Goal: Information Seeking & Learning: Understand process/instructions

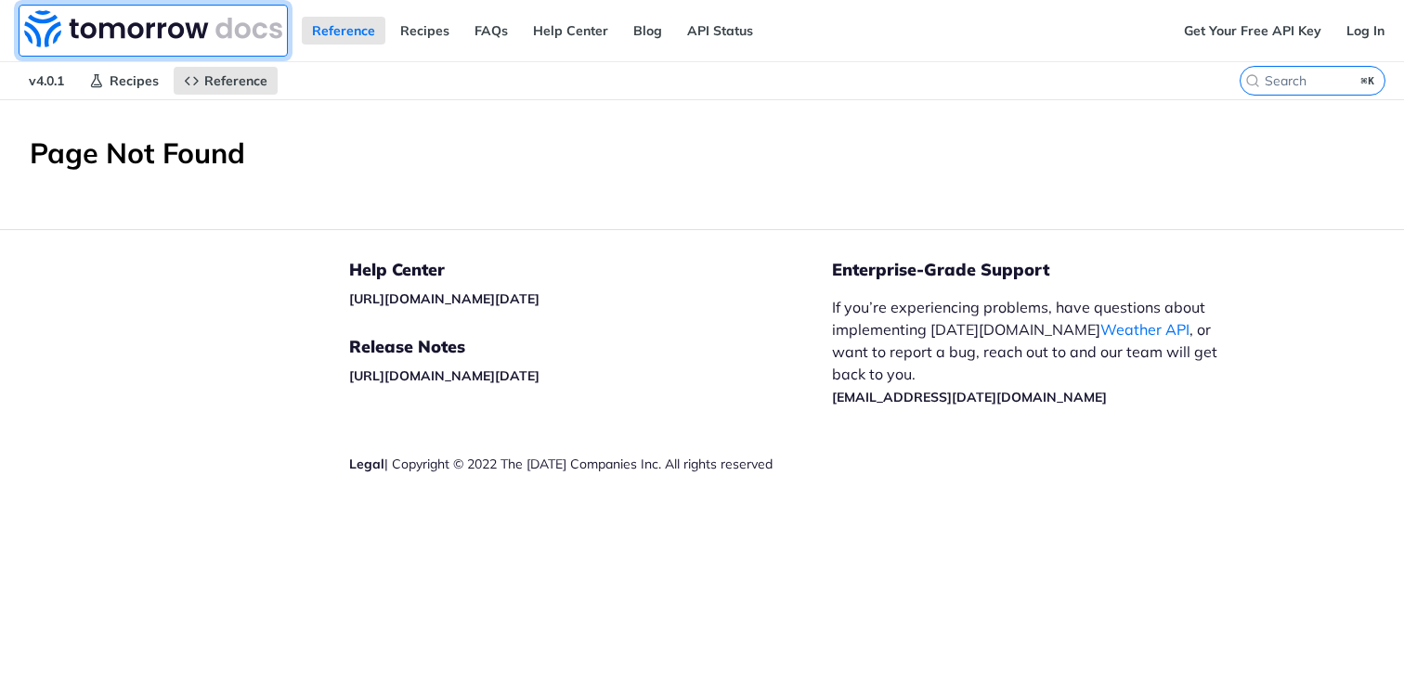
click at [165, 27] on img at bounding box center [153, 28] width 258 height 37
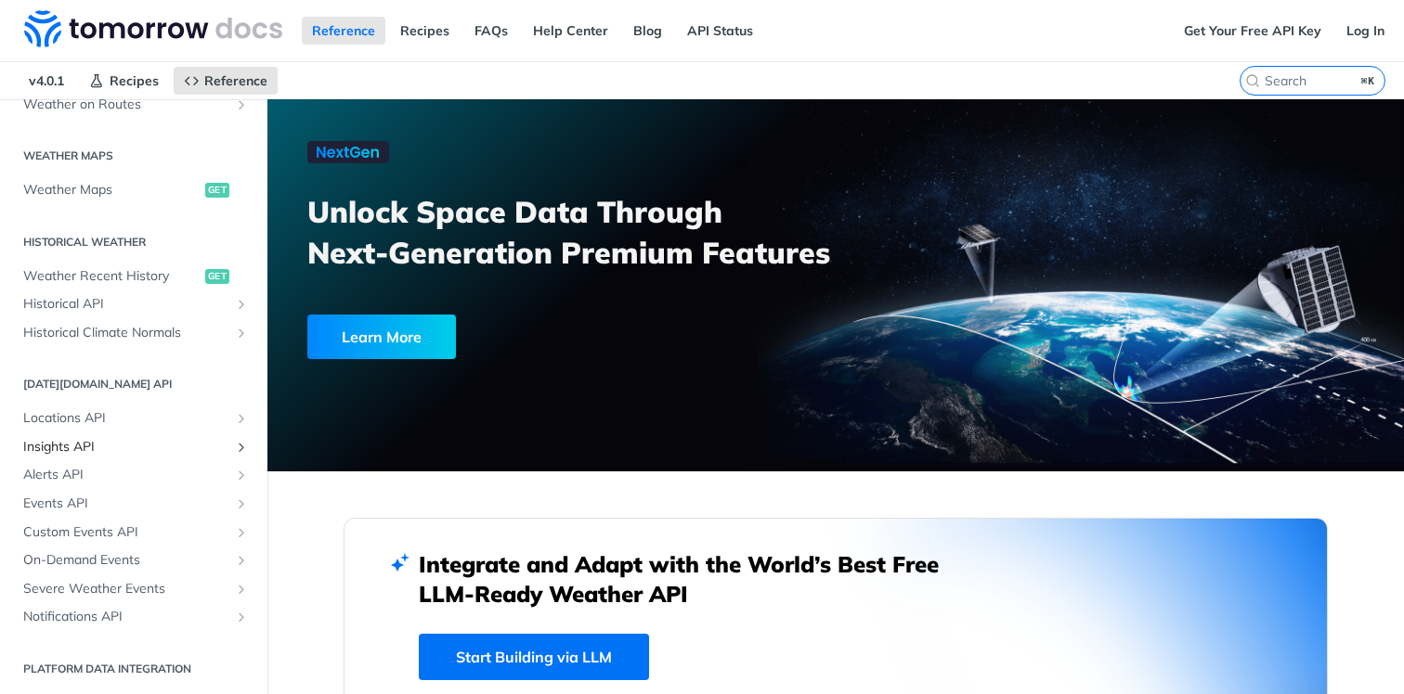
scroll to position [470, 0]
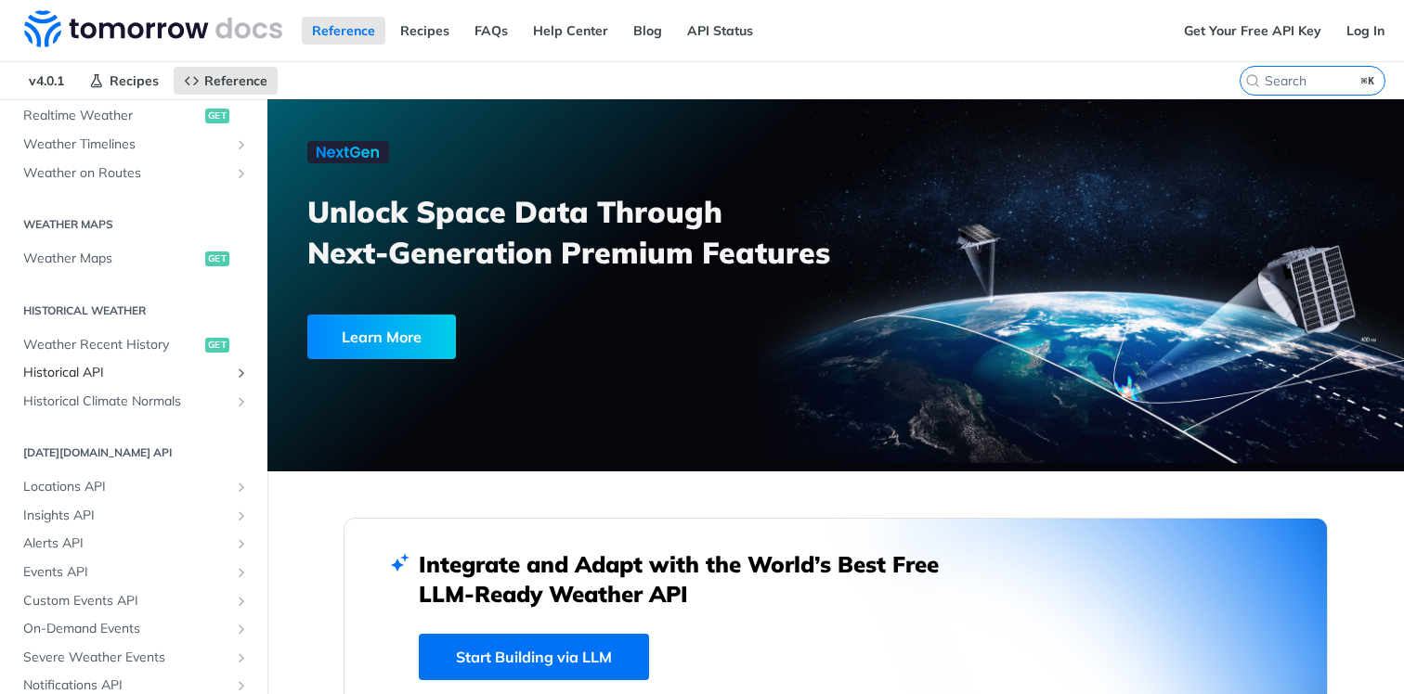
click at [159, 365] on span "Historical API" at bounding box center [126, 373] width 206 height 19
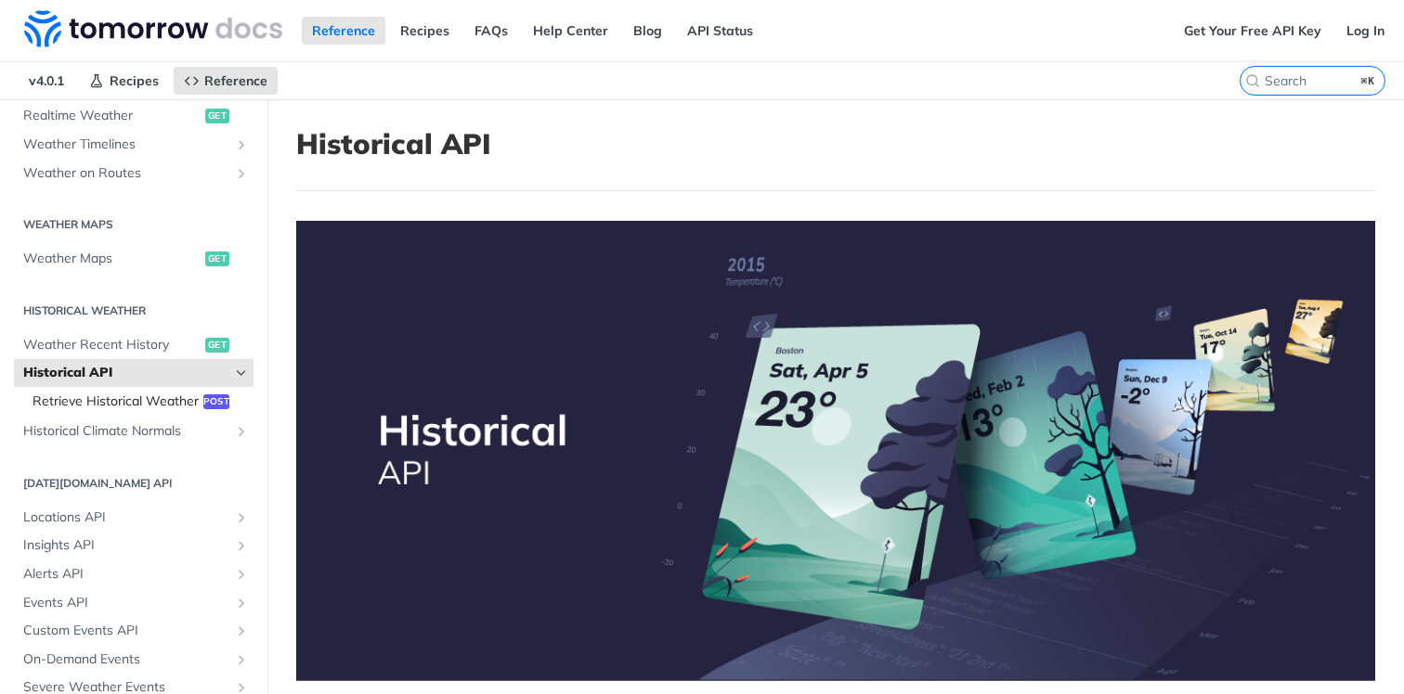
click at [163, 396] on span "Retrieve Historical Weather" at bounding box center [115, 402] width 166 height 19
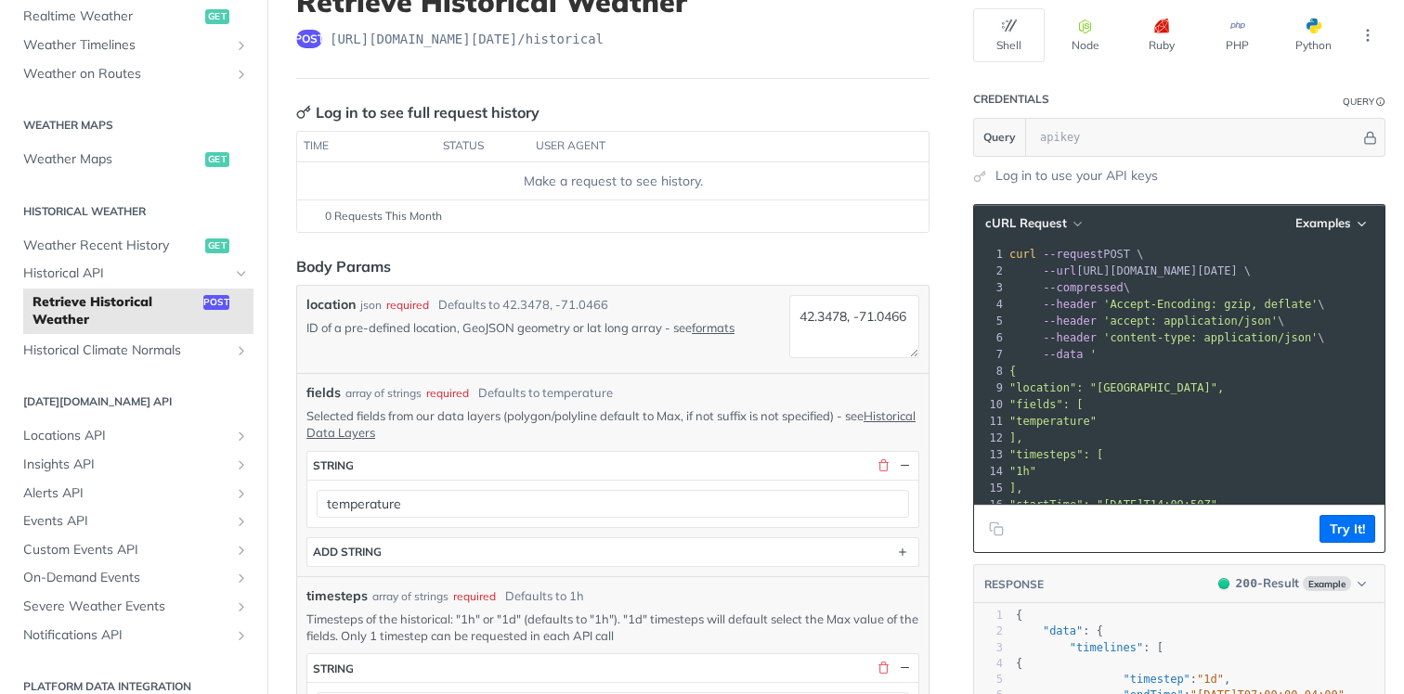
scroll to position [128, 0]
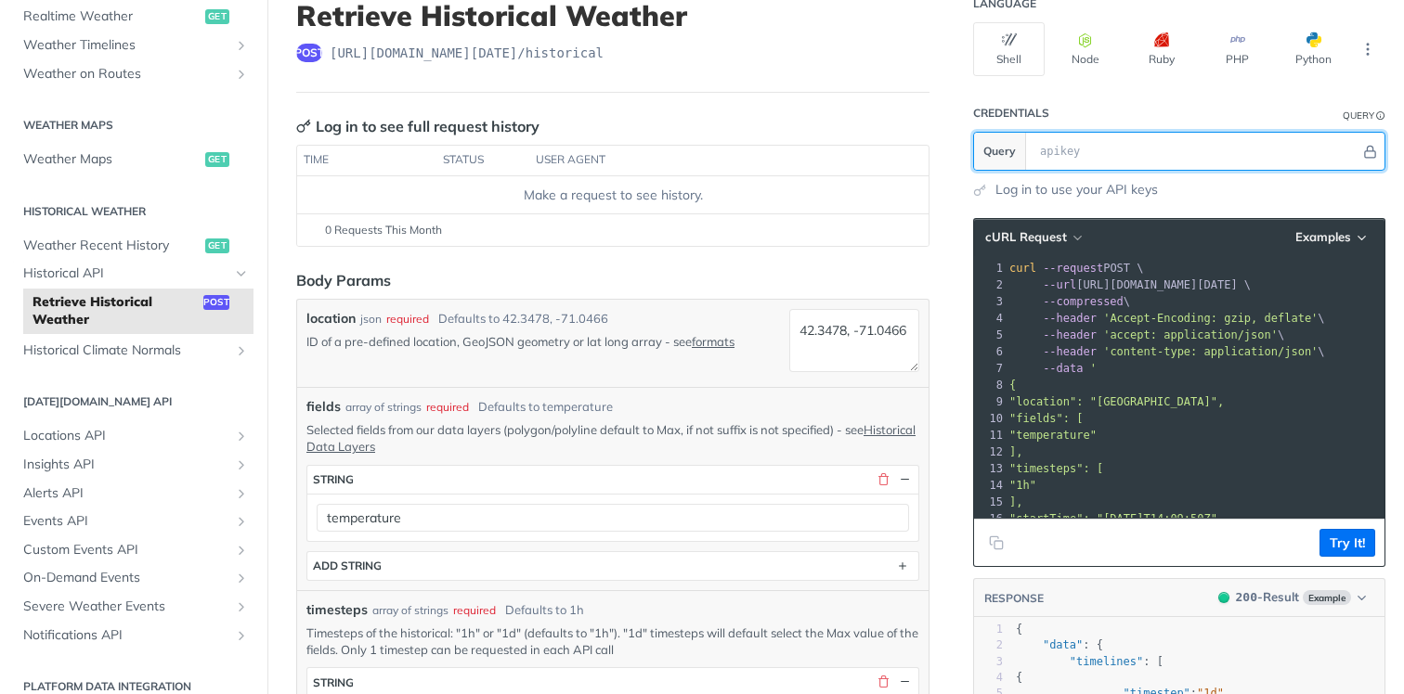
click at [1174, 156] on input "text" at bounding box center [1196, 151] width 330 height 37
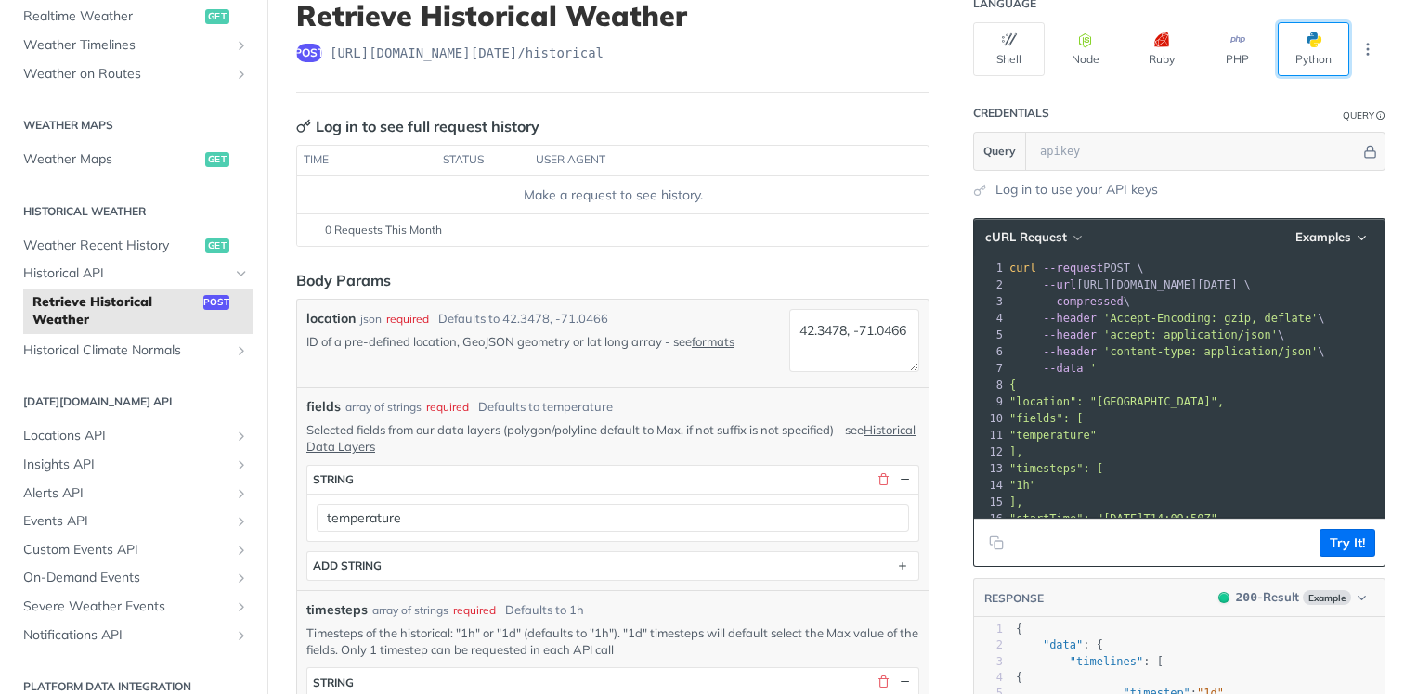
click at [1328, 34] on button "Python" at bounding box center [1312, 49] width 71 height 54
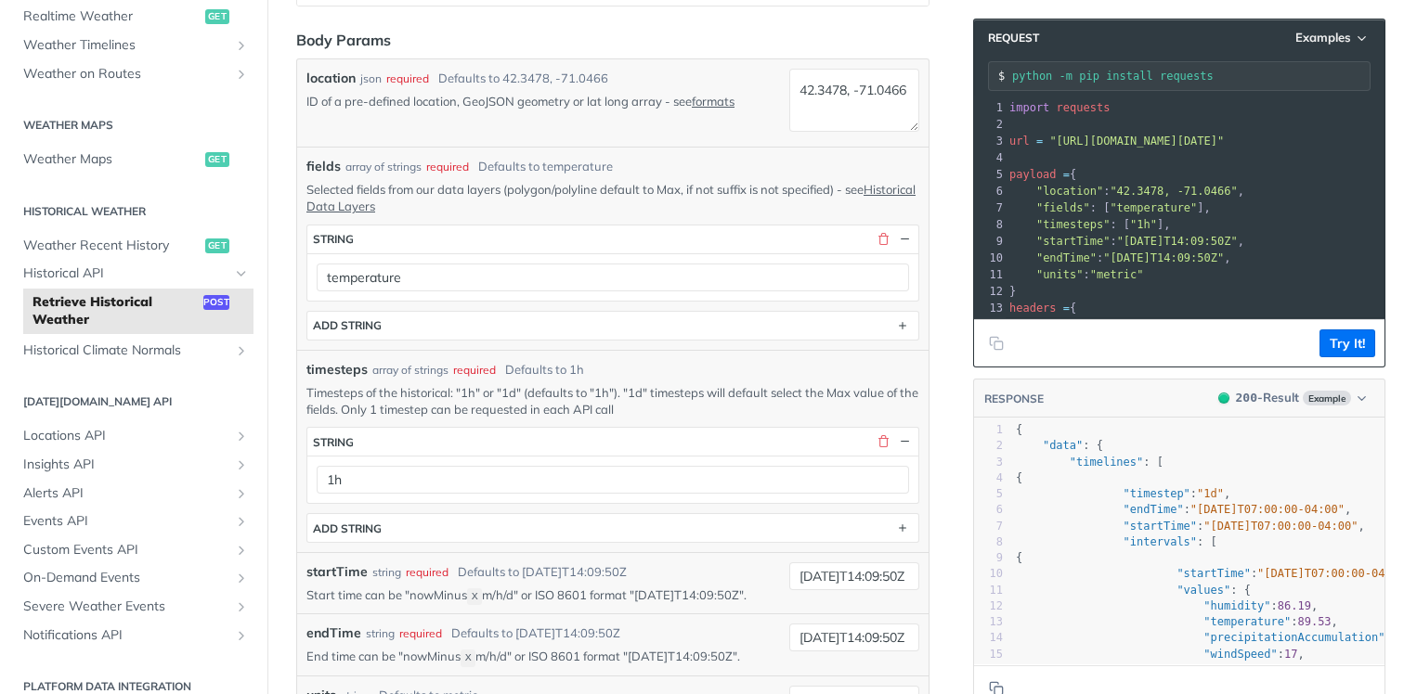
scroll to position [0, 0]
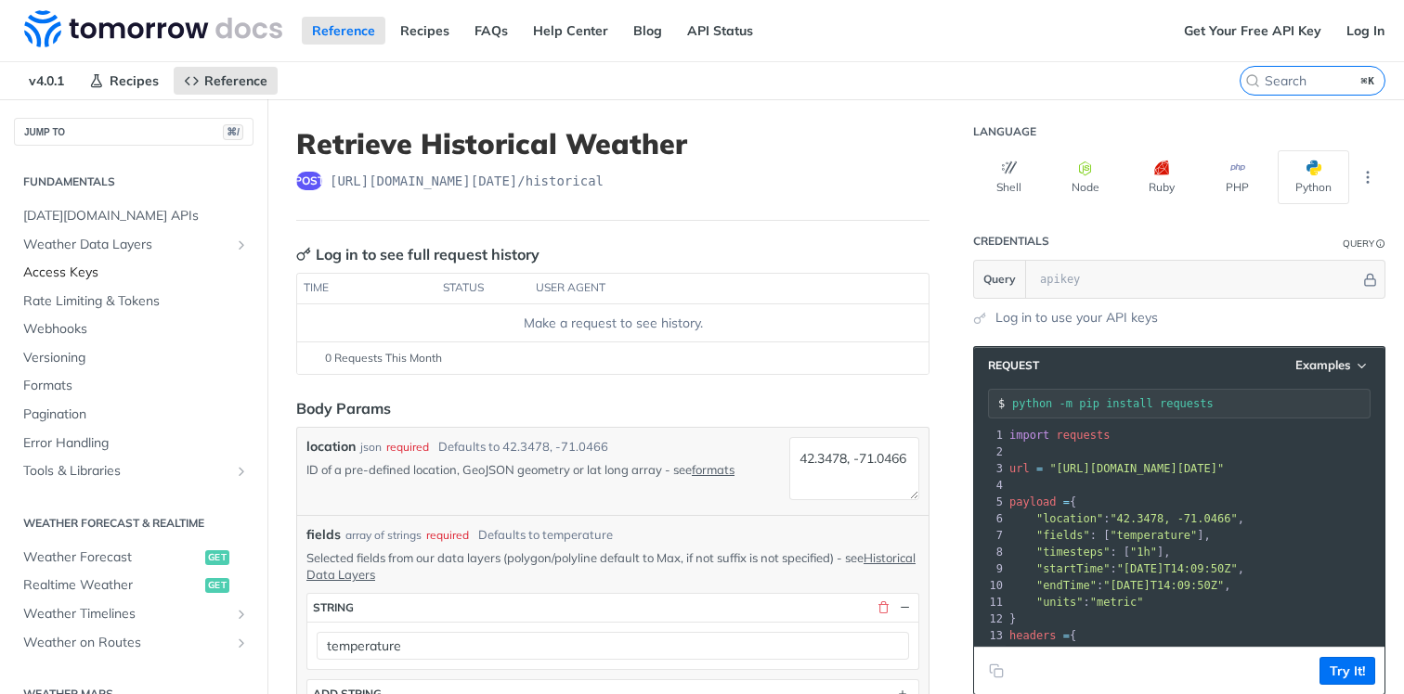
click at [81, 268] on span "Access Keys" at bounding box center [136, 273] width 226 height 19
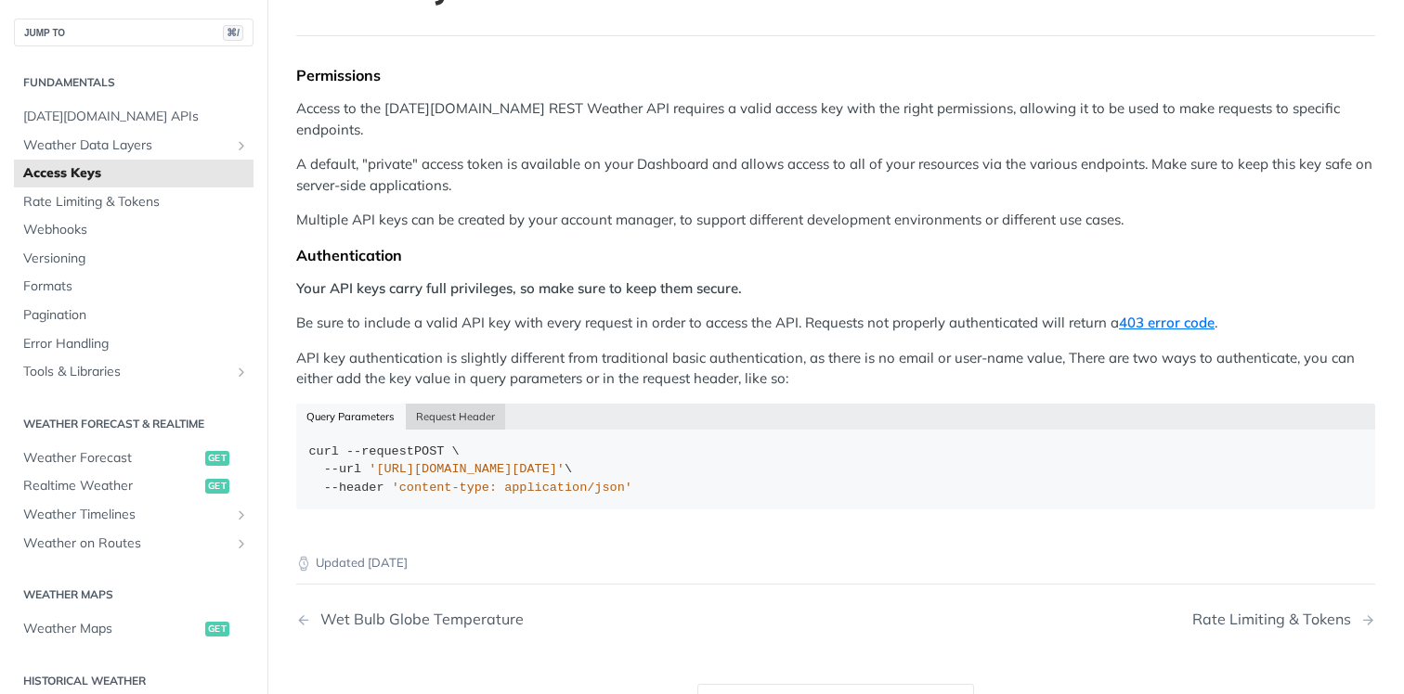
click at [466, 404] on button "Request Header" at bounding box center [456, 417] width 100 height 26
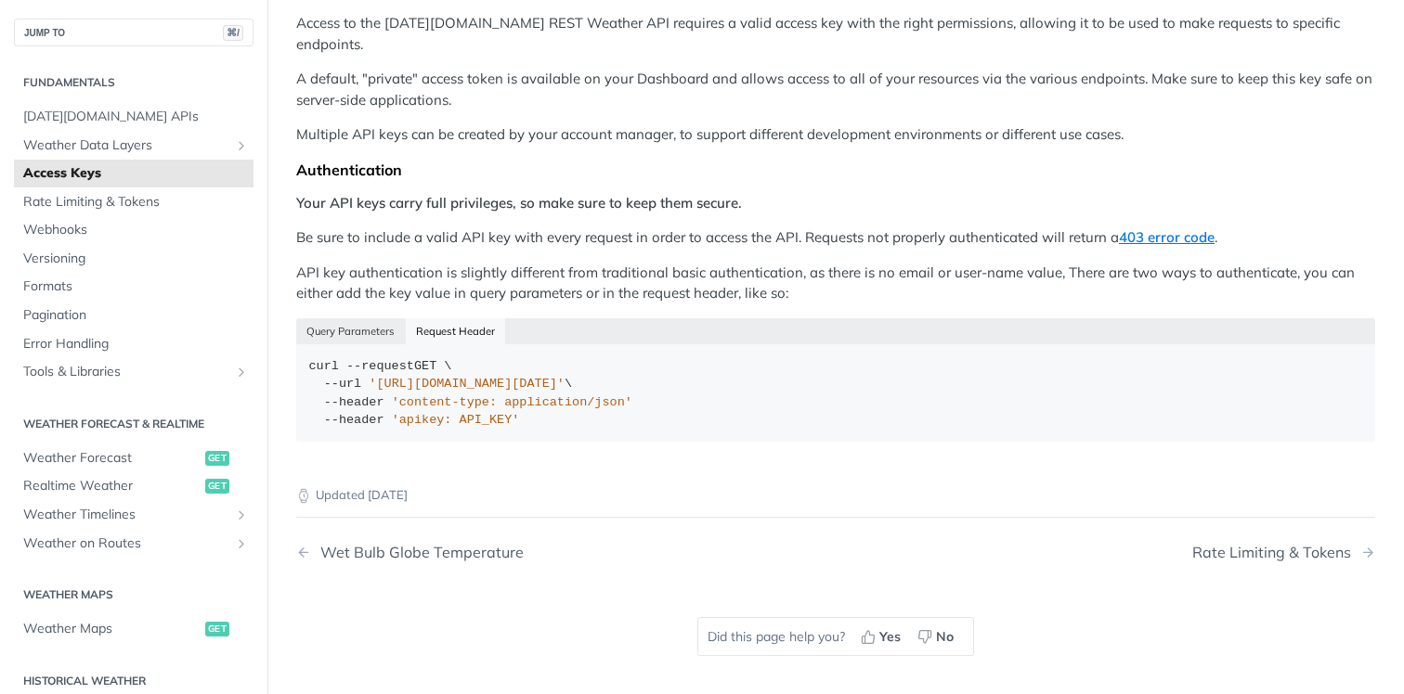
scroll to position [241, 0]
click at [165, 147] on span "Weather Data Layers" at bounding box center [126, 145] width 206 height 19
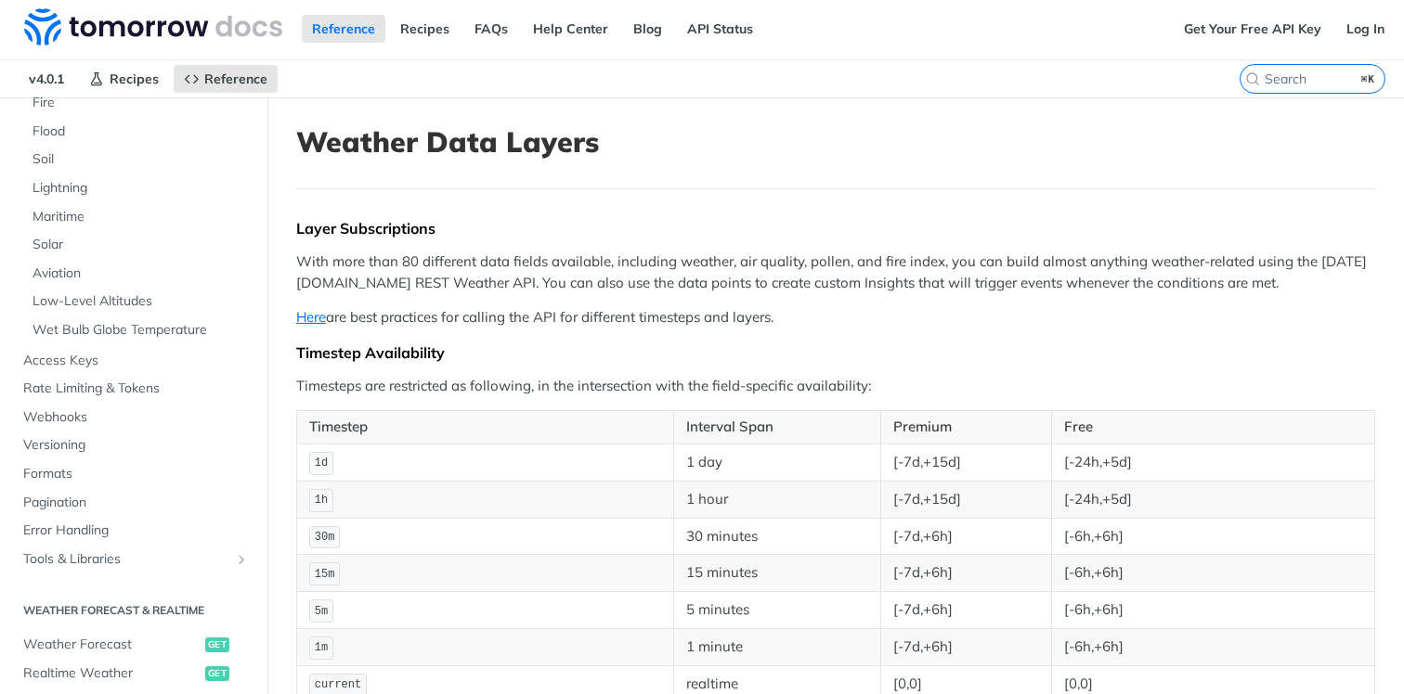
scroll to position [304, 0]
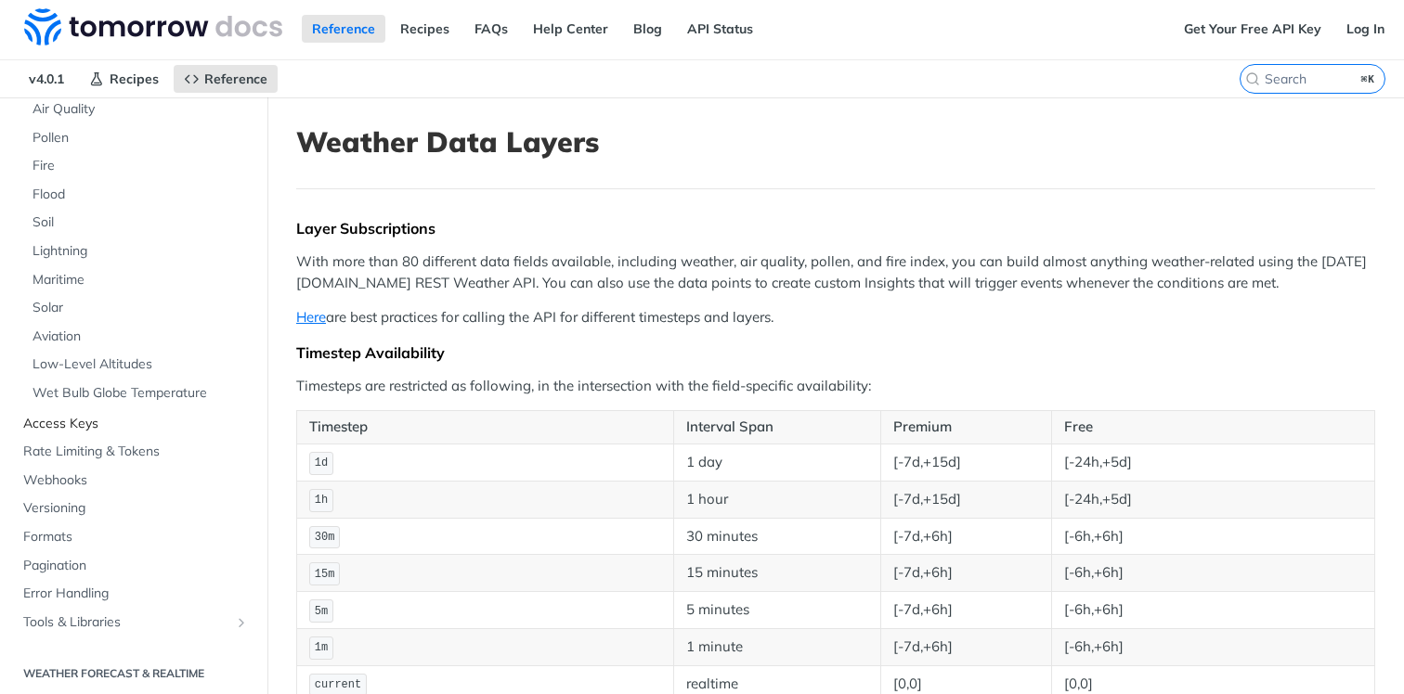
click at [81, 424] on span "Access Keys" at bounding box center [136, 424] width 226 height 19
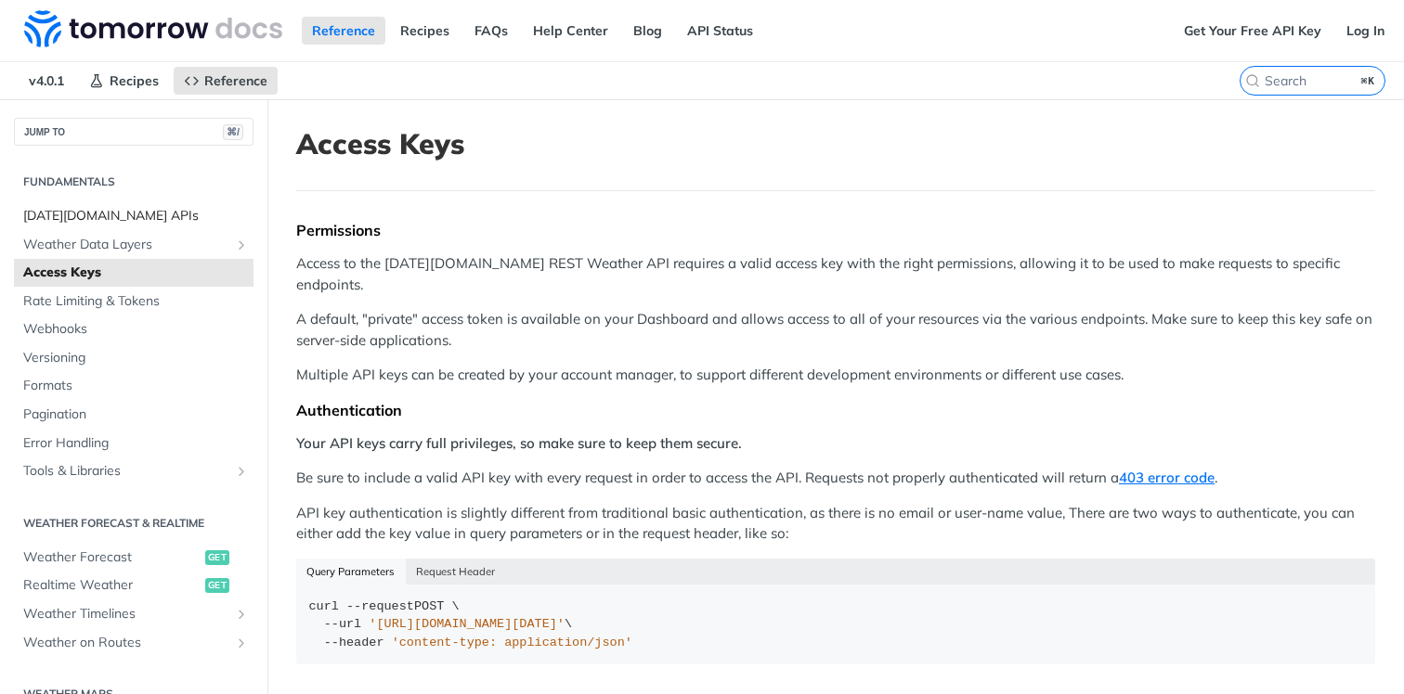
click at [104, 218] on span "[DATE][DOMAIN_NAME] APIs" at bounding box center [136, 216] width 226 height 19
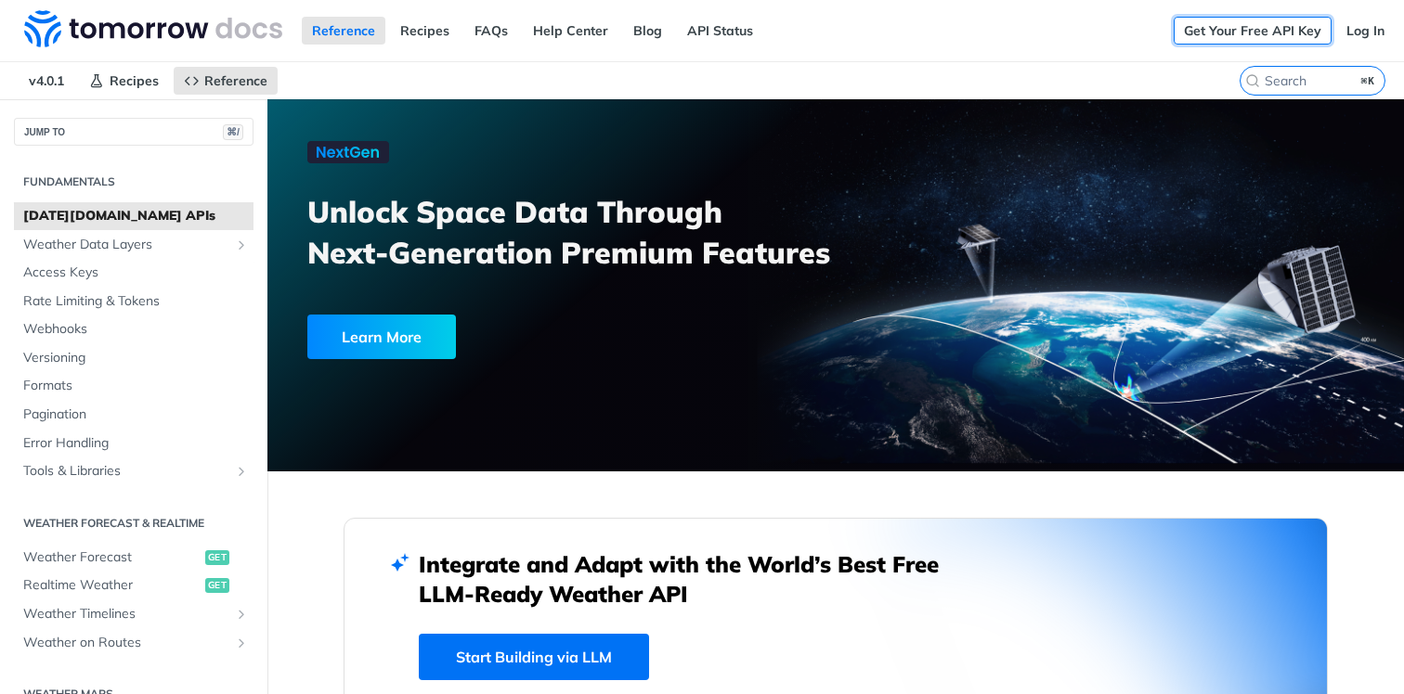
click at [1259, 38] on link "Get Your Free API Key" at bounding box center [1253, 31] width 158 height 28
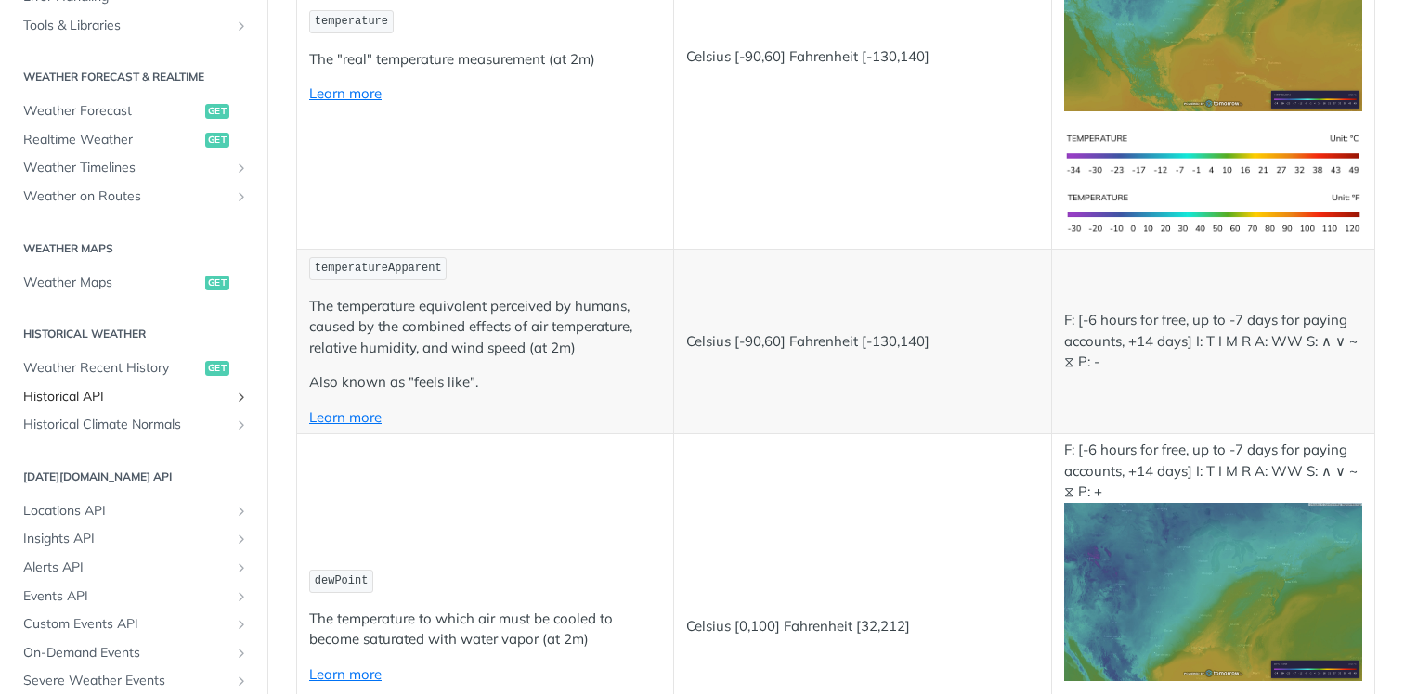
scroll to position [809, 0]
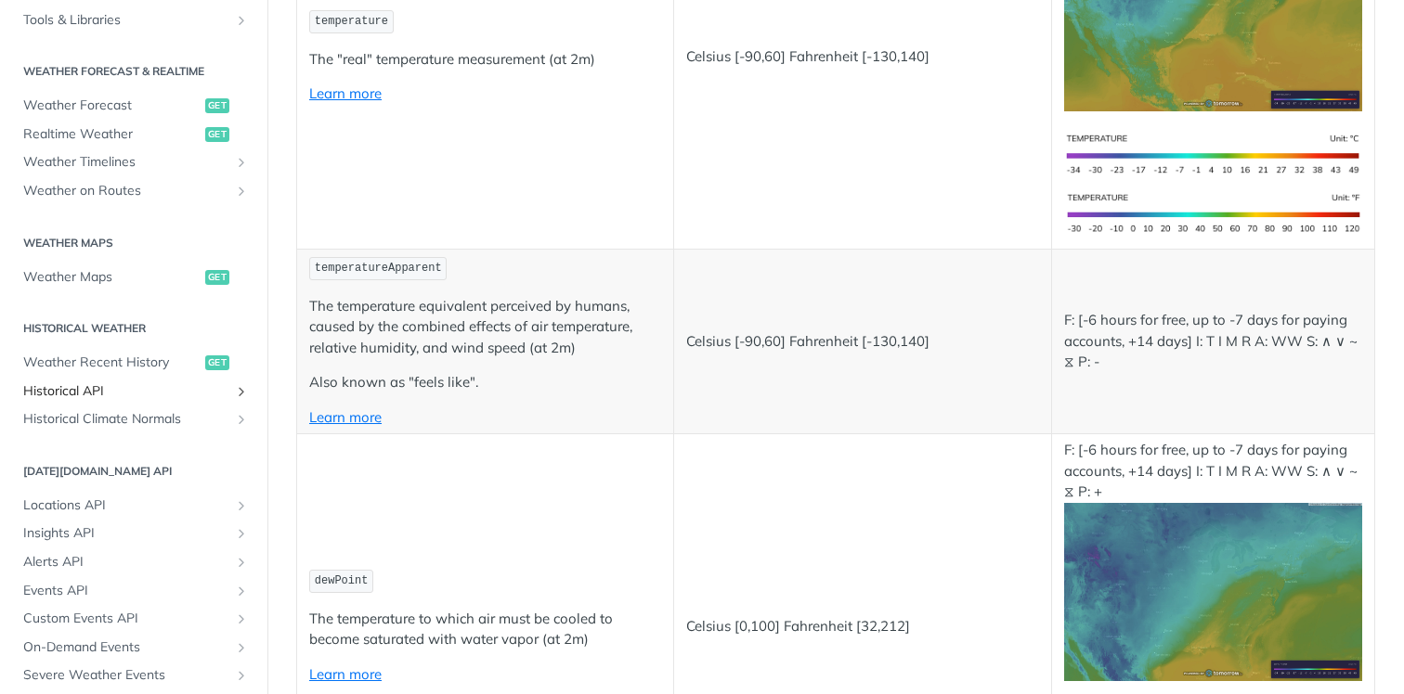
click at [103, 383] on span "Historical API" at bounding box center [126, 392] width 206 height 19
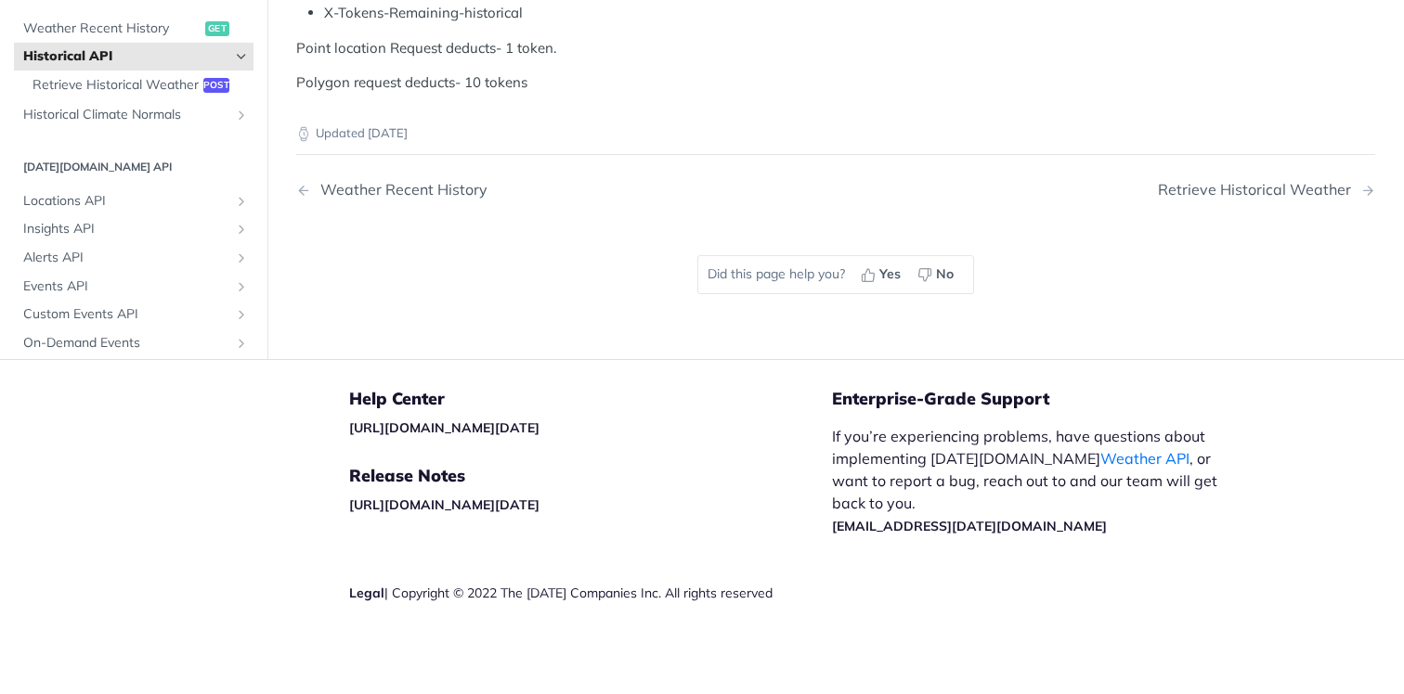
scroll to position [903, 0]
click at [126, 94] on span "Retrieve Historical Weather" at bounding box center [115, 84] width 166 height 19
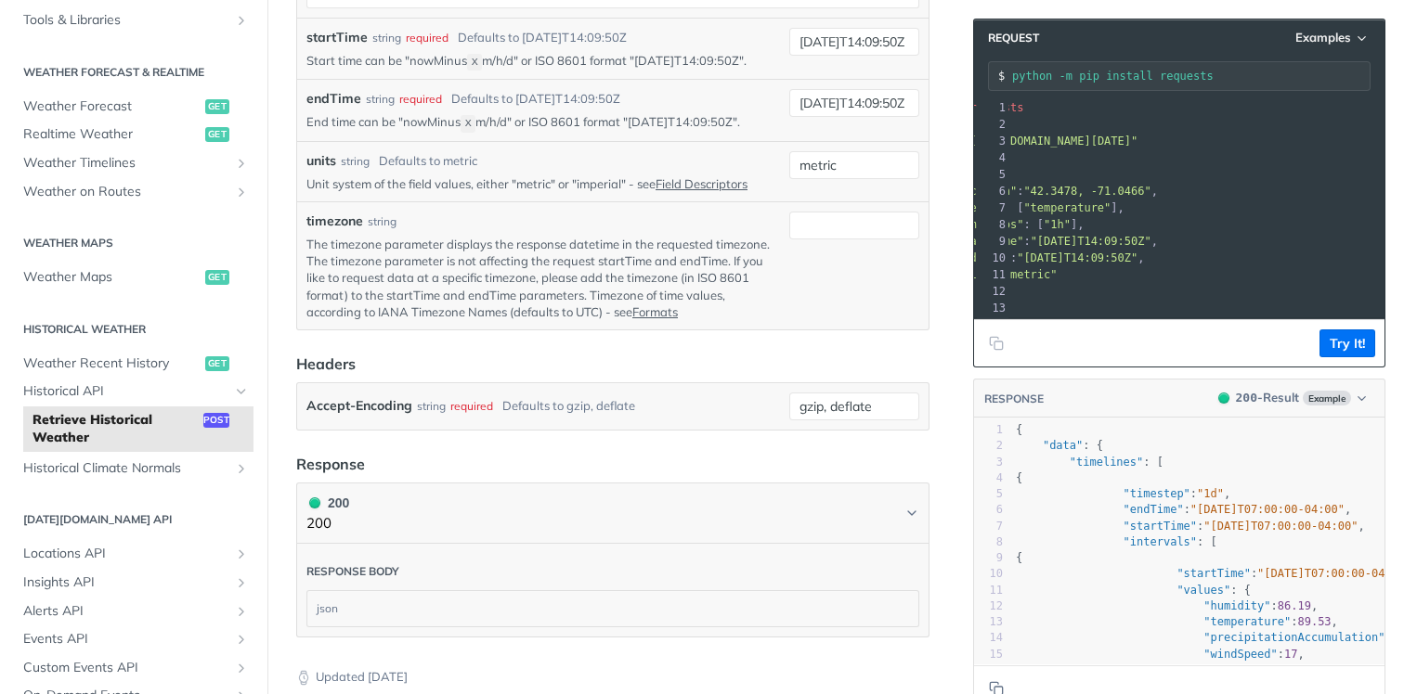
scroll to position [0, 121]
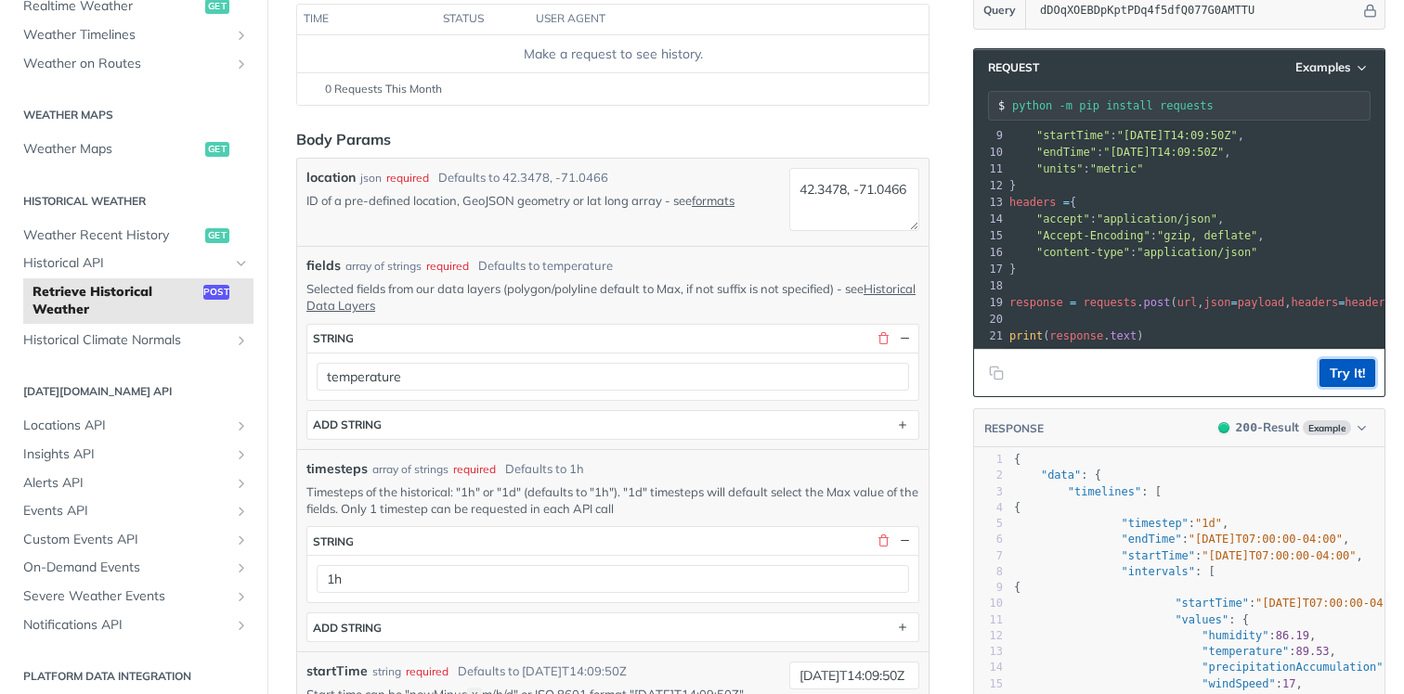
click at [1331, 369] on button "Try It!" at bounding box center [1347, 373] width 56 height 28
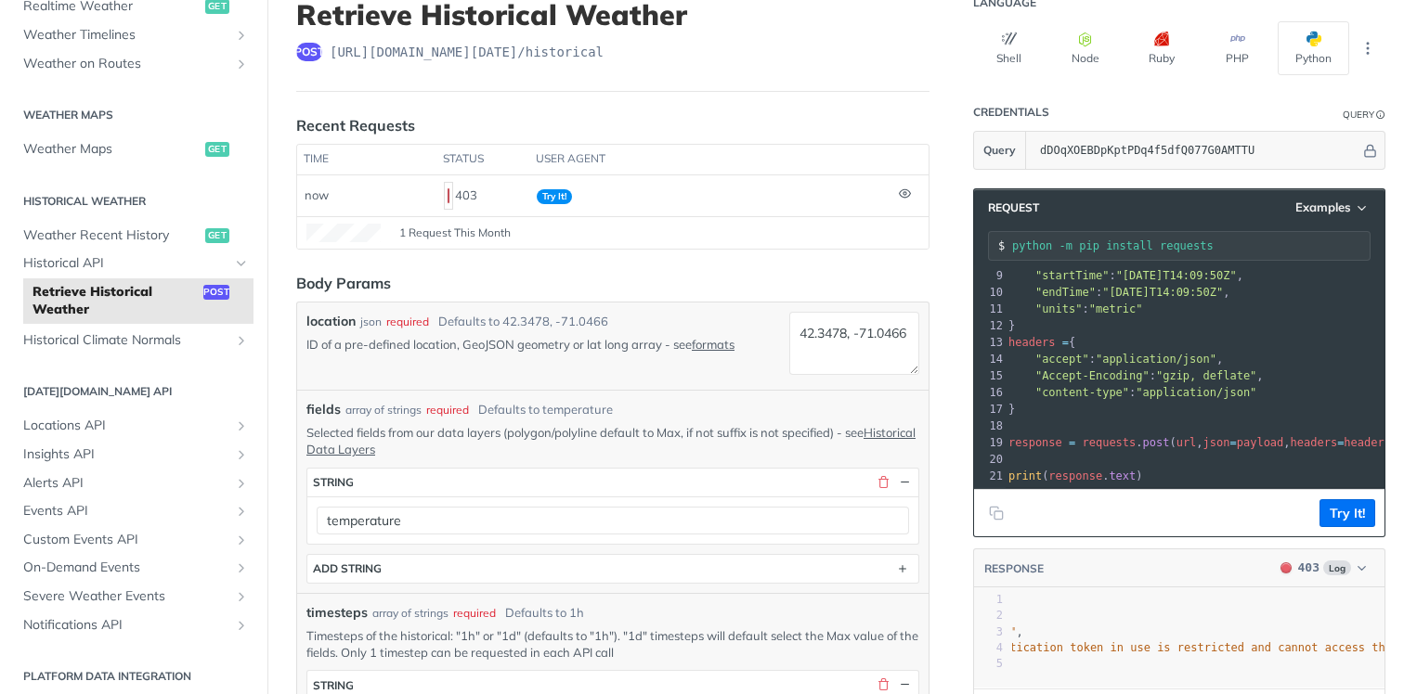
click at [1098, 138] on input "dDOqXOEBDpKptPDq4f5dfQ077G0AMTTU" at bounding box center [1196, 150] width 330 height 37
click at [1350, 508] on button "Try It!" at bounding box center [1347, 513] width 56 height 28
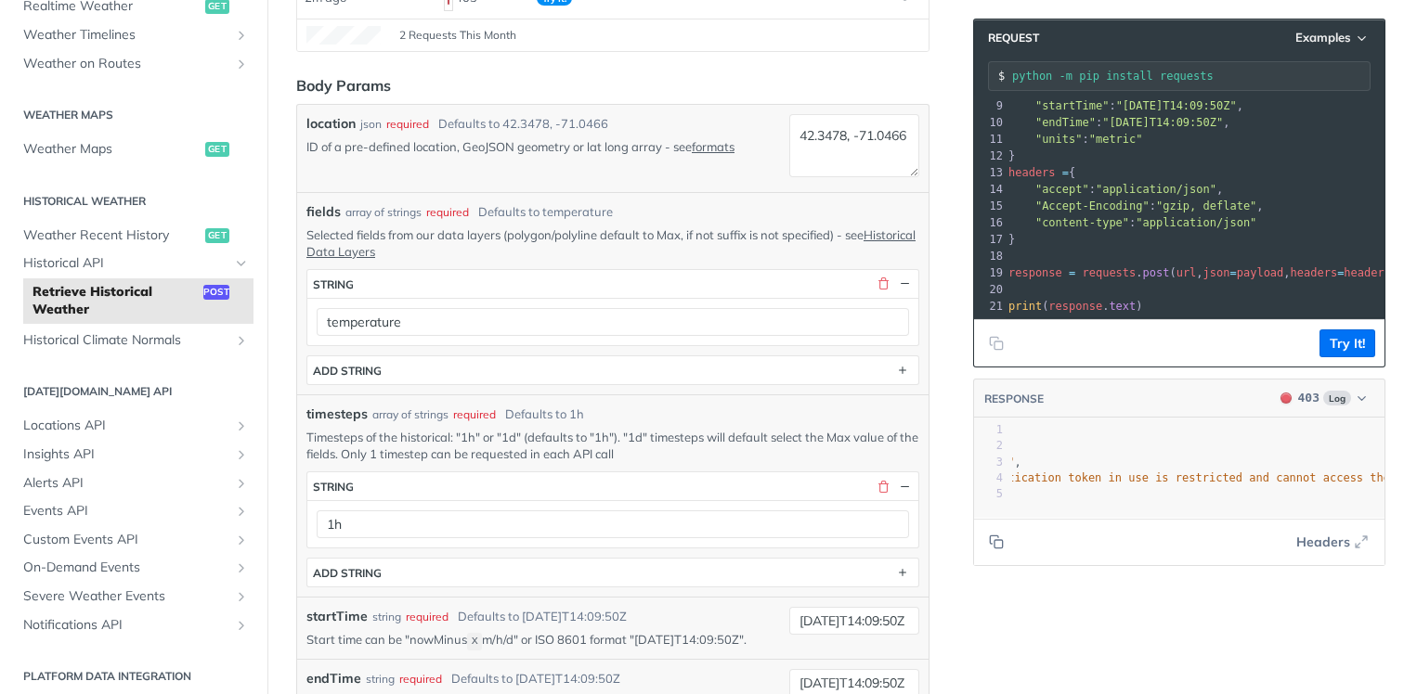
scroll to position [373, 0]
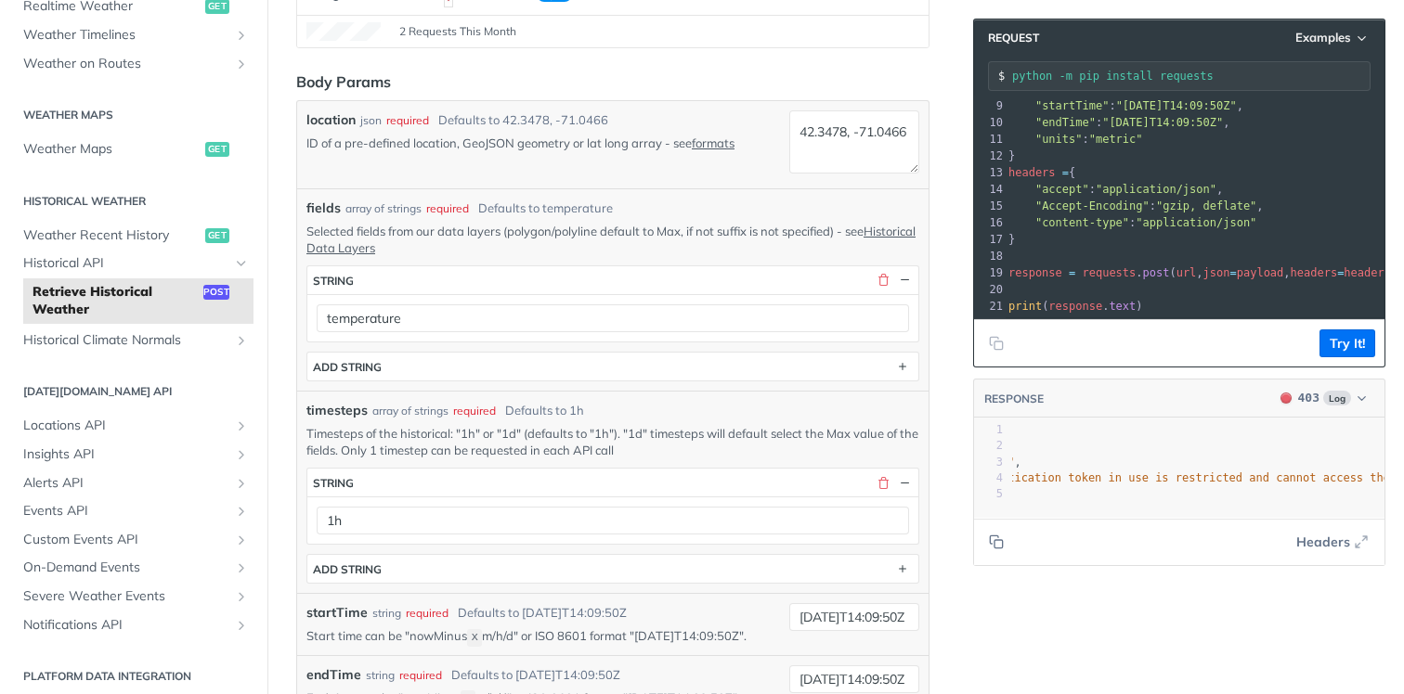
click at [714, 302] on div "temperature" at bounding box center [612, 317] width 611 height 47
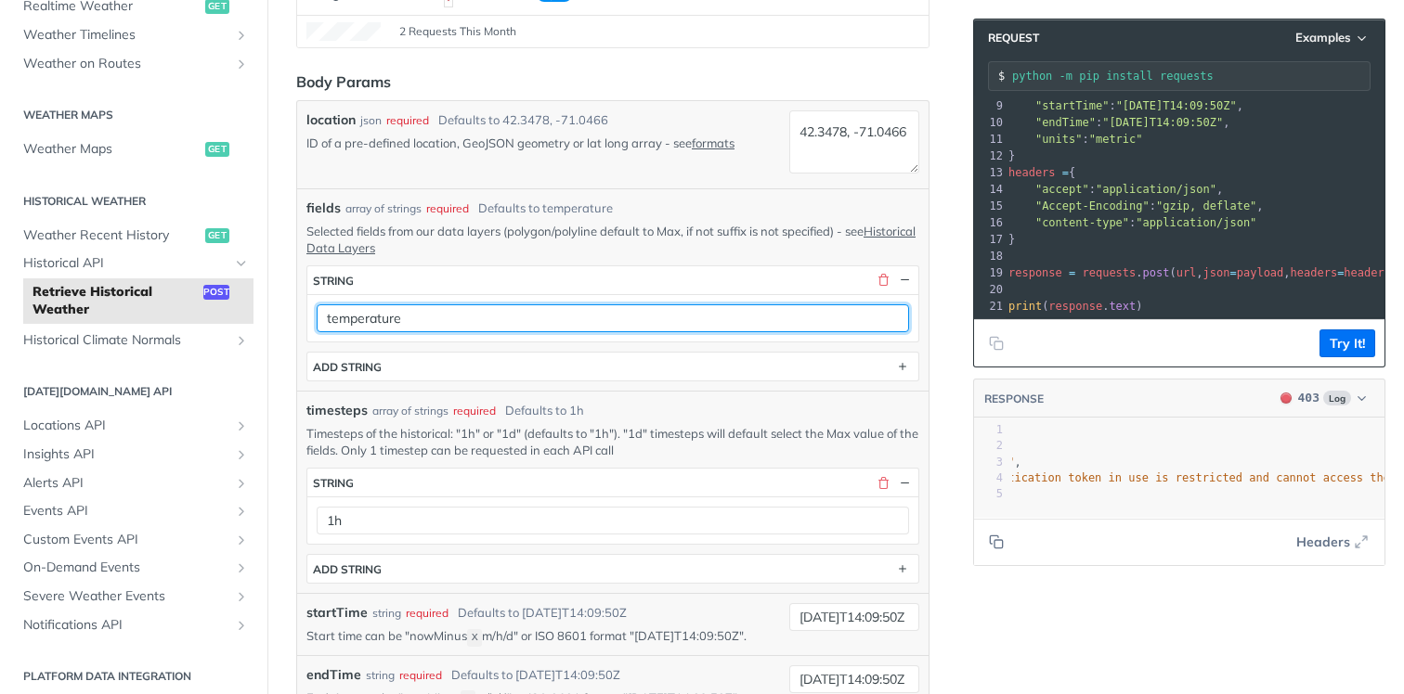
click at [668, 321] on input "temperature" at bounding box center [613, 319] width 592 height 28
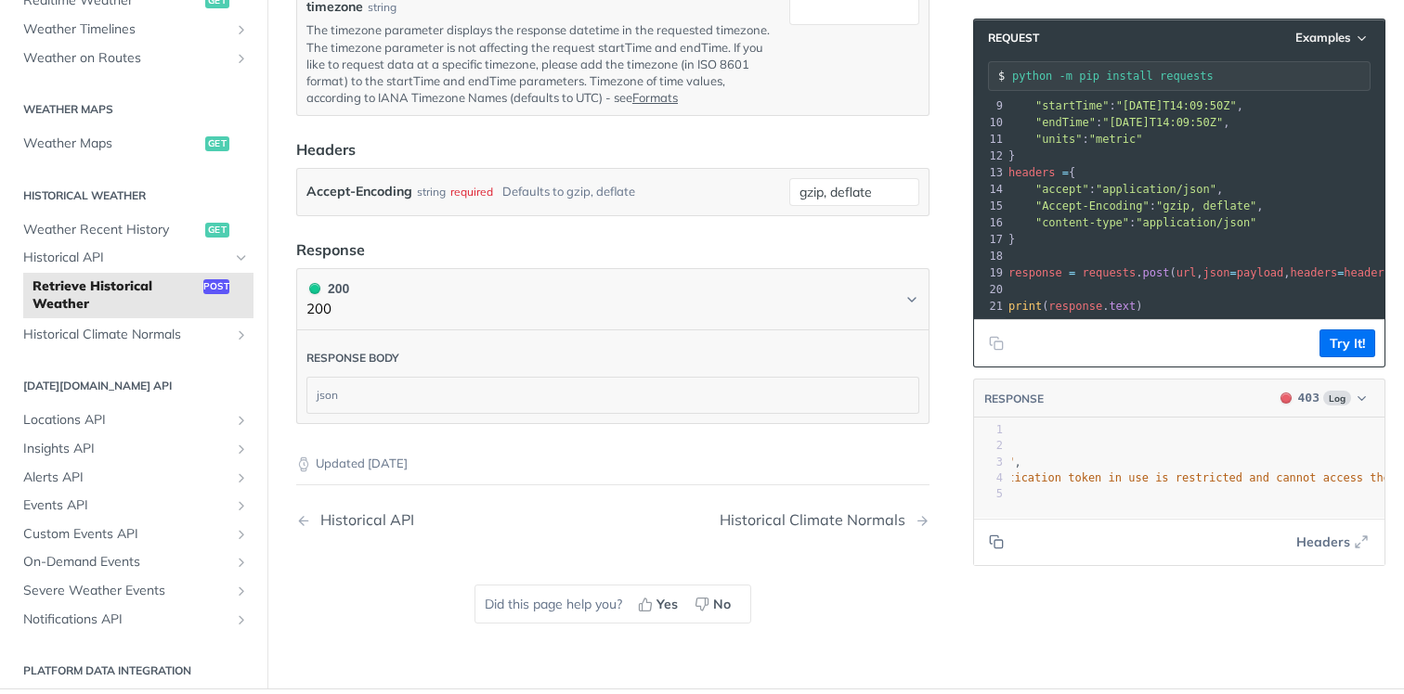
scroll to position [1190, 0]
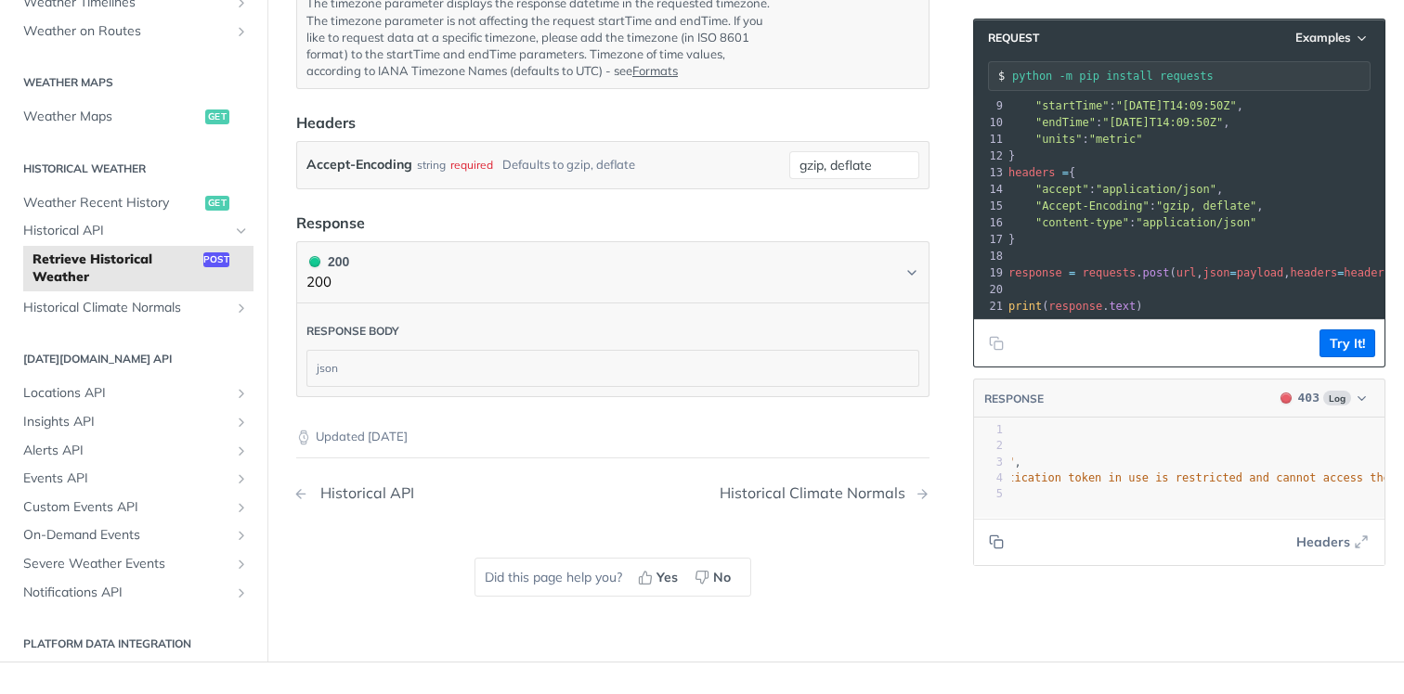
click at [374, 485] on div "Historical API" at bounding box center [362, 494] width 103 height 18
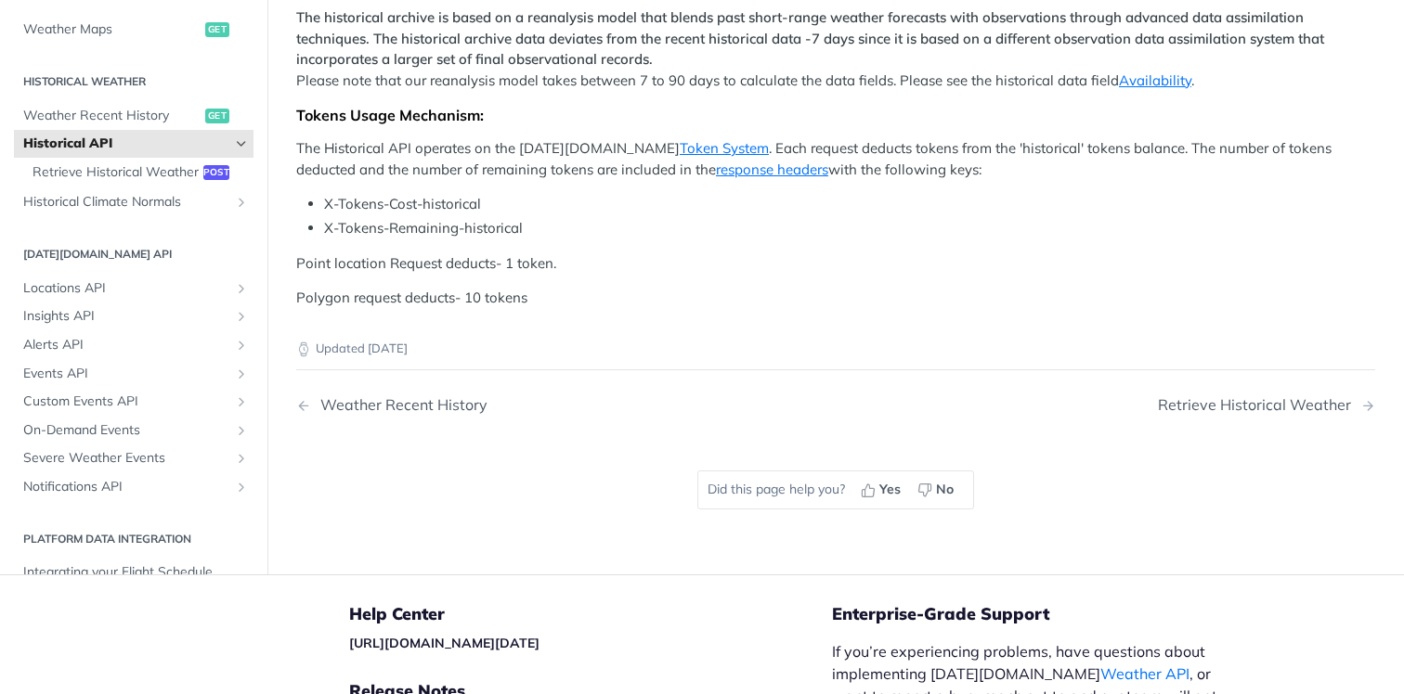
scroll to position [585, 0]
drag, startPoint x: 804, startPoint y: 272, endPoint x: 854, endPoint y: 273, distance: 50.1
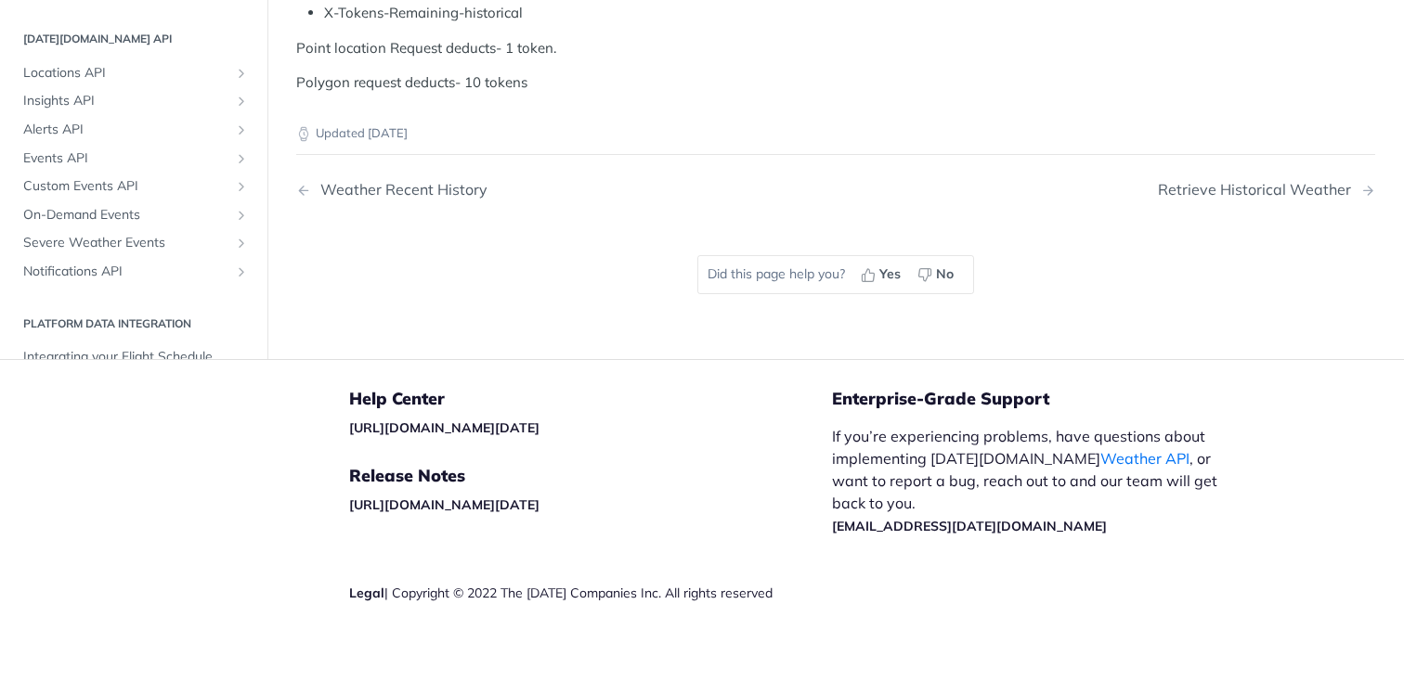
scroll to position [903, 0]
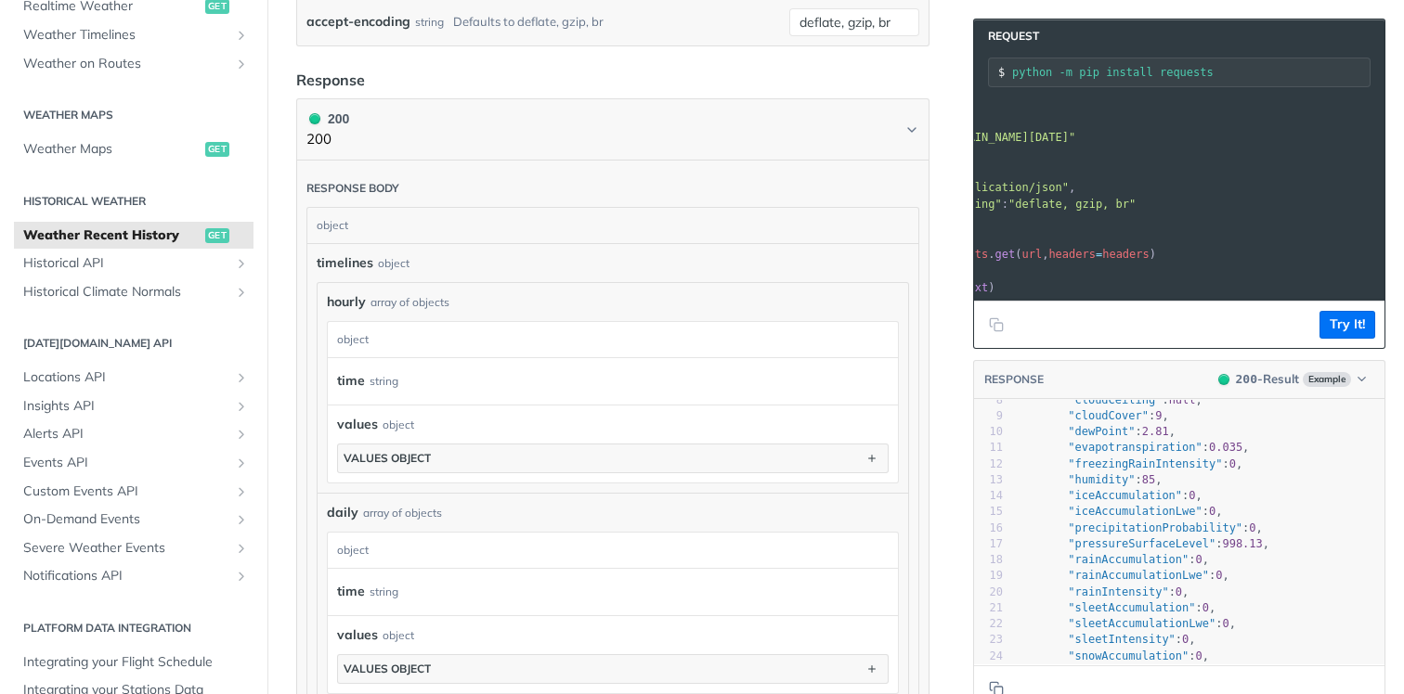
scroll to position [0, 385]
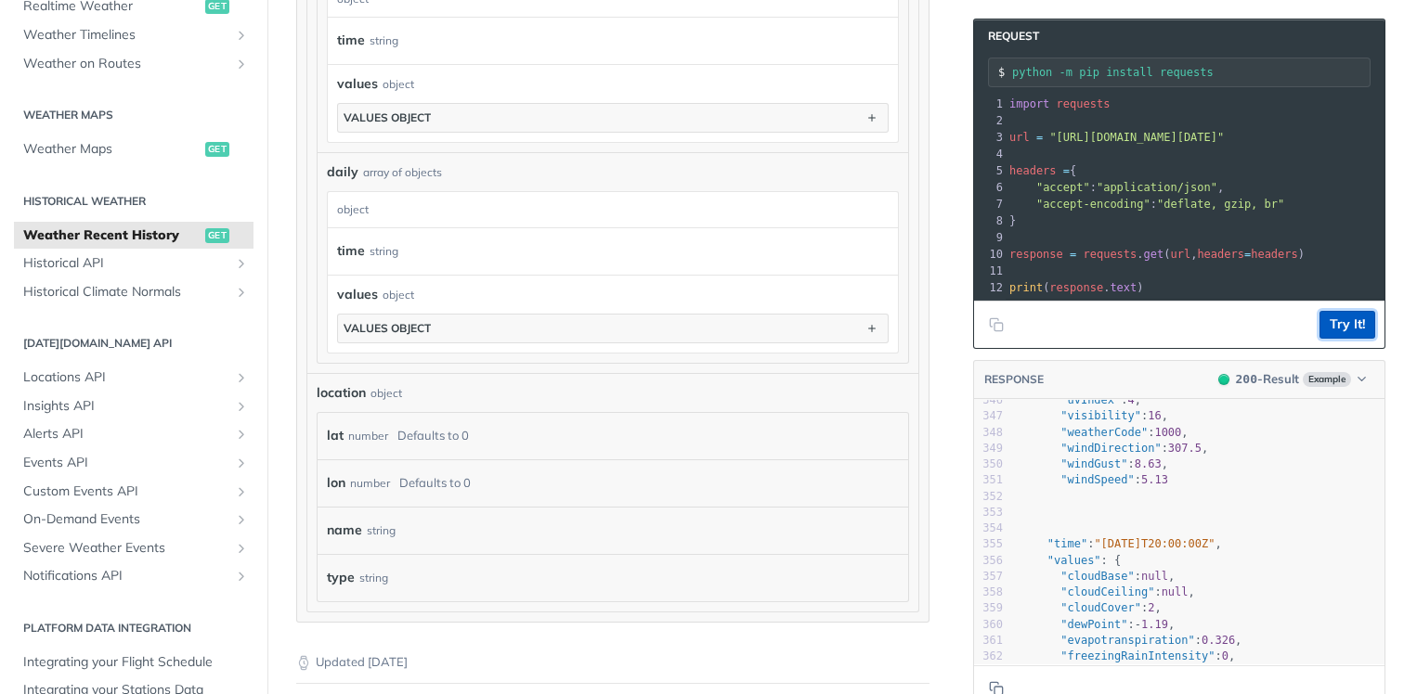
click at [1334, 324] on button "Try It!" at bounding box center [1347, 325] width 56 height 28
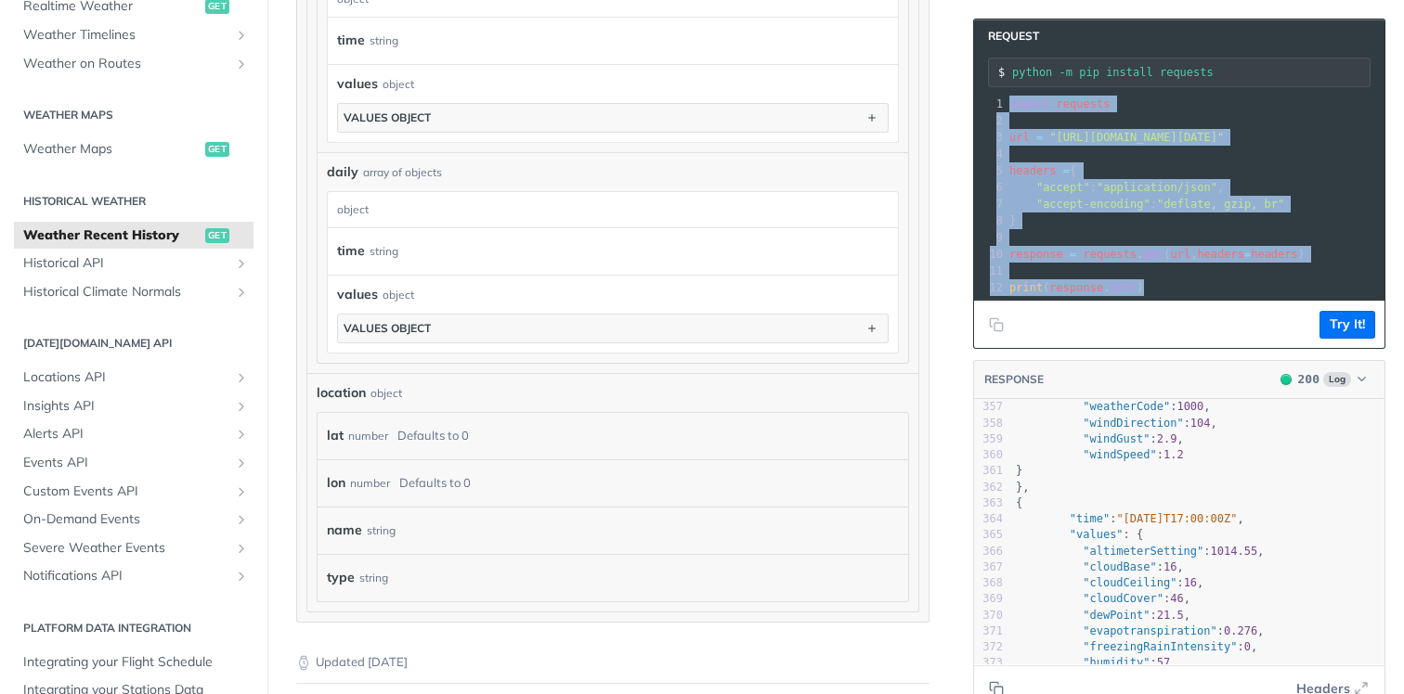
drag, startPoint x: 1155, startPoint y: 285, endPoint x: 1005, endPoint y: 105, distance: 234.7
click at [1005, 105] on div "1 import requests 2 ​ 3 url = "https://api.tomorrow.io/v4/weather/history/recen…" at bounding box center [1387, 196] width 764 height 201
copy div "import requests 2 ​ 3 url = "https://api.tomorrow.io/v4/weather/history/recent?…"
click at [167, 267] on span "Historical API" at bounding box center [126, 263] width 206 height 19
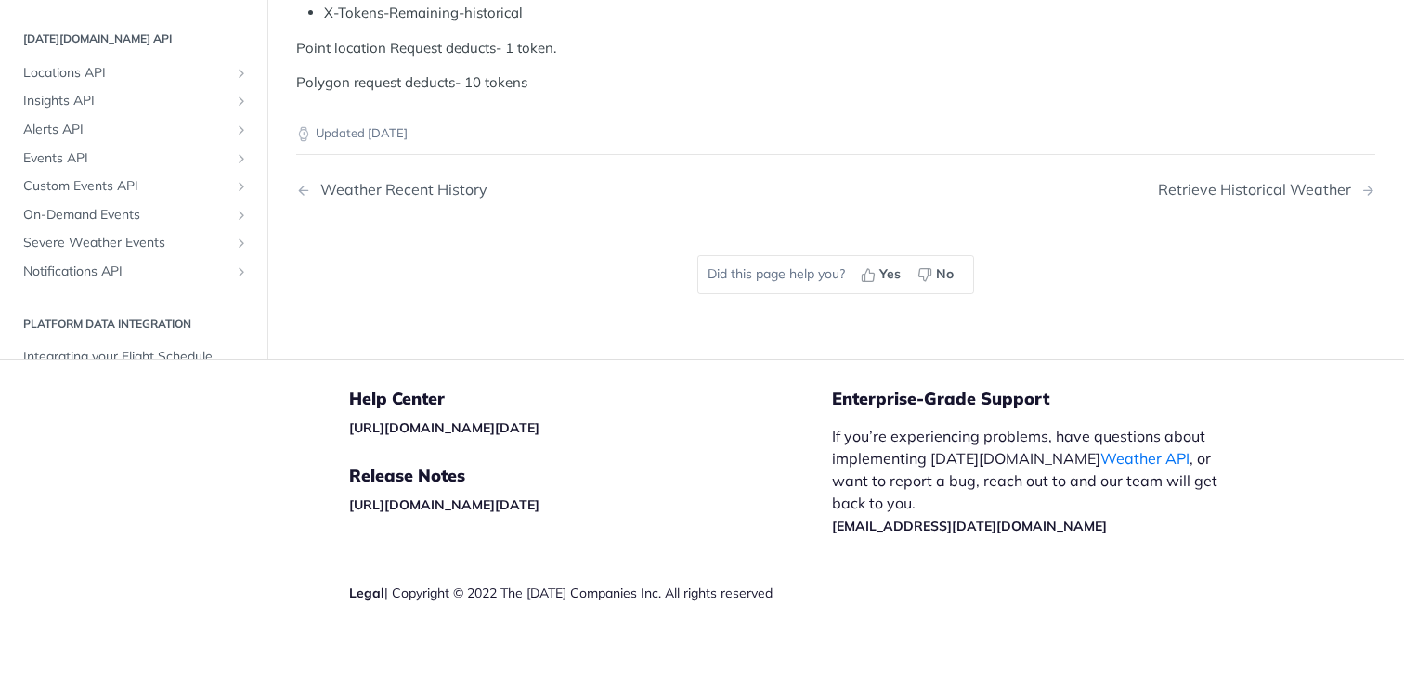
scroll to position [710, 0]
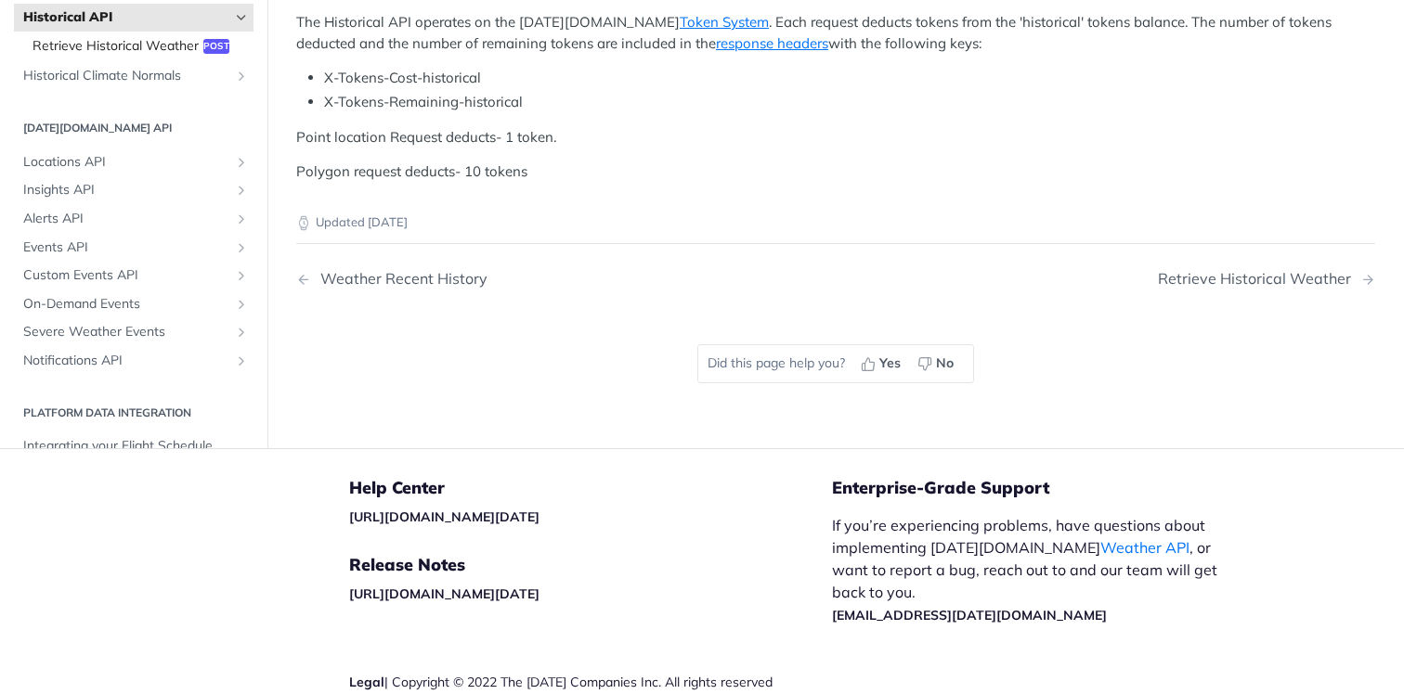
click at [165, 55] on span "Retrieve Historical Weather" at bounding box center [115, 45] width 166 height 19
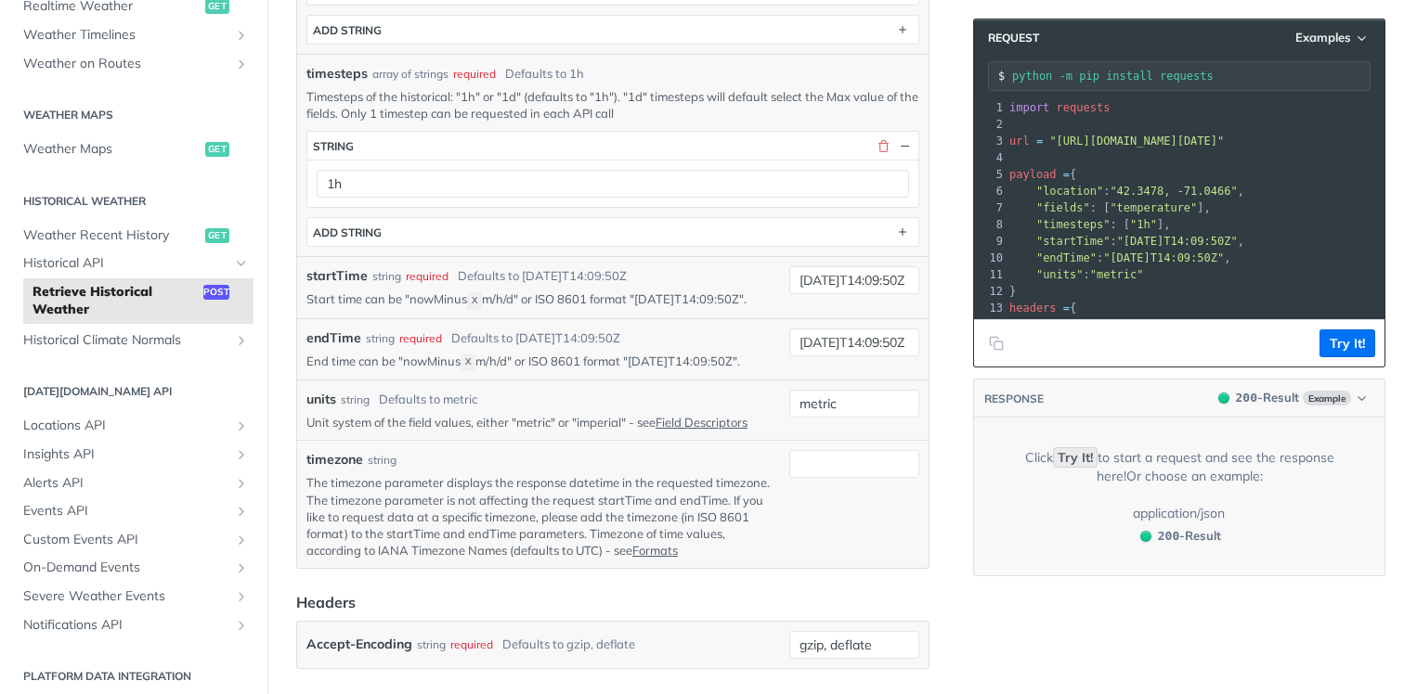
scroll to position [872, 0]
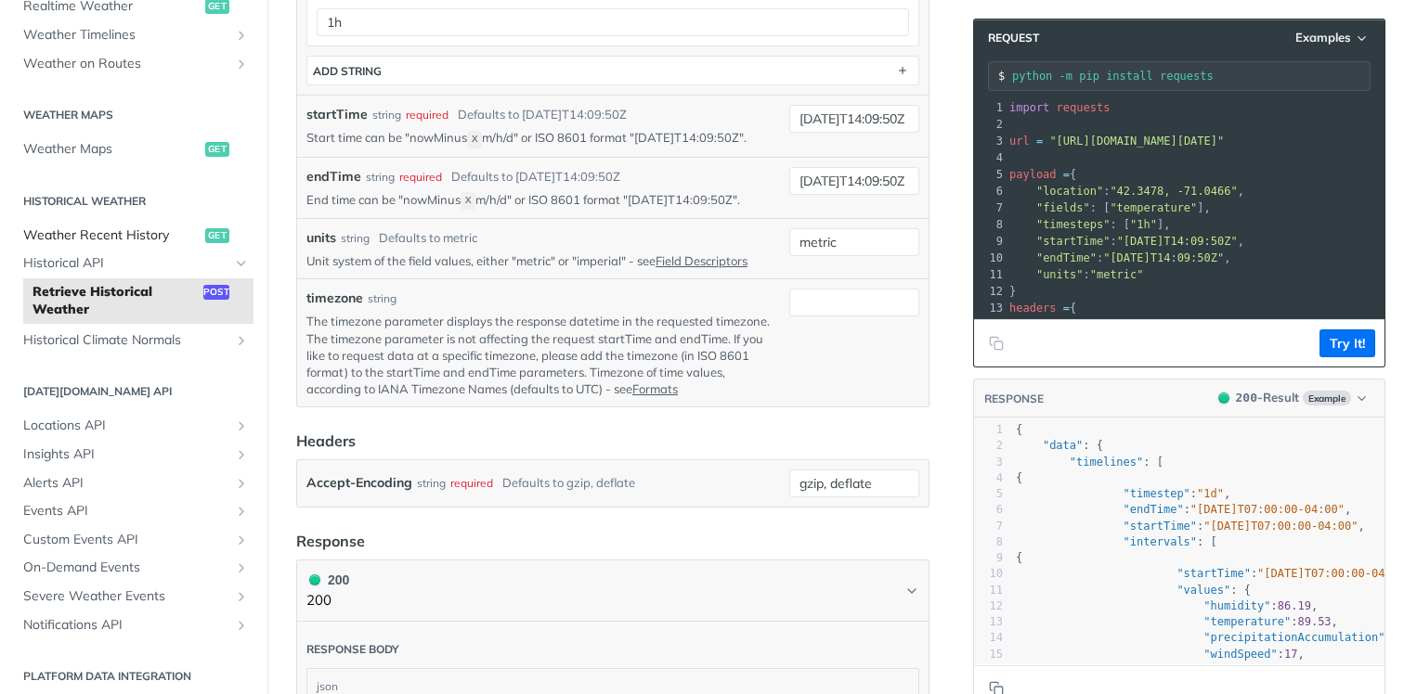
click at [169, 241] on span "Weather Recent History" at bounding box center [111, 236] width 177 height 19
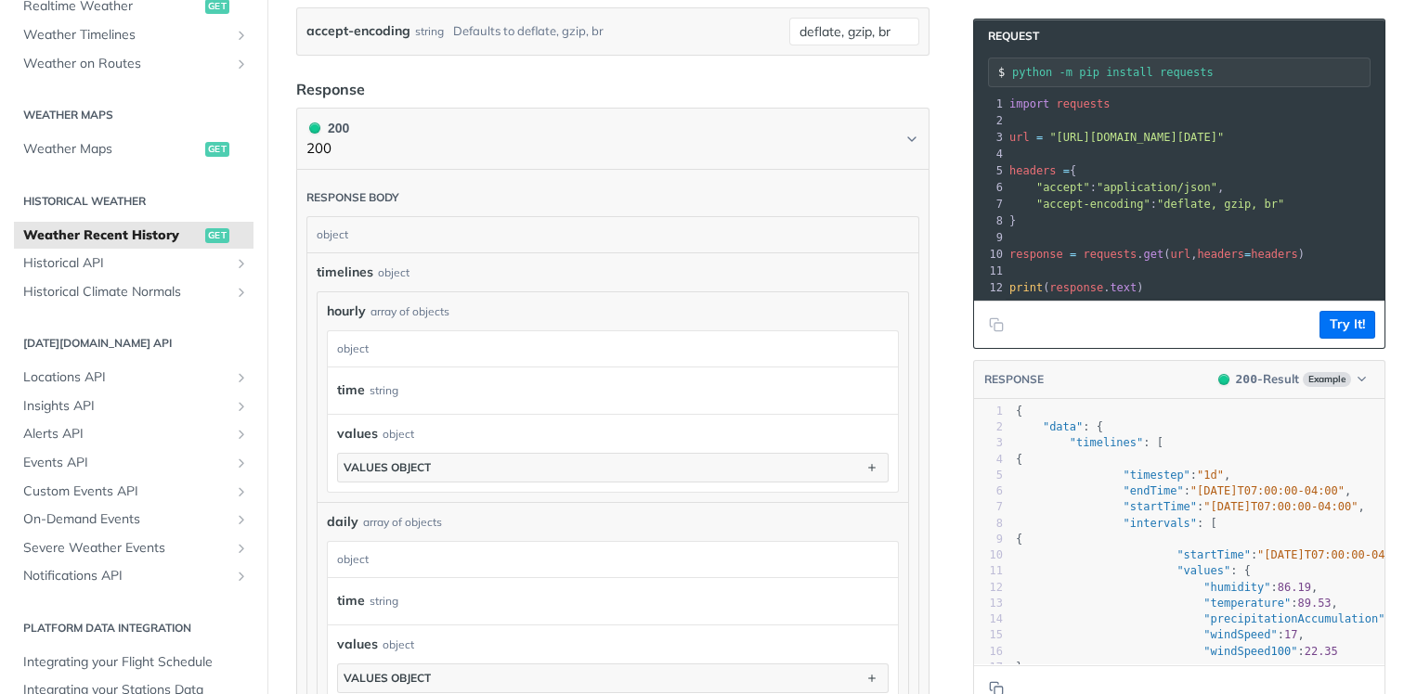
scroll to position [419, 0]
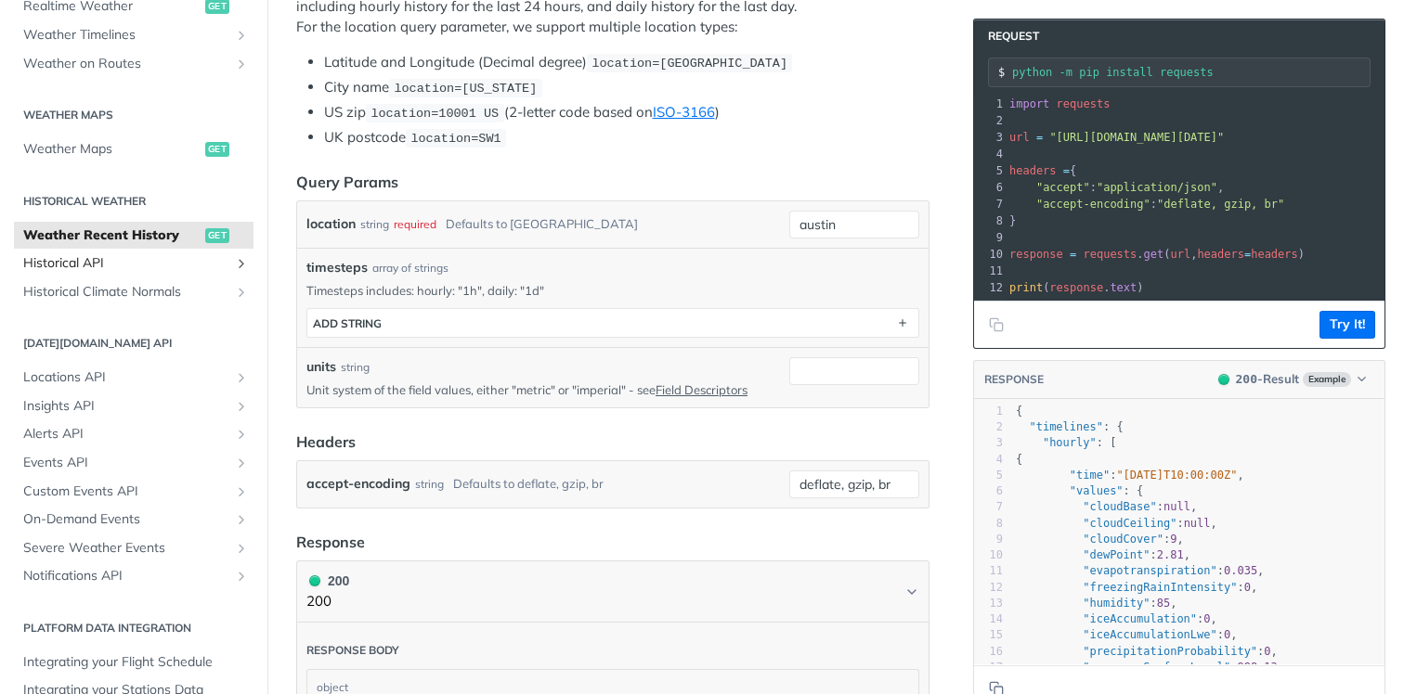
click at [165, 264] on span "Historical API" at bounding box center [126, 263] width 206 height 19
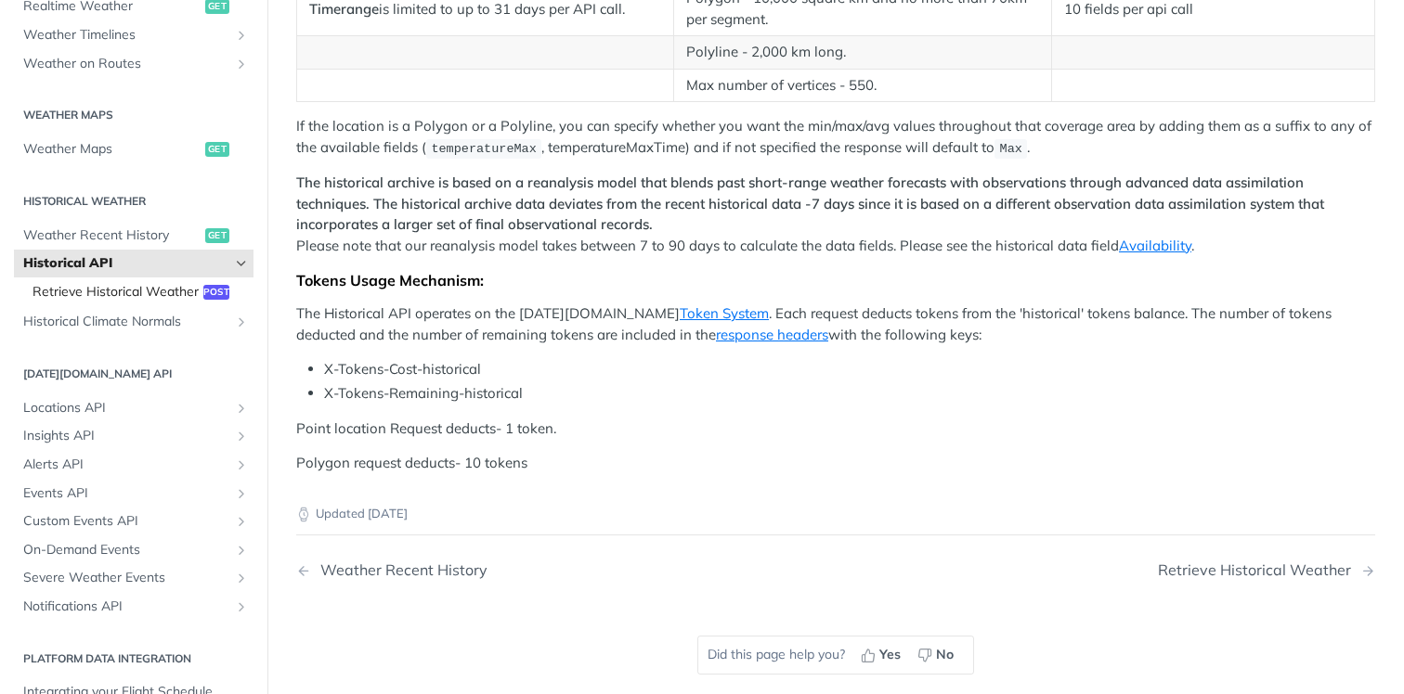
click at [187, 292] on span "Retrieve Historical Weather" at bounding box center [115, 292] width 166 height 19
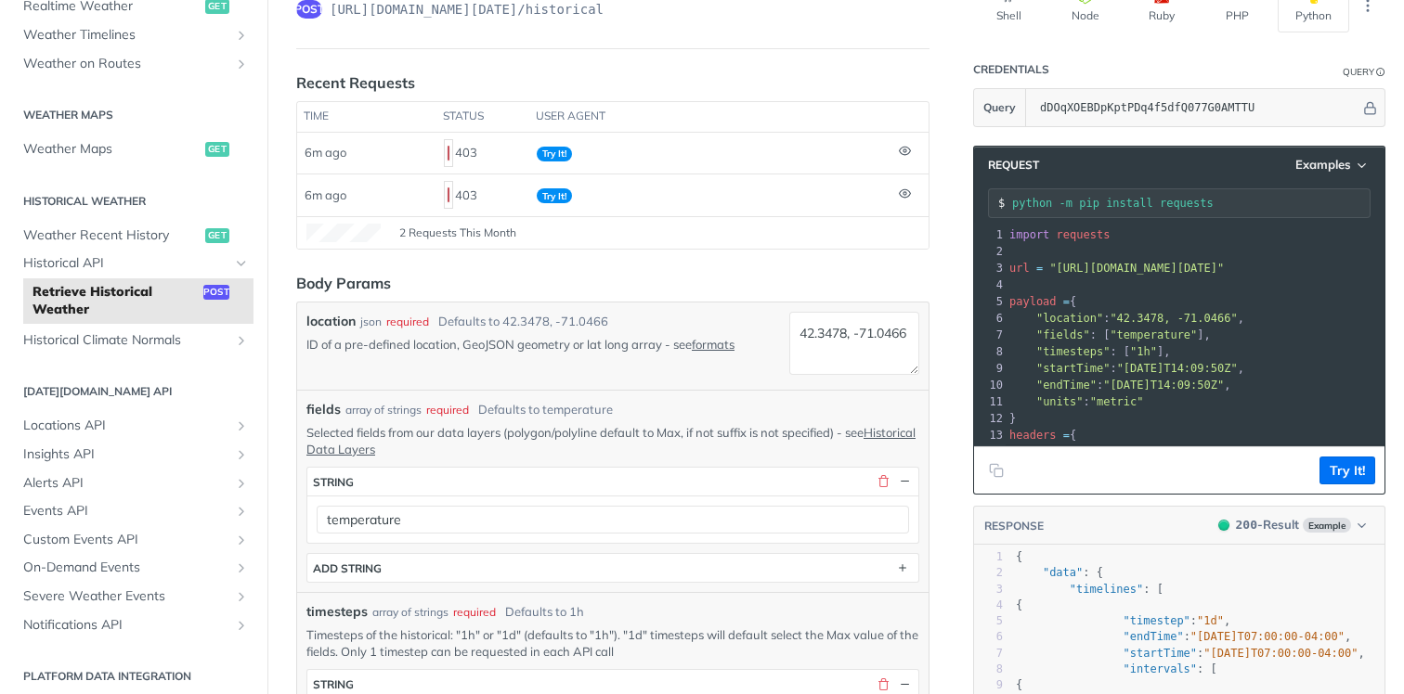
scroll to position [55, 0]
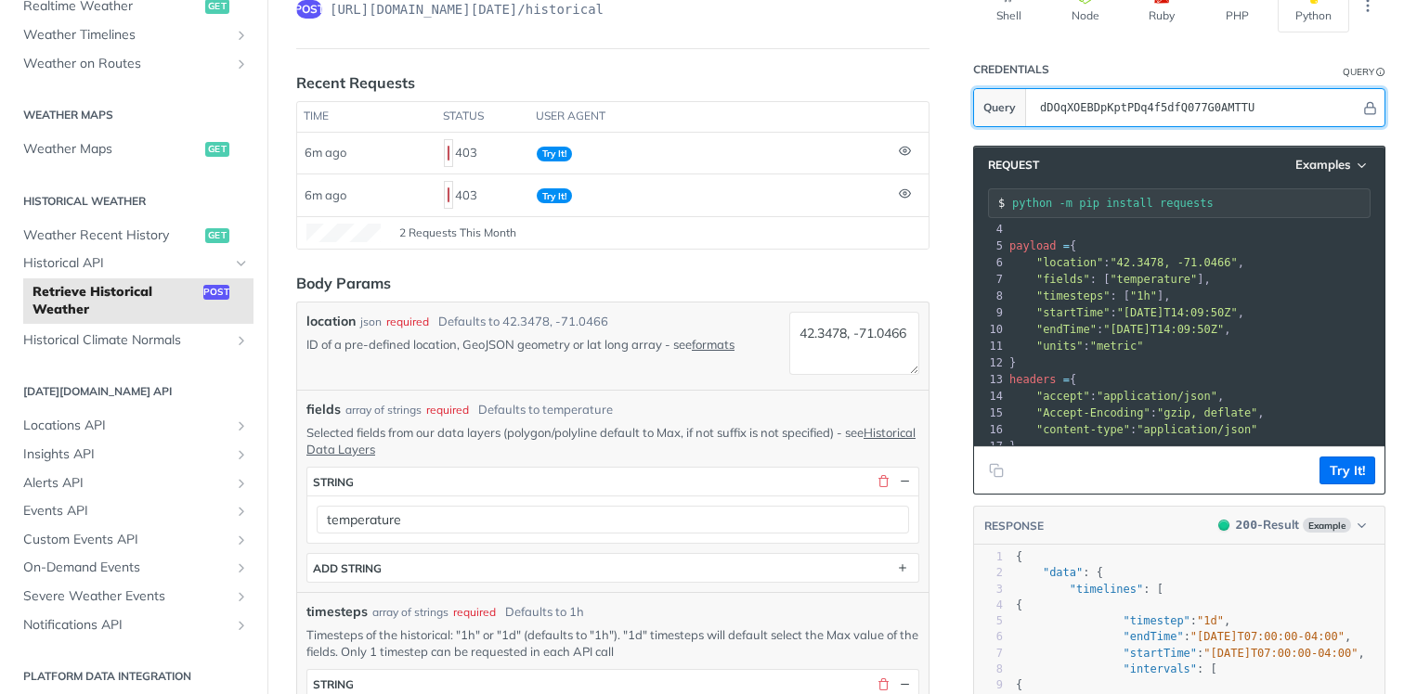
click at [1321, 114] on input "dDOqXOEBDpKptPDq4f5dfQ077G0AMTTU" at bounding box center [1196, 107] width 330 height 37
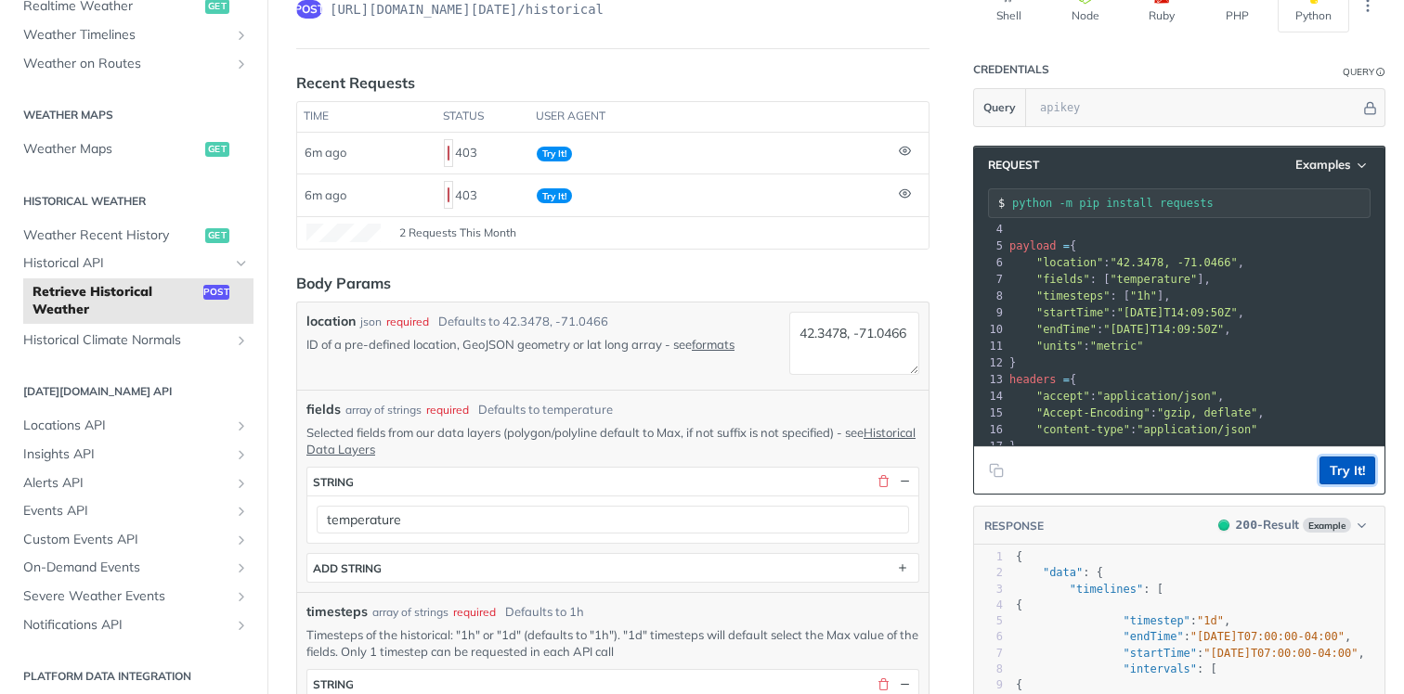
click at [1368, 457] on button "Try It!" at bounding box center [1347, 471] width 56 height 28
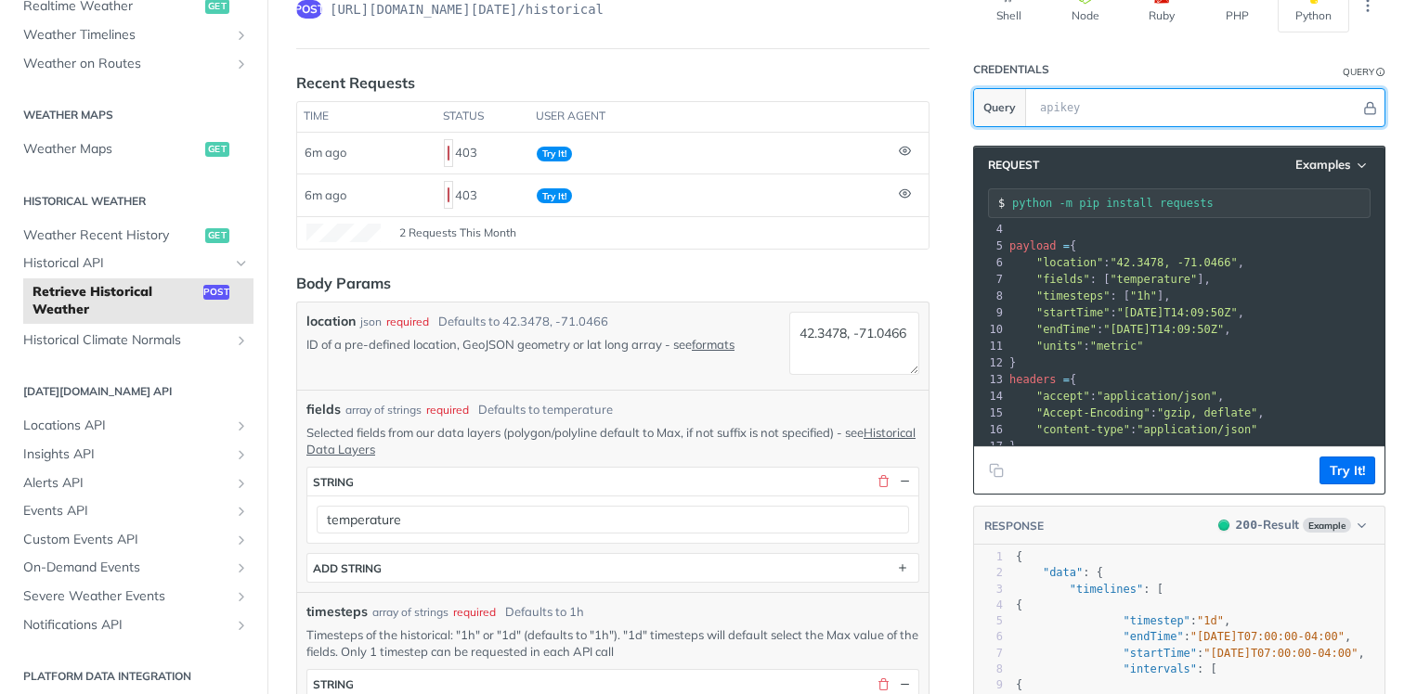
paste input "import requests import json url = "https://api.tomorrow.io/v4/weather/history/r…"
type input "import requests import json url = "https://api.tomorrow.io/v4/weather/history/r…"
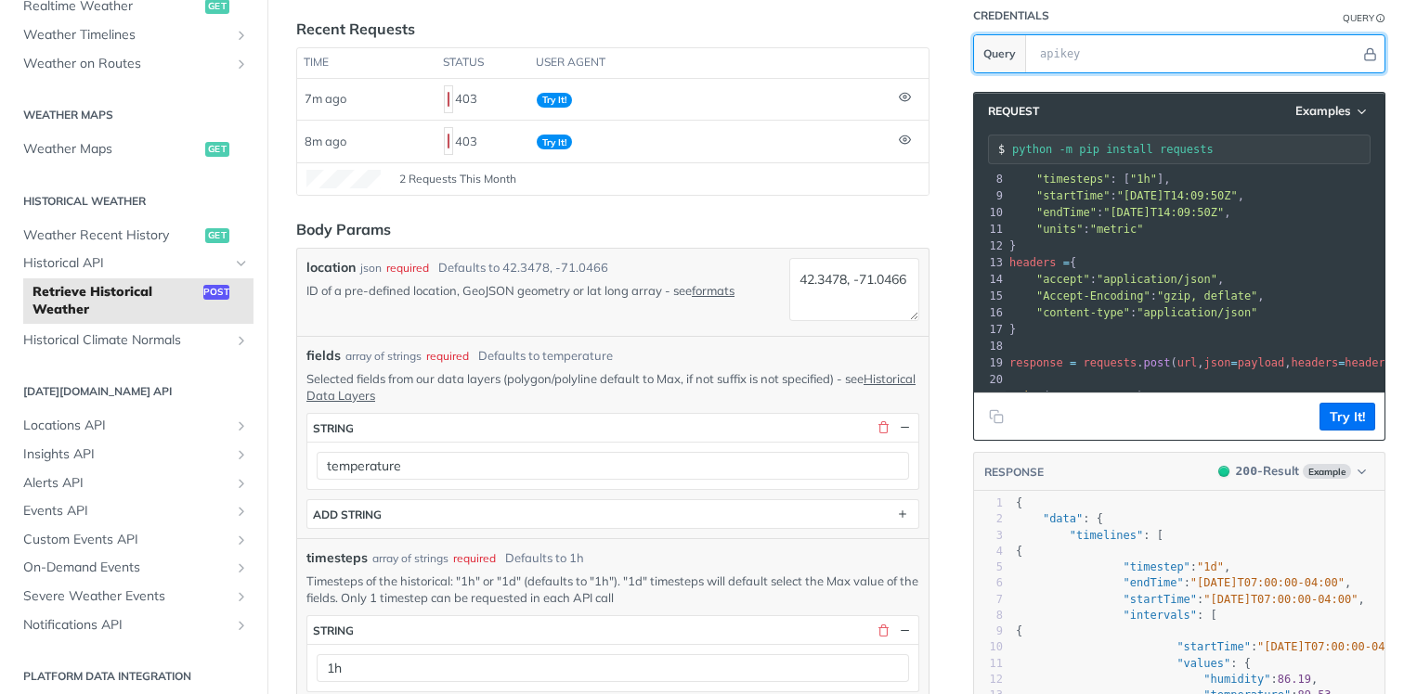
scroll to position [136, 0]
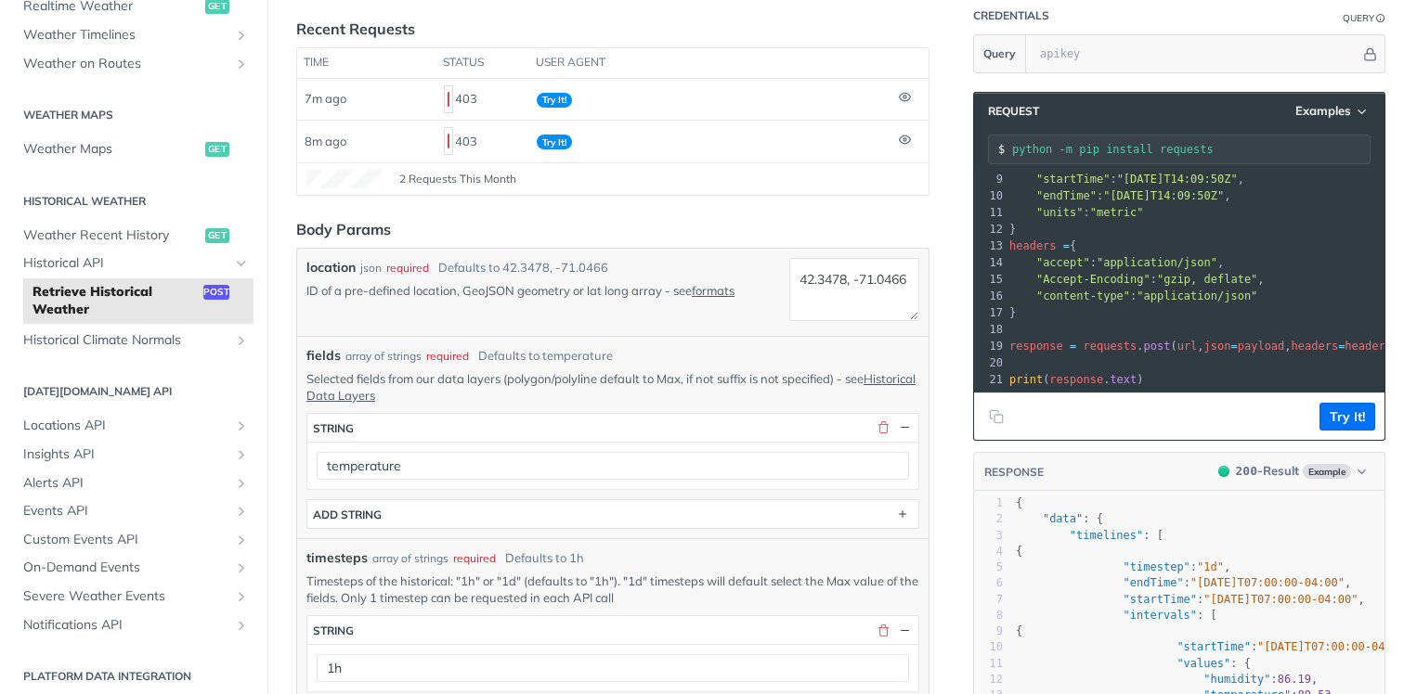
click at [1229, 248] on pre "headers = {" at bounding box center [1209, 246] width 409 height 17
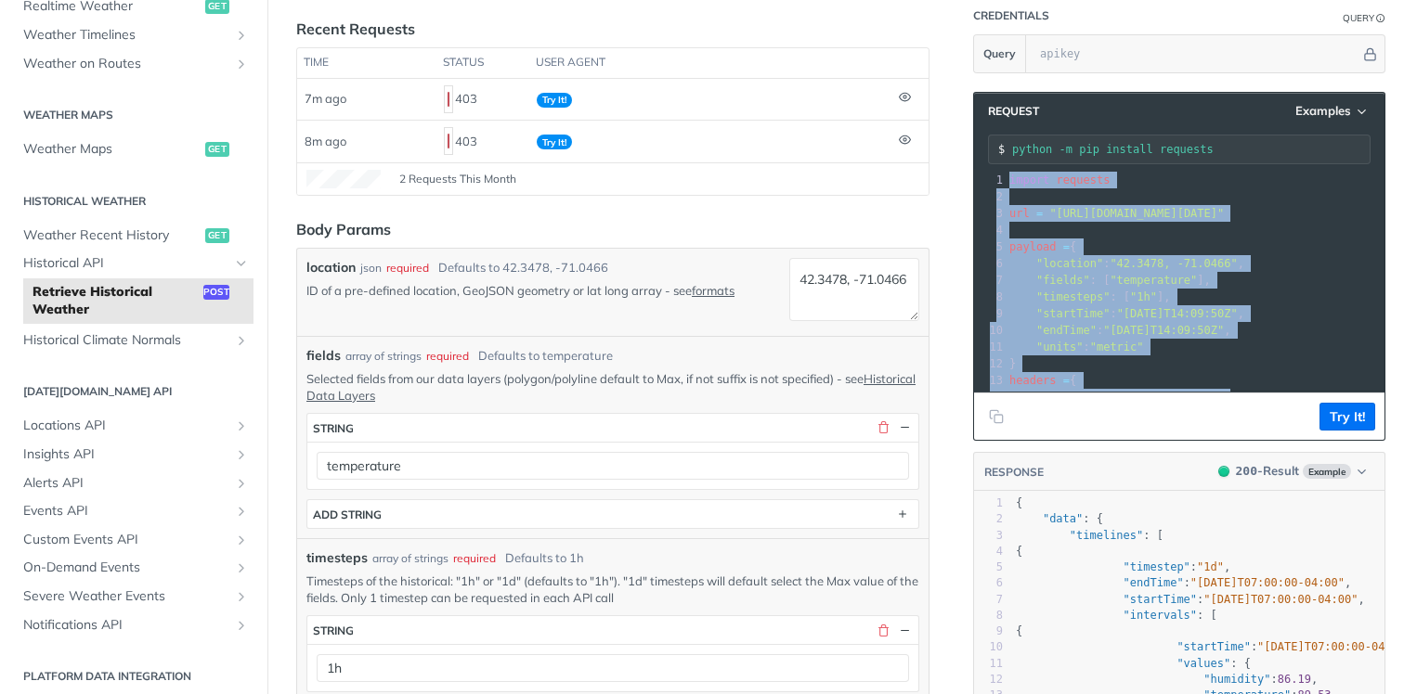
scroll to position [0, 0]
copy div "import requests 2 ​ 3 url = "https://api.tomorrow.io/v4/historical" 4 ​ 5 paylo…"
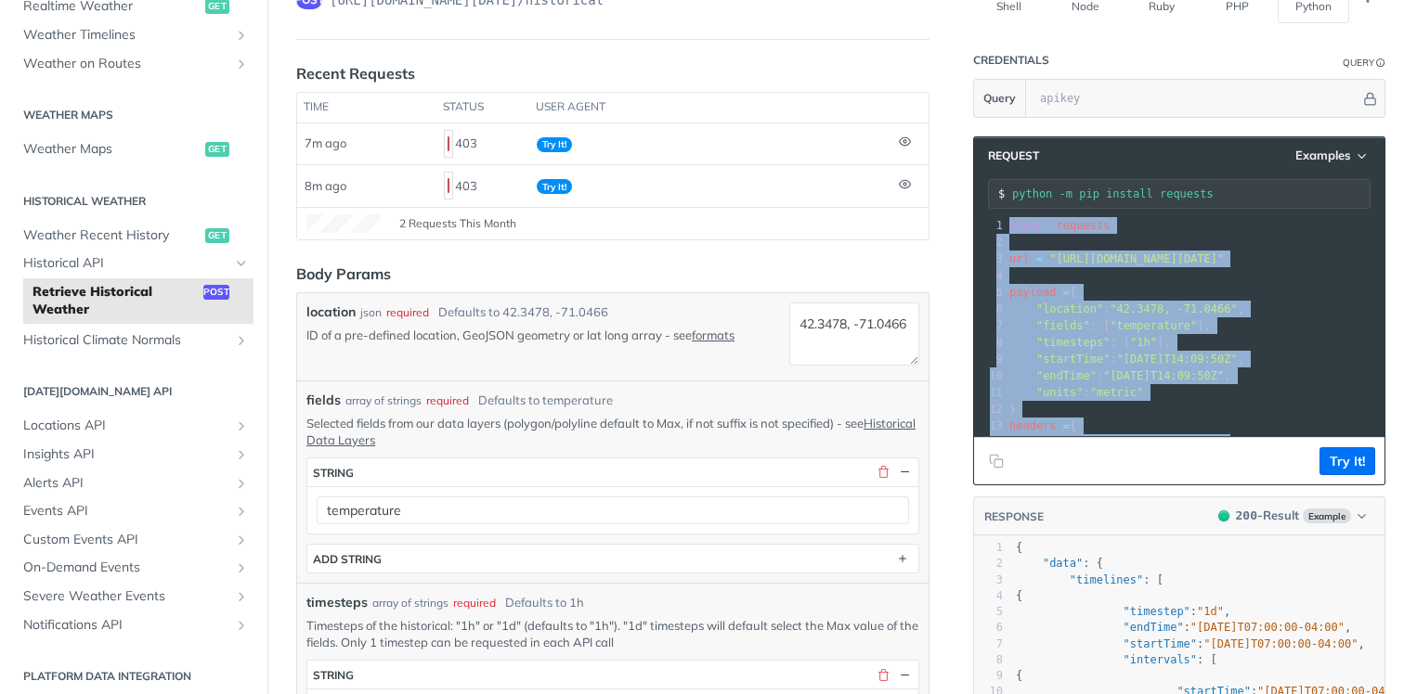
scroll to position [178, 0]
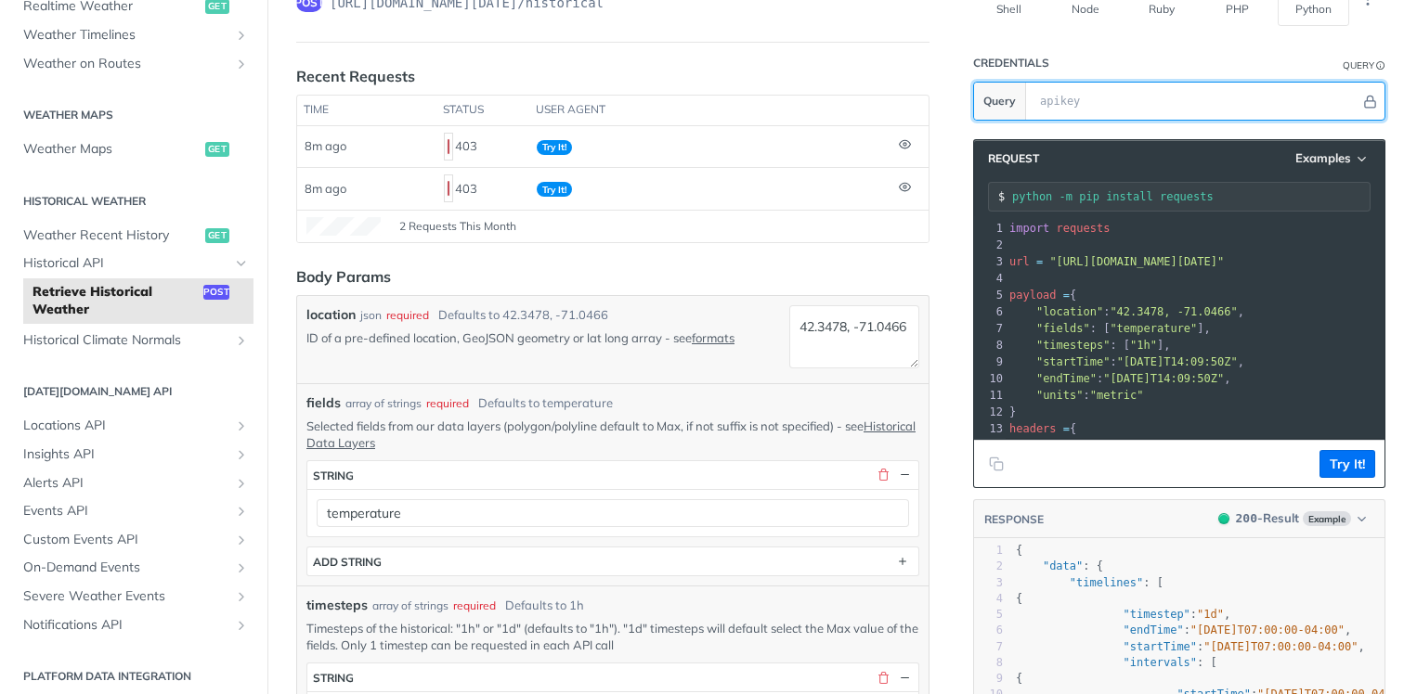
click at [1100, 87] on input "text" at bounding box center [1196, 101] width 330 height 37
paste input "import requests url = "https://api.tomorrow.io/v4/historical" payload = { "loca…"
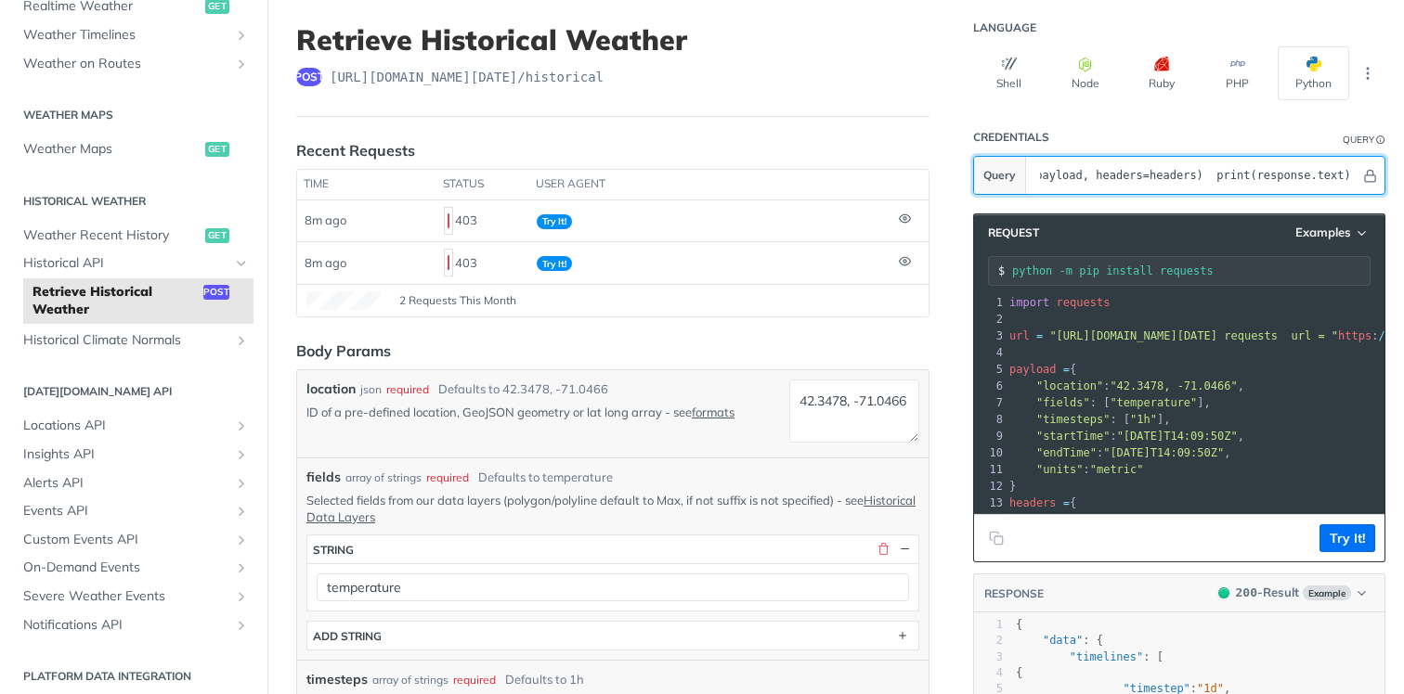
scroll to position [0, 2]
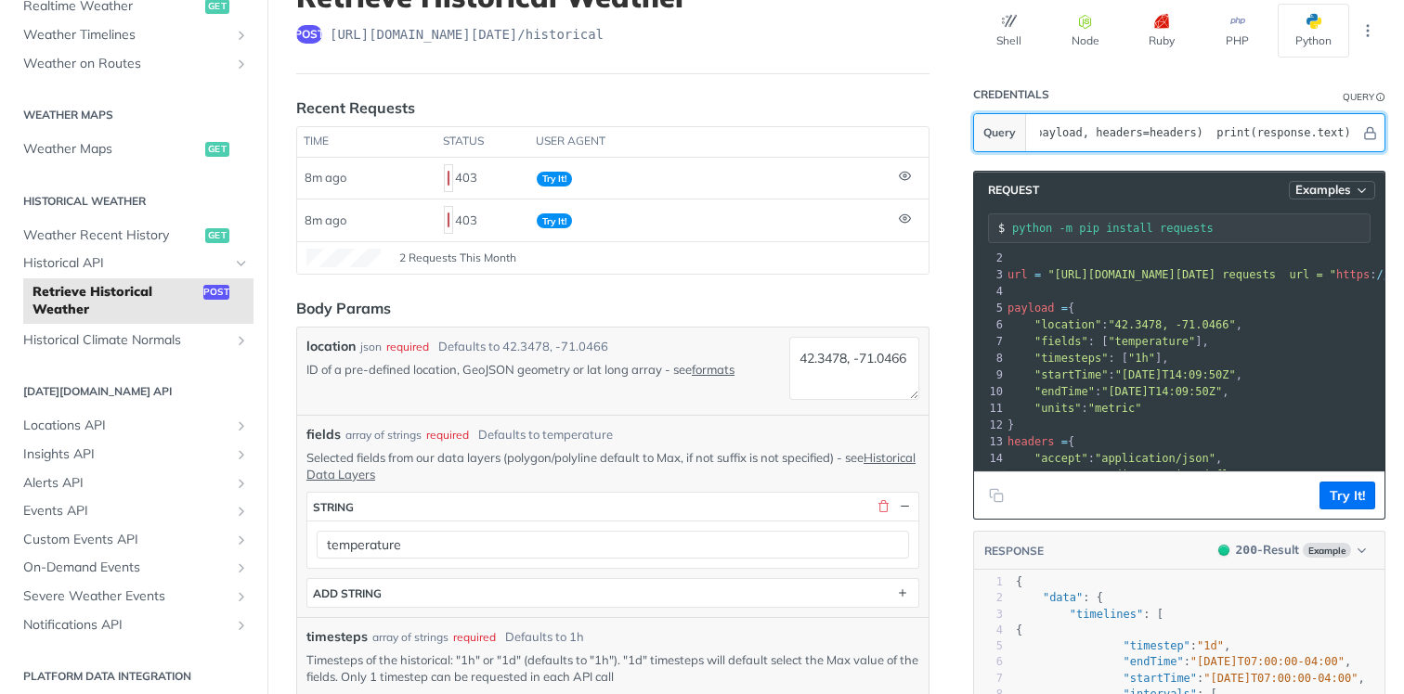
type input "import requests url = "https://api.tomorrow.io/v4/historical" payload = { "loca…"
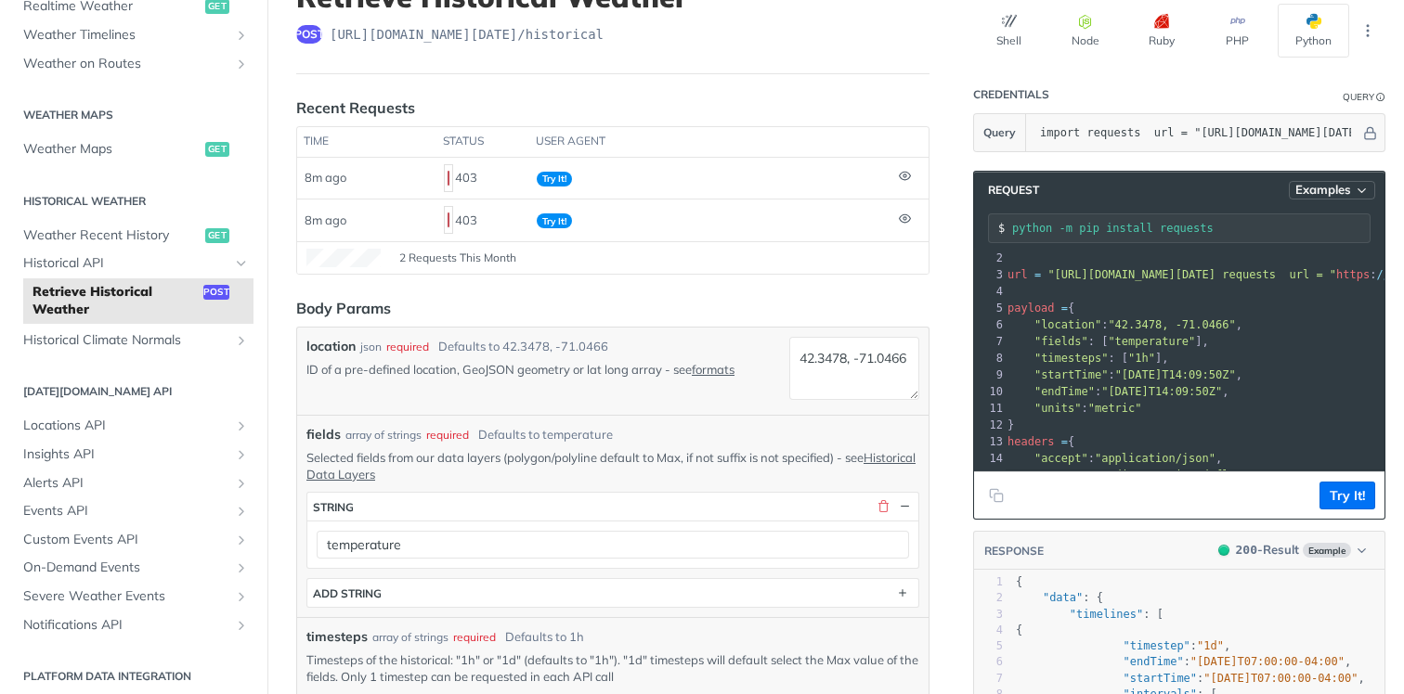
click at [1334, 184] on span "Examples" at bounding box center [1323, 190] width 56 height 16
click at [1357, 184] on icon "button" at bounding box center [1362, 191] width 14 height 14
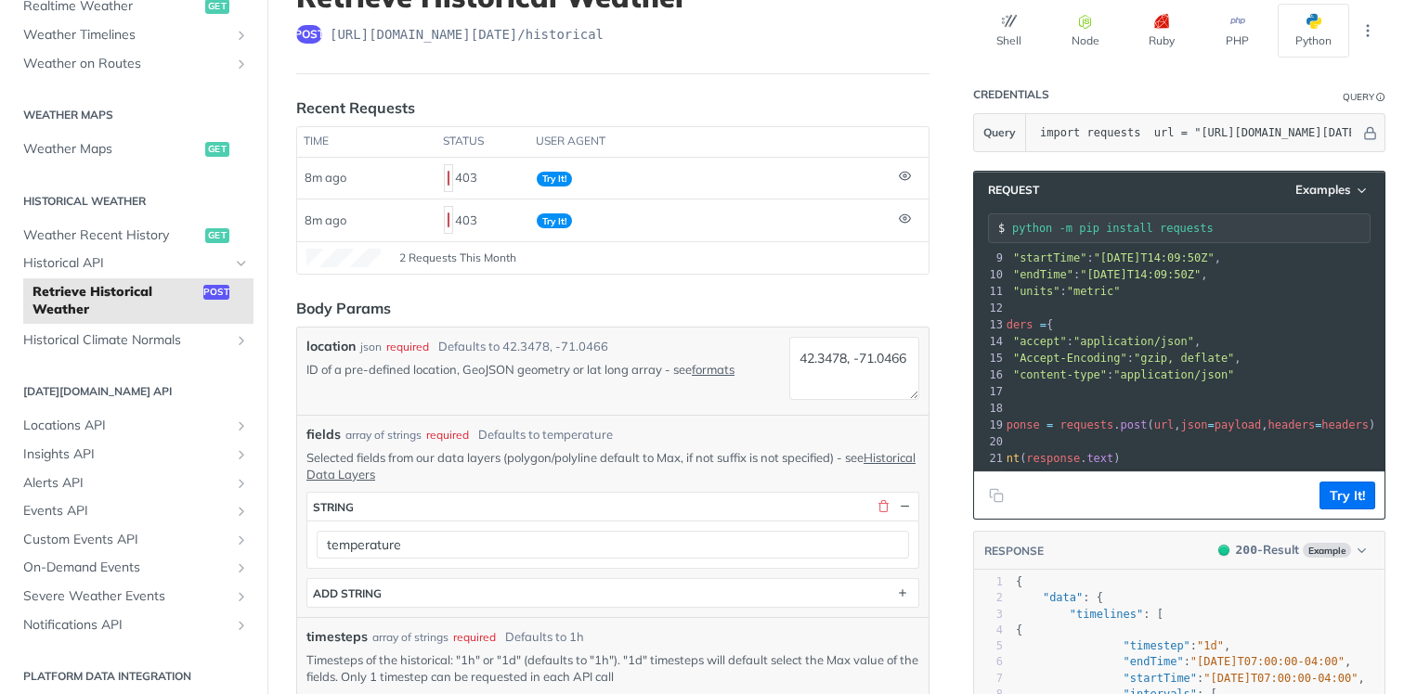
scroll to position [0, 3]
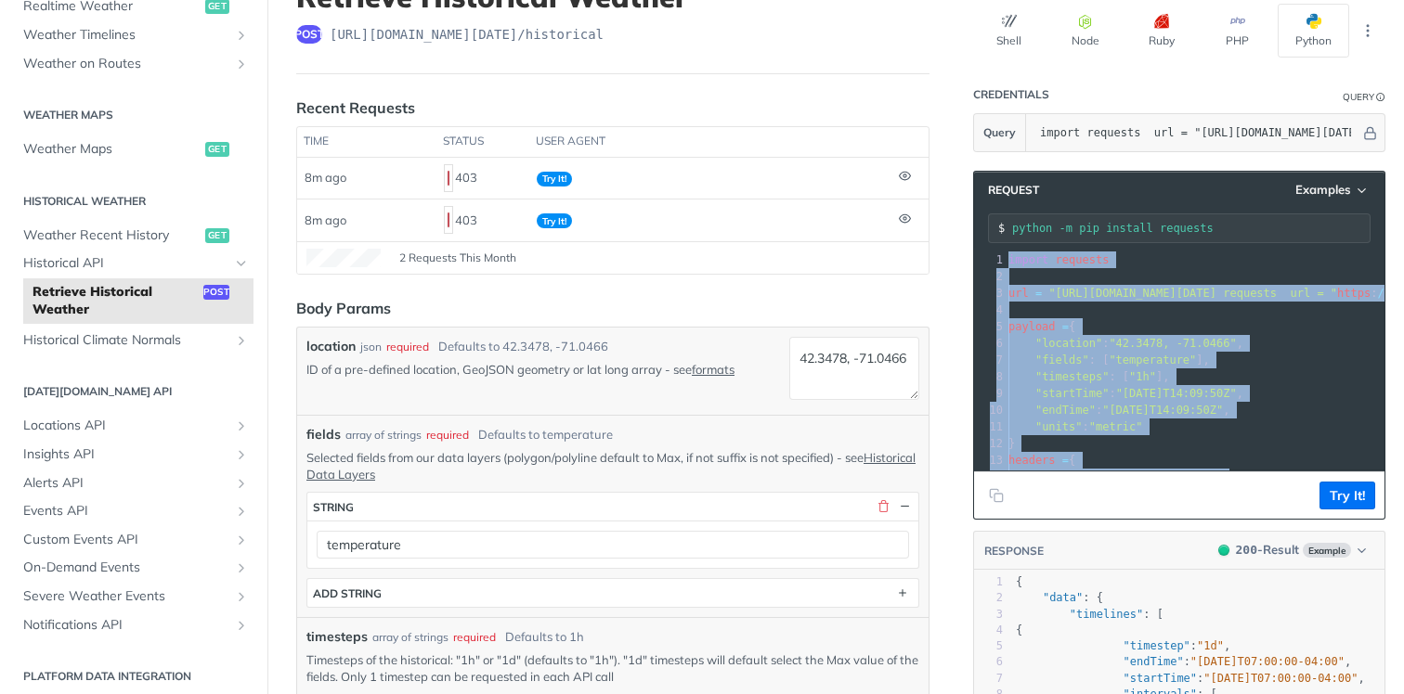
drag, startPoint x: 1142, startPoint y: 459, endPoint x: 1005, endPoint y: 221, distance: 274.5
click at [1005, 221] on div "Request Examples python -m pip install requests xxxxxxxxxx 21 1 import requests…" at bounding box center [1179, 345] width 412 height 349
copy div "import requests 2 ​ 3 url = "https://api.tomorrow.io/v4/historical?apikey=impor…"
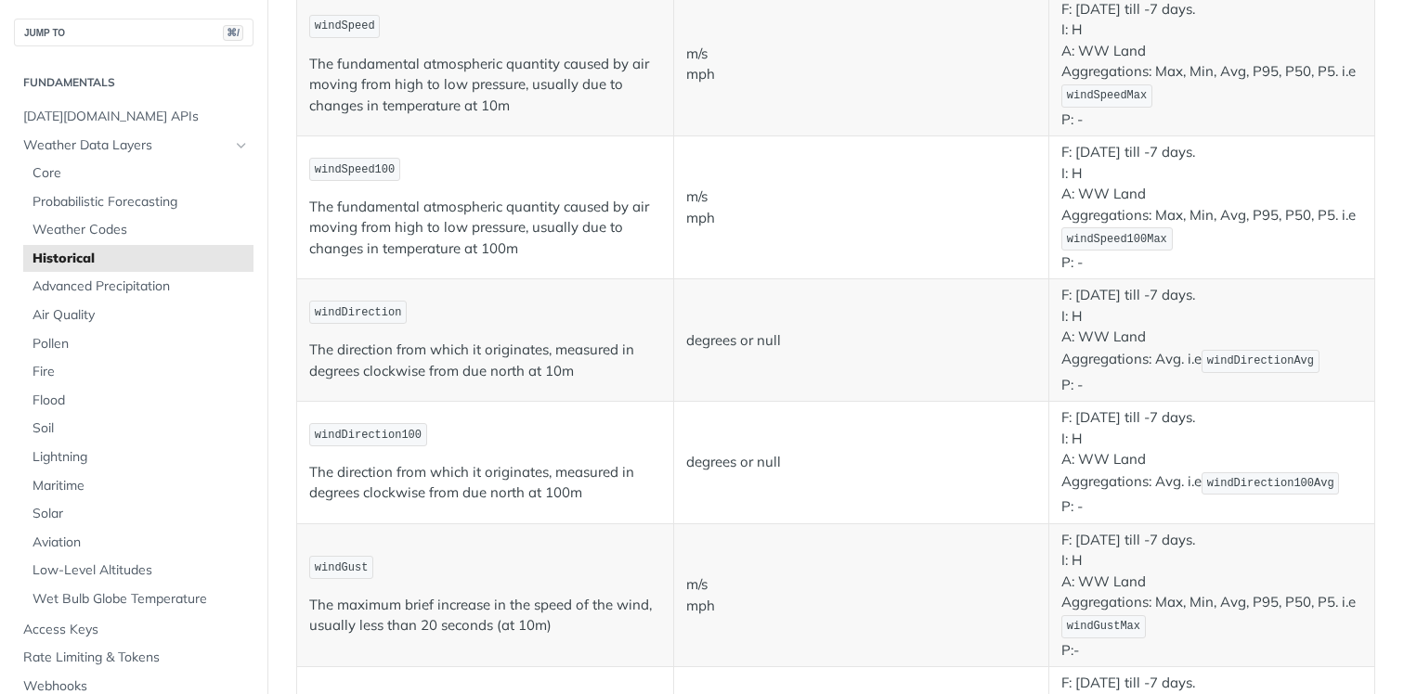
scroll to position [763, 0]
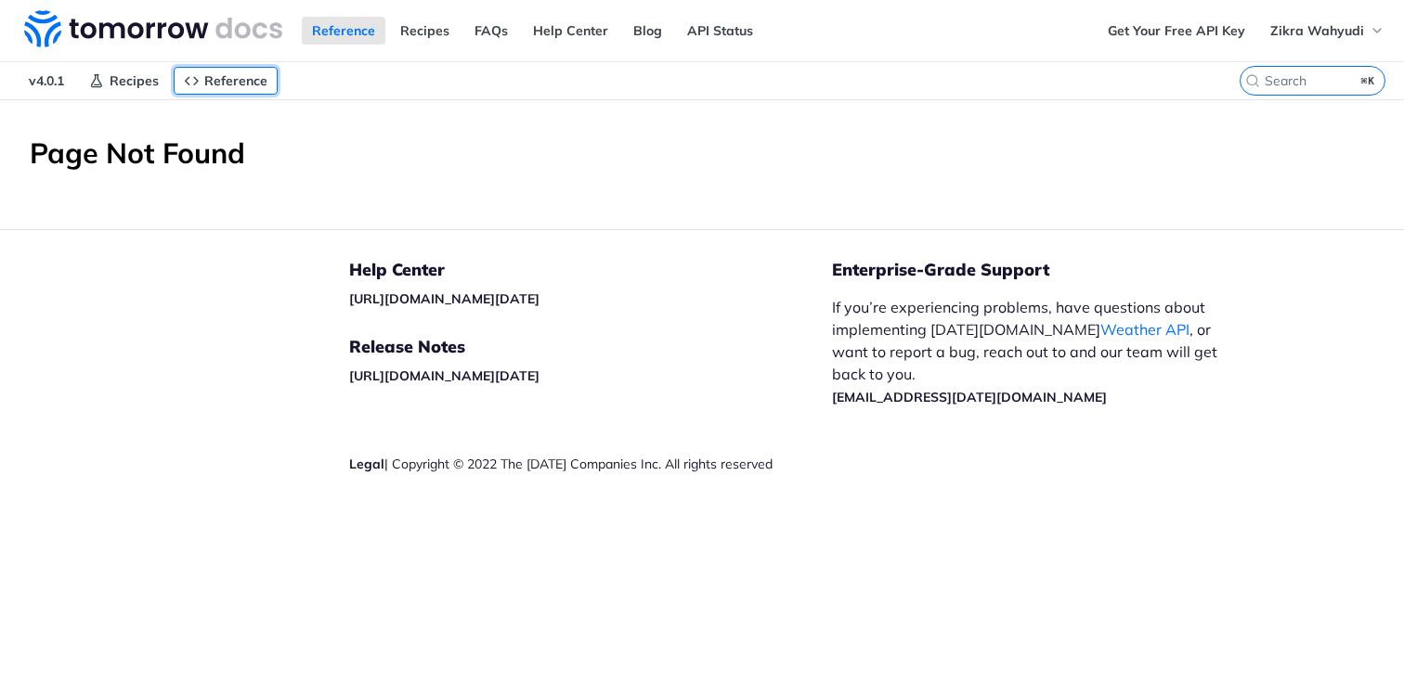
click at [230, 84] on span "Reference" at bounding box center [235, 80] width 63 height 17
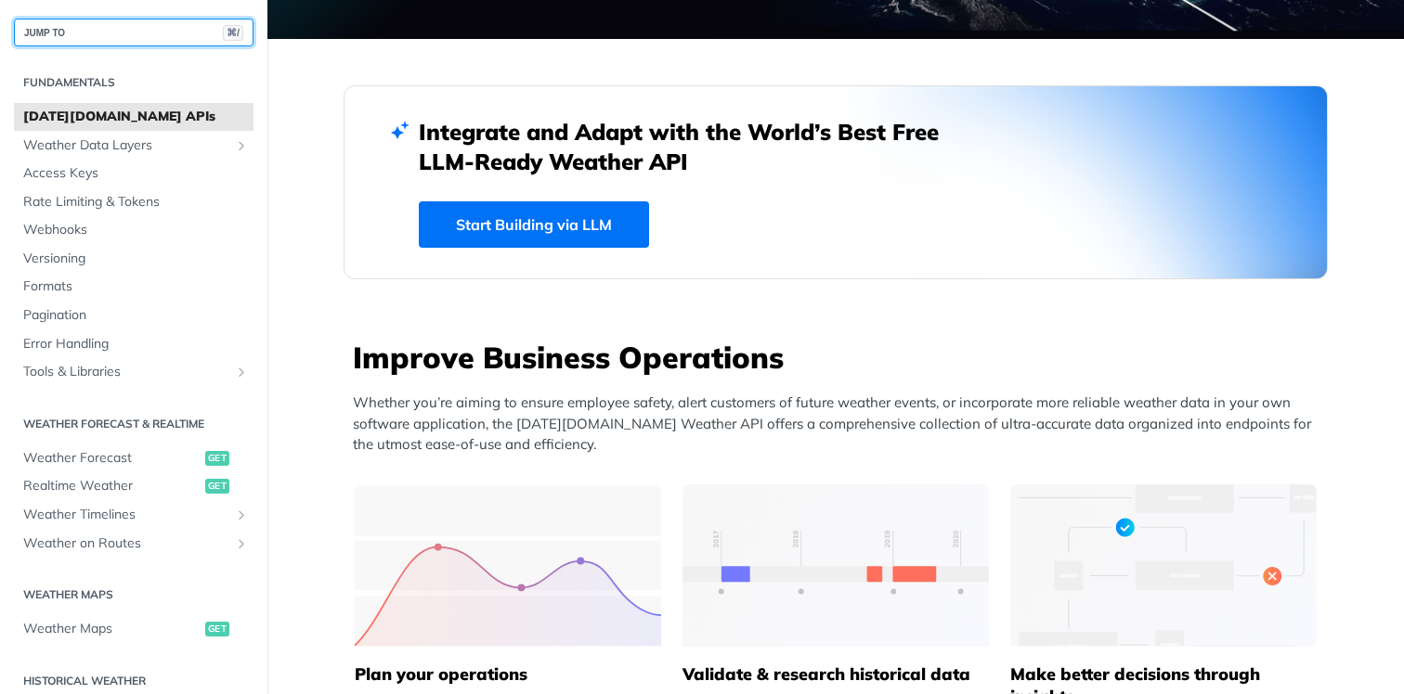
click at [131, 33] on button "JUMP TO ⌘/" at bounding box center [134, 33] width 240 height 28
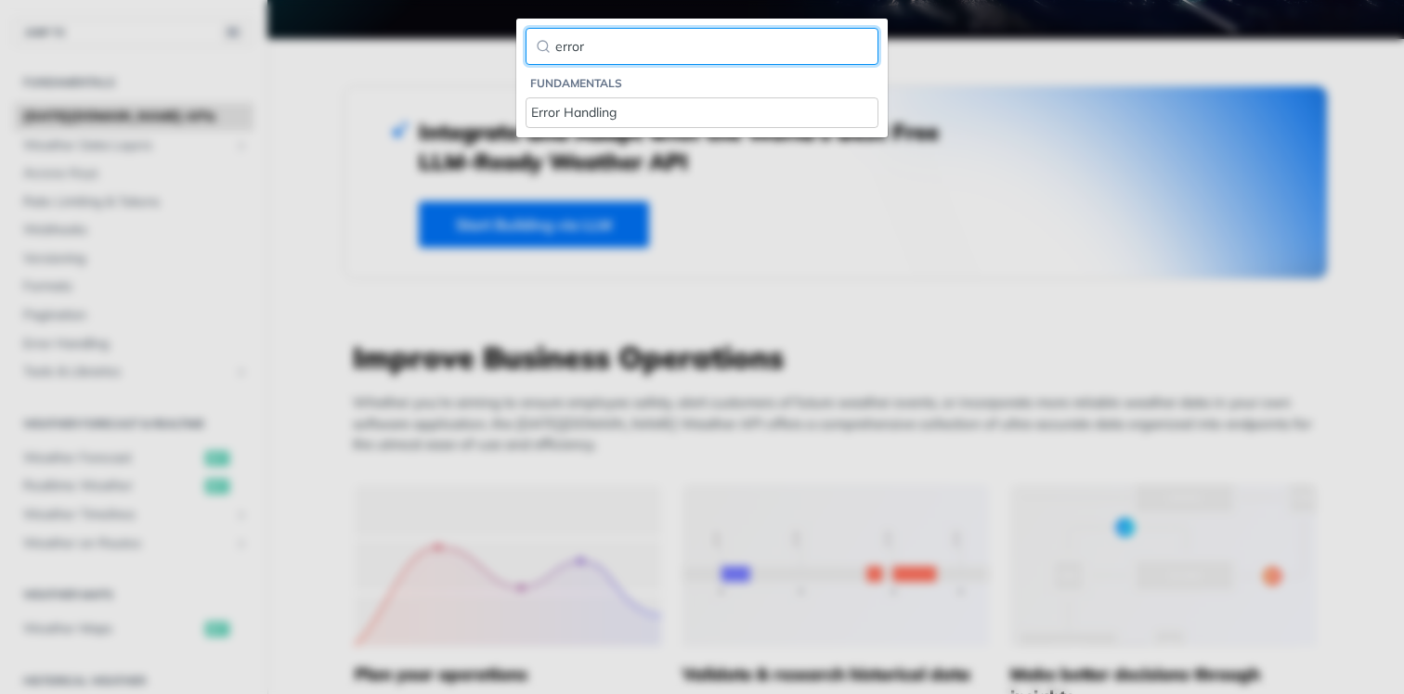
type input "error"
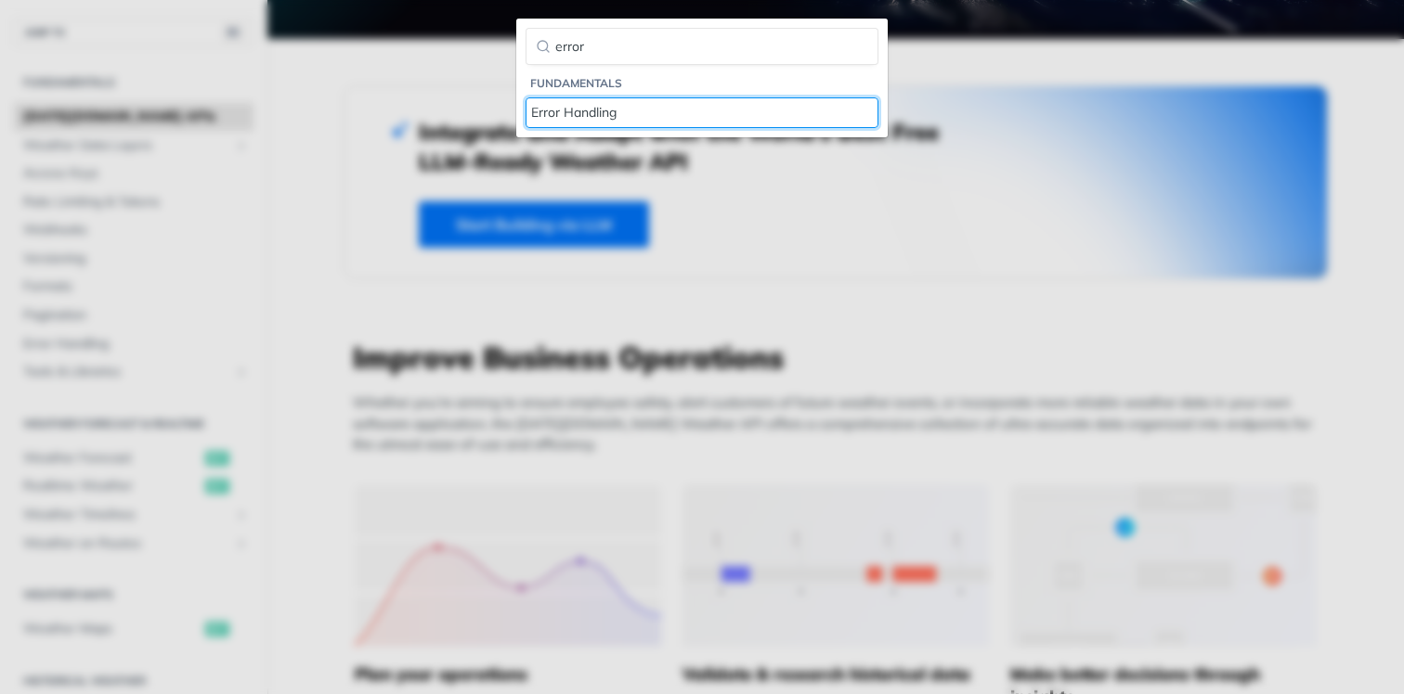
click at [550, 112] on div "Error Handling" at bounding box center [702, 112] width 342 height 19
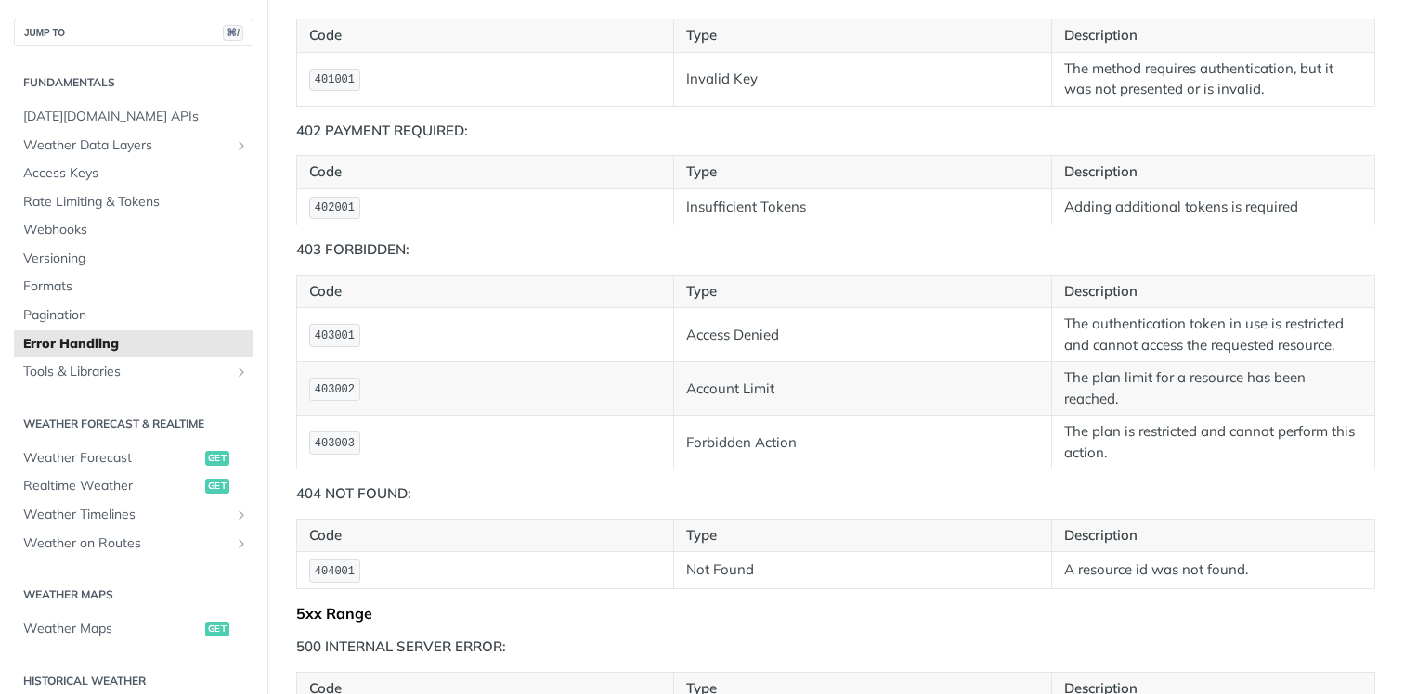
scroll to position [1033, 0]
drag, startPoint x: 794, startPoint y: 393, endPoint x: 741, endPoint y: 393, distance: 52.9
click at [741, 361] on td "Access Denied" at bounding box center [862, 334] width 377 height 54
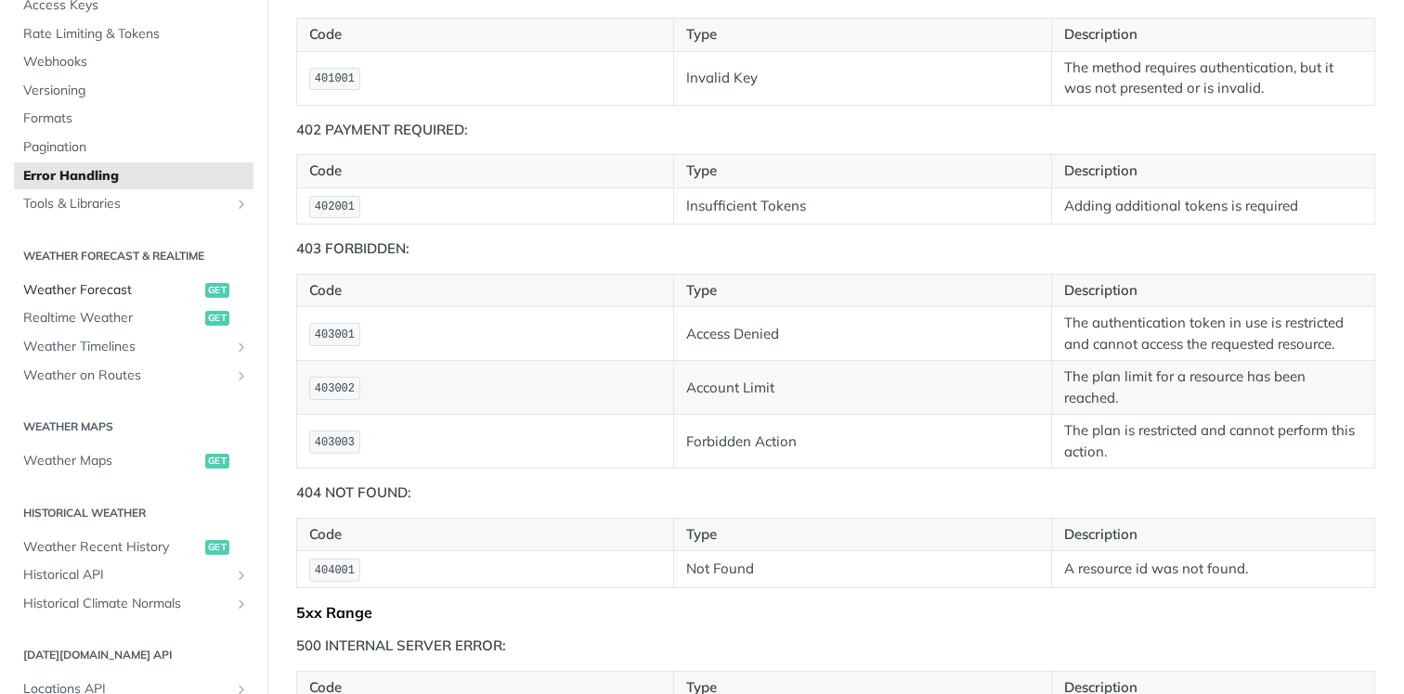
scroll to position [172, 0]
click at [205, 205] on span "Tools & Libraries" at bounding box center [126, 200] width 206 height 19
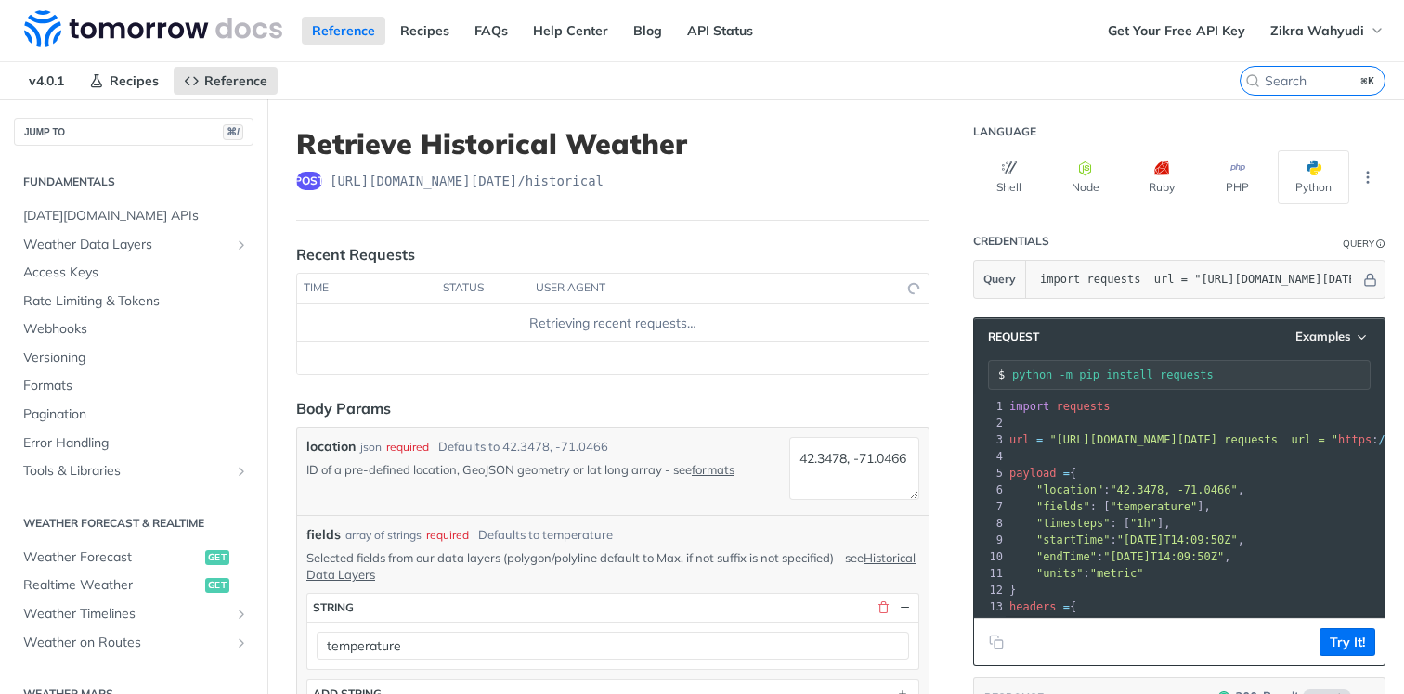
scroll to position [510, 0]
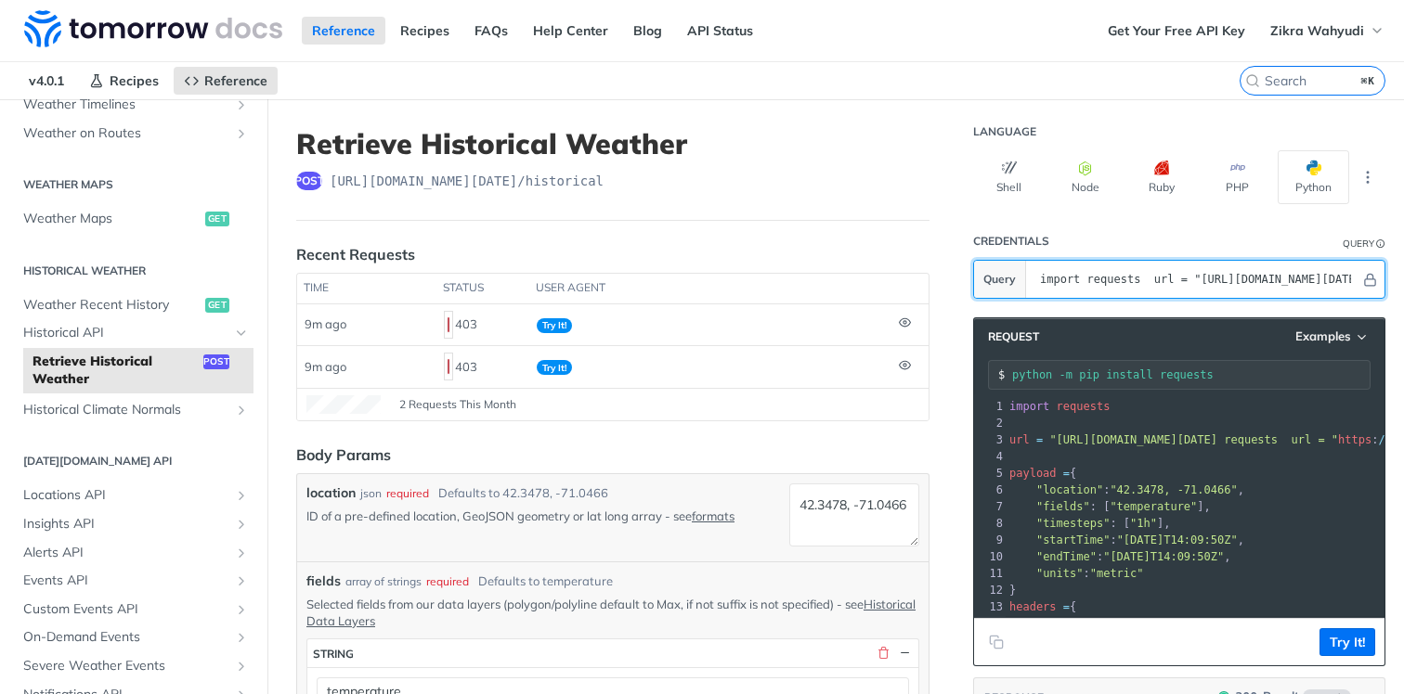
click at [1181, 282] on input "import requests url = "[URL][DOMAIN_NAME][DATE]" payload = { "location": "[GEOG…" at bounding box center [1196, 279] width 330 height 37
paste input "dDOqXOEBDpKptPDq4f5dfQ077G0AMTTU"
type input "dDOqXOEBDpKptPDq4f5dfQ077G0AMTTU"
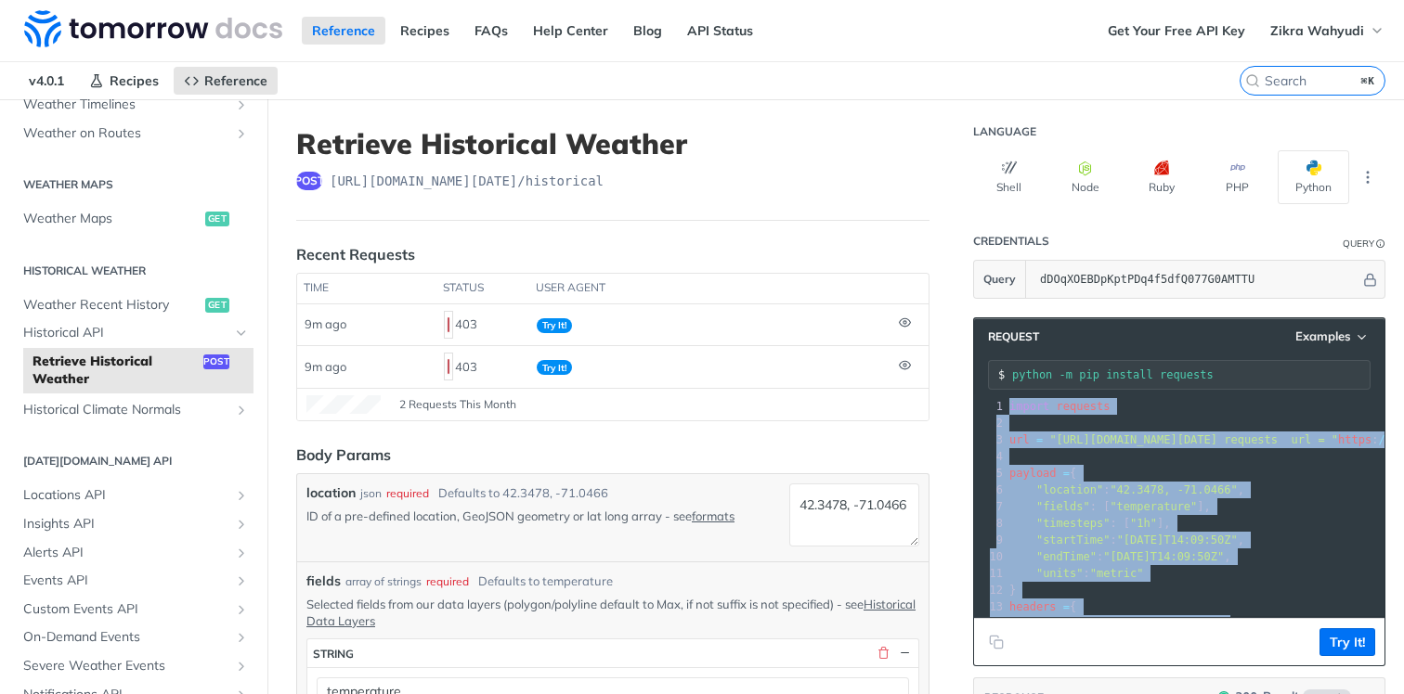
scroll to position [136, 0]
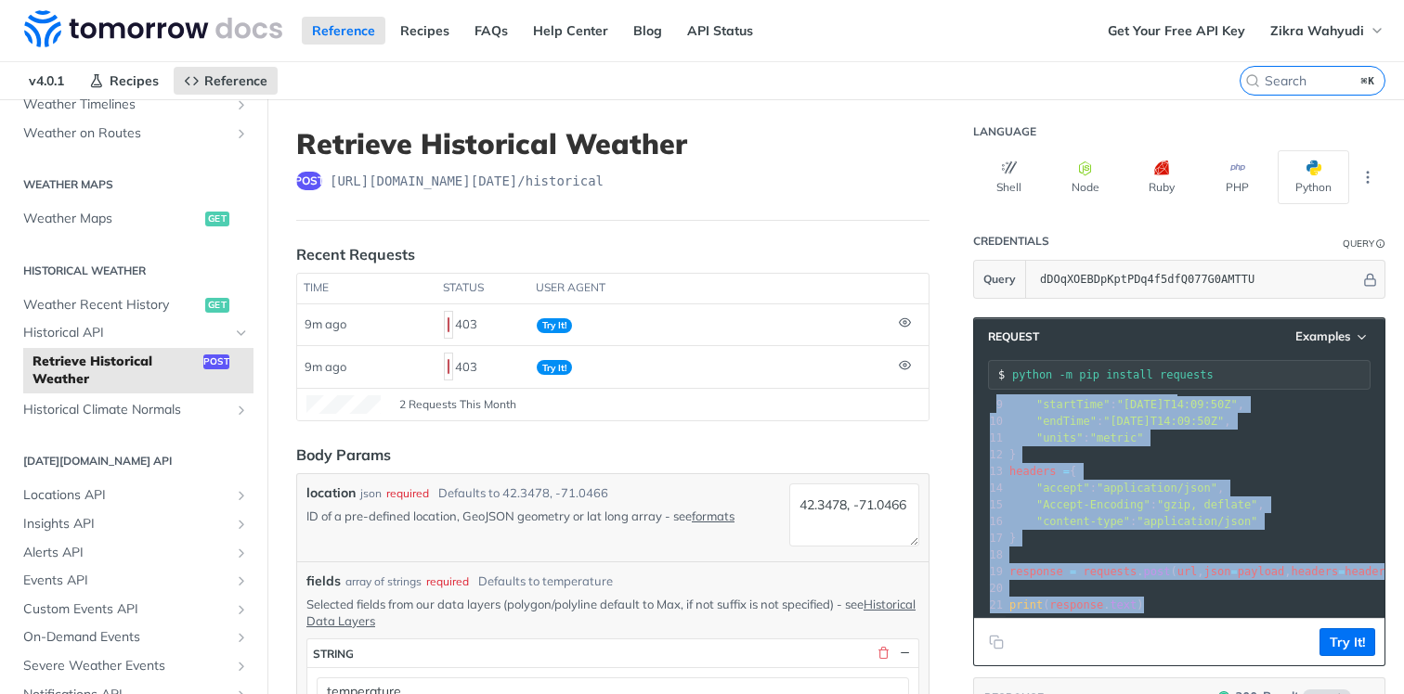
drag, startPoint x: 1010, startPoint y: 406, endPoint x: 1206, endPoint y: 646, distance: 310.2
click at [1206, 646] on div "Request Examples python -m pip install requests xxxxxxxxxx 21 1 import requests…" at bounding box center [1179, 492] width 412 height 349
copy div "loremi dolorsit 7 ​ 4 ame = "conse://adi.elitsedd.ei/t9/incididunt?utlabo=etdol…"
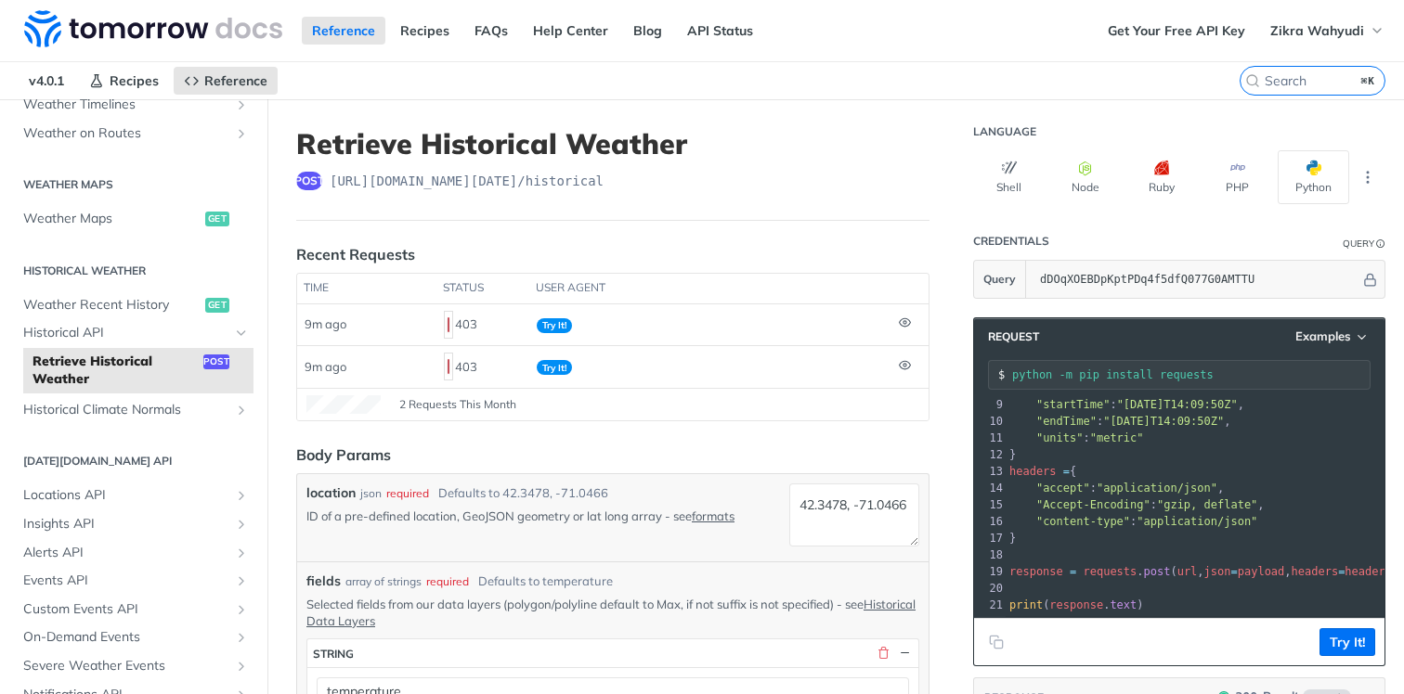
click at [1201, 300] on section "Request Examples python -m pip install requests xxxxxxxxxx 21 1 import requests…" at bounding box center [1179, 665] width 412 height 732
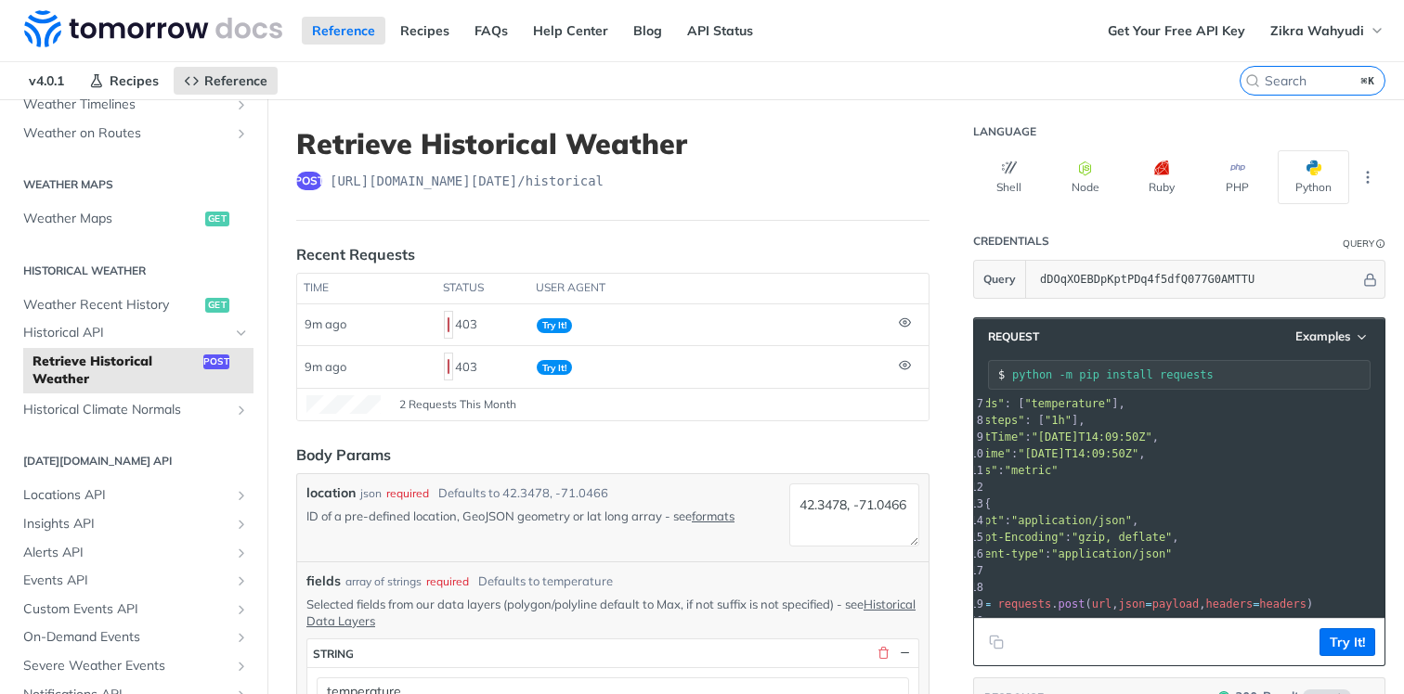
scroll to position [0, 0]
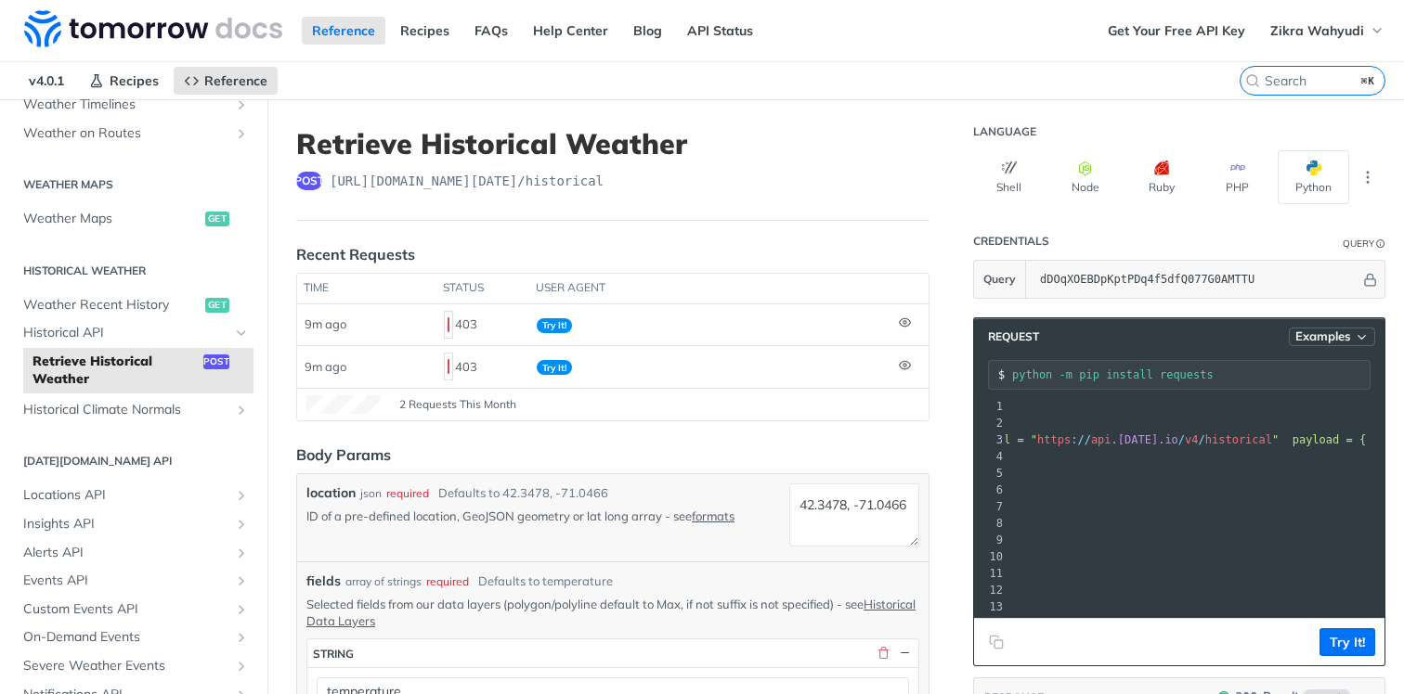
click at [1339, 344] on button "Examples" at bounding box center [1332, 337] width 86 height 19
click at [1279, 370] on div "Request Example" at bounding box center [1282, 369] width 184 height 27
type input "string"
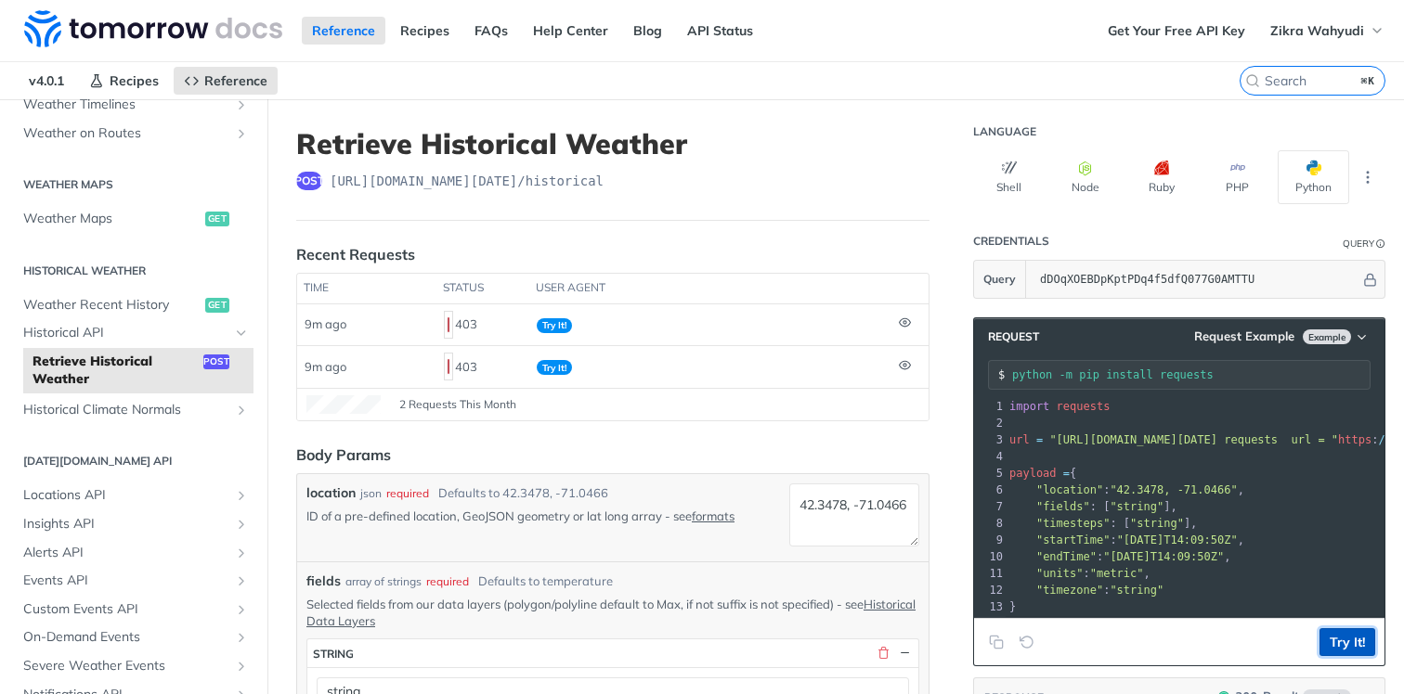
click at [1360, 650] on button "Try It!" at bounding box center [1347, 643] width 56 height 28
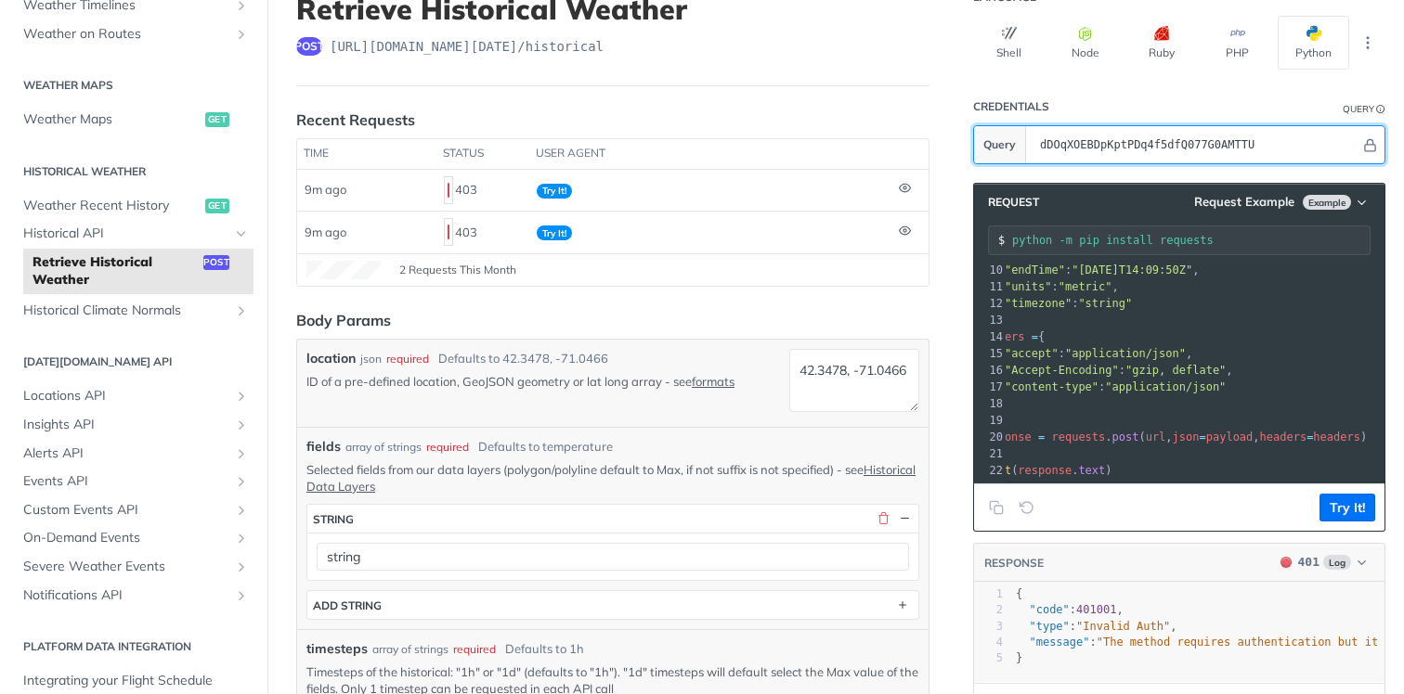
click at [1199, 145] on input "dDOqXOEBDpKptPDq4f5dfQ077G0AMTTU" at bounding box center [1196, 144] width 330 height 37
click at [1301, 149] on input "dDOqXOEBDpKptPDq4f5dfQ077G0AMTTU" at bounding box center [1196, 144] width 330 height 37
click at [1205, 194] on span "Request Example" at bounding box center [1244, 202] width 100 height 16
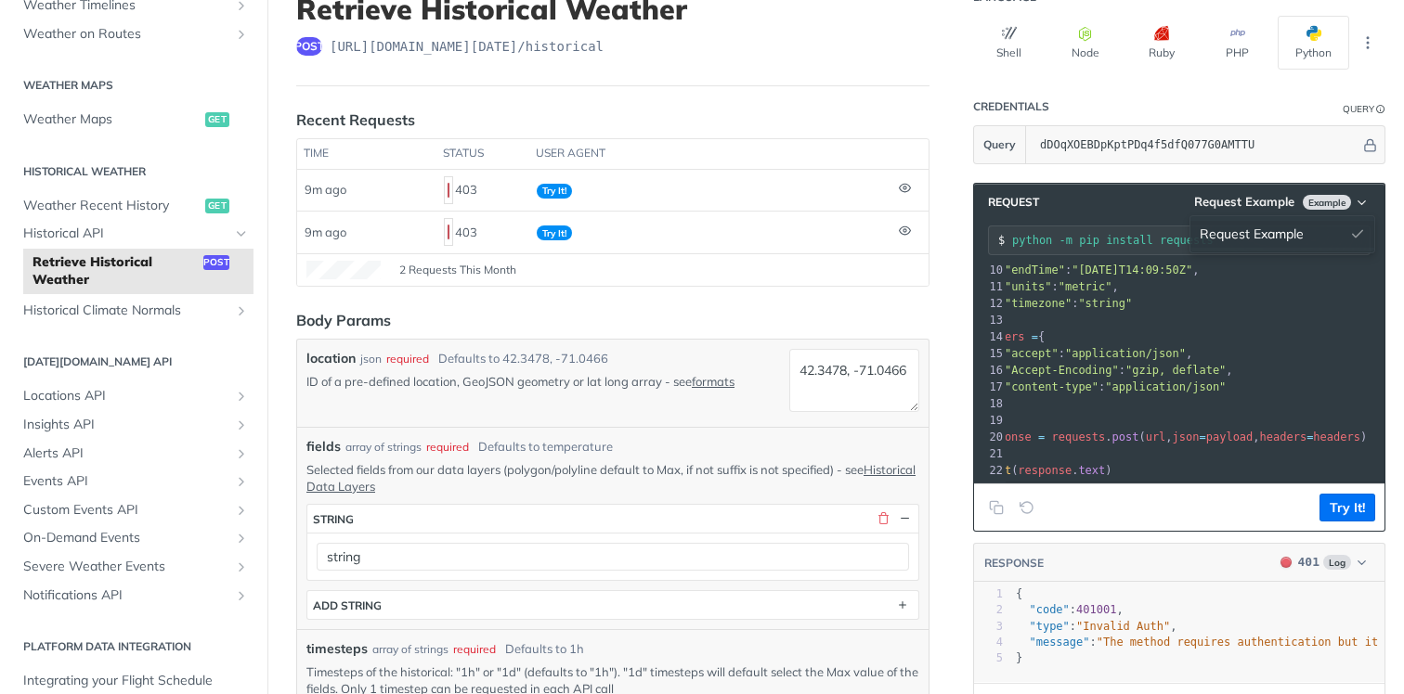
click at [1213, 235] on div "Request Example" at bounding box center [1282, 234] width 184 height 27
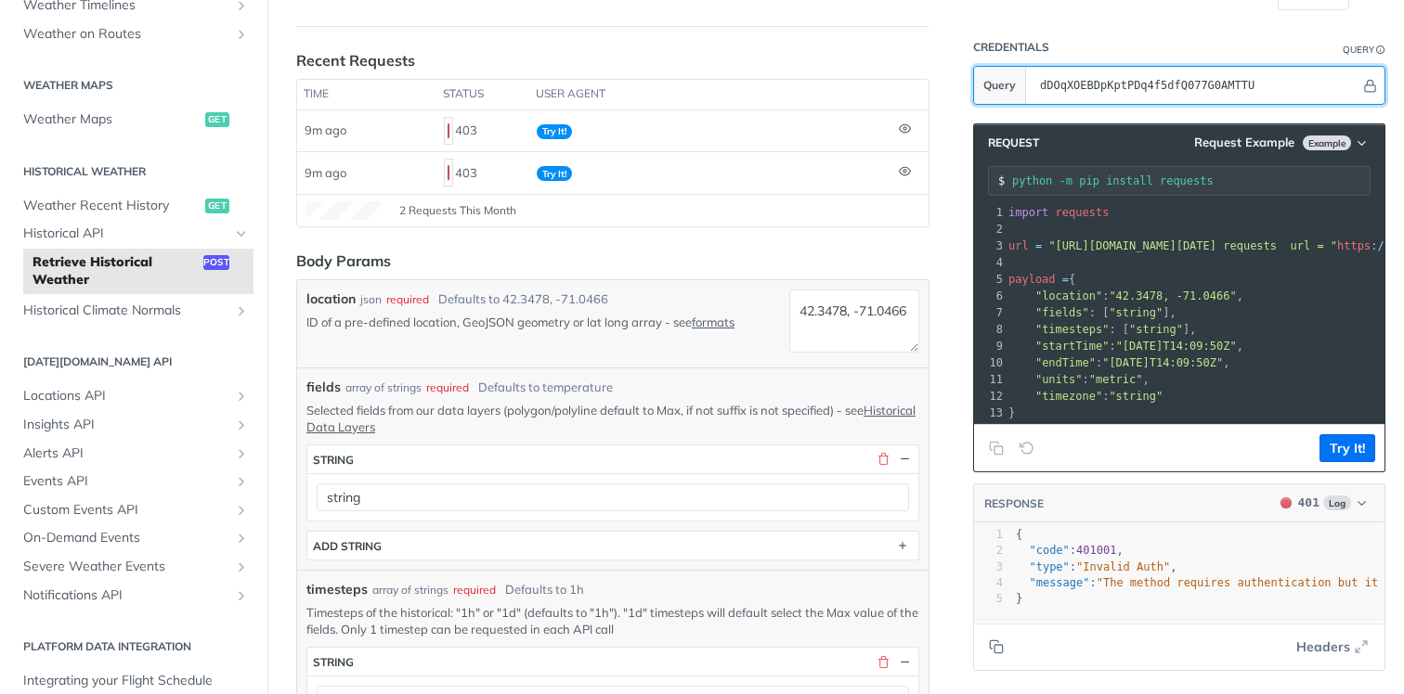
click at [1173, 90] on input "dDOqXOEBDpKptPDq4f5dfQ077G0AMTTU" at bounding box center [1196, 85] width 330 height 37
paste input "import requests url = "https://api.tomorrow.io/v4/historical?apikey=import requ…"
click at [1096, 97] on input "import requests url = "https://api.tomorrow.io/v4/historical?apikey=import requ…" at bounding box center [1196, 85] width 330 height 37
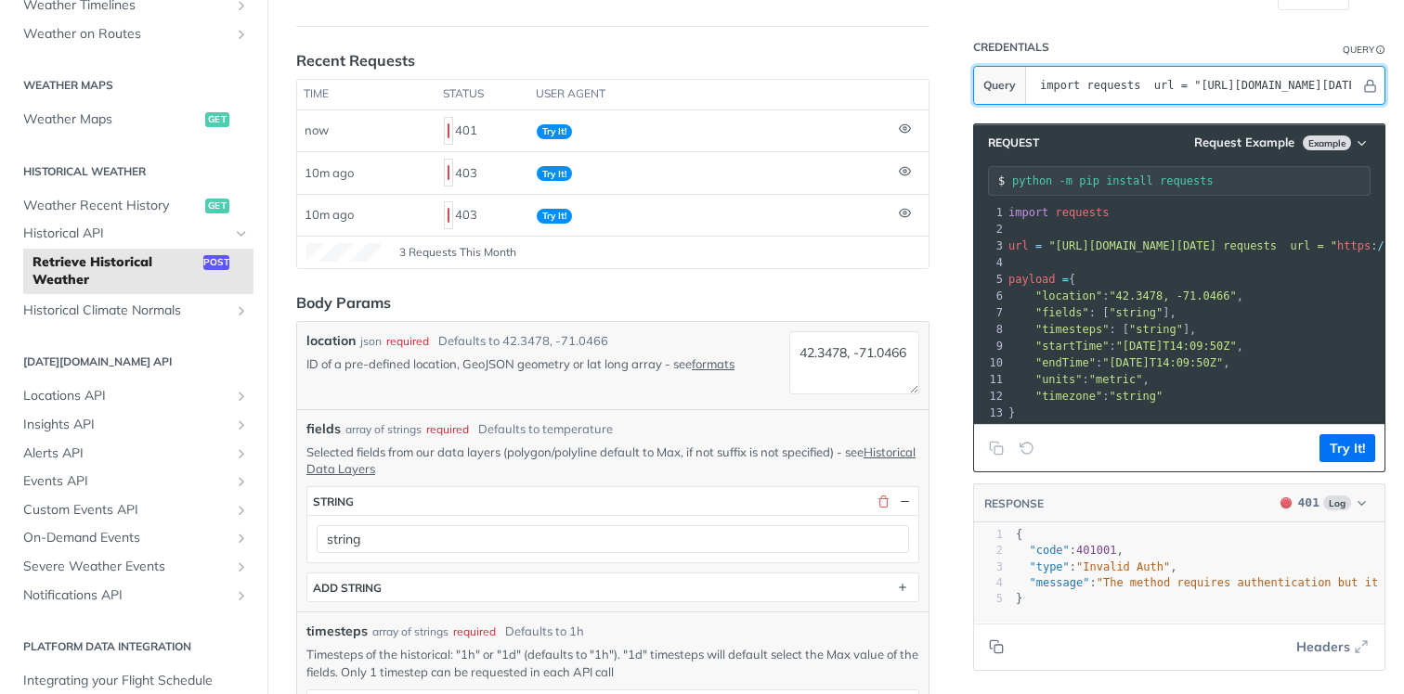
paste input "hPTmuCDJ59qO8TPT4lI3QjPhLVnCIwtH"
type input "hPTmuCDJ59qO8TPT4lI3QjPhLVnCIwtH"
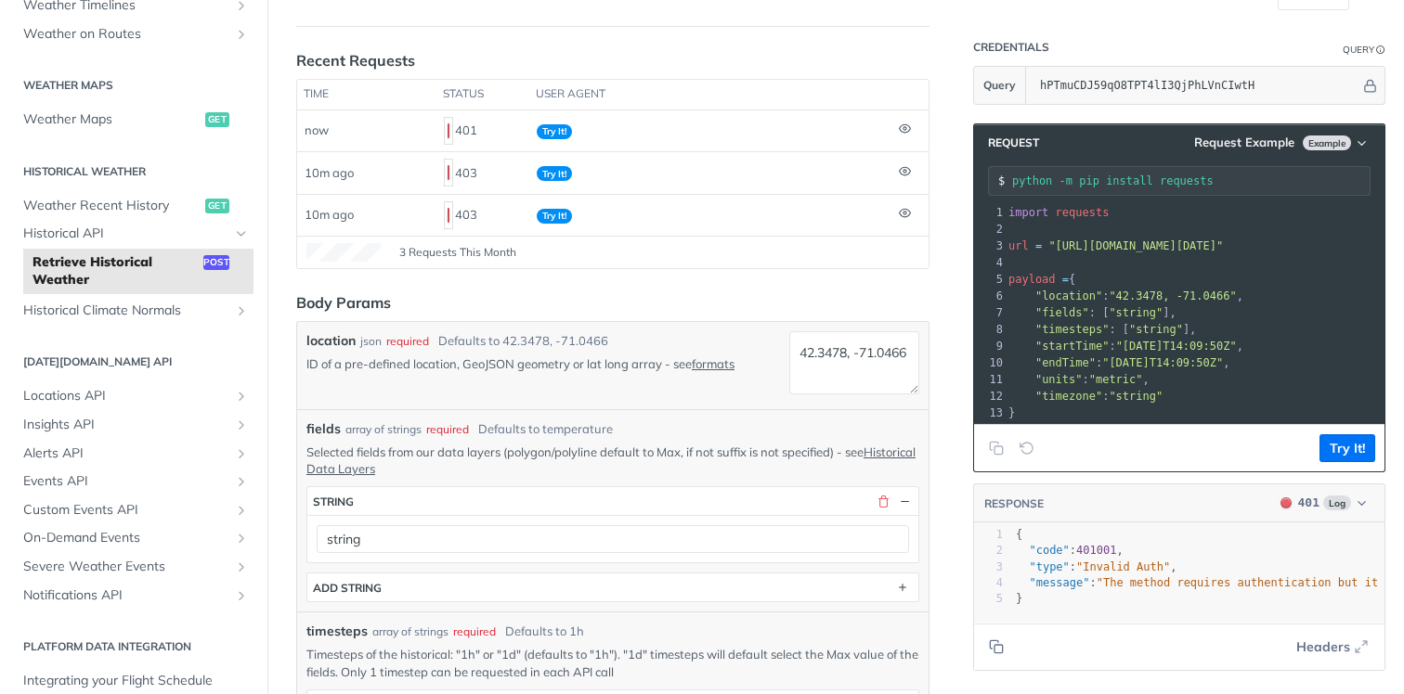
click at [1238, 43] on header "Credentials Query" at bounding box center [1179, 47] width 412 height 37
click at [1355, 449] on button "Try It!" at bounding box center [1347, 448] width 56 height 28
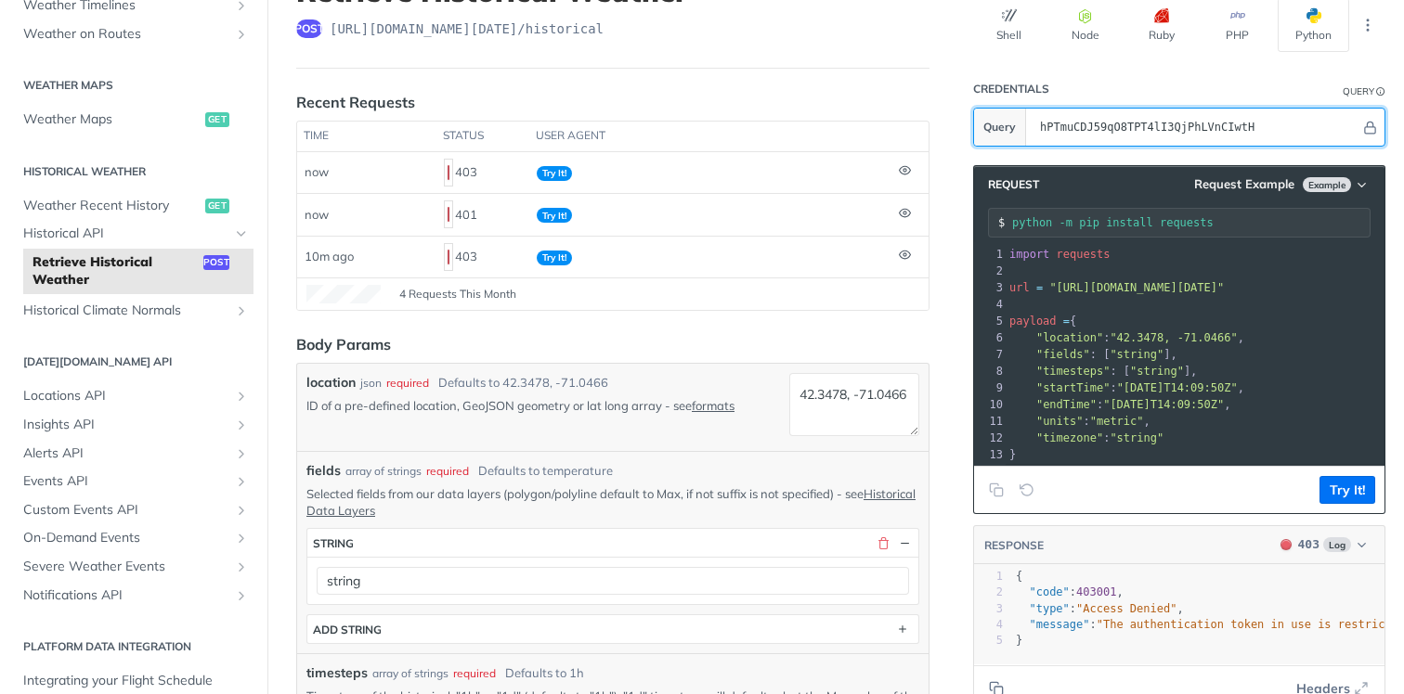
click at [1166, 119] on input "hPTmuCDJ59qO8TPT4lI3QjPhLVnCIwtH" at bounding box center [1196, 127] width 330 height 37
click at [1175, 120] on input "hPTmuCDJ59qO8TPT4lI3QjPhLVnCIwtH" at bounding box center [1196, 127] width 330 height 37
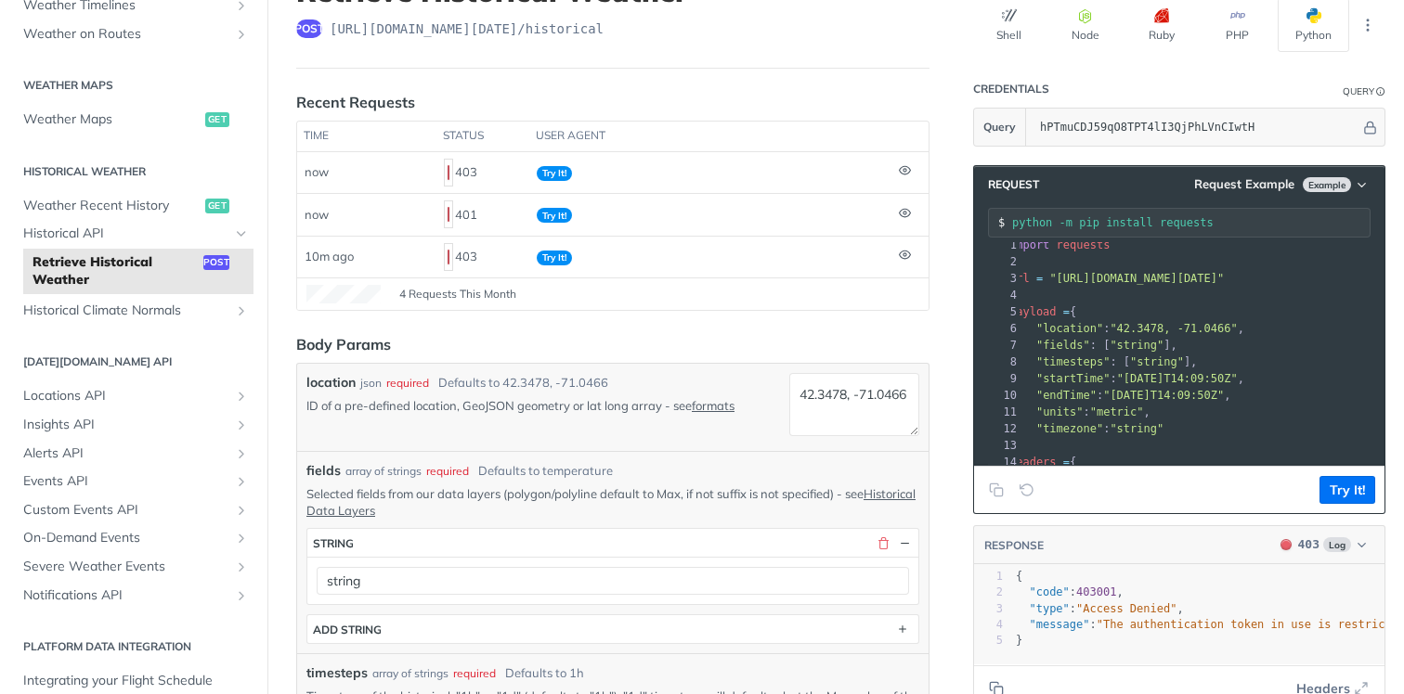
click at [1084, 264] on pre "​" at bounding box center [1293, 261] width 577 height 17
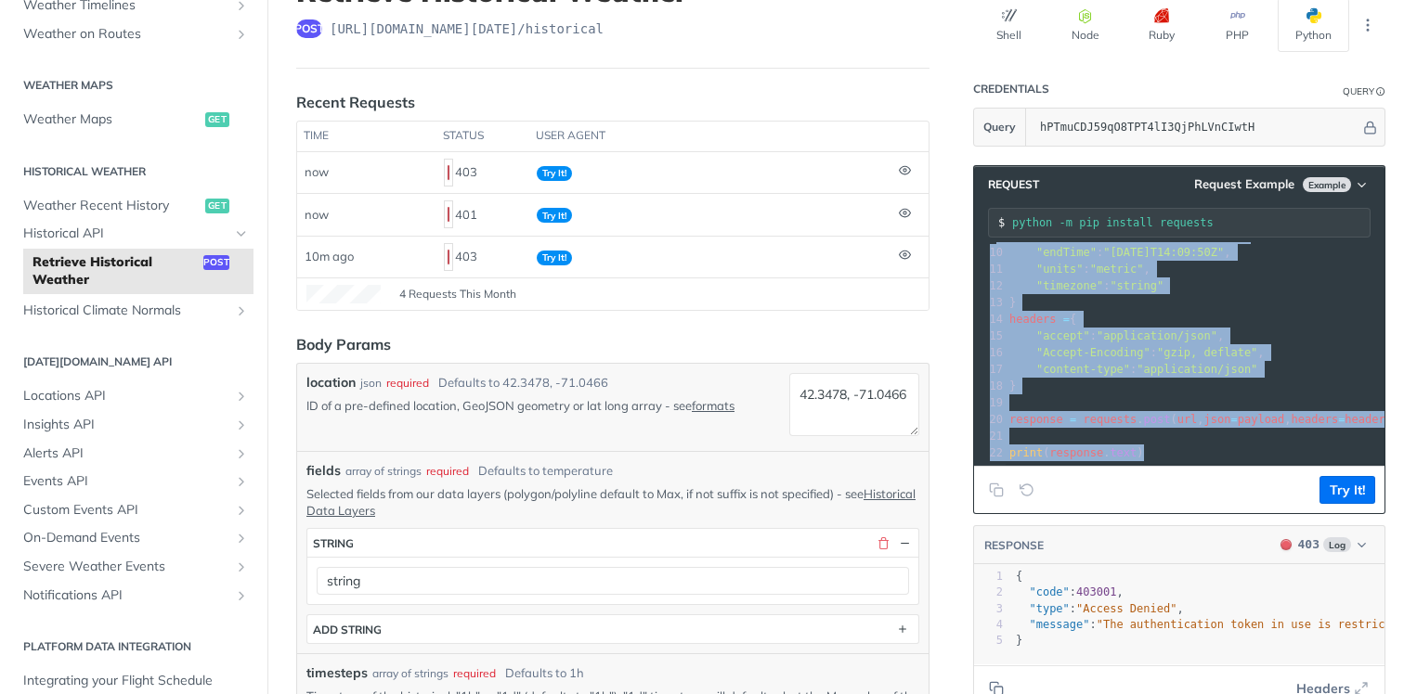
drag, startPoint x: 1009, startPoint y: 253, endPoint x: 1212, endPoint y: 514, distance: 330.9
click at [1212, 514] on section "Request Request Example Example python -m pip install requests xxxxxxxxxx 21 1 …" at bounding box center [1179, 439] width 412 height 585
copy div "import requests 2 ​ 3 url = "https://api.tomorrow.io/v4/historical?apikey=hPTmu…"
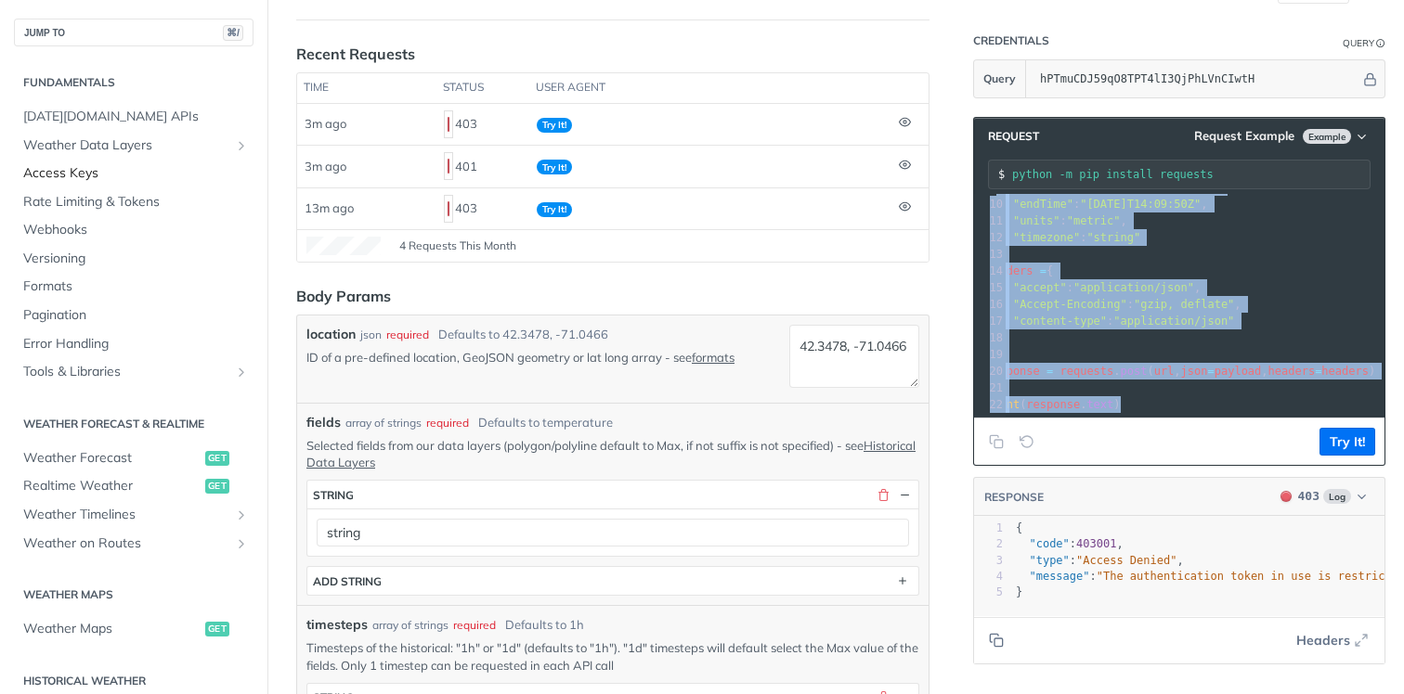
click at [86, 175] on span "Access Keys" at bounding box center [136, 173] width 226 height 19
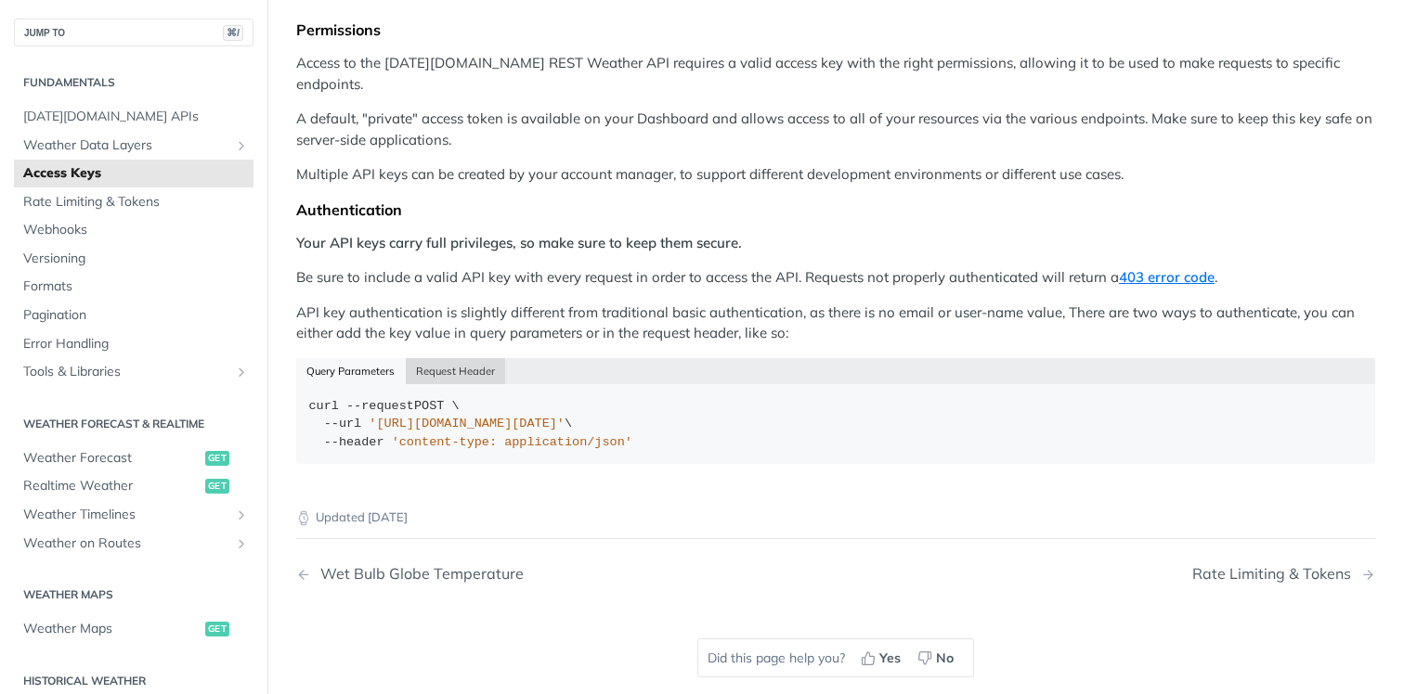
click at [460, 358] on button "Request Header" at bounding box center [456, 371] width 100 height 26
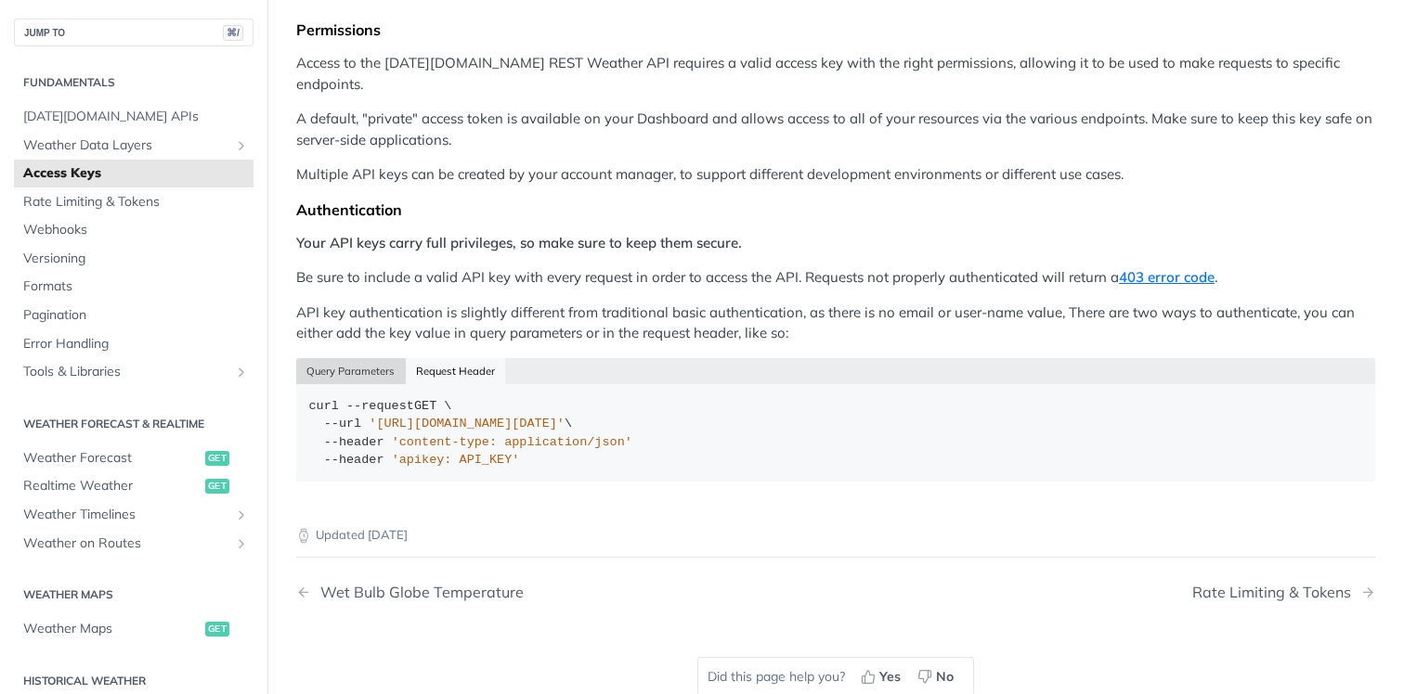
click at [370, 358] on button "Query Parameters" at bounding box center [351, 371] width 110 height 26
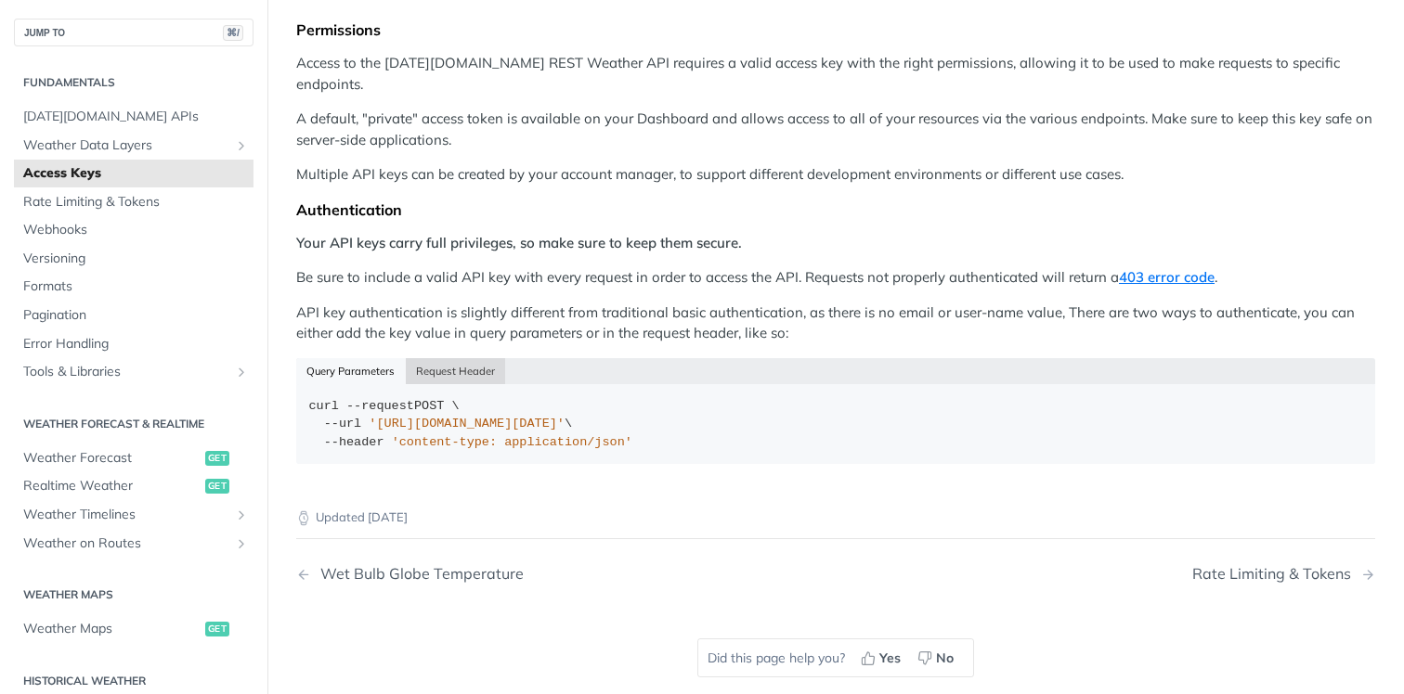
click at [456, 358] on button "Request Header" at bounding box center [456, 371] width 100 height 26
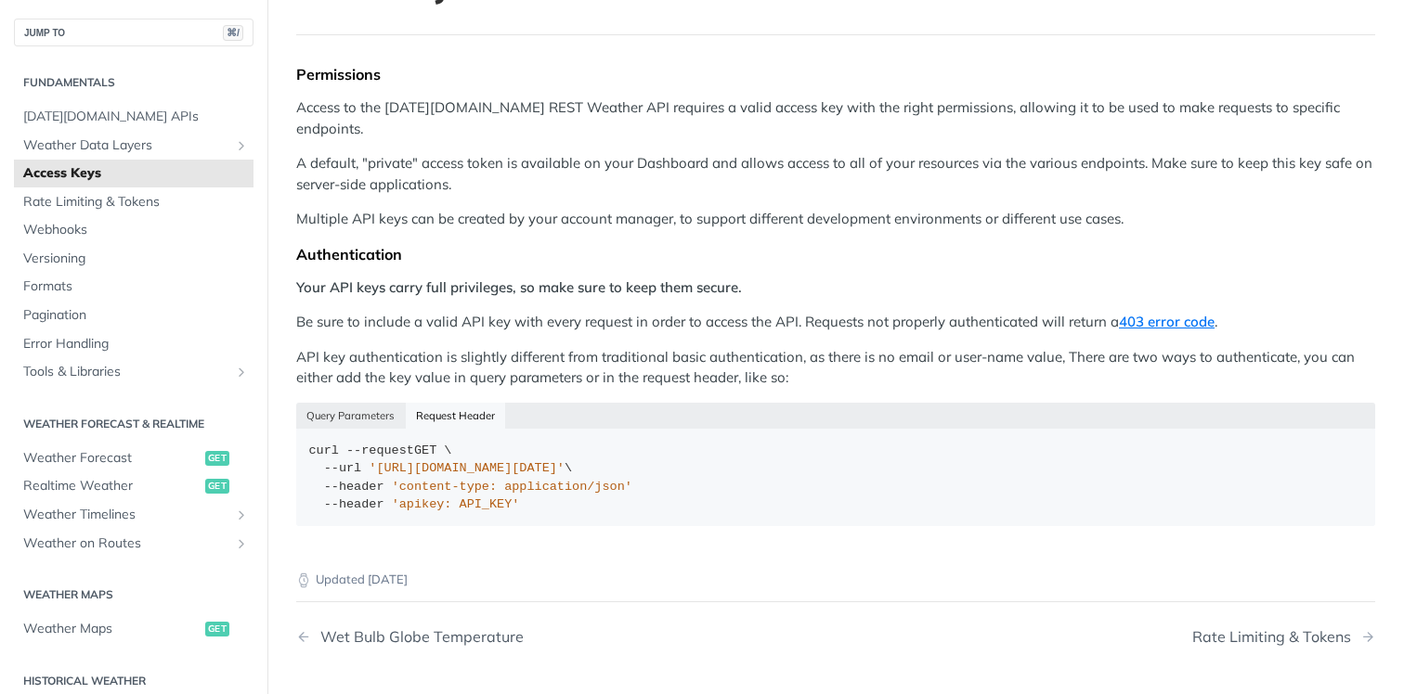
scroll to position [178, 0]
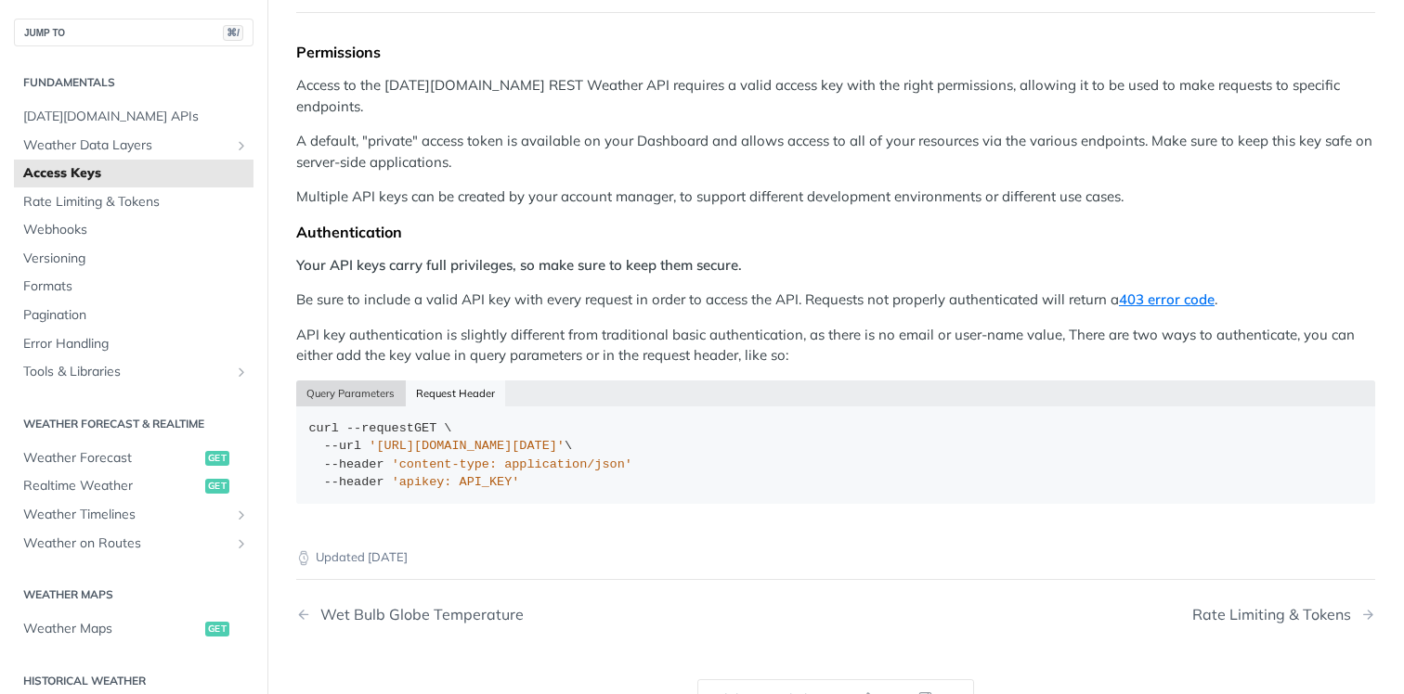
click at [363, 381] on button "Query Parameters" at bounding box center [351, 394] width 110 height 26
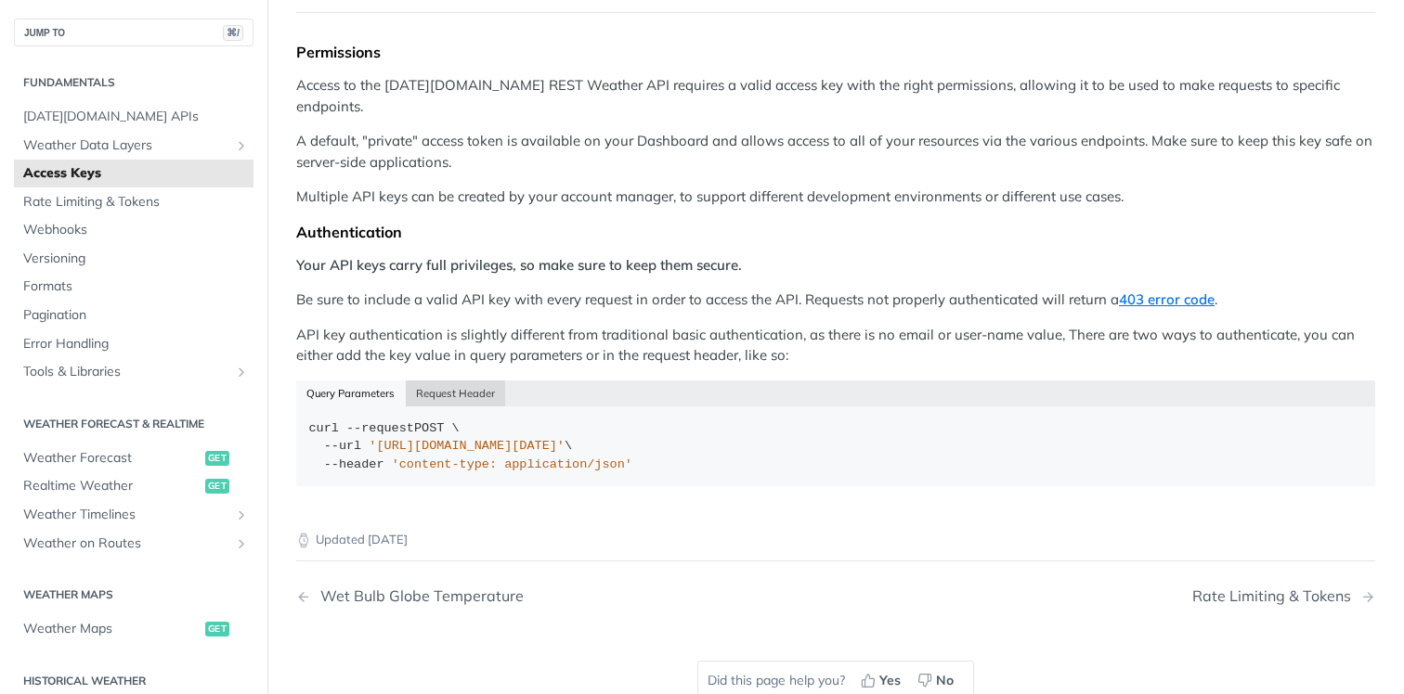
click at [457, 381] on button "Request Header" at bounding box center [456, 394] width 100 height 26
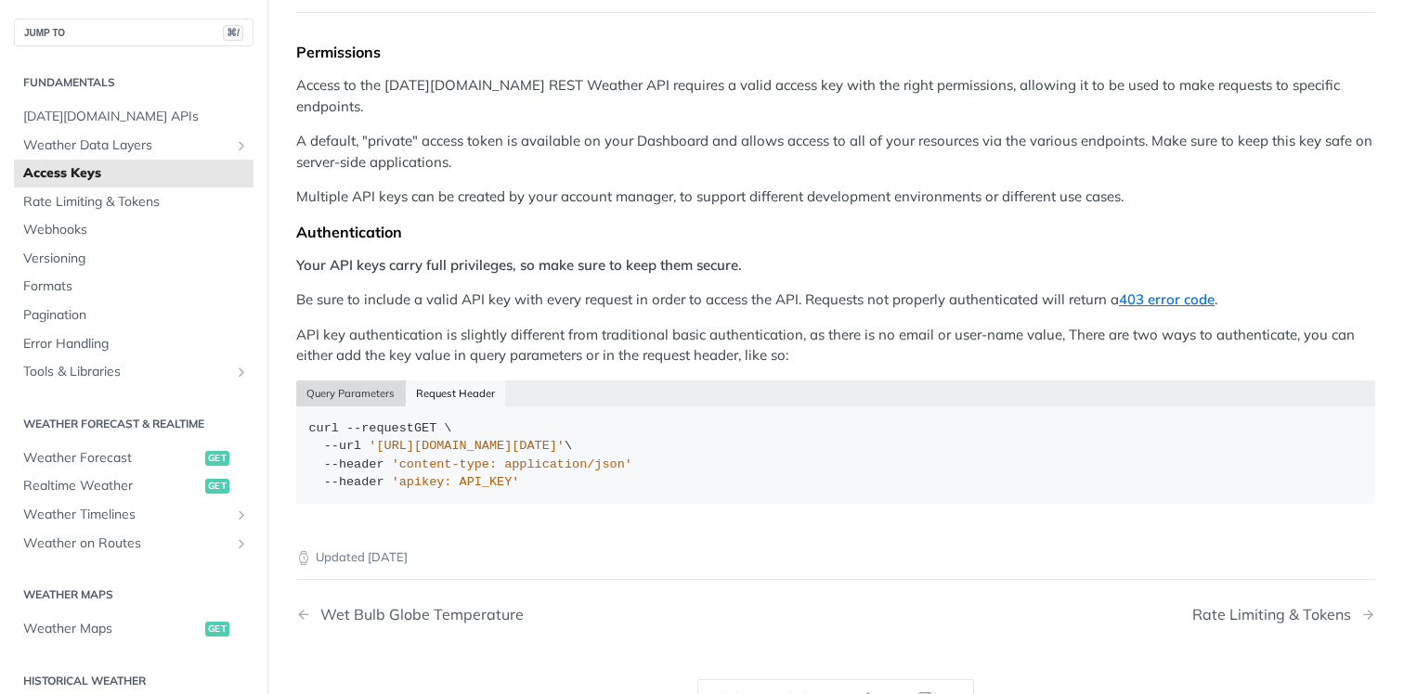
click at [357, 381] on button "Query Parameters" at bounding box center [351, 394] width 110 height 26
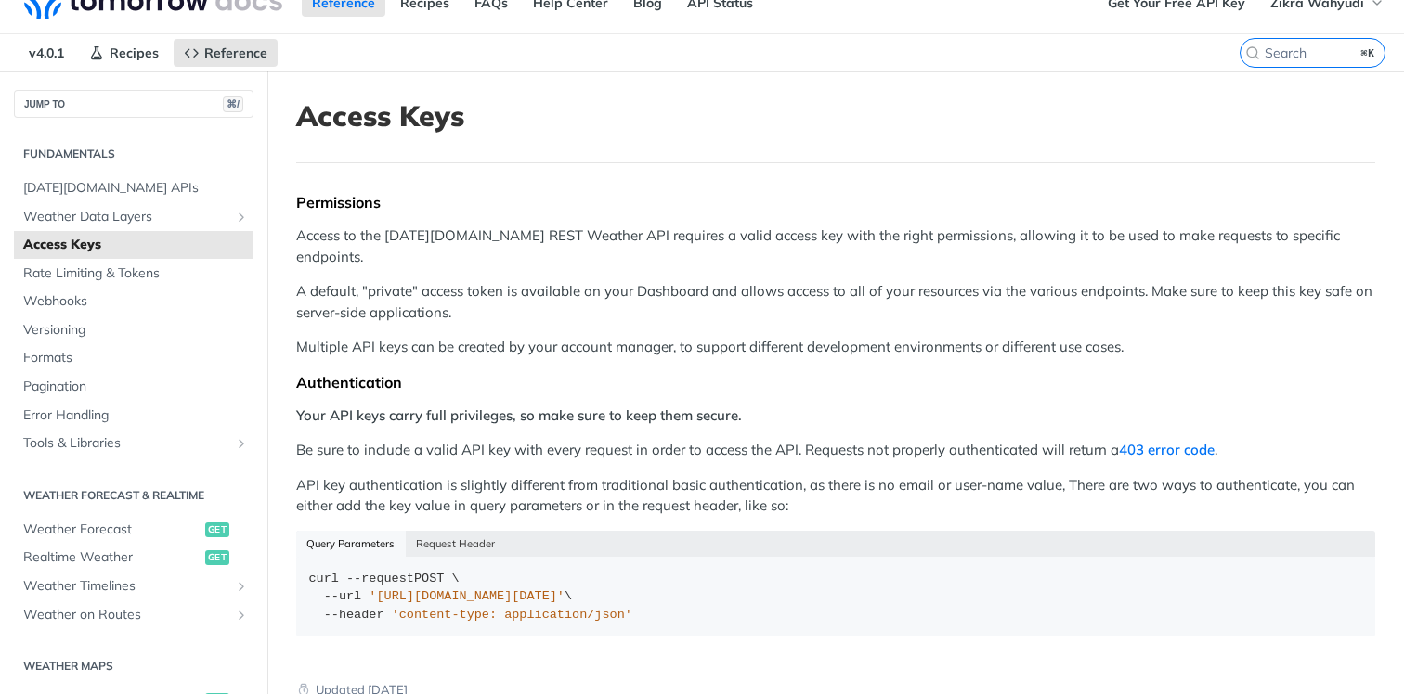
scroll to position [36, 0]
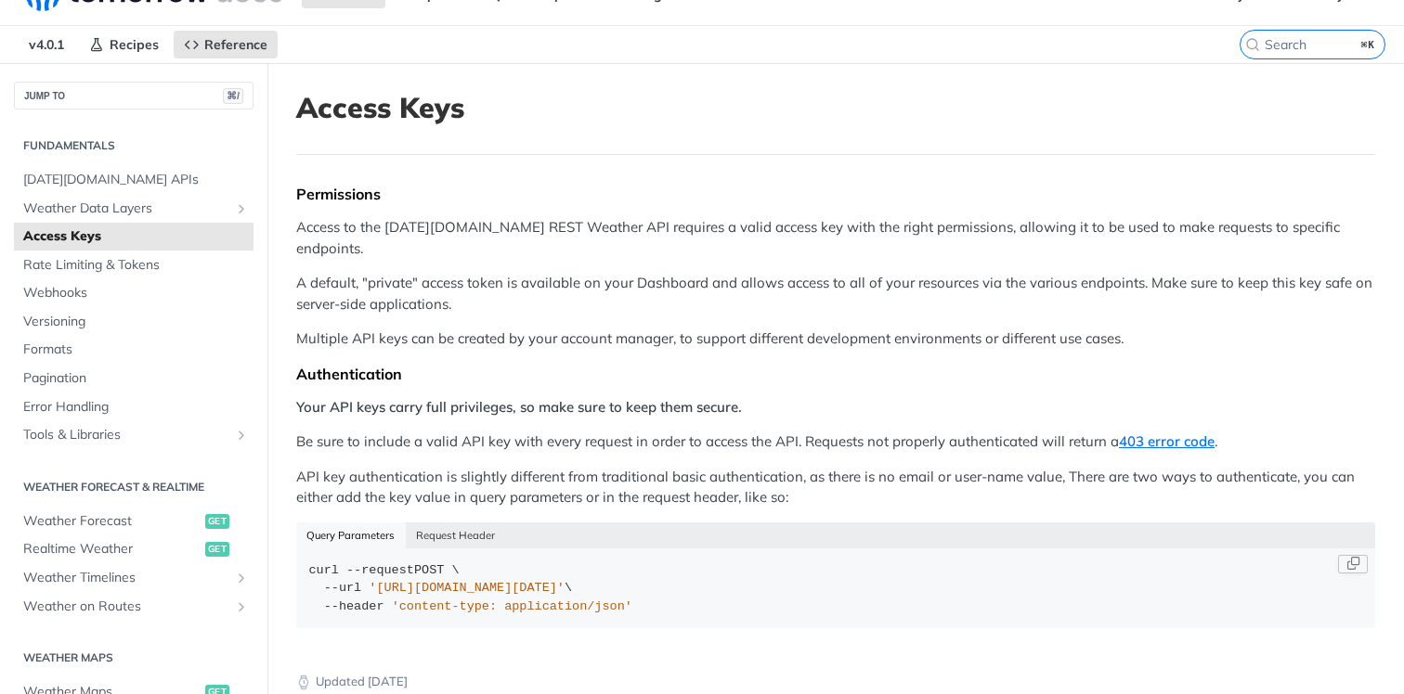
type button "curl"
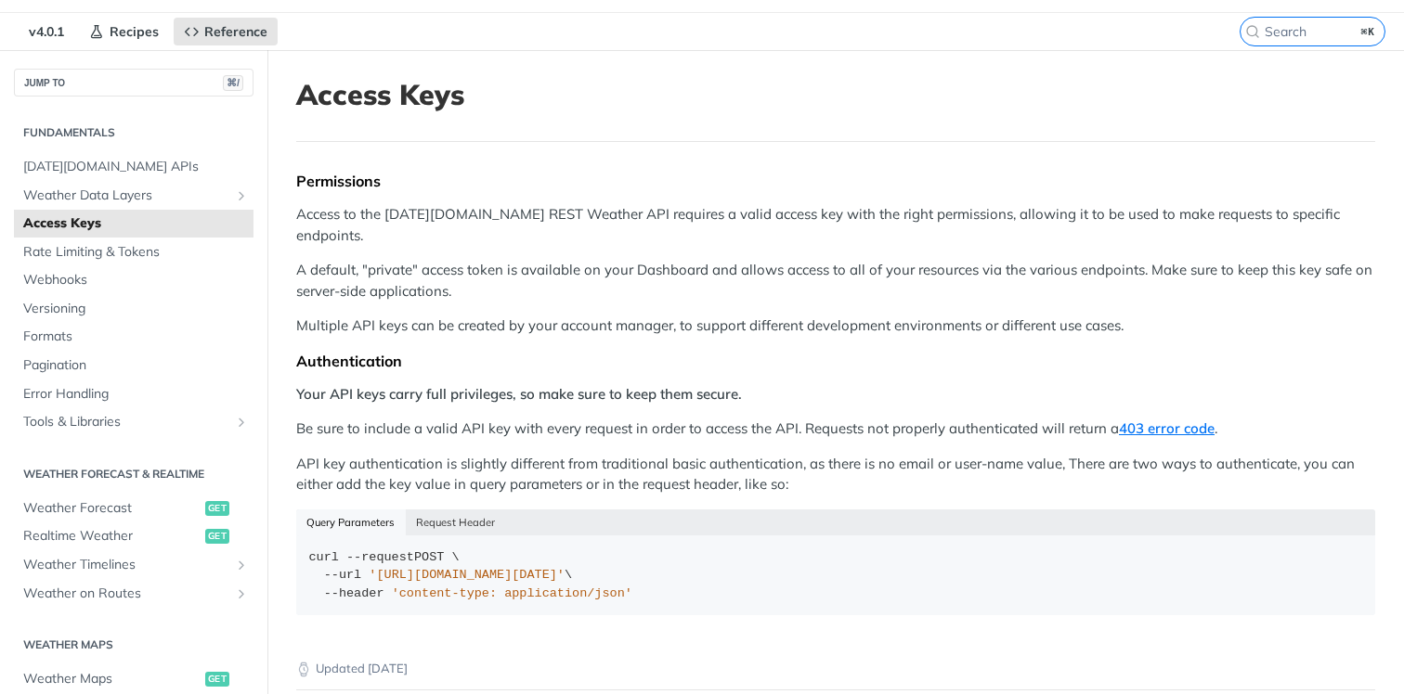
scroll to position [0, 0]
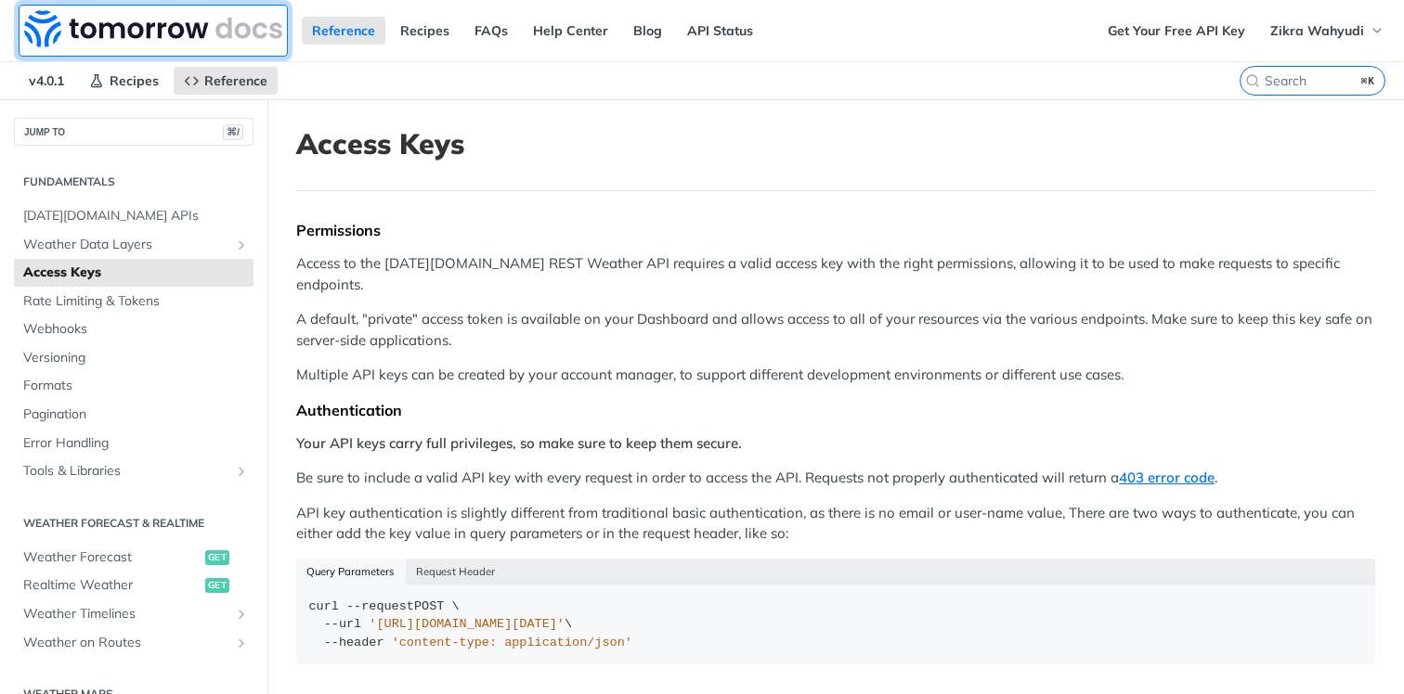
click at [164, 29] on img at bounding box center [153, 28] width 258 height 37
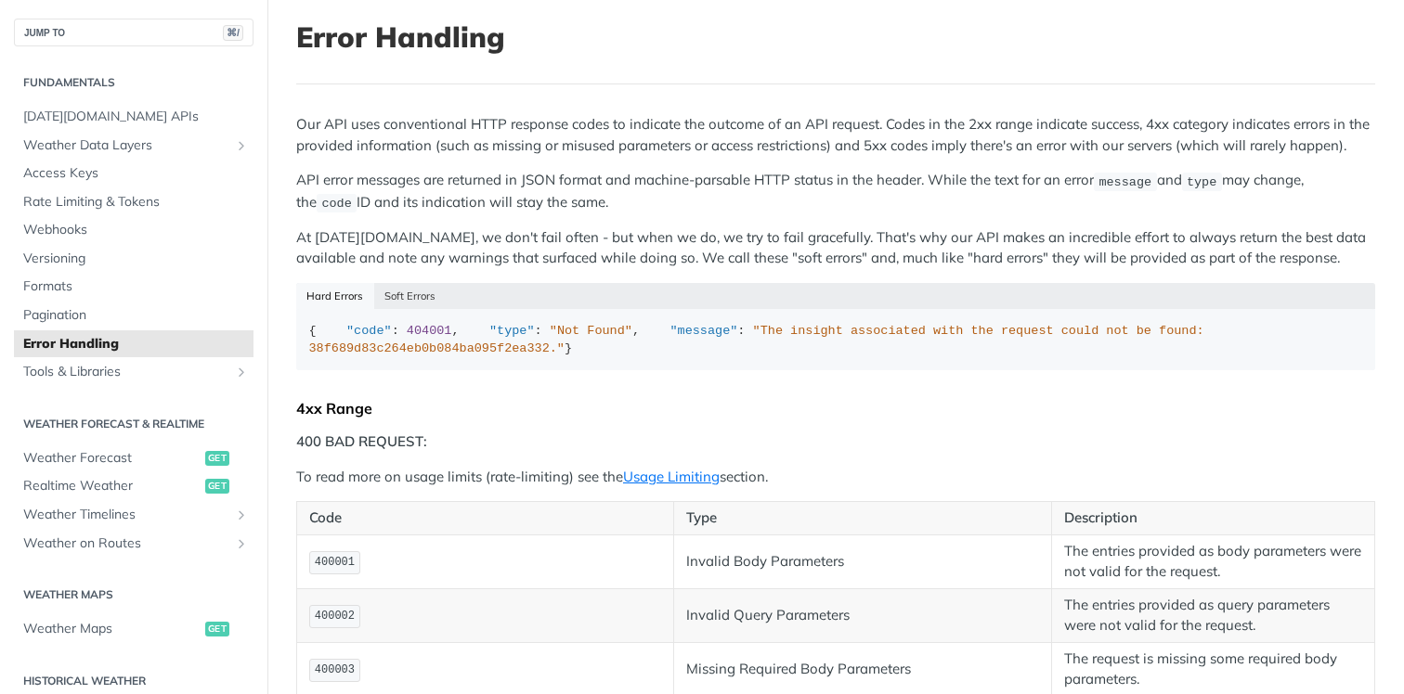
scroll to position [988, 0]
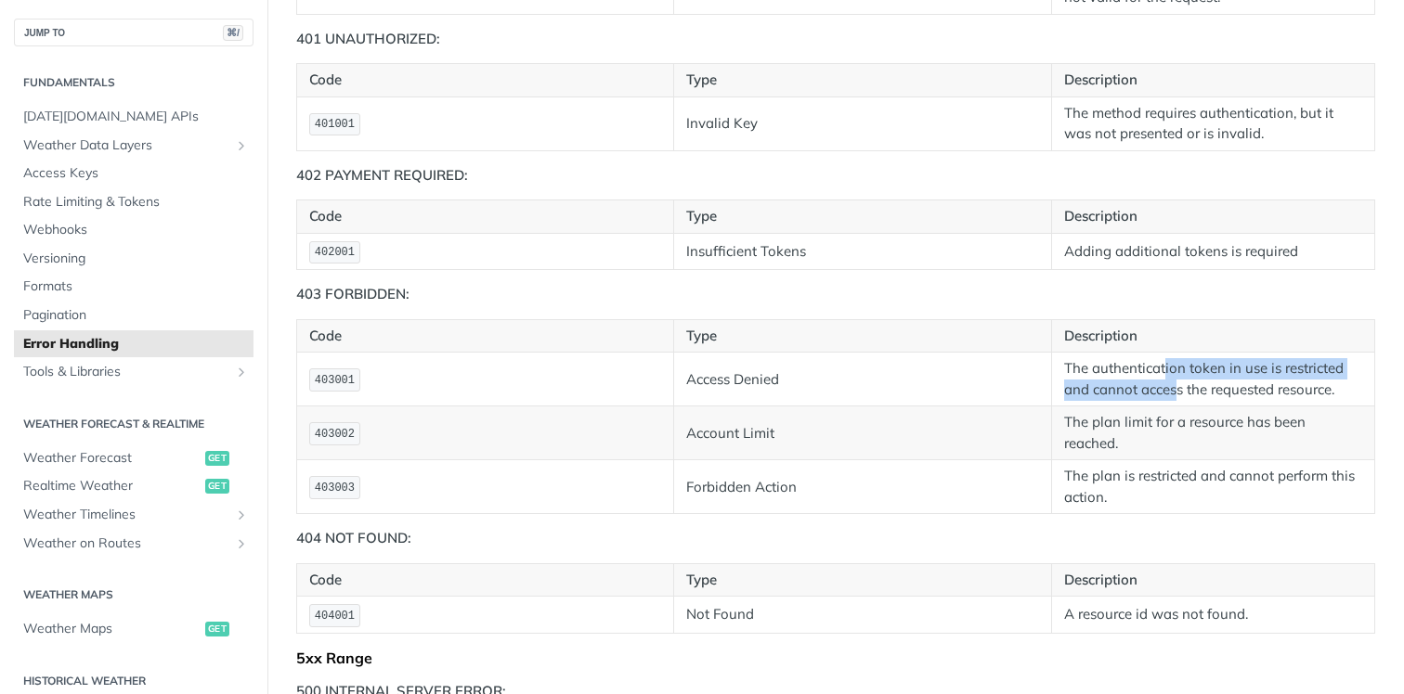
drag, startPoint x: 1165, startPoint y: 422, endPoint x: 1173, endPoint y: 438, distance: 17.4
click at [1173, 407] on td "The authentication token in use is restricted and cannot access the requested r…" at bounding box center [1212, 380] width 323 height 54
click at [1301, 407] on td "The authentication token in use is restricted and cannot access the requested r…" at bounding box center [1212, 380] width 323 height 54
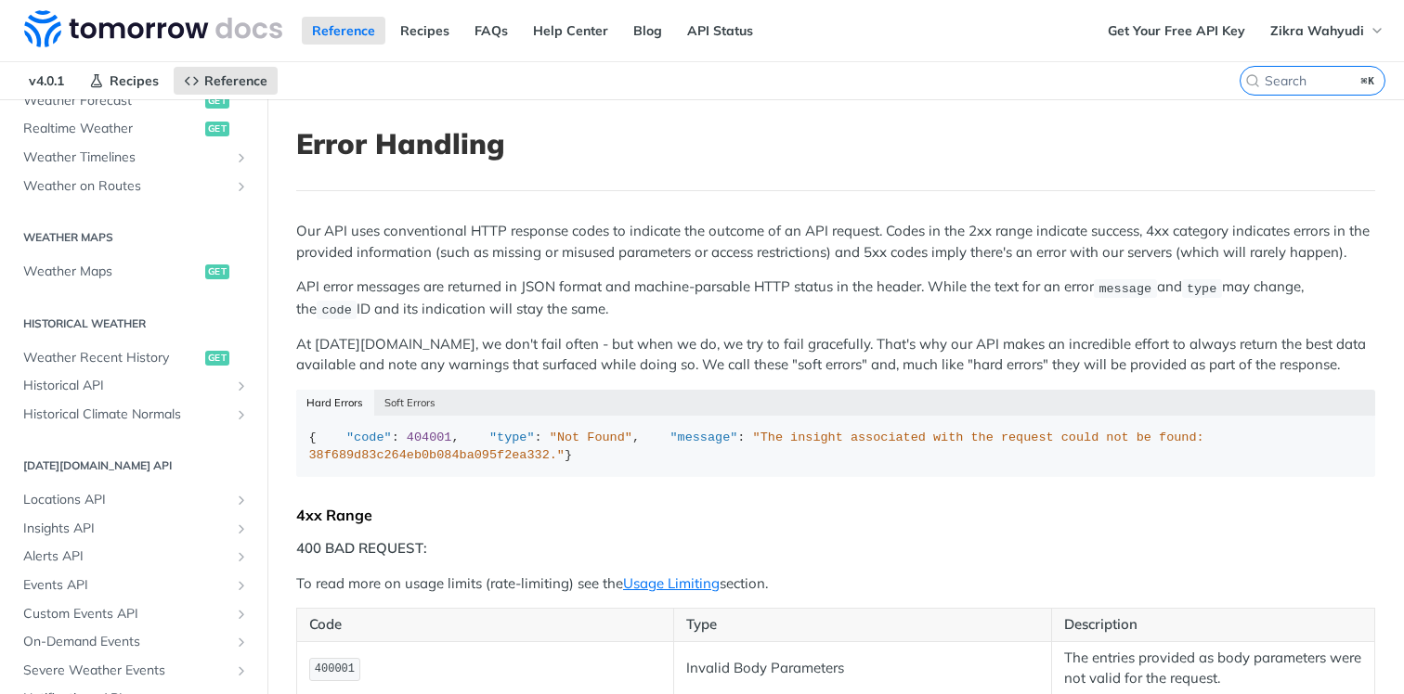
scroll to position [458, 0]
click at [156, 386] on span "Historical API" at bounding box center [126, 385] width 206 height 19
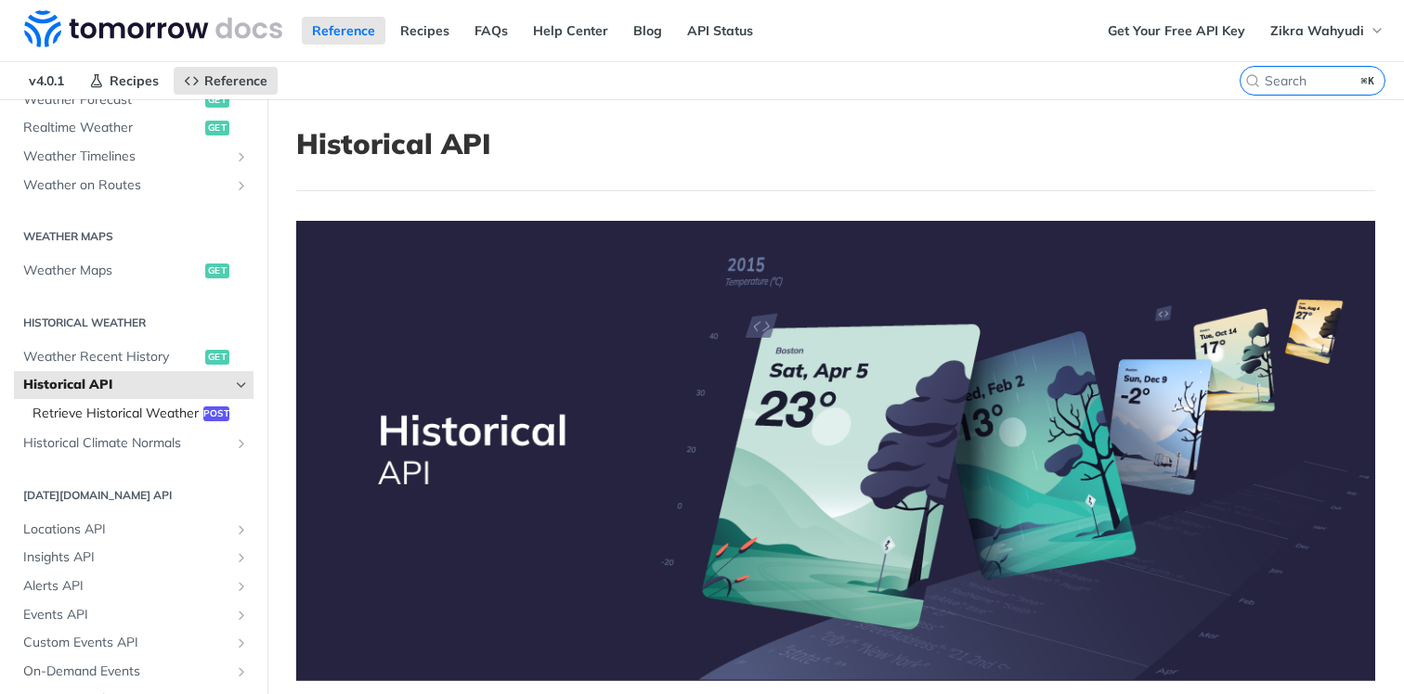
click at [168, 417] on span "Retrieve Historical Weather" at bounding box center [115, 414] width 166 height 19
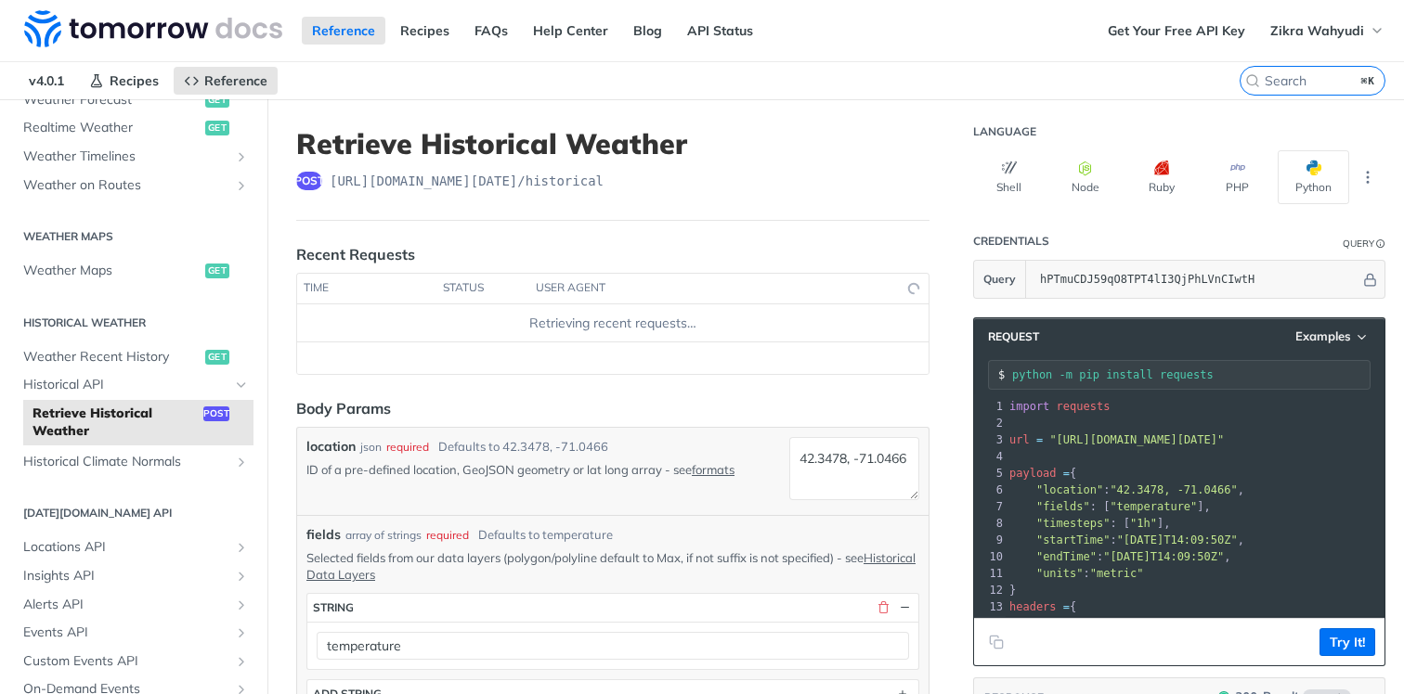
scroll to position [32, 0]
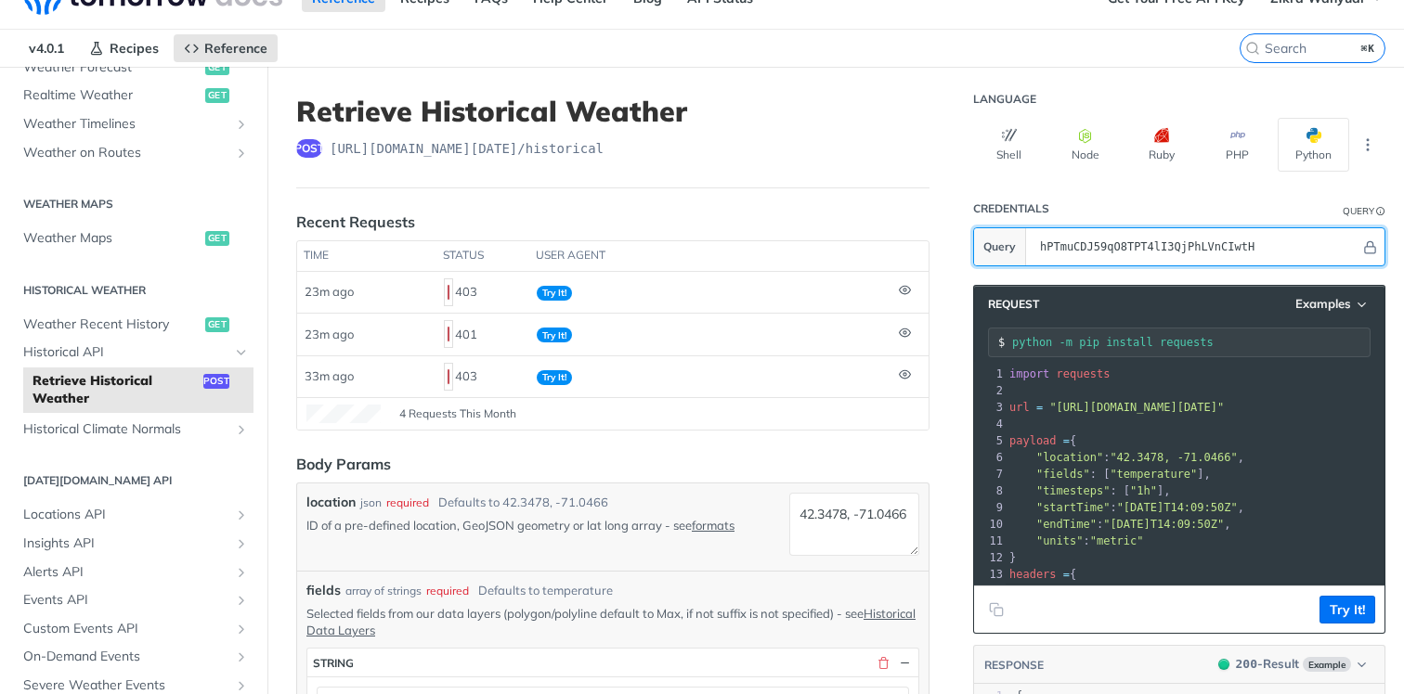
click at [1214, 231] on input "hPTmuCDJ59qO8TPT4lI3QjPhLVnCIwtH" at bounding box center [1196, 246] width 330 height 37
click at [1214, 240] on input "hPTmuCDJ59qO8TPT4lI3QjPhLVnCIwtH" at bounding box center [1196, 246] width 330 height 37
paste input "pip install openmeteo-requests pip install requests-cache retry-requests numpy …"
click at [1077, 243] on input "pip install openmeteo-requests pip install requests-cache retry-requests numpy …" at bounding box center [1196, 246] width 330 height 37
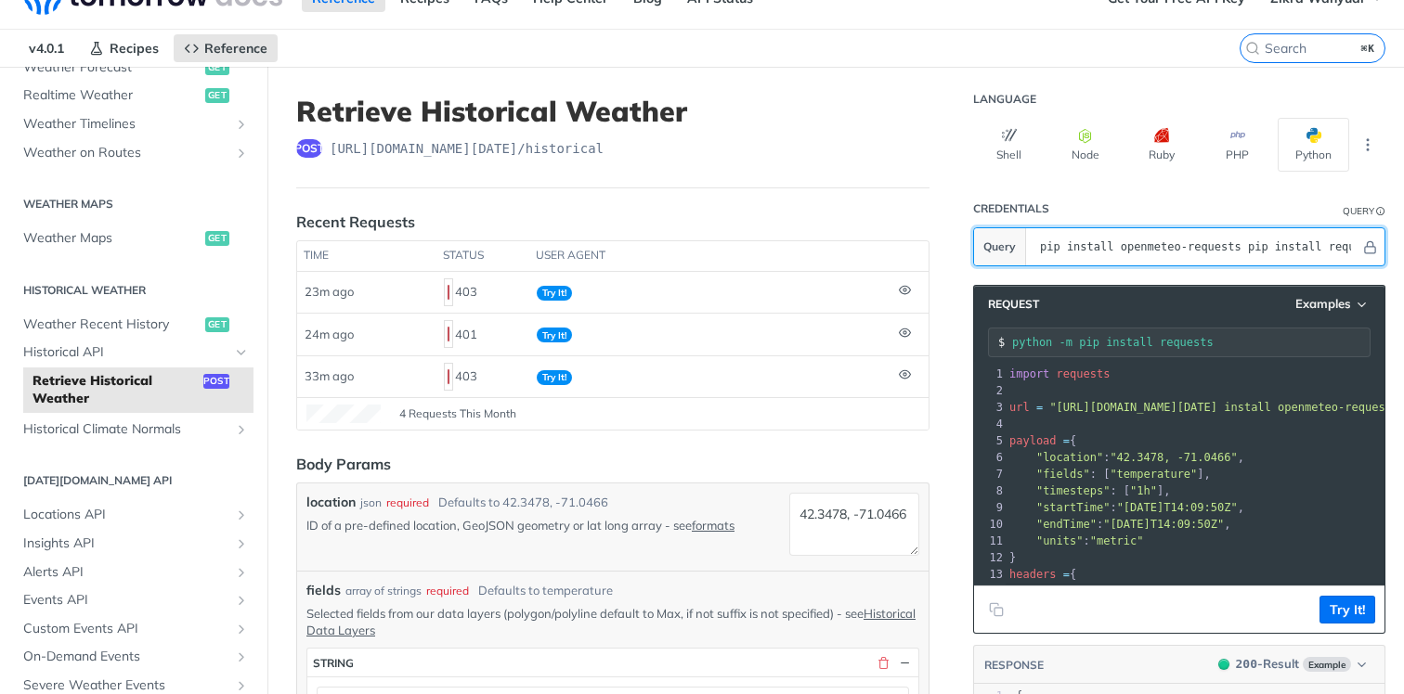
paste input "wXououv13d94RbT0nLJFZgTBtAMHBZbQ"
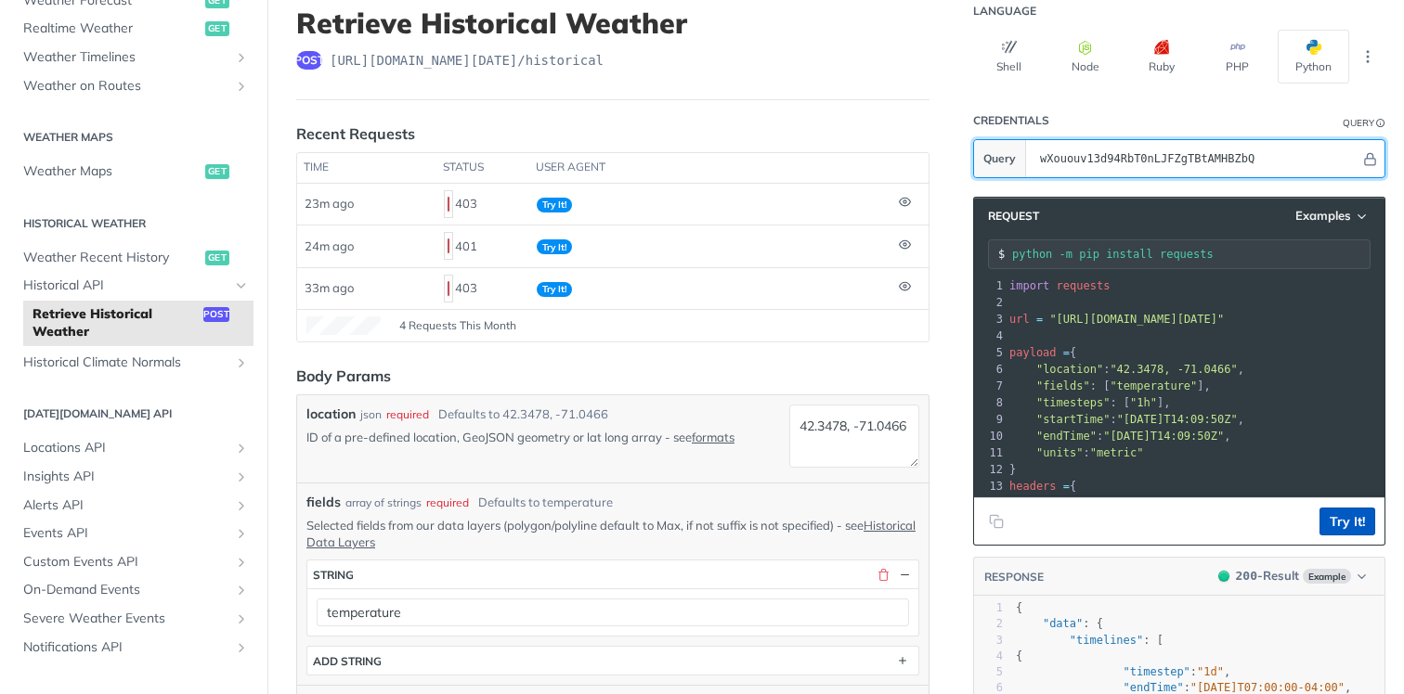
type input "wXououv13d94RbT0nLJFZgTBtAMHBZbQ"
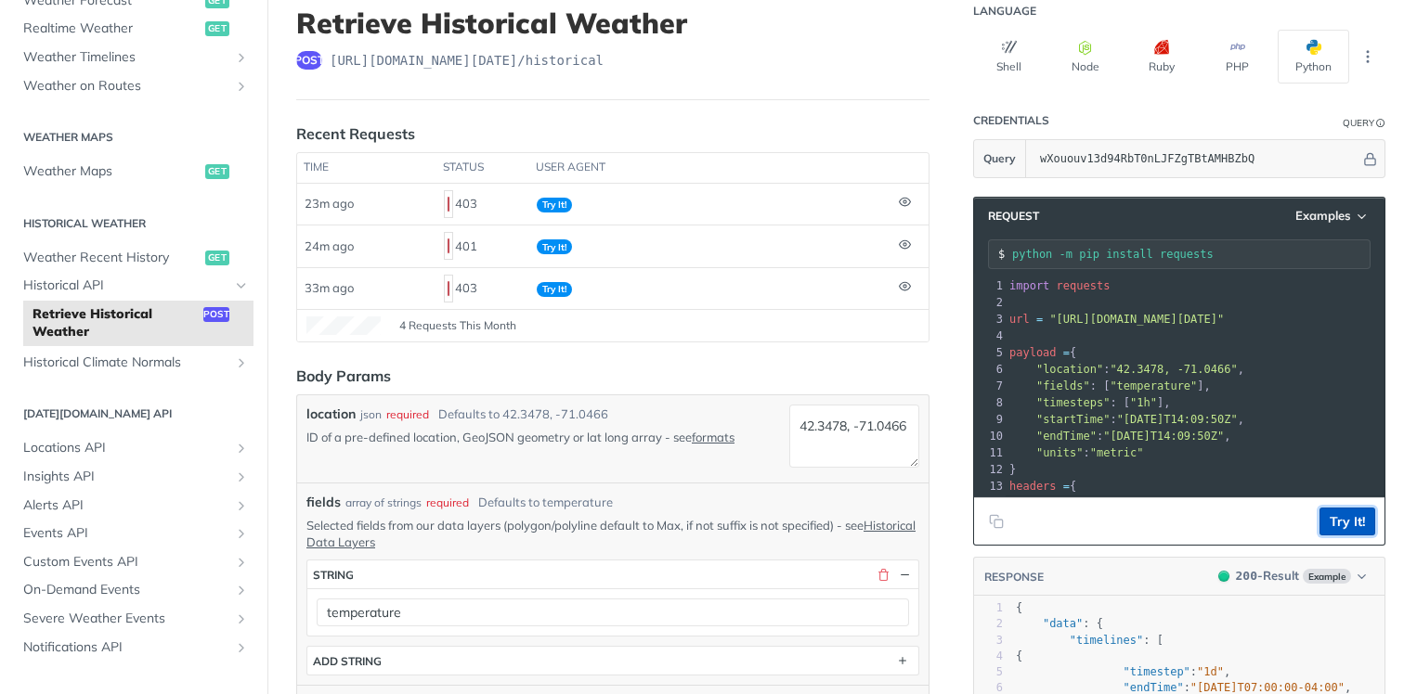
click at [1326, 518] on button "Try It!" at bounding box center [1347, 522] width 56 height 28
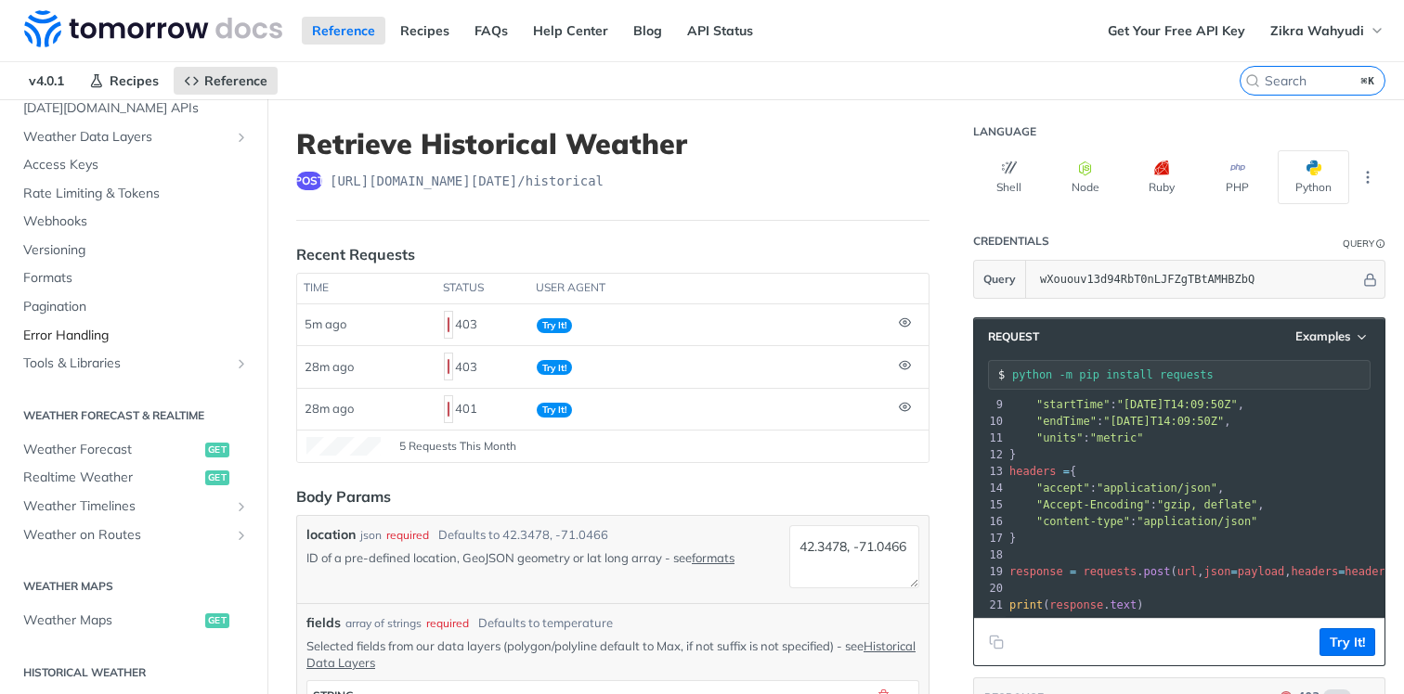
scroll to position [112, 0]
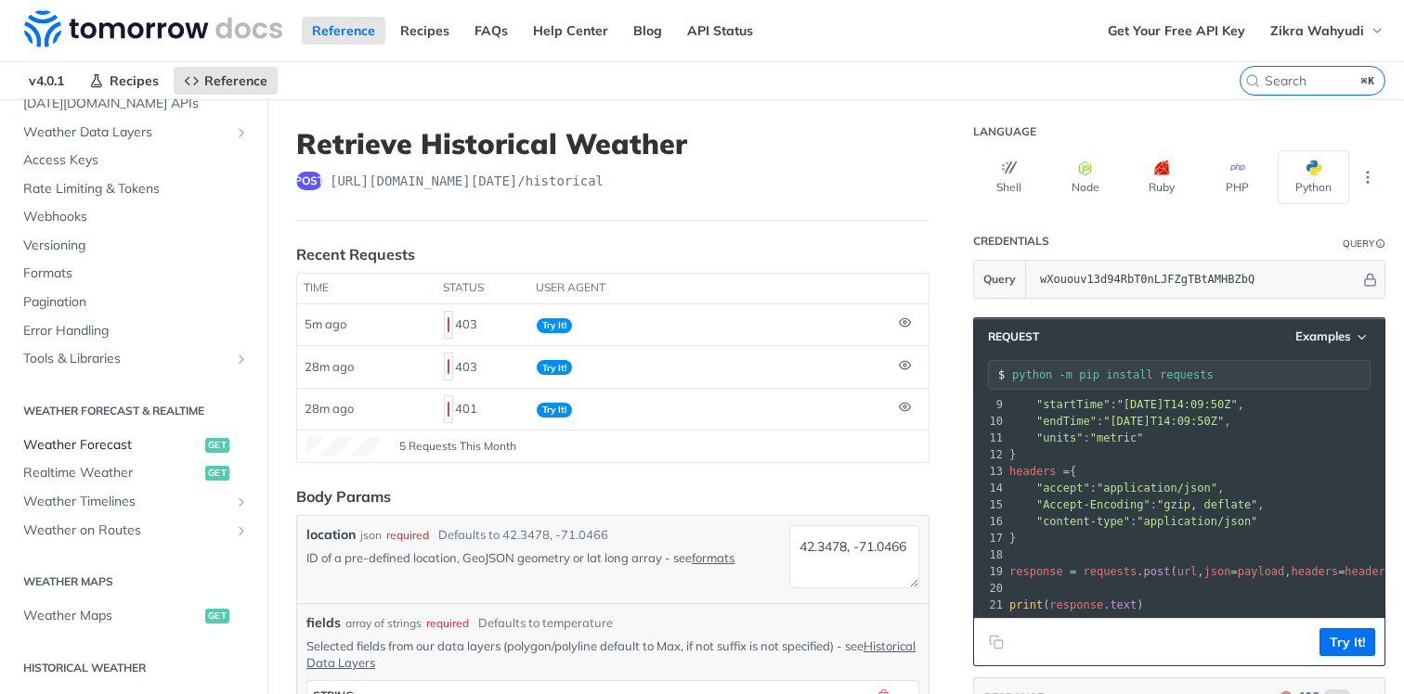
click at [123, 447] on span "Weather Forecast" at bounding box center [111, 445] width 177 height 19
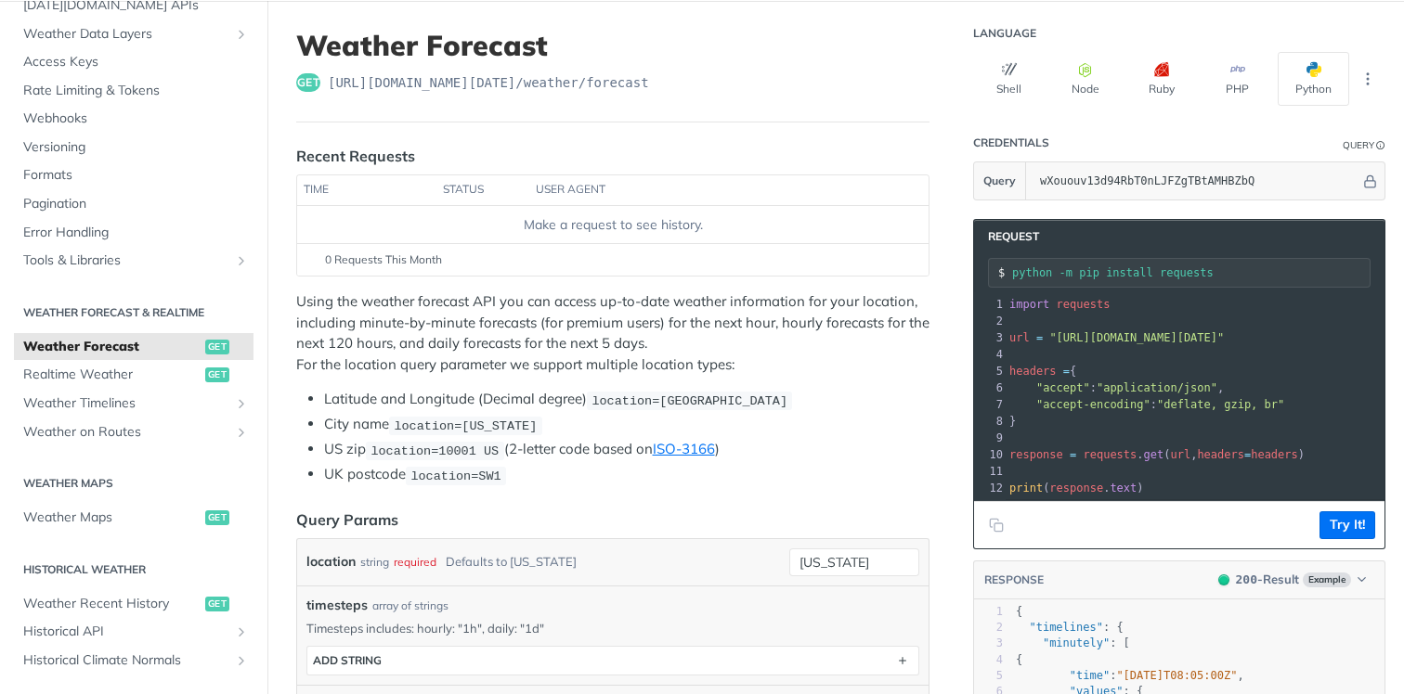
scroll to position [180, 0]
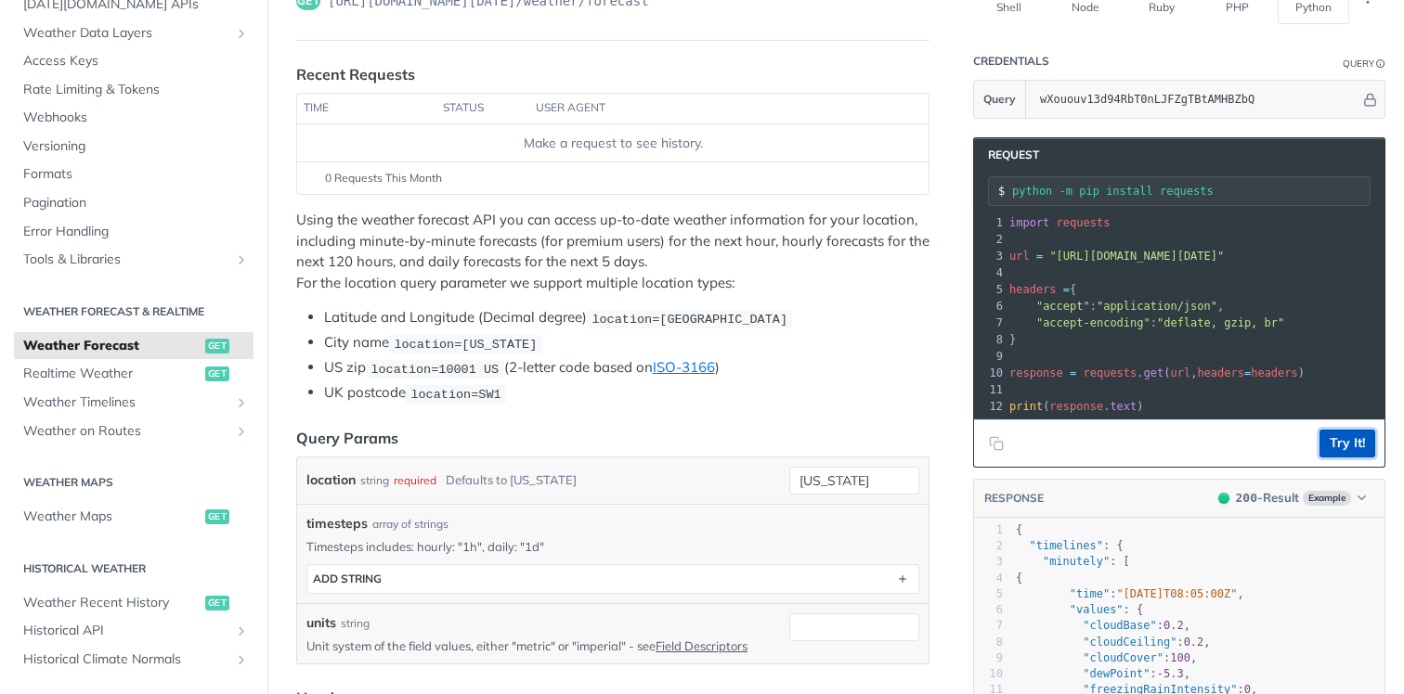
click at [1335, 449] on button "Try It!" at bounding box center [1347, 444] width 56 height 28
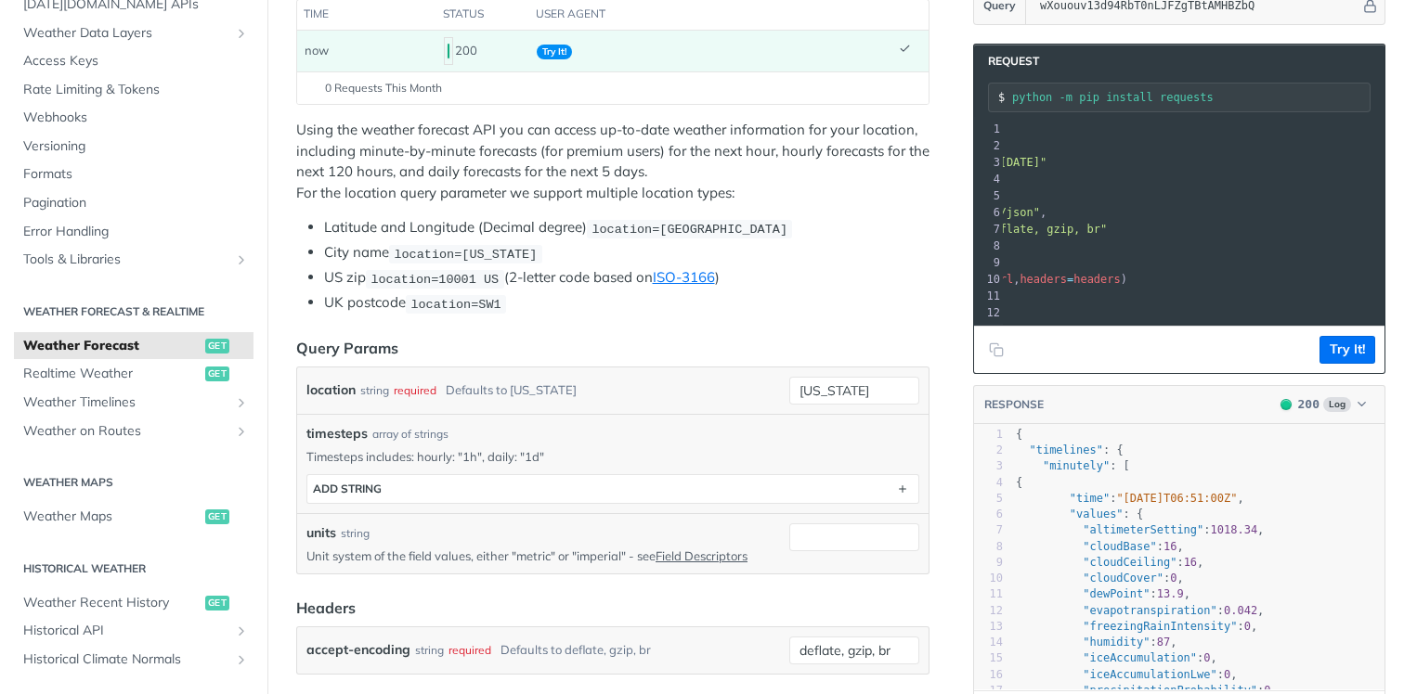
scroll to position [0, 188]
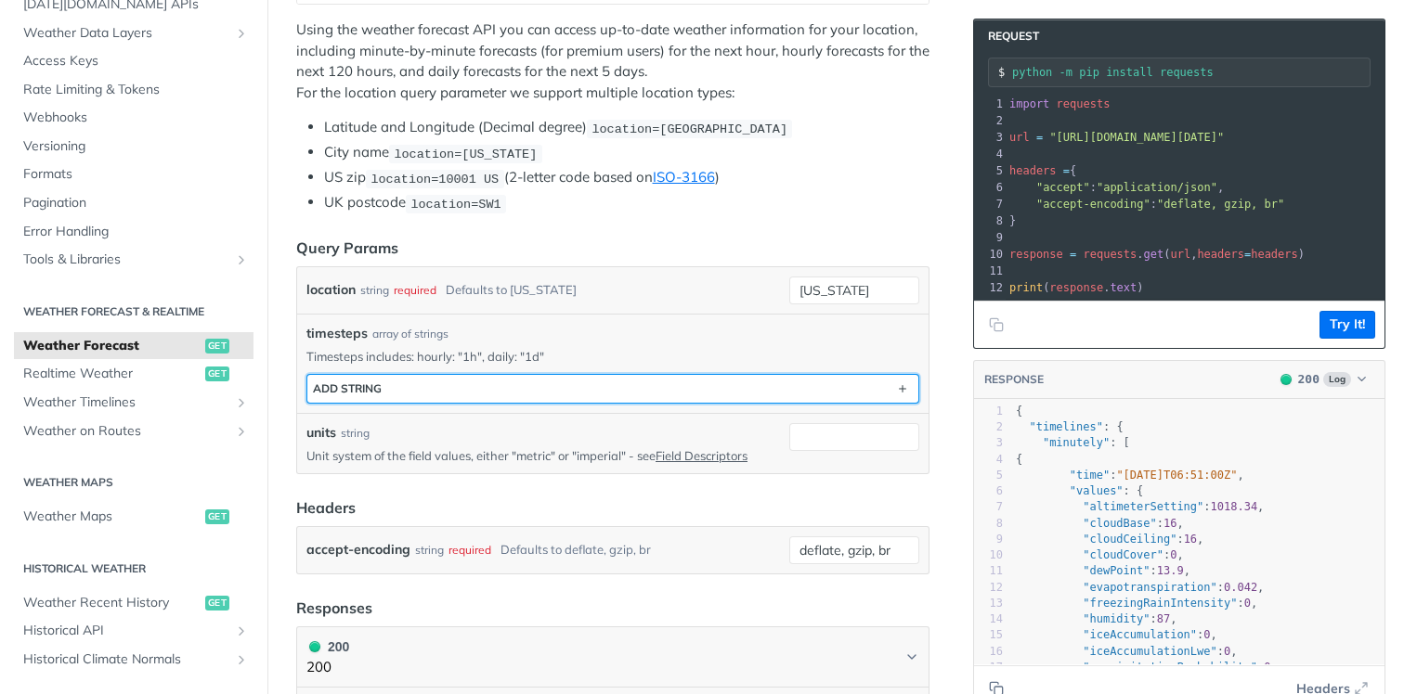
click at [626, 387] on button "ADD string" at bounding box center [612, 389] width 611 height 28
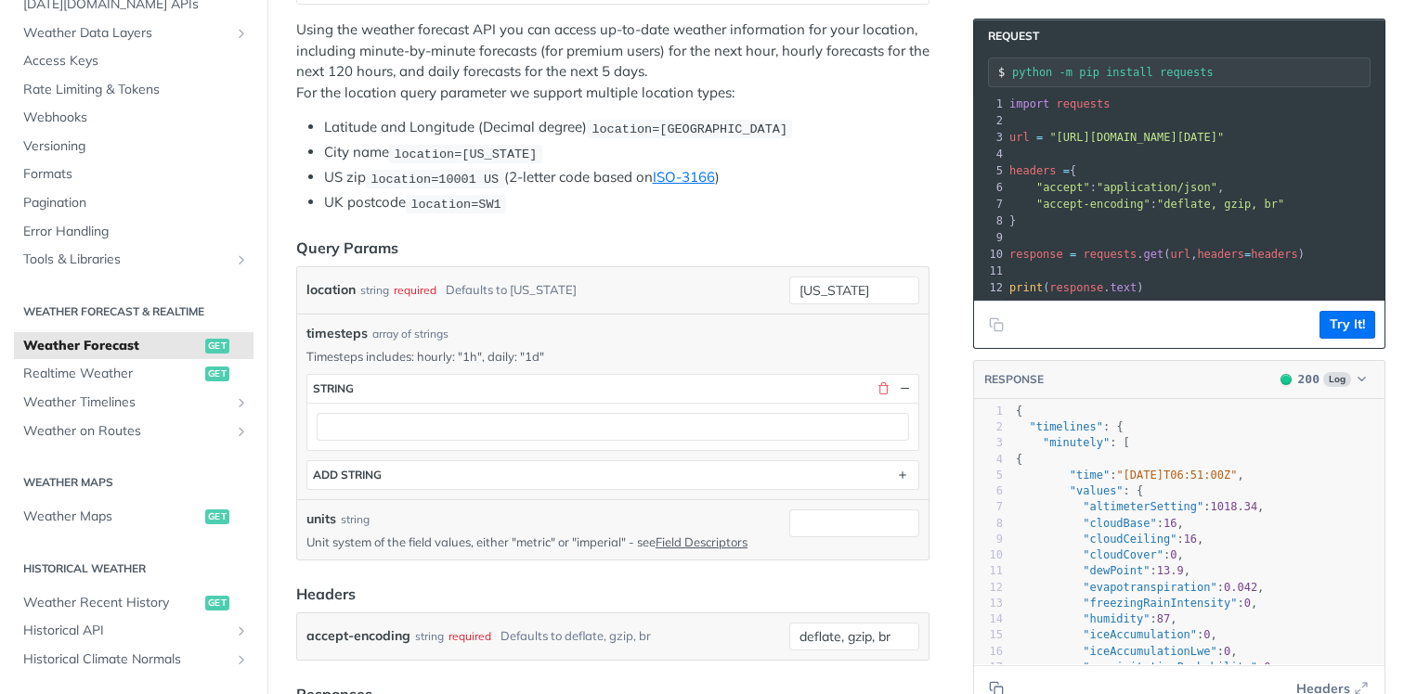
click at [608, 358] on p "Timesteps includes: hourly: "1h", daily: "1d"" at bounding box center [612, 356] width 613 height 17
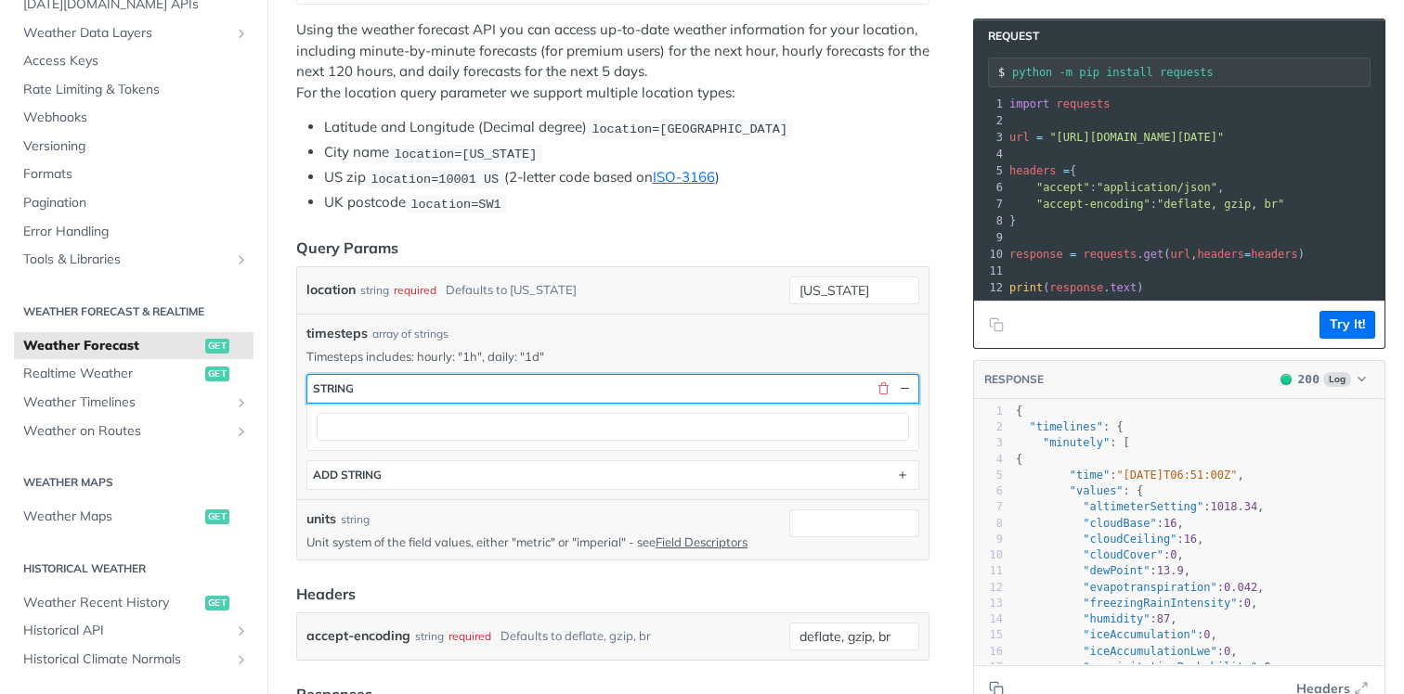
click at [625, 383] on button "string" at bounding box center [612, 389] width 611 height 28
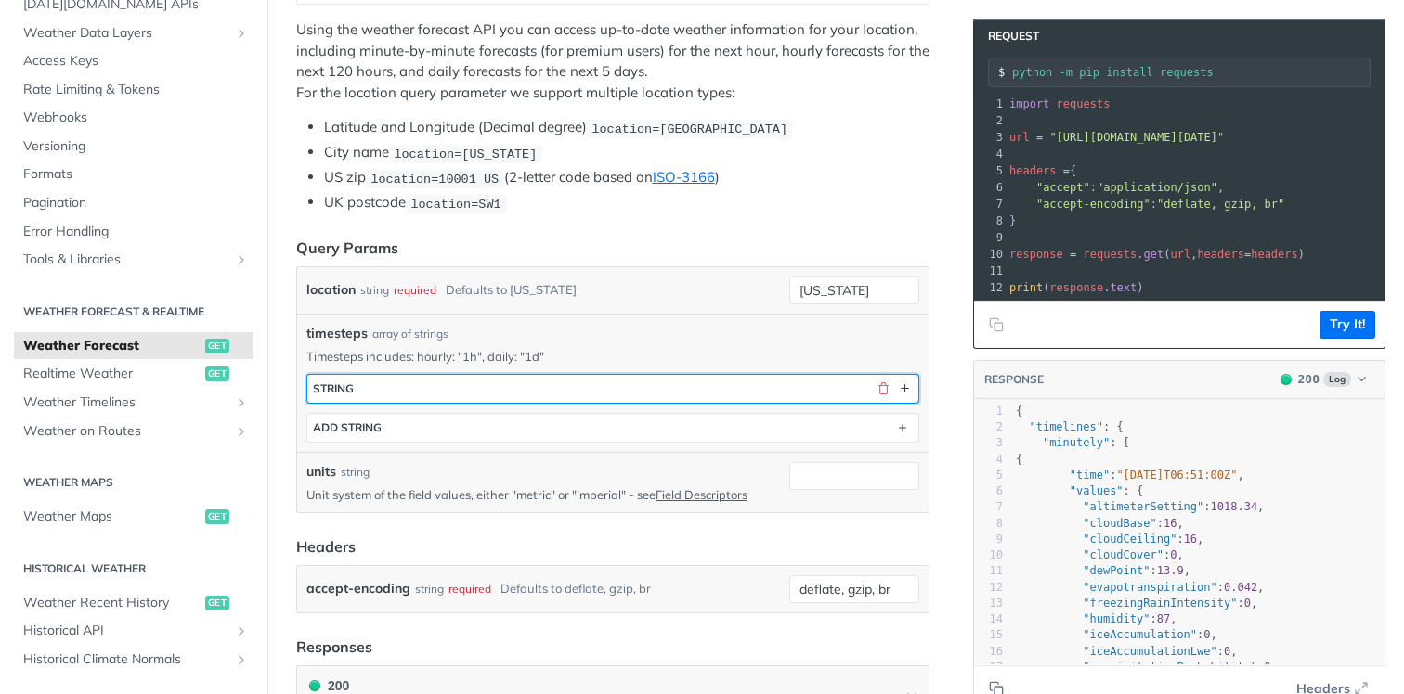
click at [681, 382] on button "string" at bounding box center [612, 389] width 611 height 28
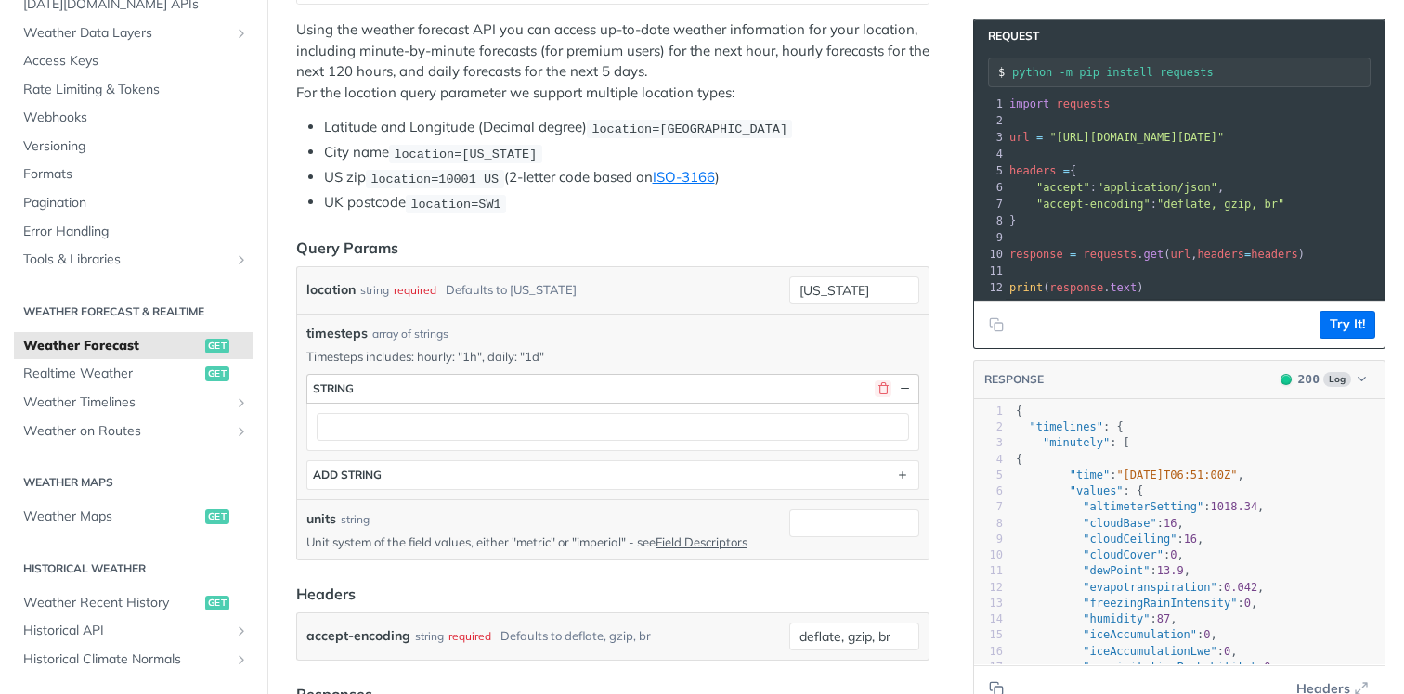
click at [882, 390] on button "button" at bounding box center [883, 389] width 17 height 17
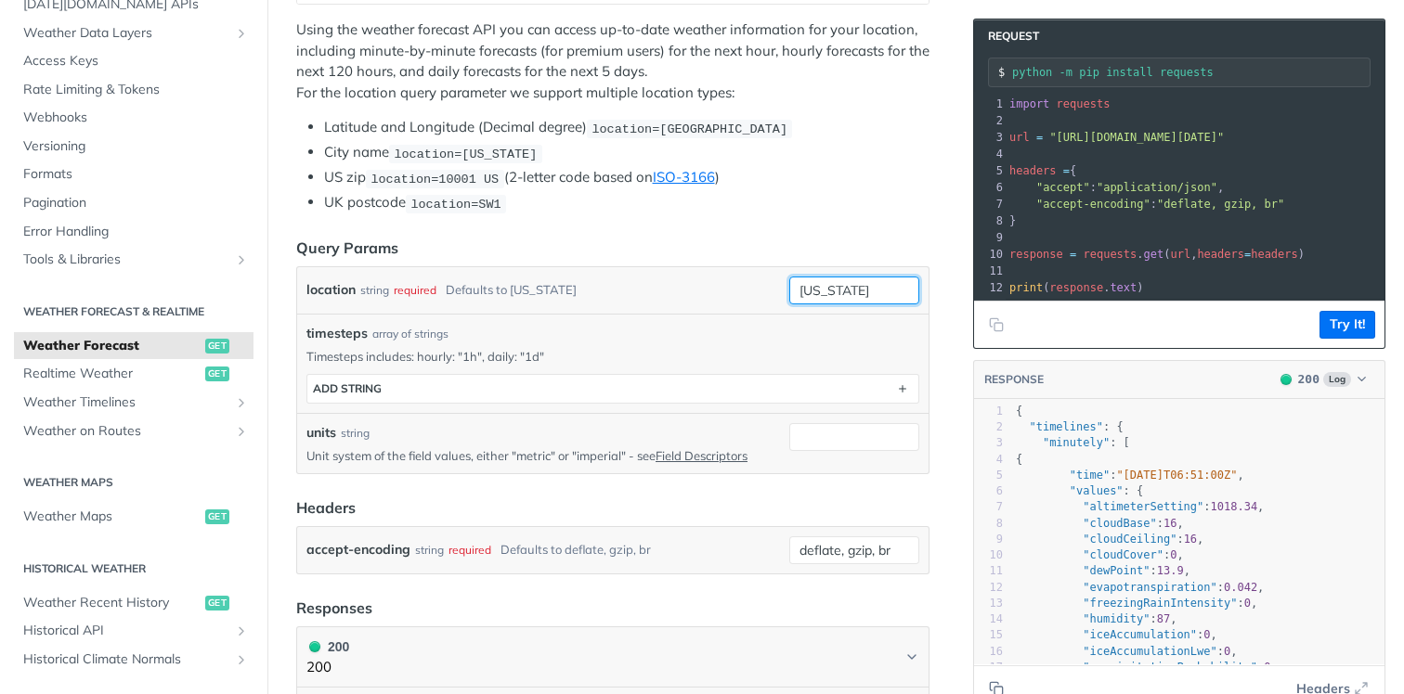
click at [813, 292] on input "[US_STATE]" at bounding box center [854, 291] width 130 height 28
click at [843, 292] on input "[US_STATE]" at bounding box center [854, 291] width 130 height 28
drag, startPoint x: 870, startPoint y: 289, endPoint x: 692, endPoint y: 289, distance: 178.3
click at [692, 289] on div "location string required Defaults to new york new york" at bounding box center [612, 291] width 613 height 28
type input "Garut"
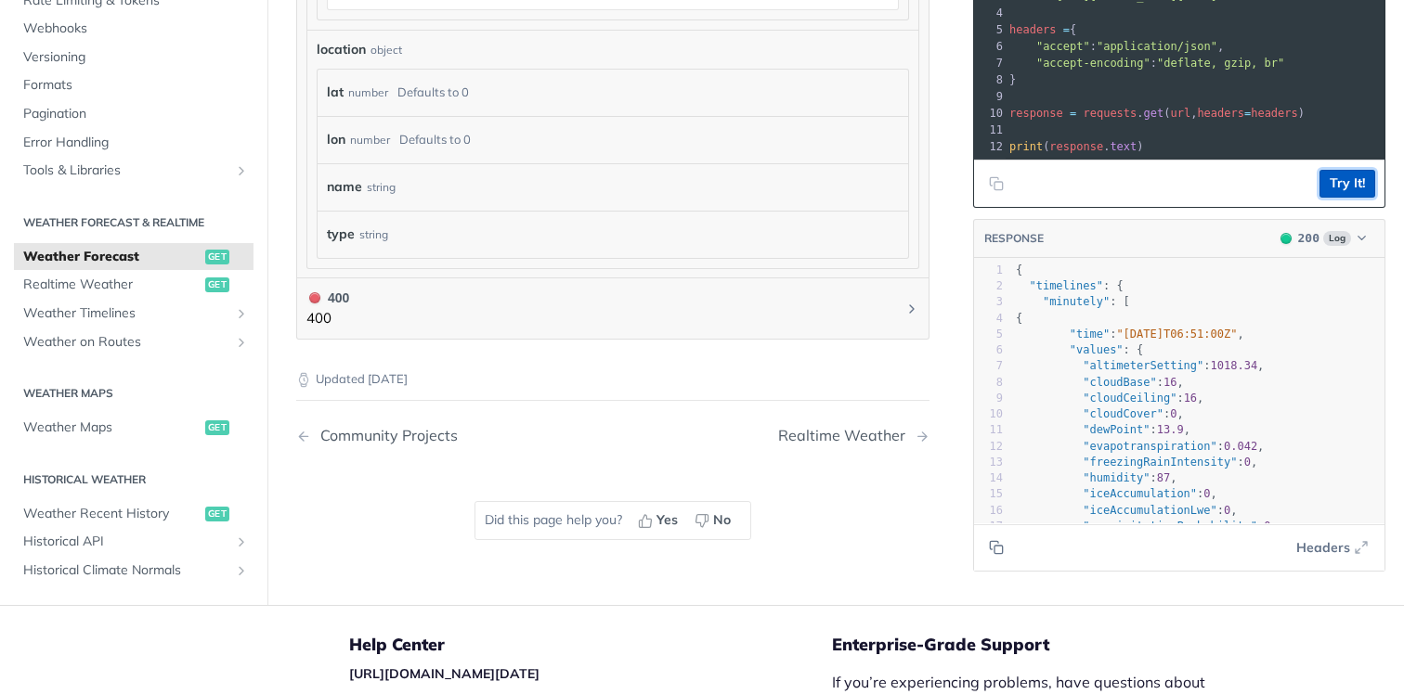
click at [1327, 190] on button "Try It!" at bounding box center [1347, 184] width 56 height 28
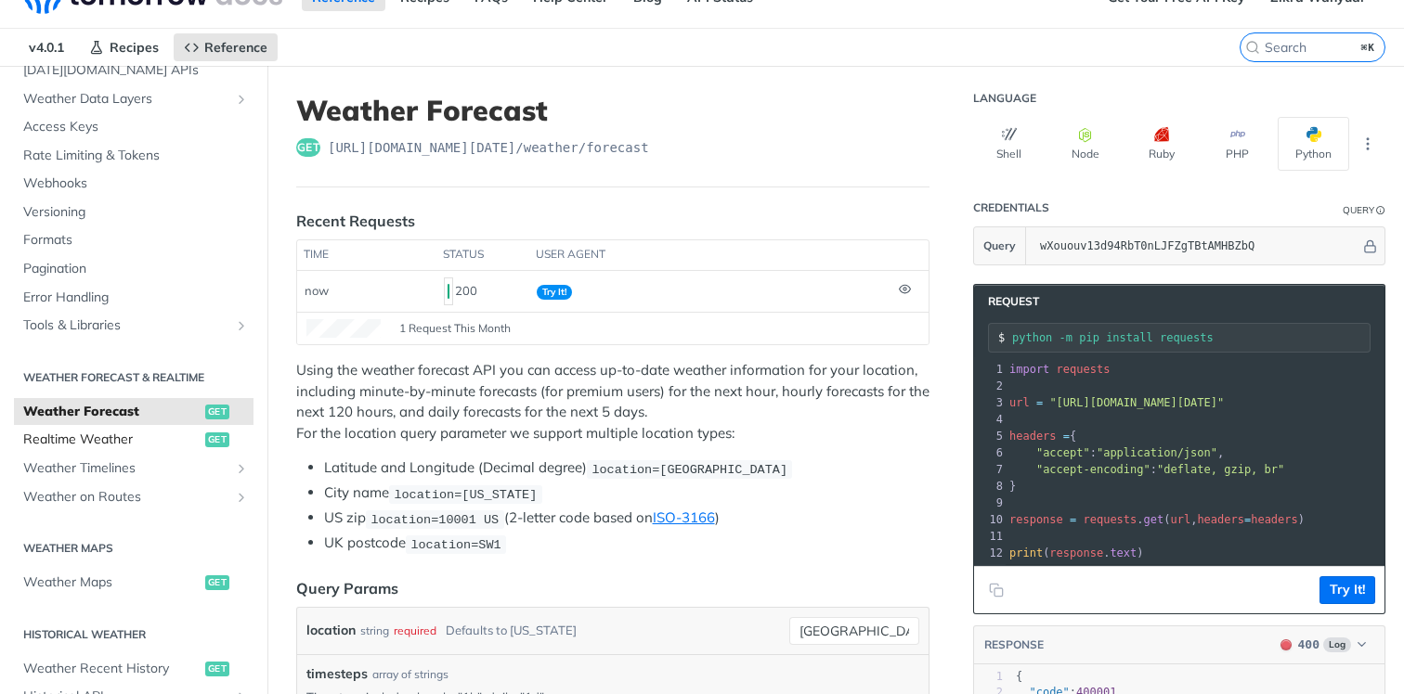
click at [147, 435] on span "Realtime Weather" at bounding box center [111, 440] width 177 height 19
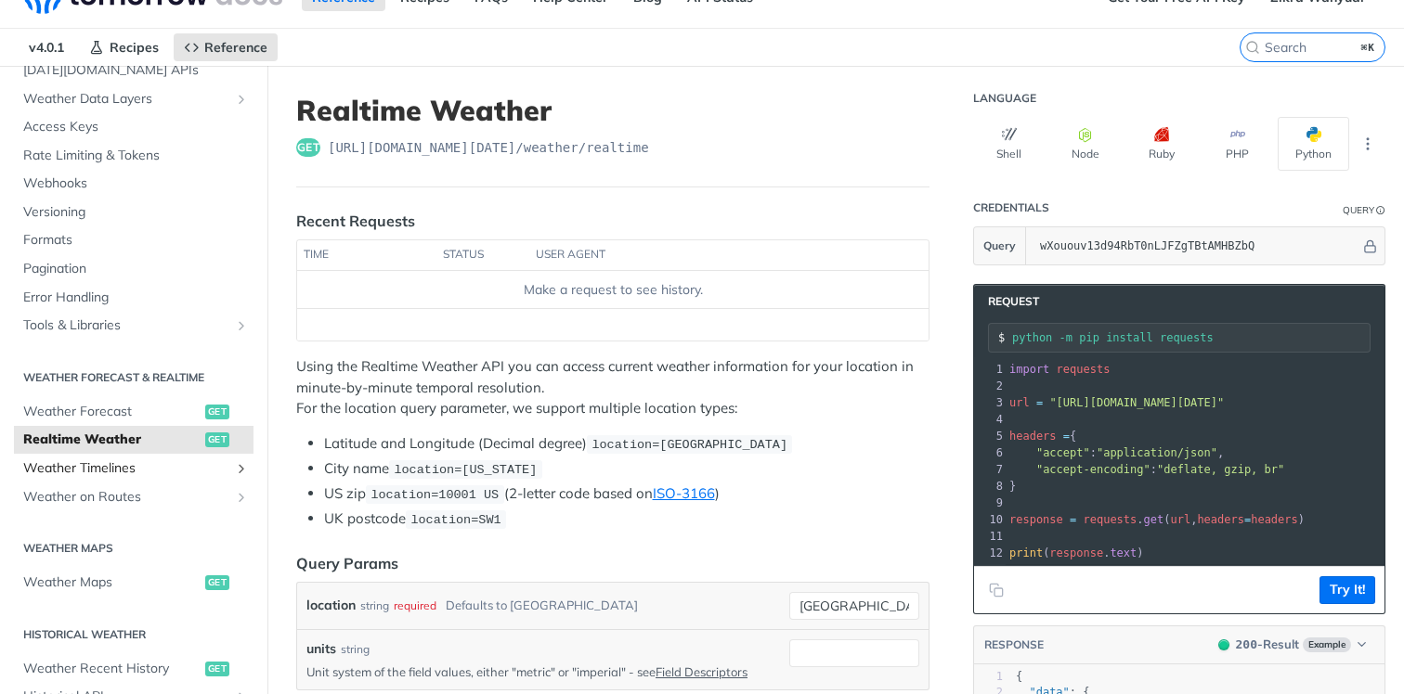
click at [150, 471] on span "Weather Timelines" at bounding box center [126, 469] width 206 height 19
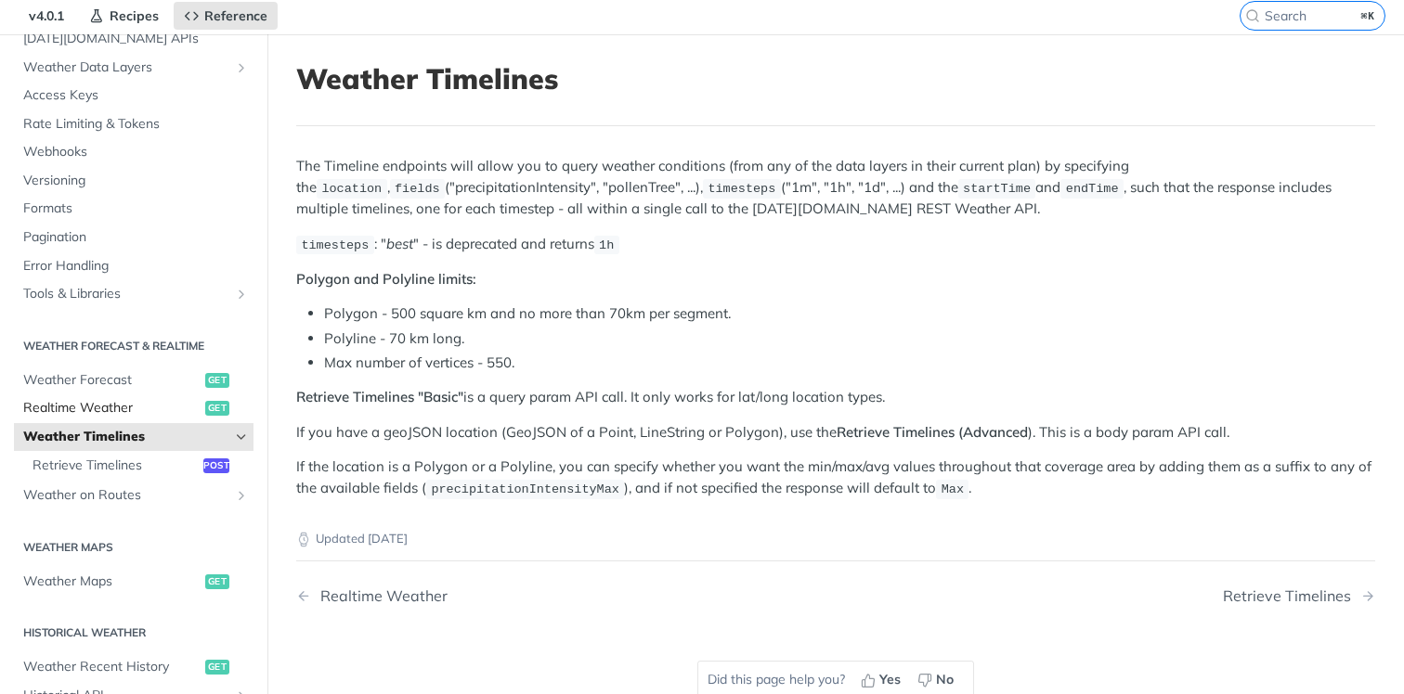
click at [178, 408] on span "Realtime Weather" at bounding box center [111, 408] width 177 height 19
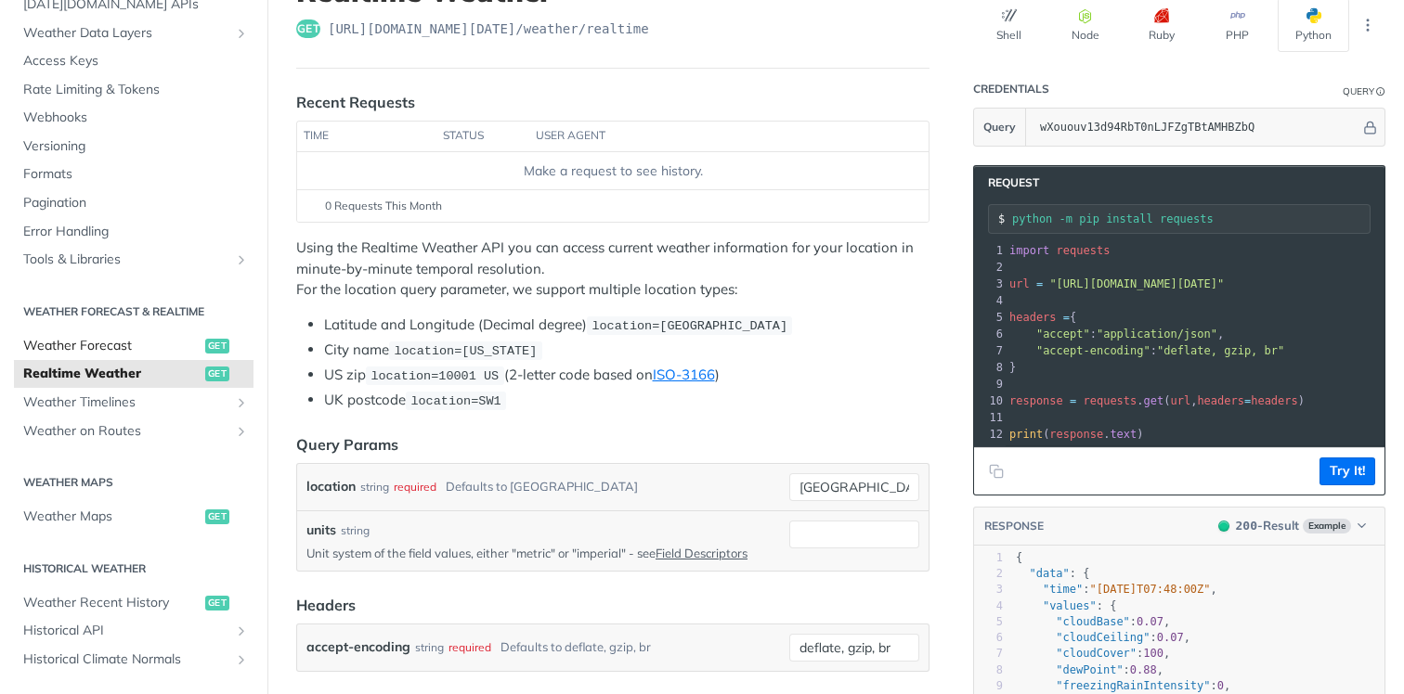
click at [135, 347] on span "Weather Forecast" at bounding box center [111, 346] width 177 height 19
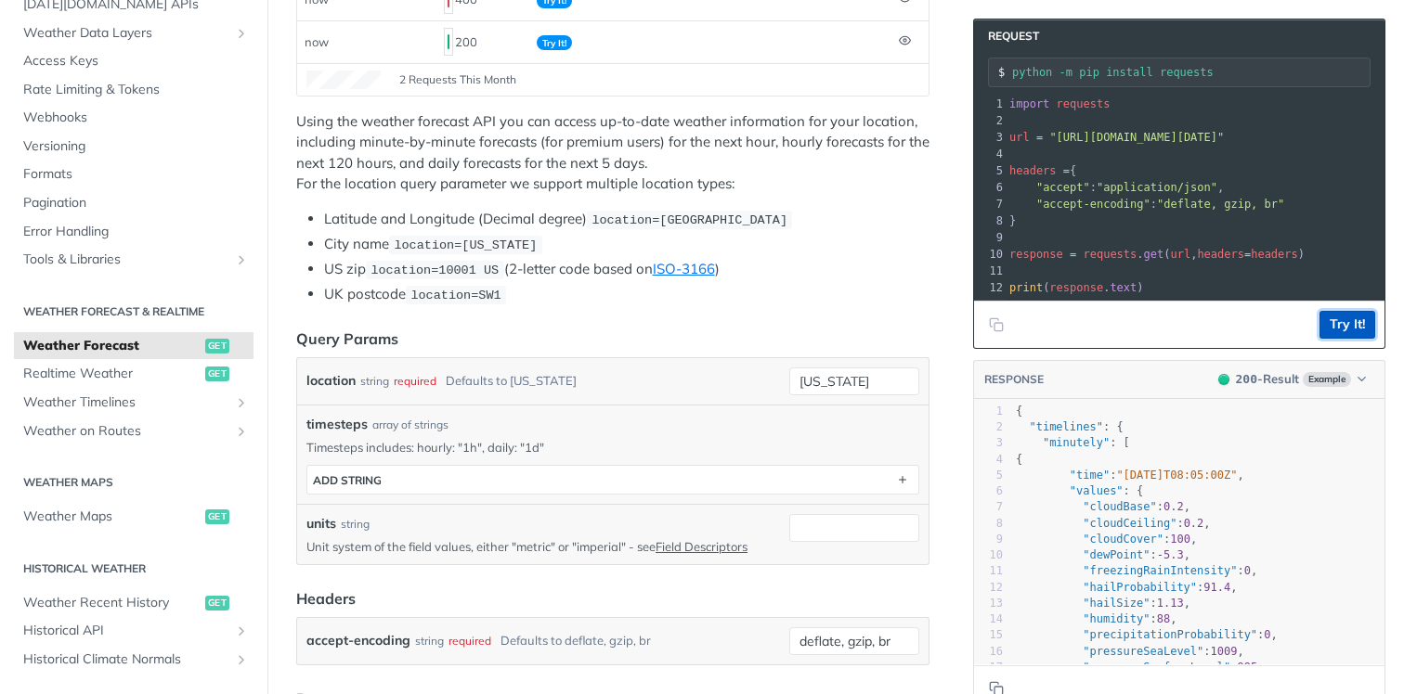
click at [1350, 331] on button "Try It!" at bounding box center [1347, 325] width 56 height 28
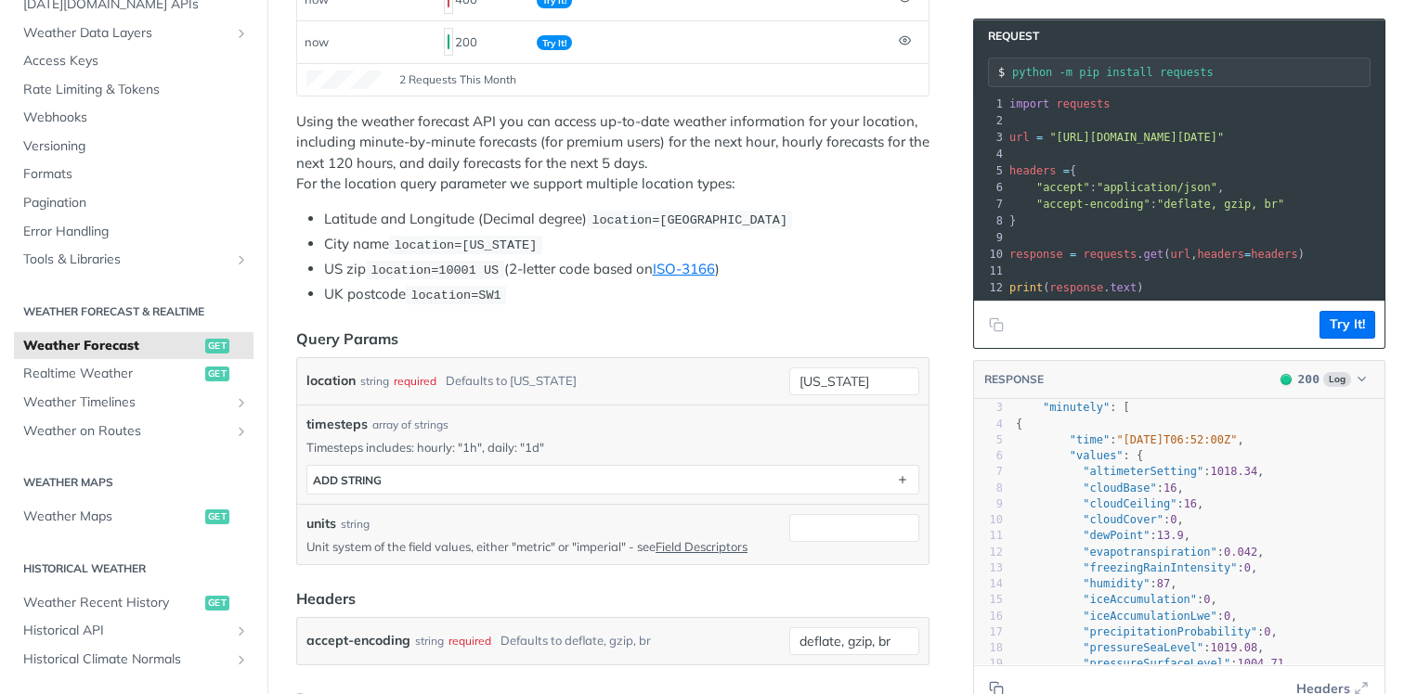
scroll to position [37, 0]
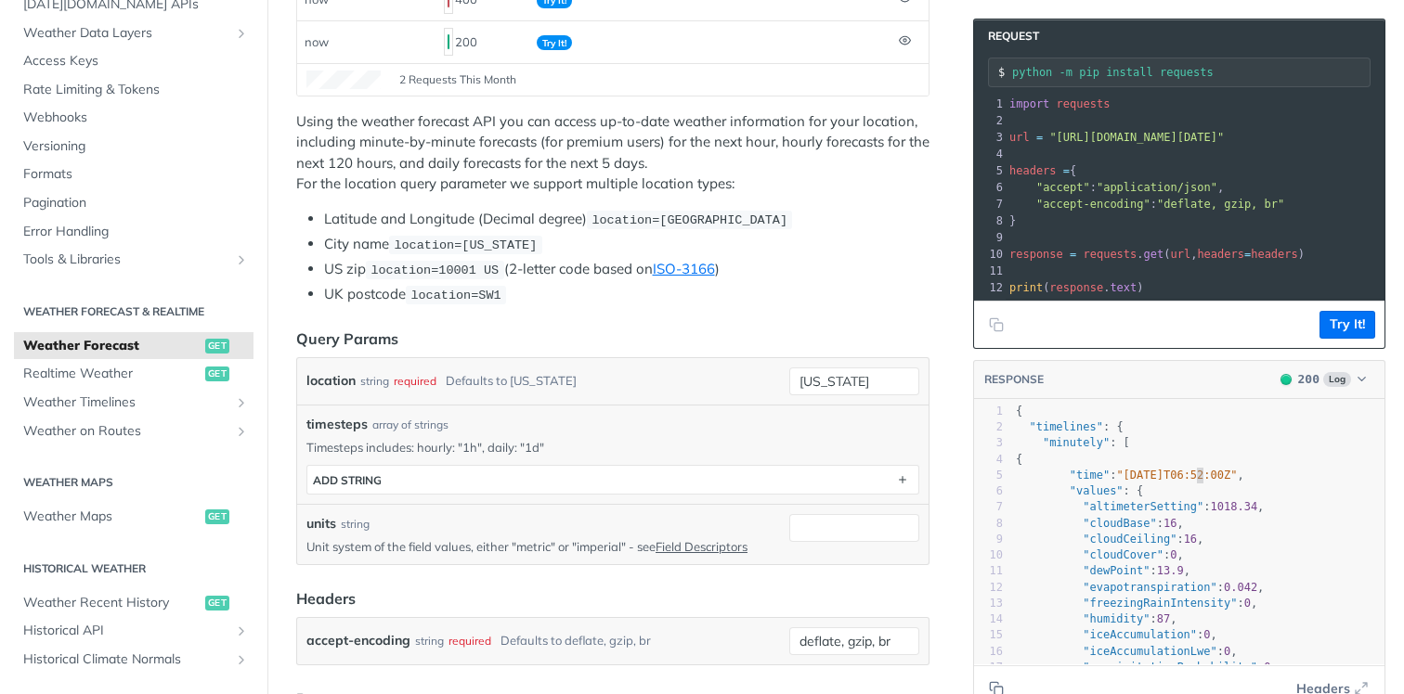
type textarea "T"
click at [1204, 481] on span ""2025-10-07T06:52:00Z"" at bounding box center [1176, 475] width 121 height 13
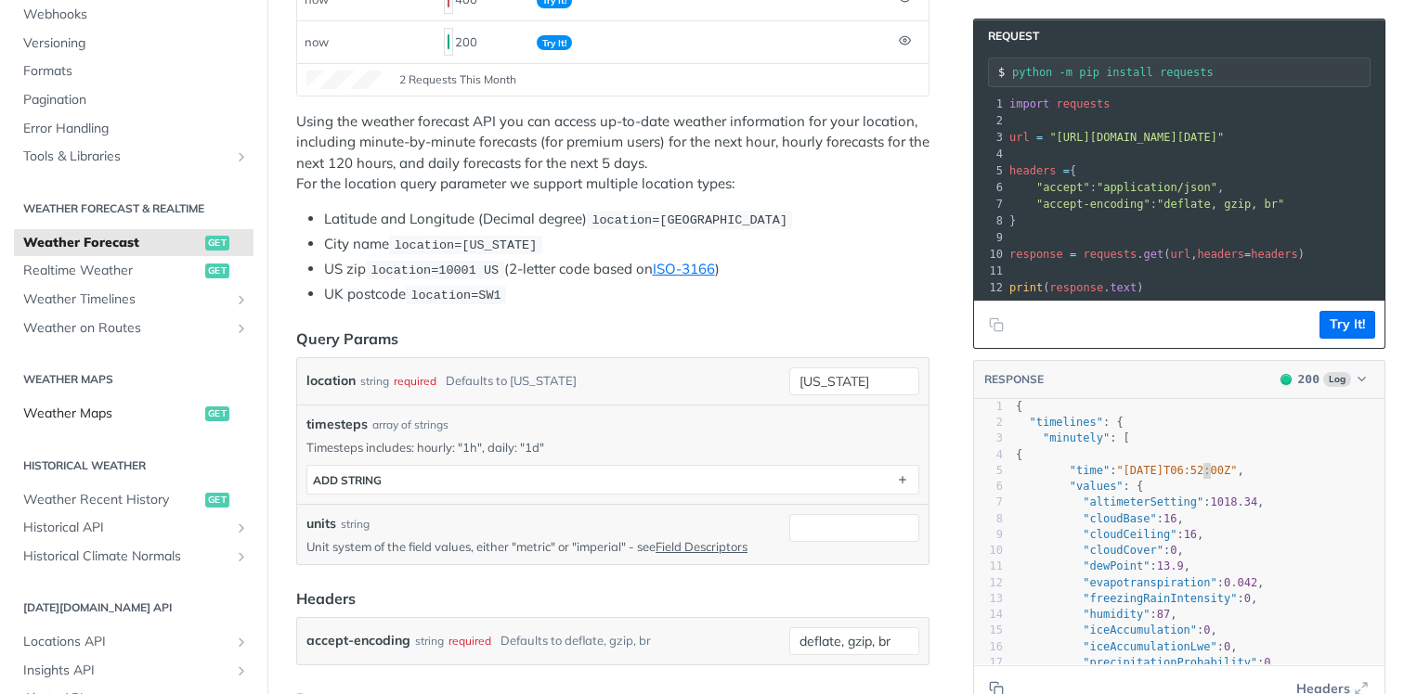
scroll to position [224, 0]
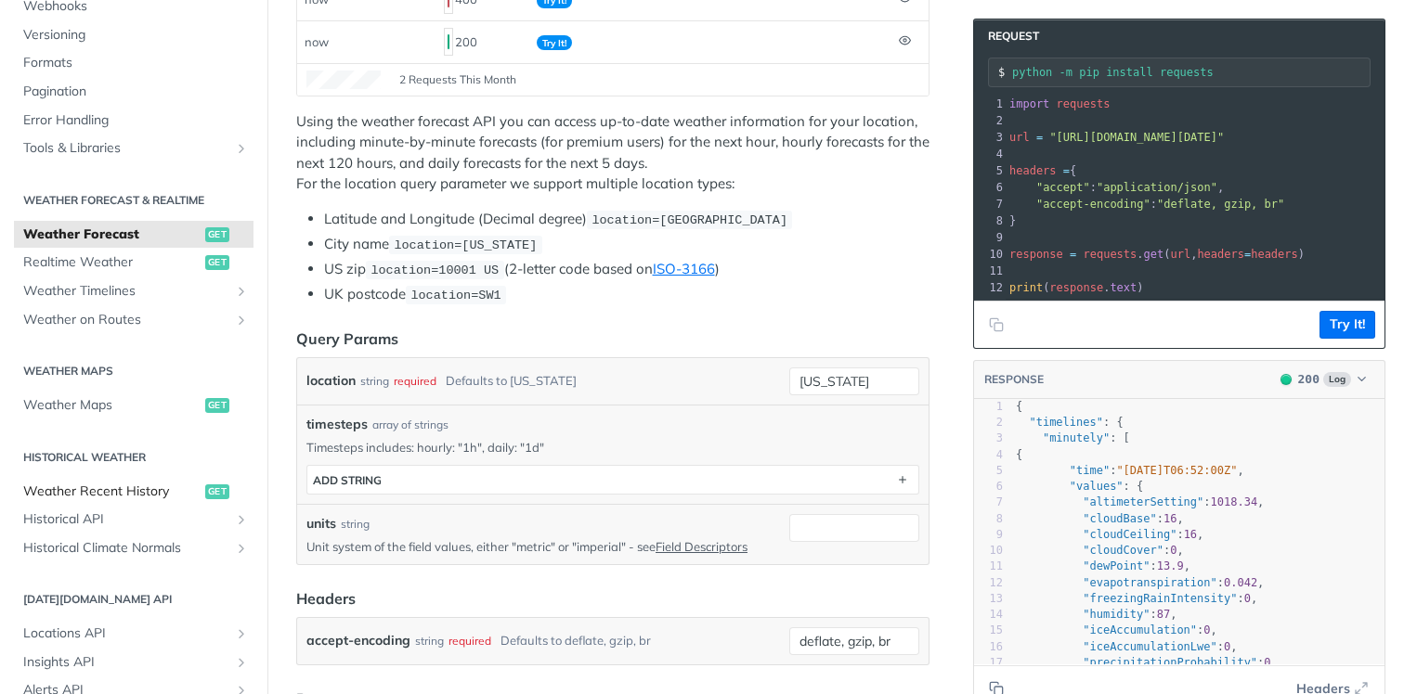
click at [155, 494] on span "Weather Recent History" at bounding box center [111, 492] width 177 height 19
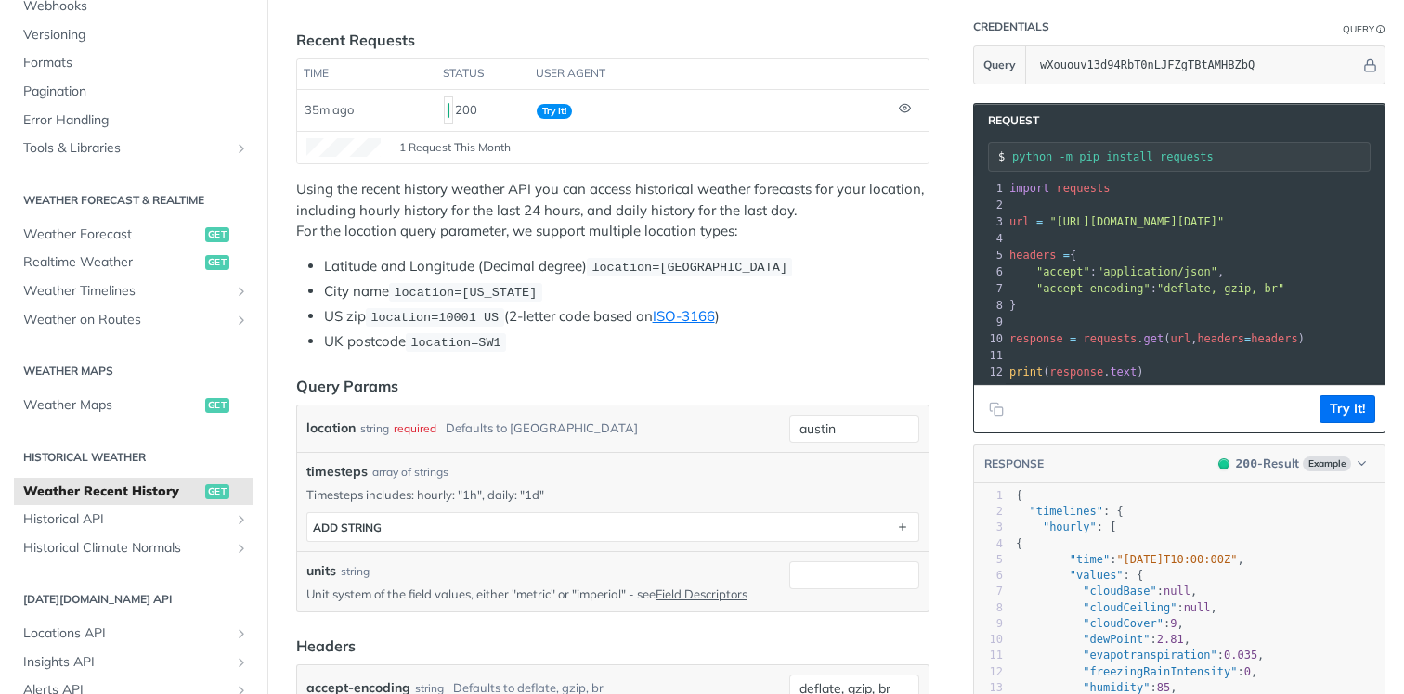
scroll to position [218, 0]
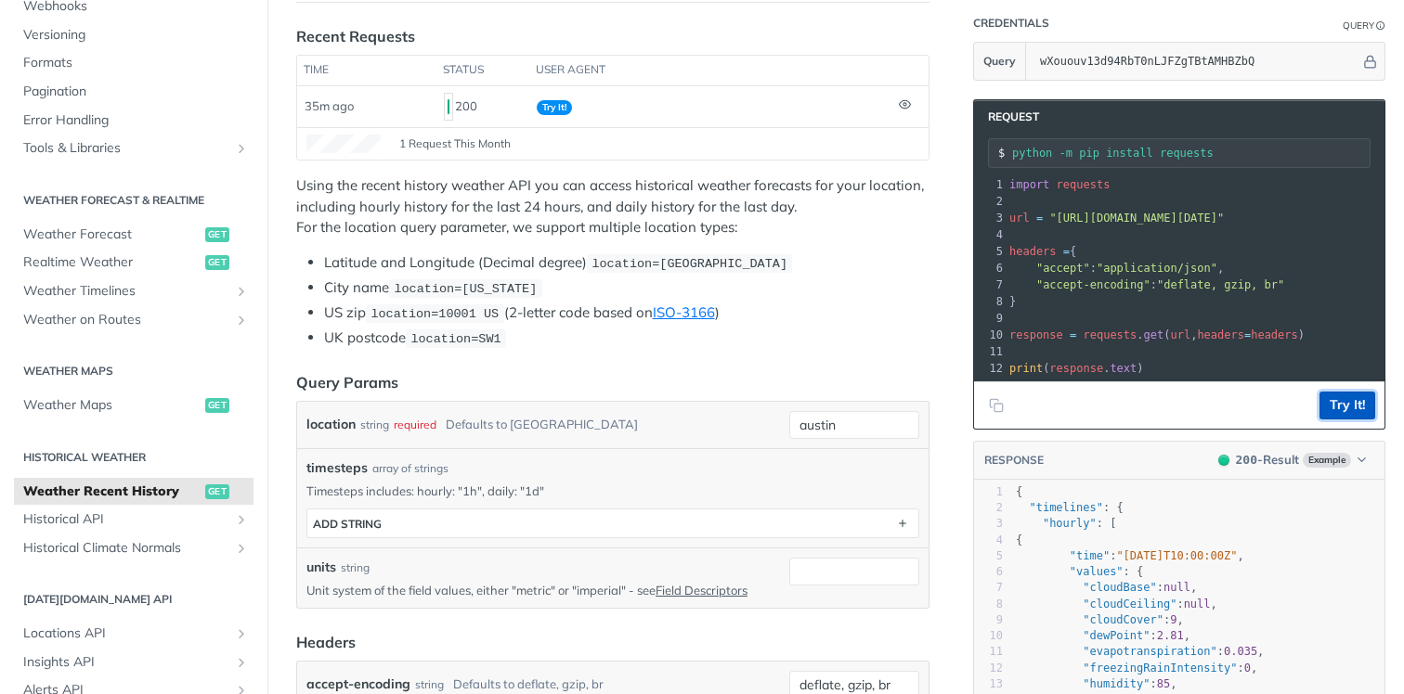
click at [1338, 400] on button "Try It!" at bounding box center [1347, 406] width 56 height 28
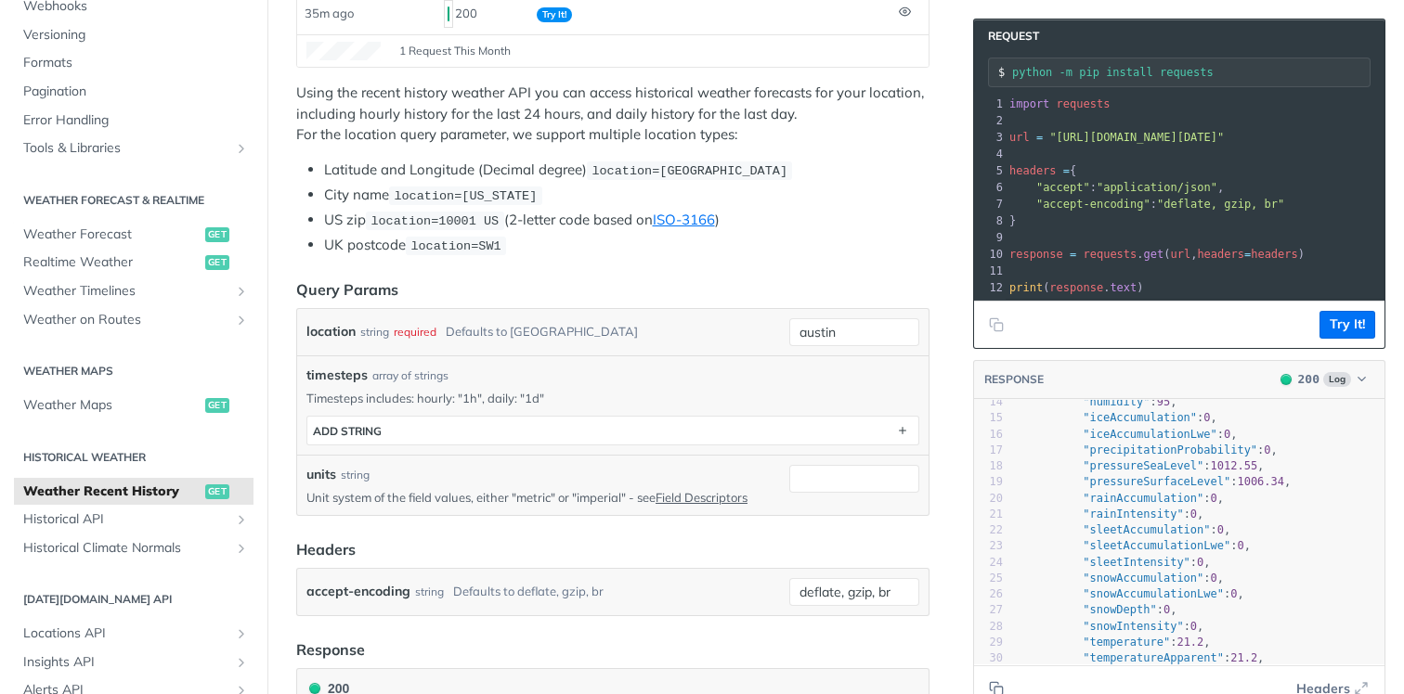
scroll to position [475, 0]
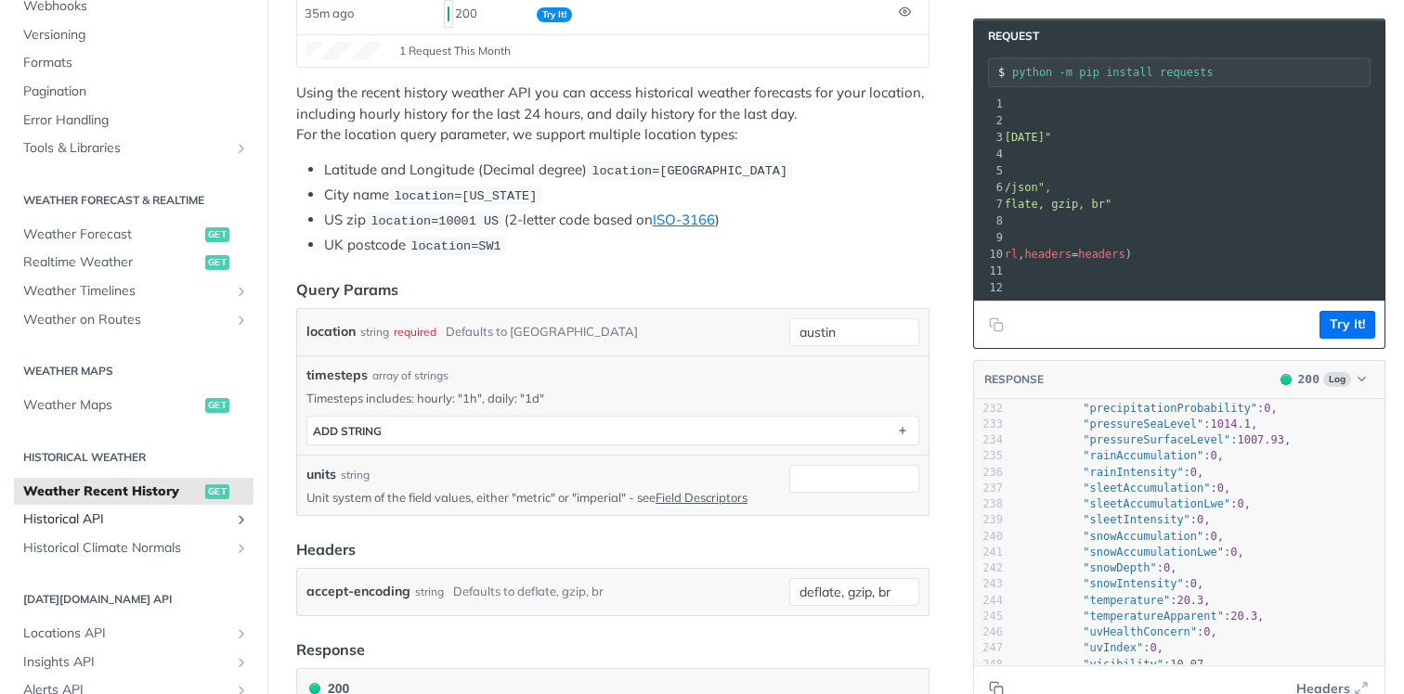
click at [133, 518] on span "Historical API" at bounding box center [126, 520] width 206 height 19
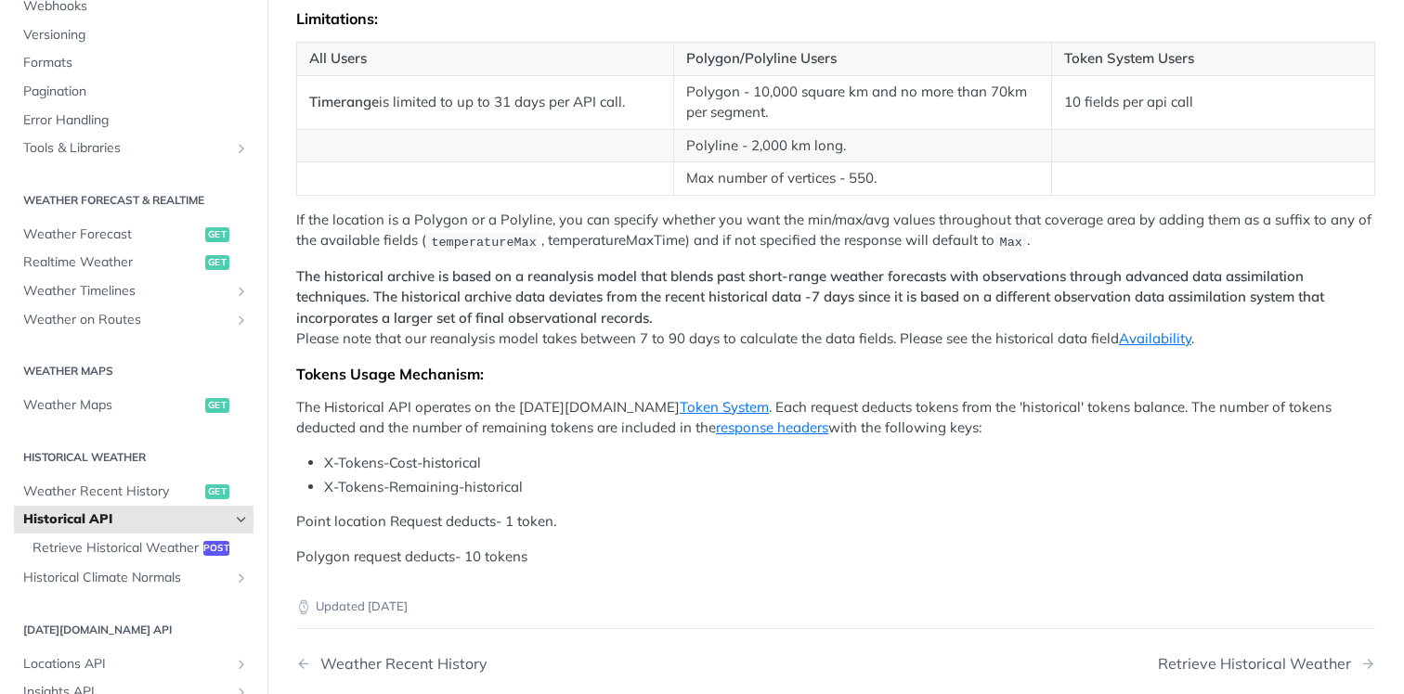
click at [561, 345] on p "The historical archive is based on a reanalysis model that blends past short-ra…" at bounding box center [835, 308] width 1079 height 84
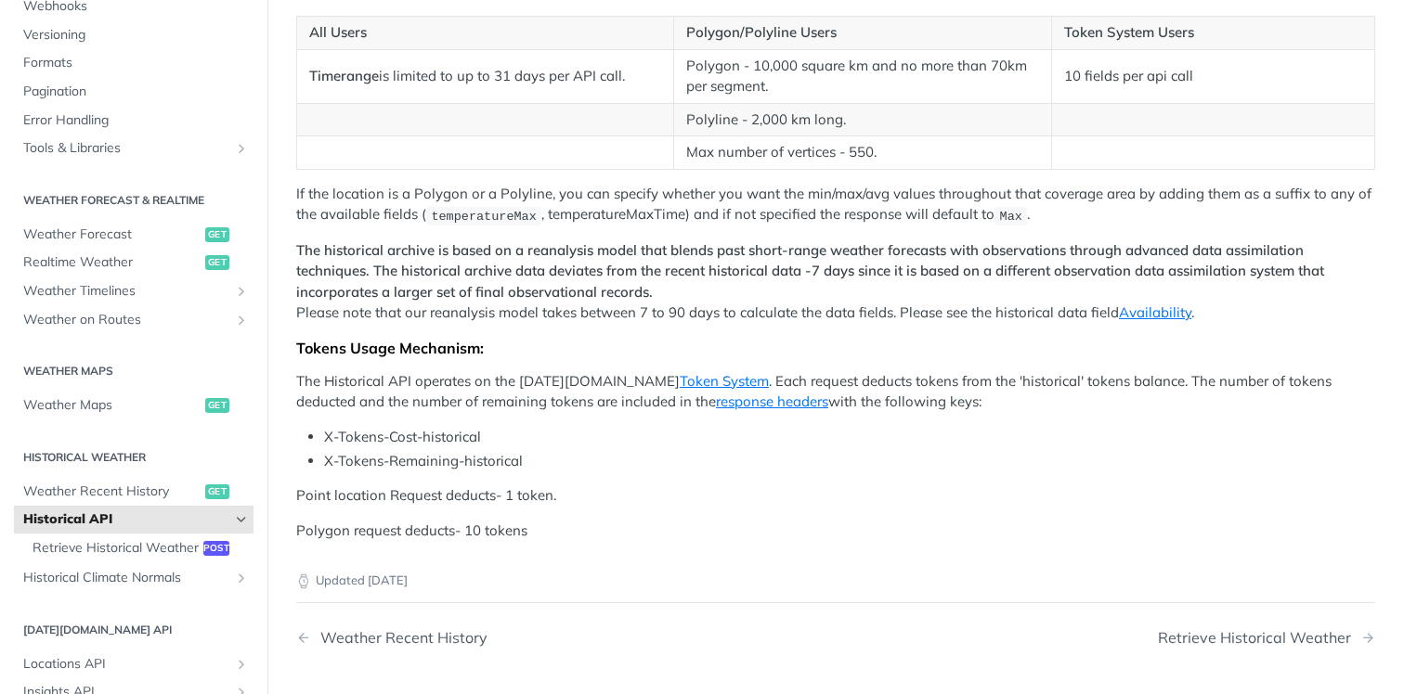
scroll to position [795, 0]
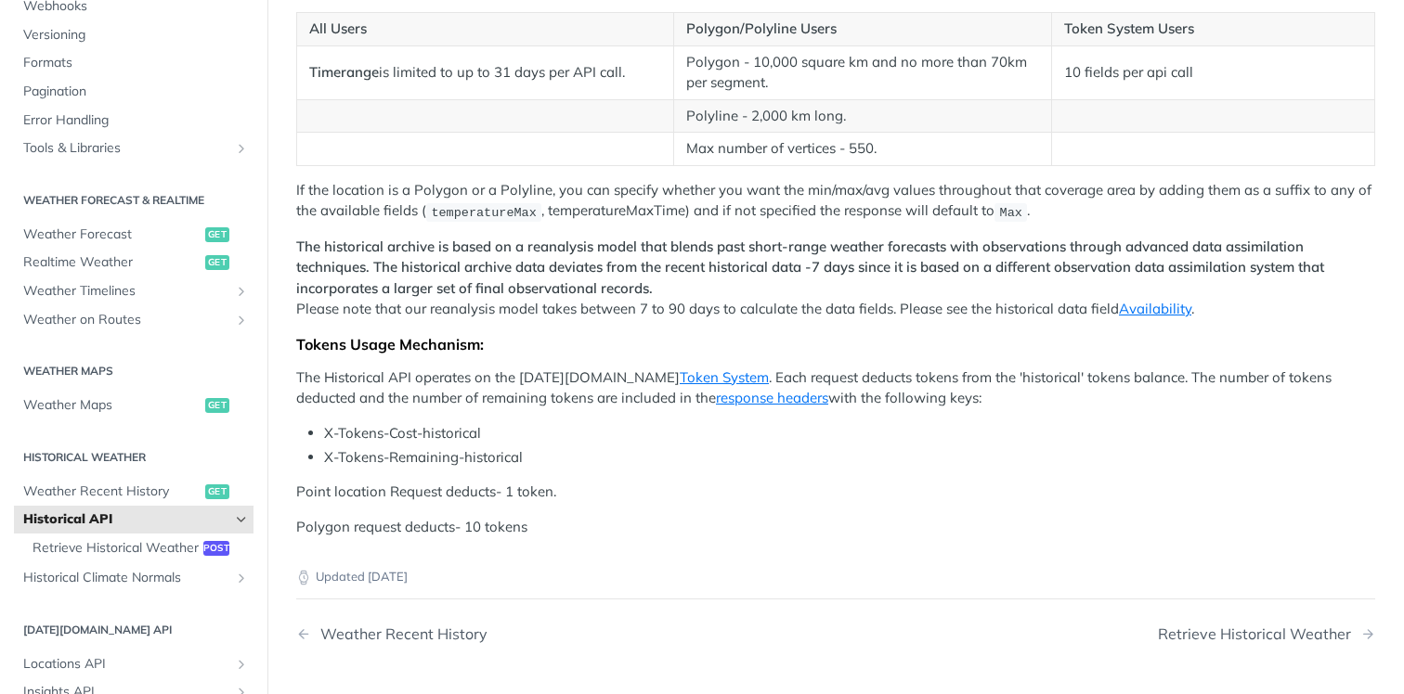
drag, startPoint x: 435, startPoint y: 502, endPoint x: 505, endPoint y: 502, distance: 69.6
drag, startPoint x: 533, startPoint y: 494, endPoint x: 559, endPoint y: 494, distance: 26.0
click at [559, 494] on p "Point location Request deducts- 1 token." at bounding box center [835, 492] width 1079 height 21
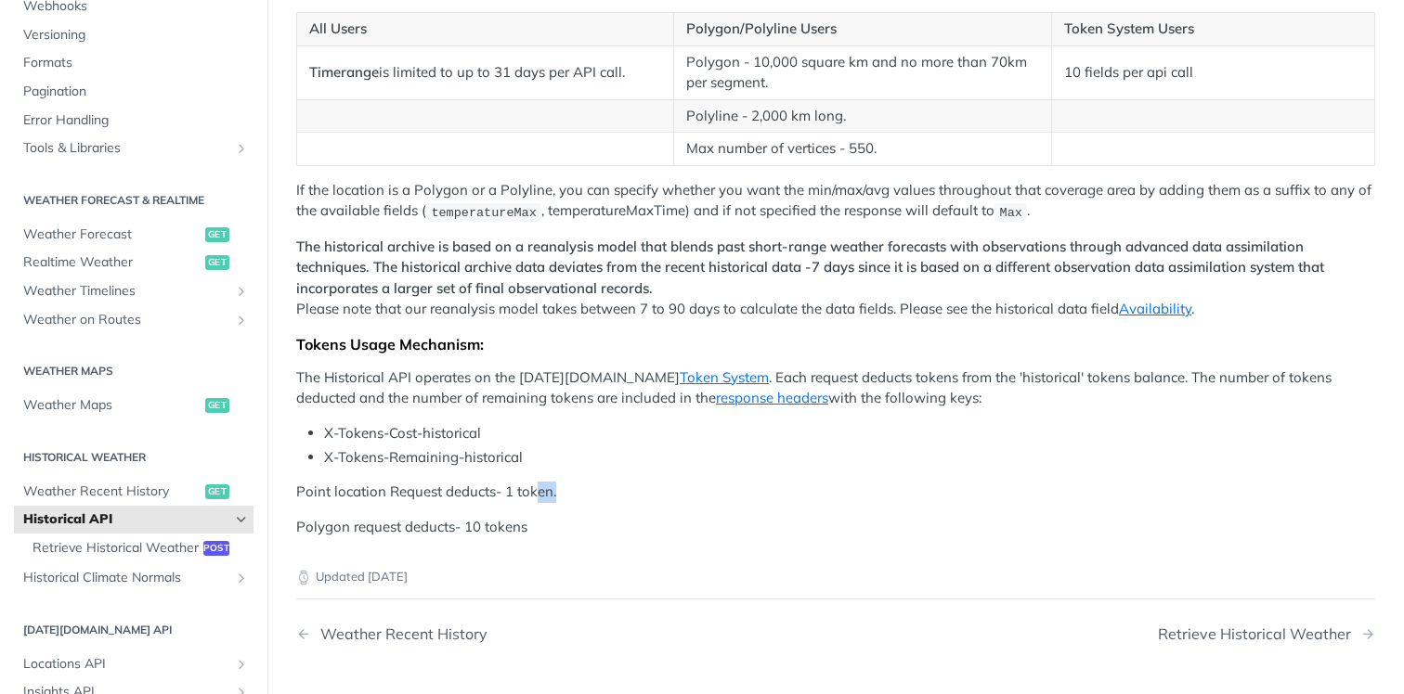
click at [559, 494] on p "Point location Request deducts- 1 token." at bounding box center [835, 492] width 1079 height 21
drag, startPoint x: 457, startPoint y: 526, endPoint x: 493, endPoint y: 526, distance: 36.2
click at [493, 526] on p "Polygon request deducts- 10 tokens" at bounding box center [835, 527] width 1079 height 21
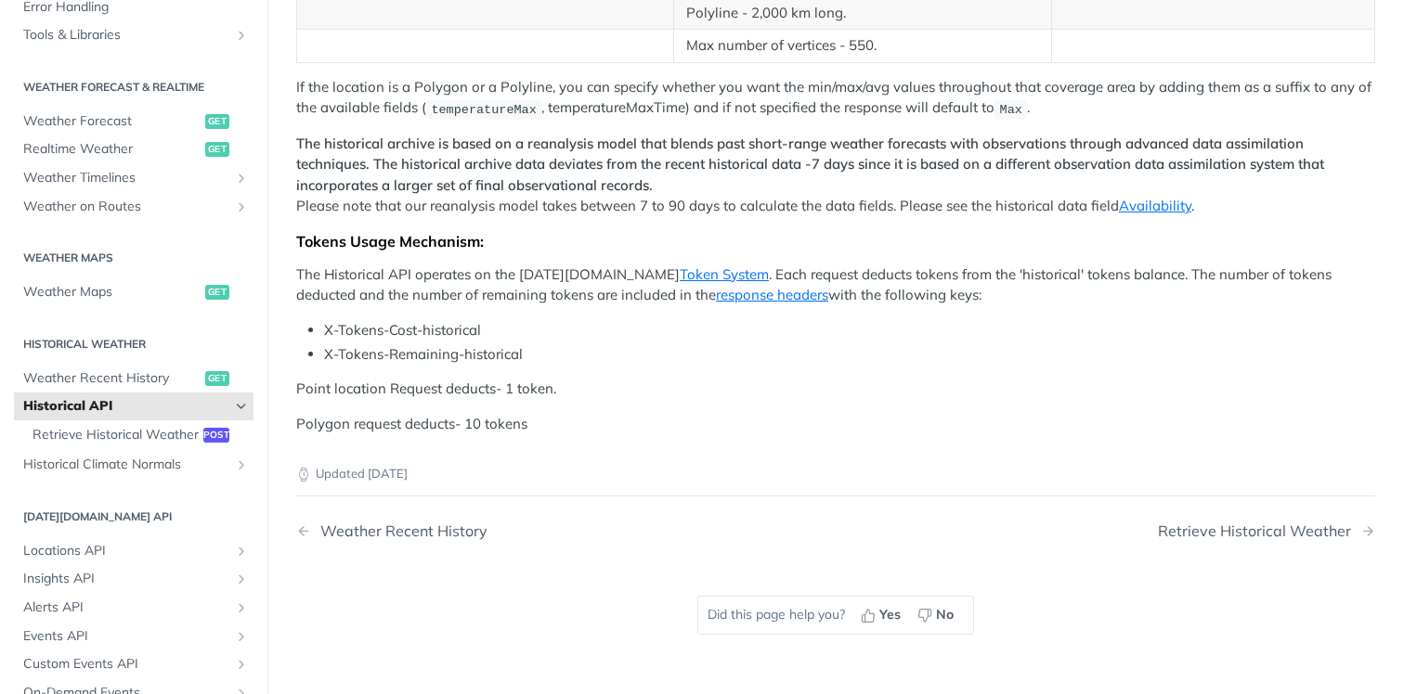
scroll to position [346, 0]
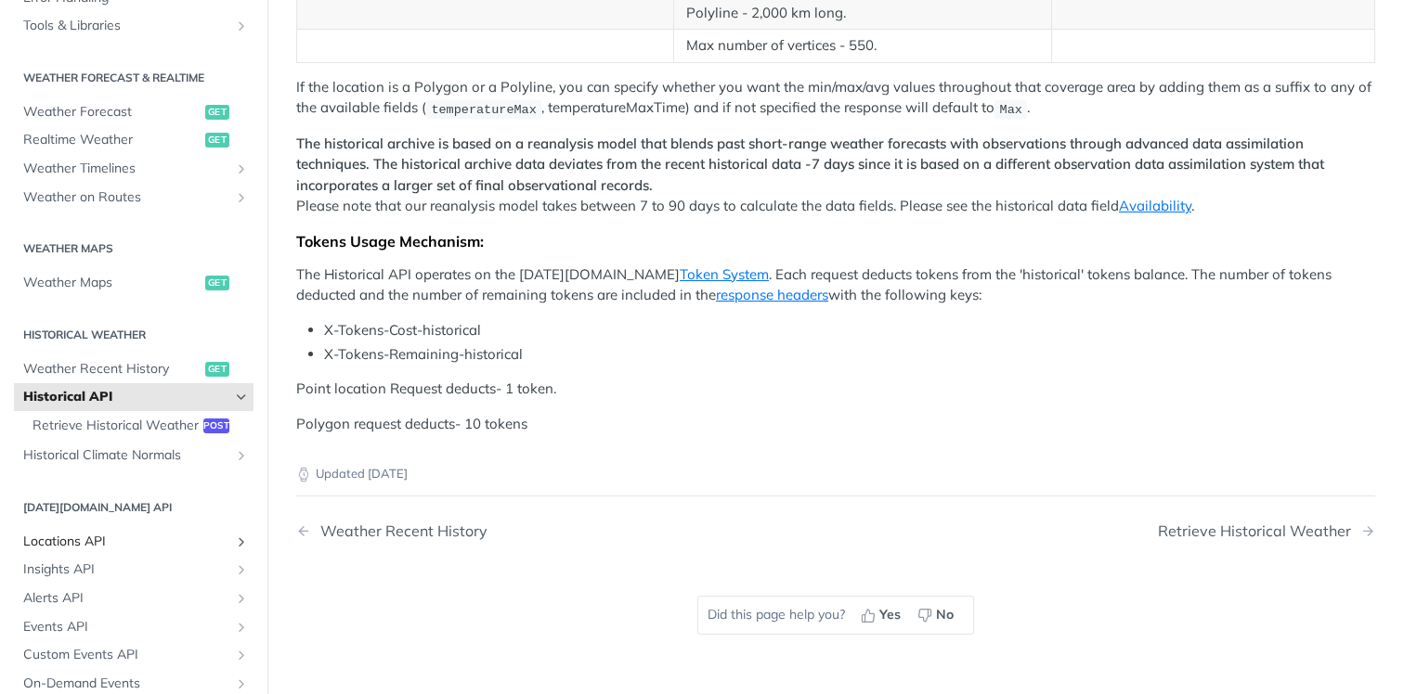
click at [149, 547] on span "Locations API" at bounding box center [126, 542] width 206 height 19
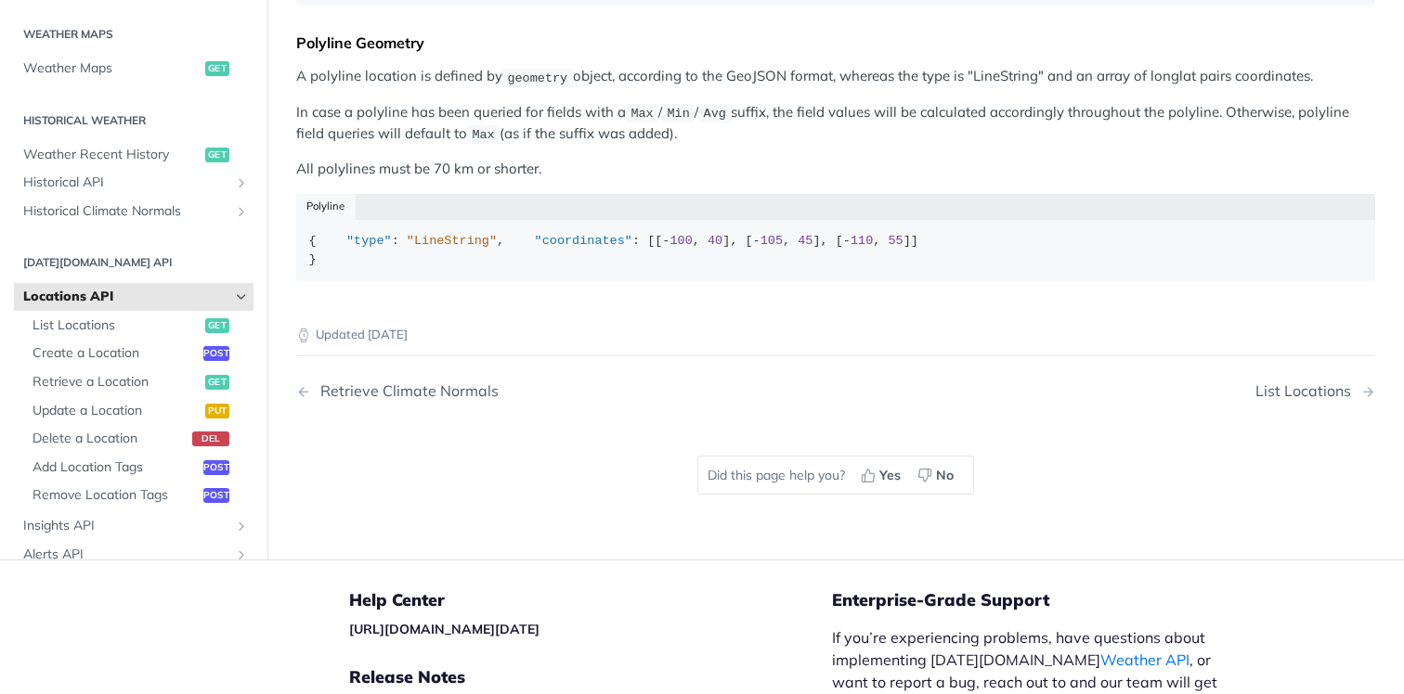
scroll to position [434, 0]
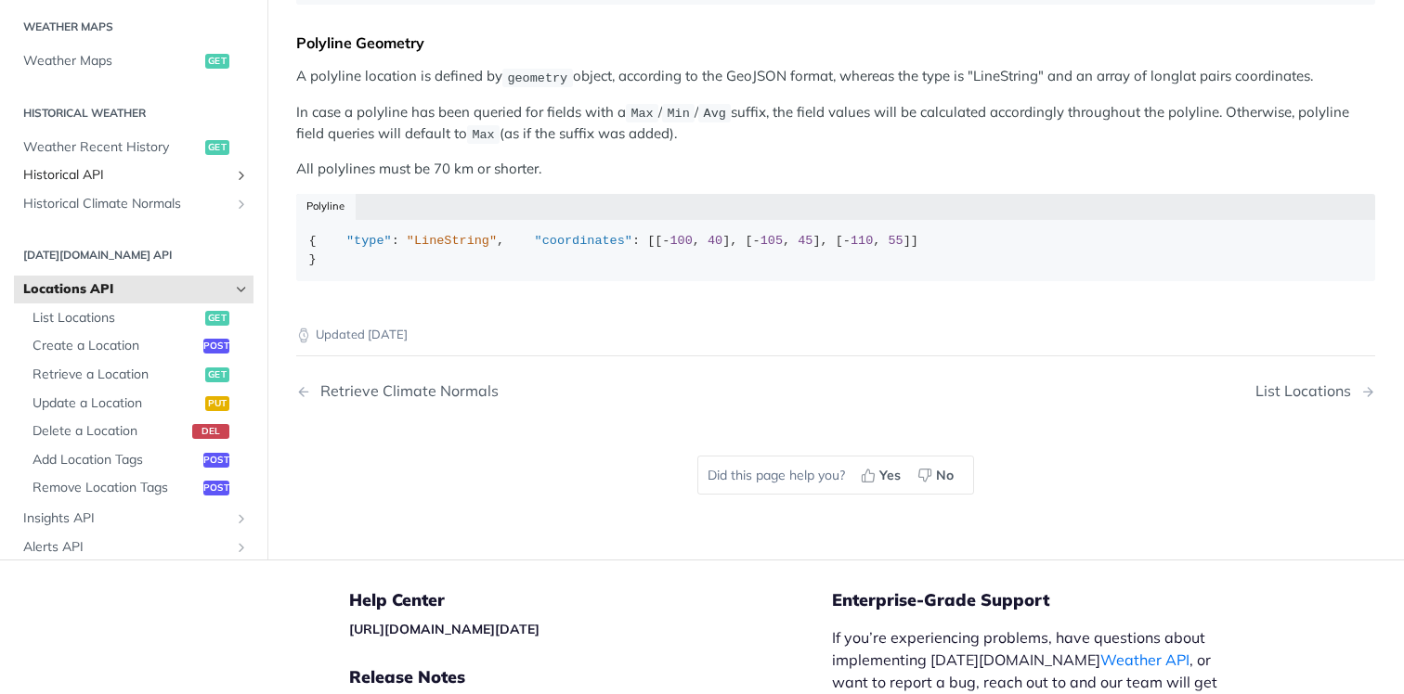
click at [123, 186] on span "Historical API" at bounding box center [126, 176] width 206 height 19
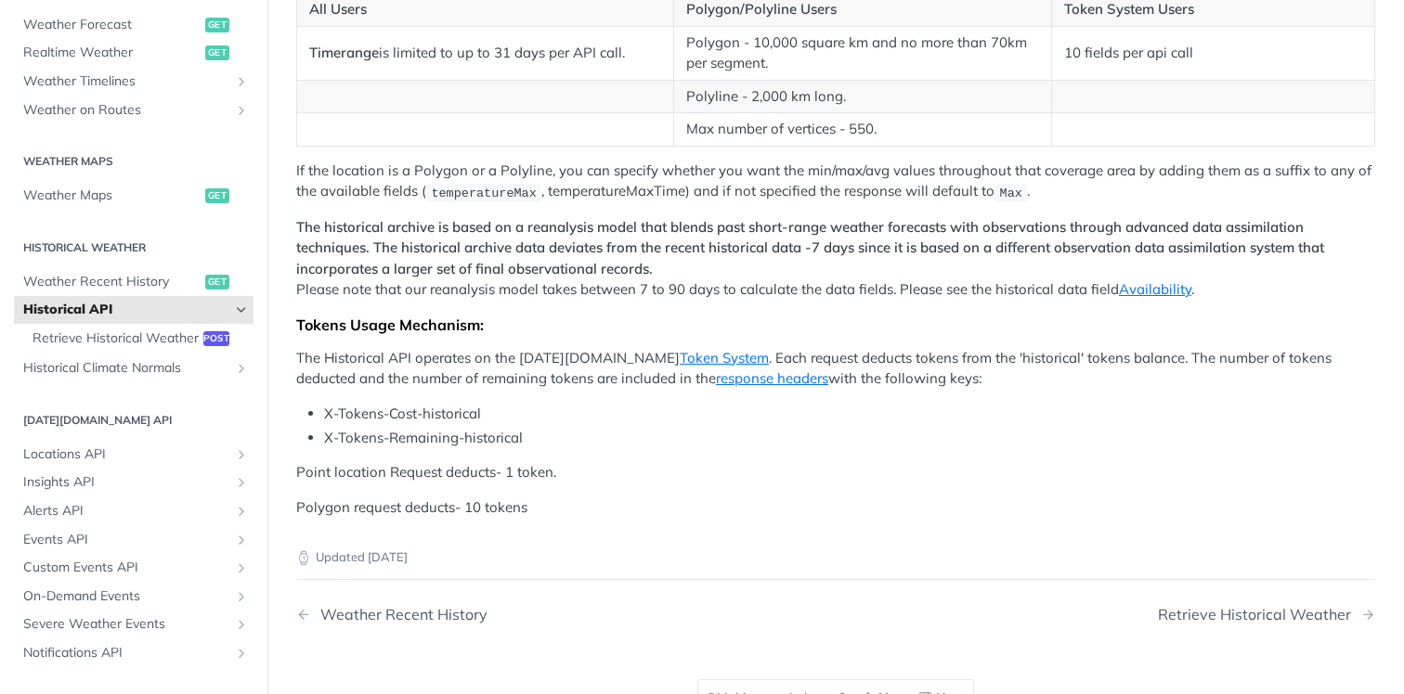
scroll to position [816, 0]
click at [206, 341] on span "post" at bounding box center [216, 338] width 26 height 15
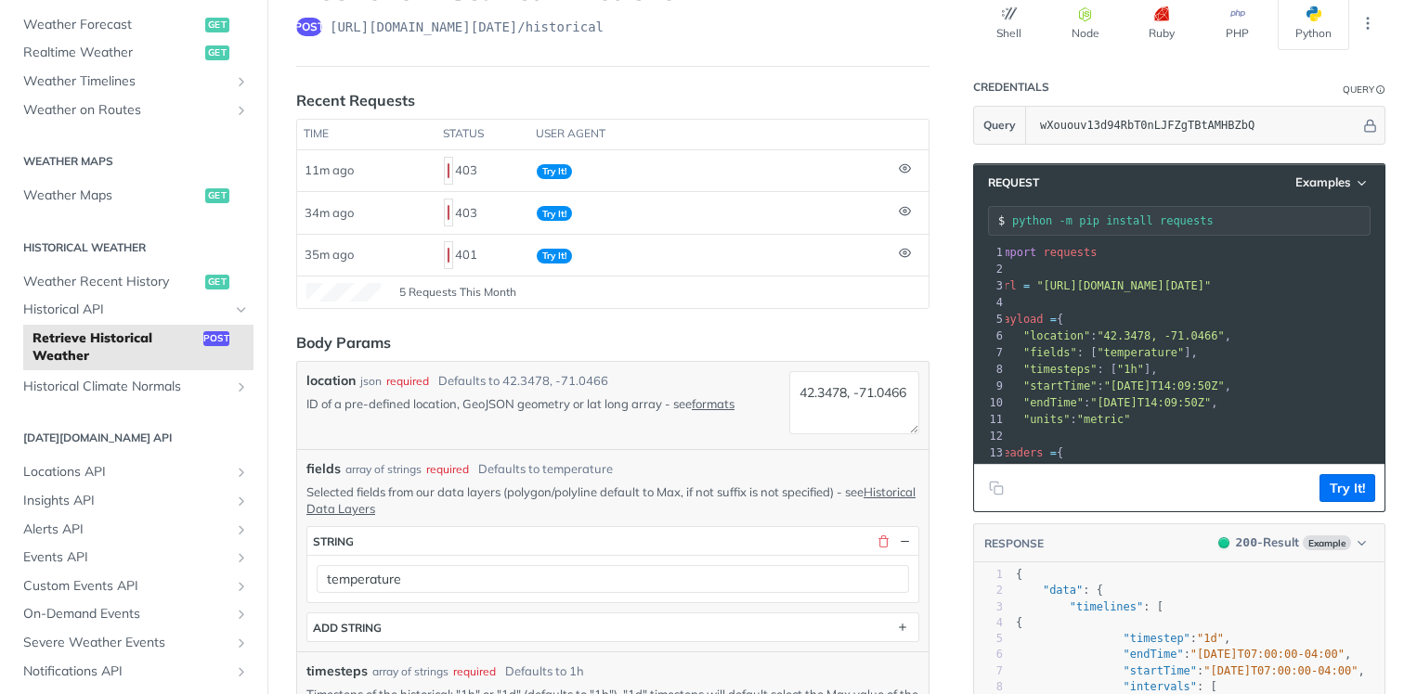
scroll to position [127, 0]
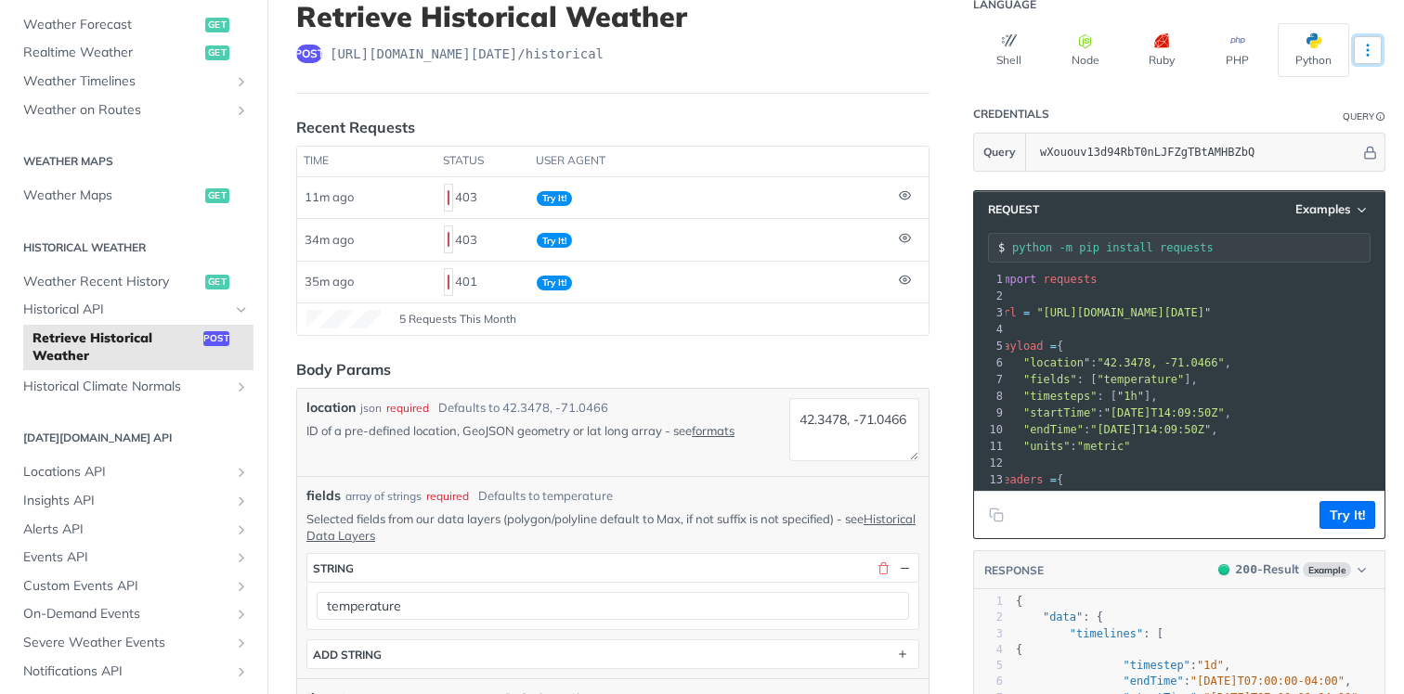
click at [1368, 46] on icon "More ellipsis" at bounding box center [1367, 50] width 17 height 17
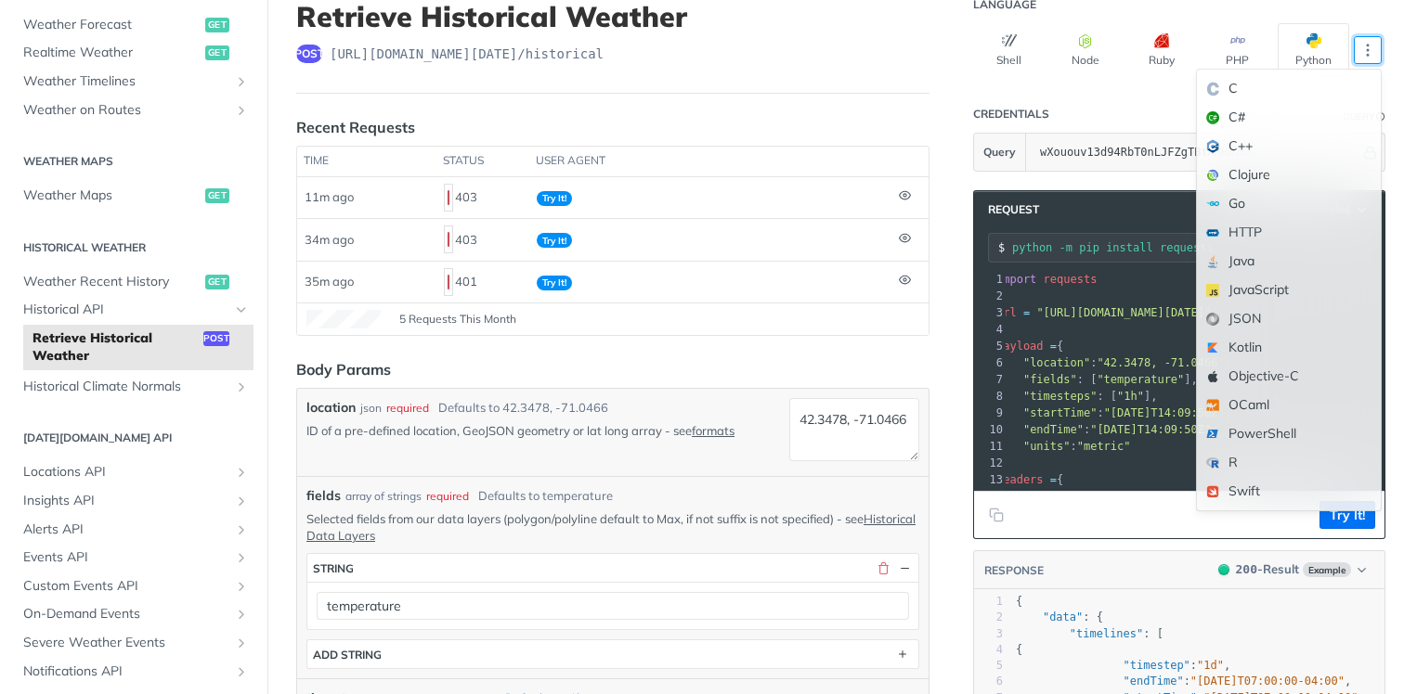
click at [1095, 107] on header "Credentials Query" at bounding box center [1179, 114] width 412 height 37
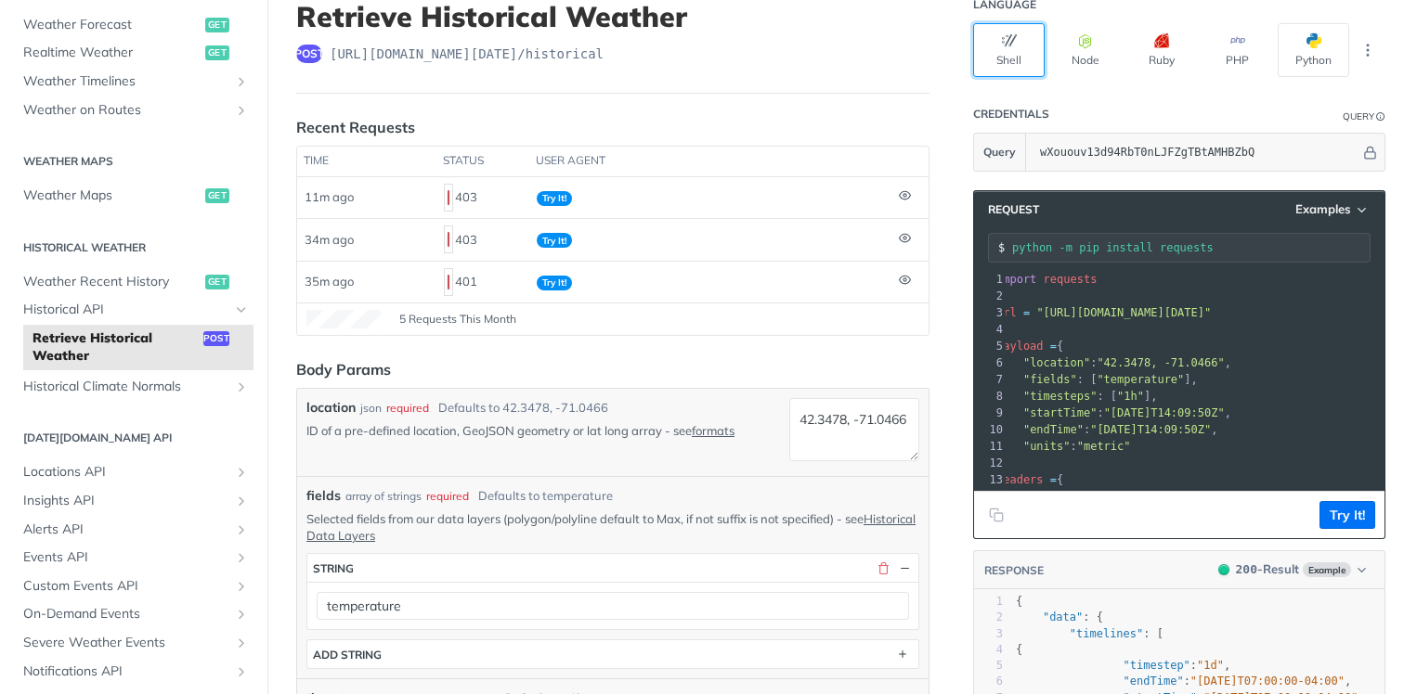
click at [1014, 54] on button "Shell" at bounding box center [1008, 50] width 71 height 54
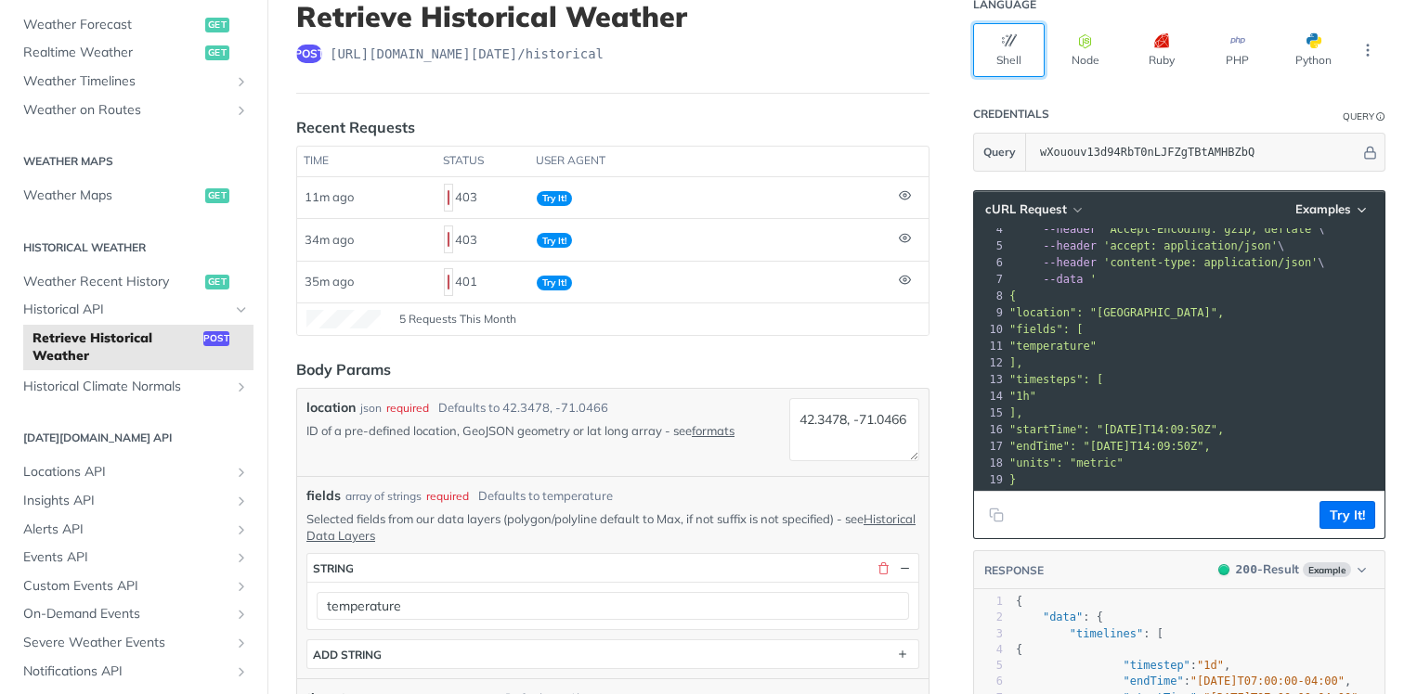
scroll to position [80, 0]
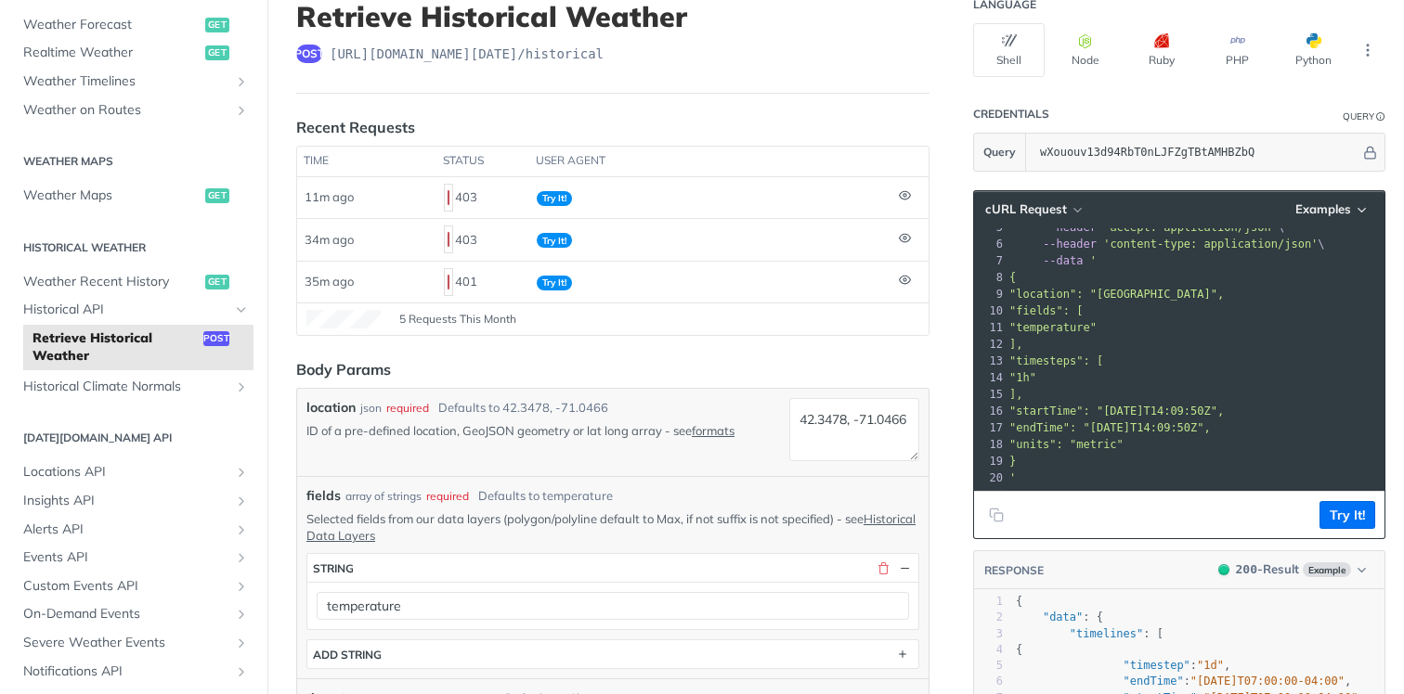
click at [1198, 340] on pre "]," at bounding box center [1317, 344] width 624 height 17
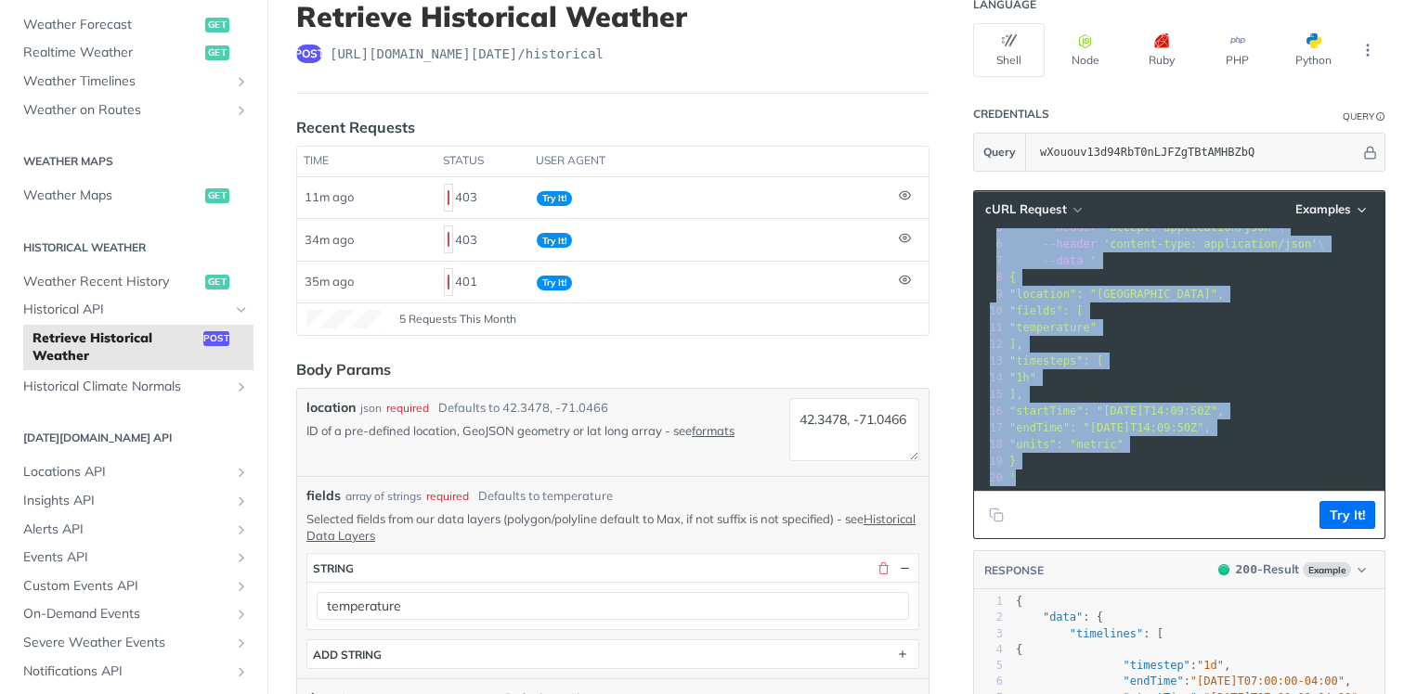
copy div "curl --request POST \ 2 --url 'https://api.tomorrow.io/v4/historical?apikey=wXo…"
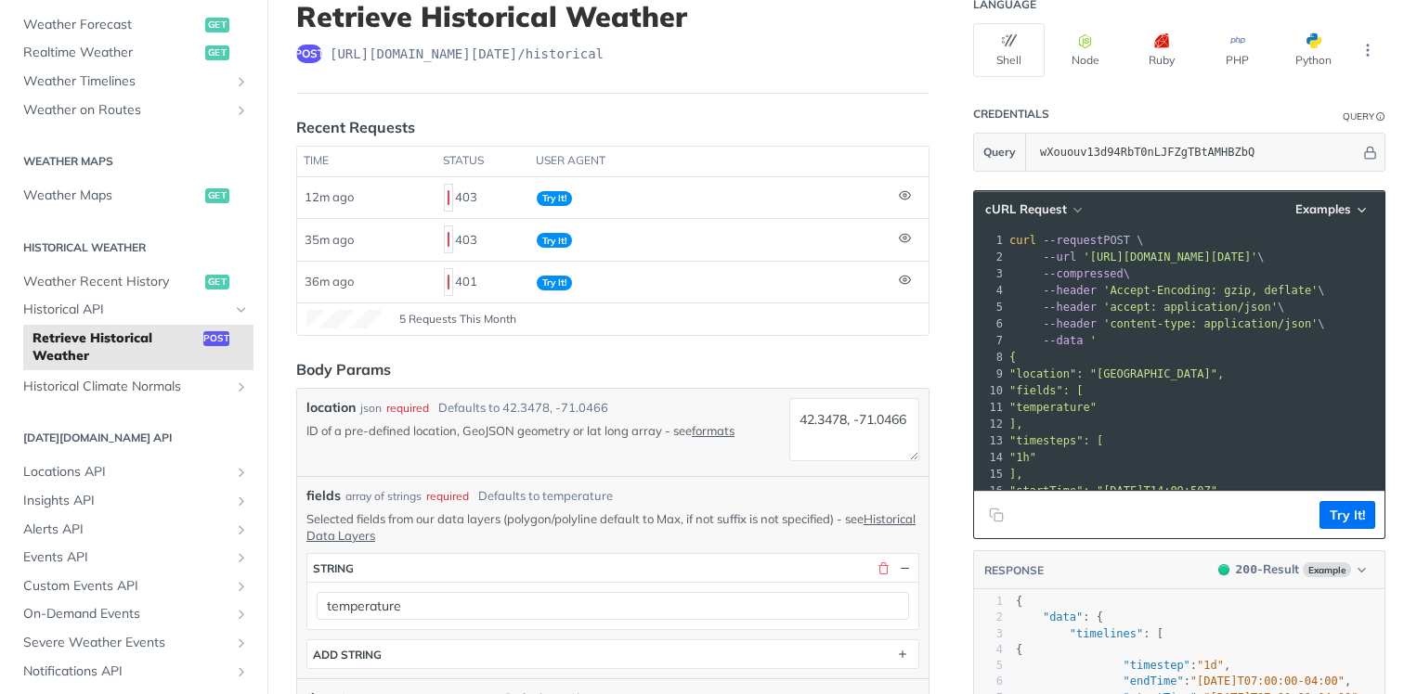
click at [1144, 305] on span "'accept: application/json'" at bounding box center [1190, 307] width 175 height 13
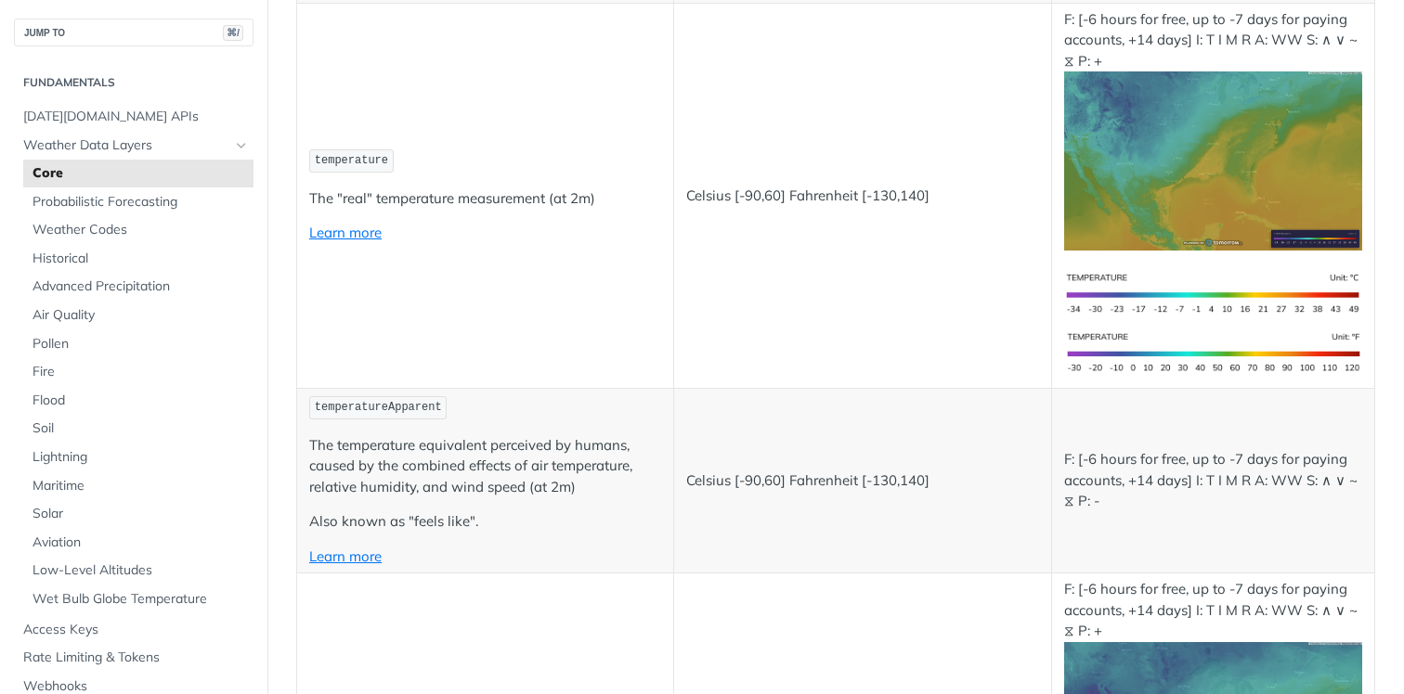
scroll to position [370, 0]
click at [71, 264] on span "Historical" at bounding box center [140, 259] width 216 height 19
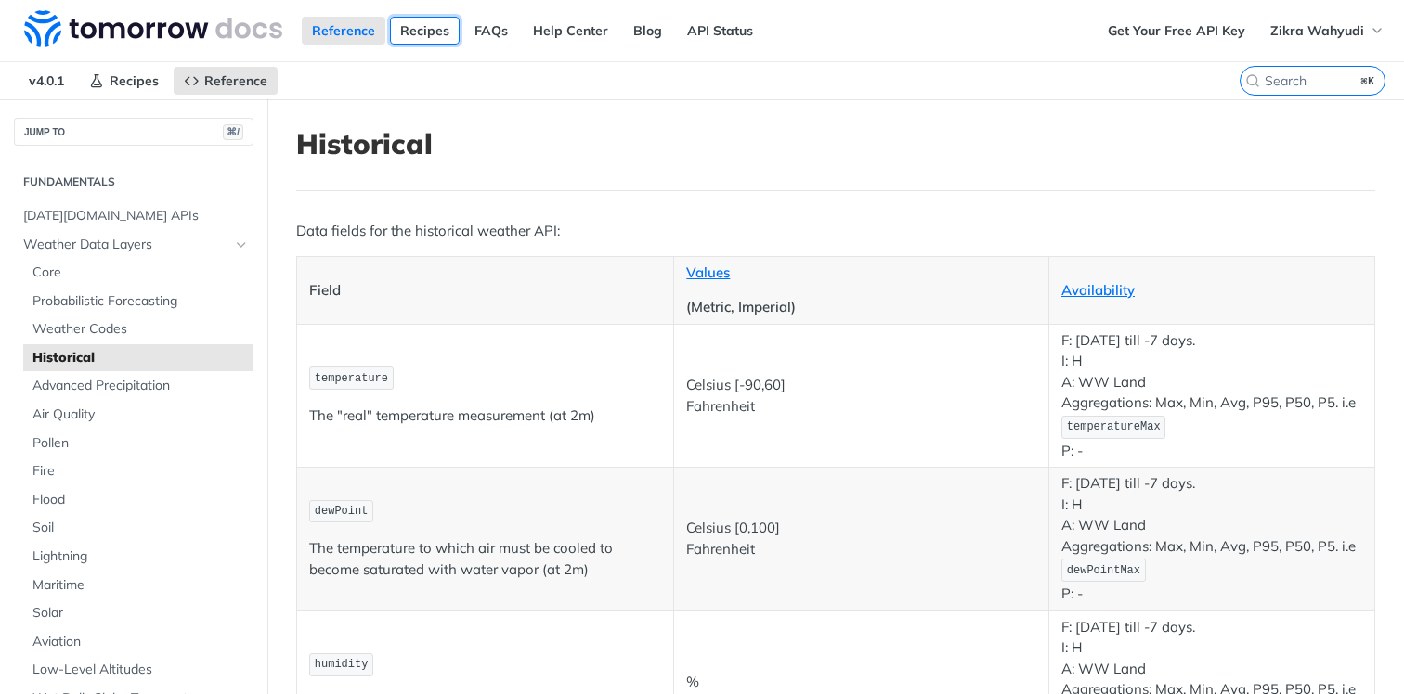
click at [429, 30] on link "Recipes" at bounding box center [425, 31] width 70 height 28
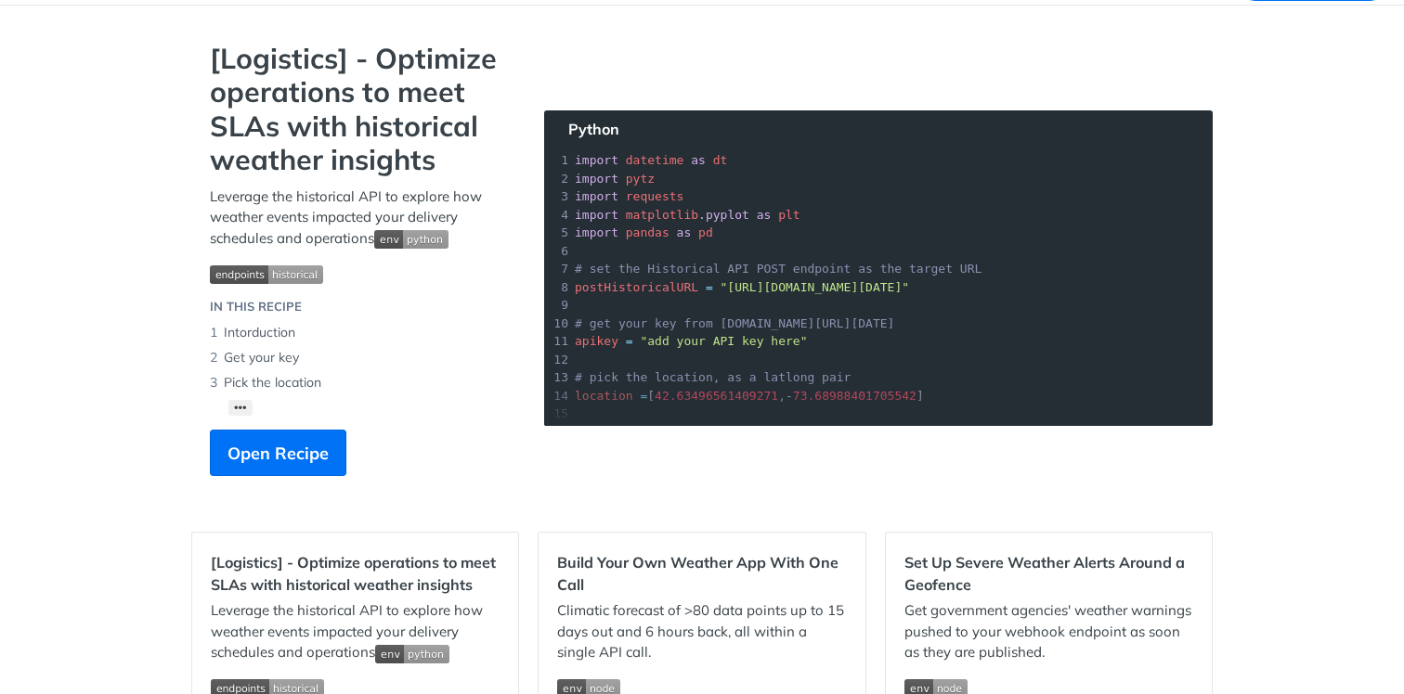
scroll to position [144, 0]
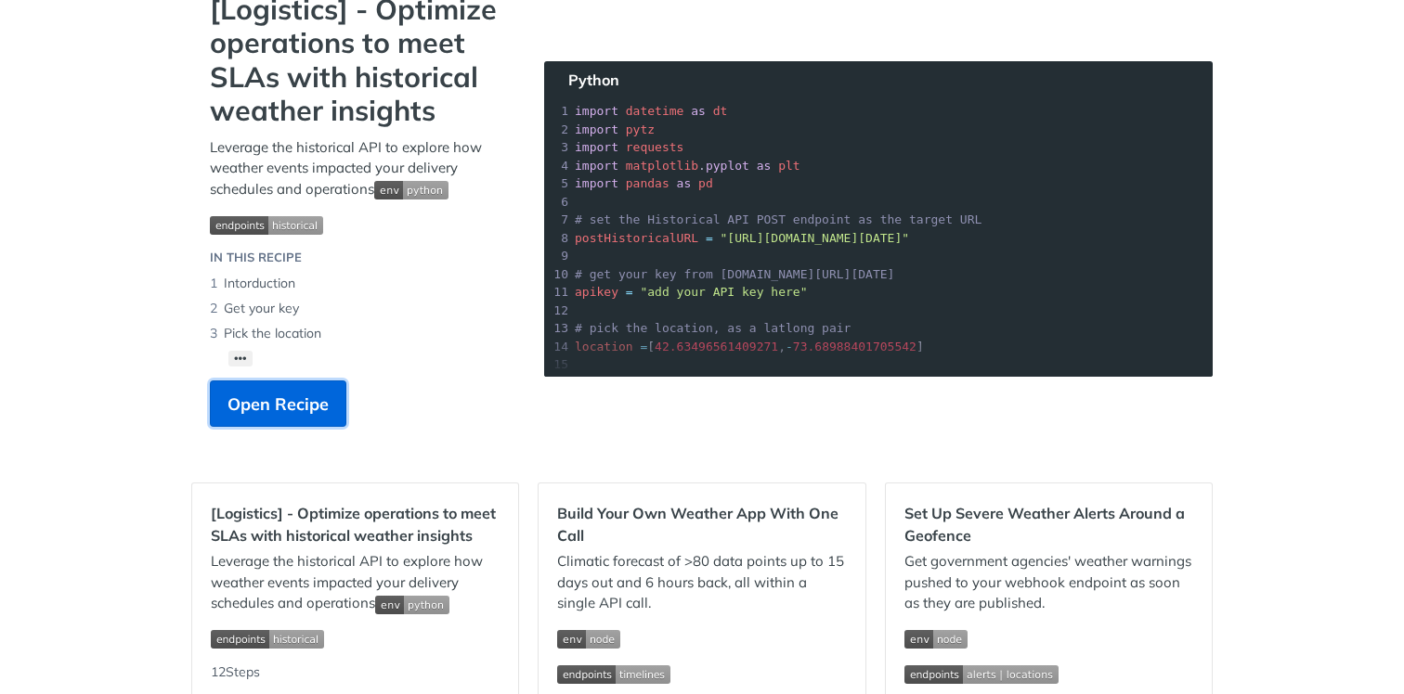
click at [288, 408] on span "Open Recipe" at bounding box center [277, 404] width 101 height 25
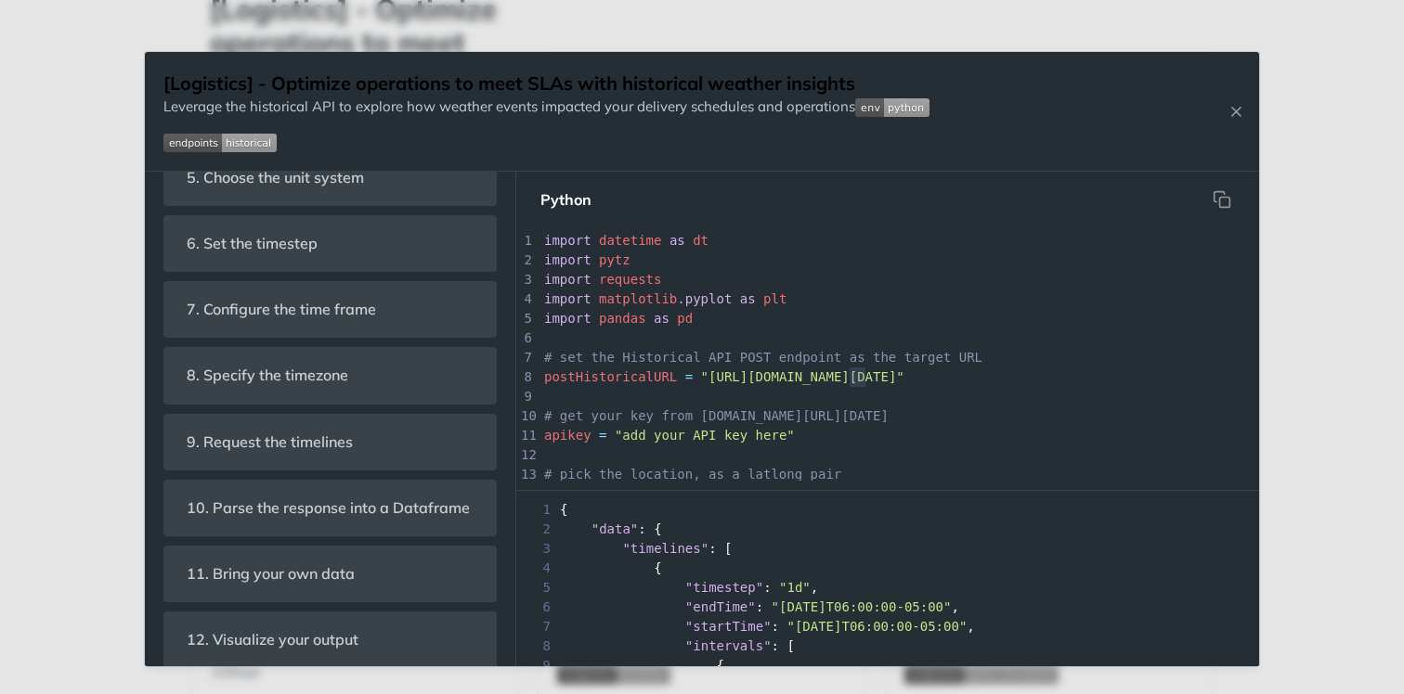
type textarea "ow.io"
click at [887, 375] on div "x print ( 'done' ) 1 import datetime as dt 2 import pytz 3 import requests 4 im…" at bounding box center [1114, 611] width 1149 height 760
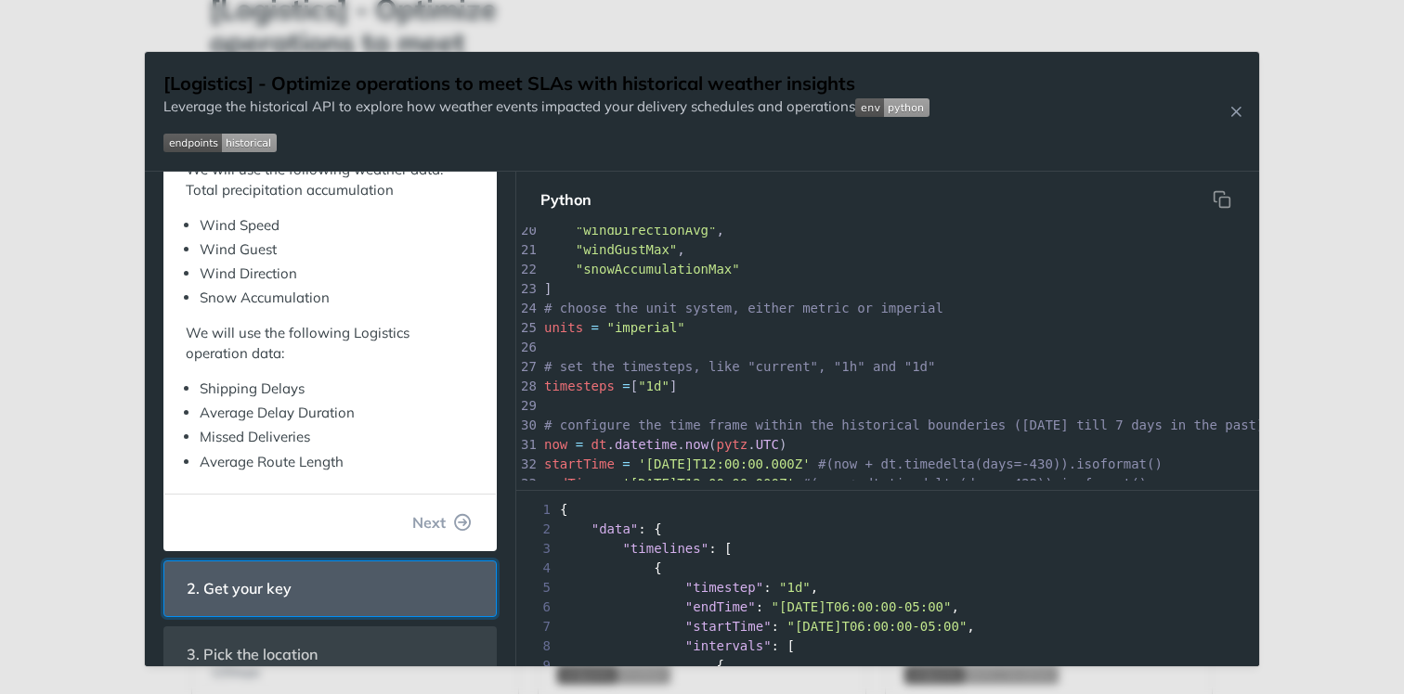
click at [318, 562] on header "2. Get your key" at bounding box center [329, 589] width 331 height 55
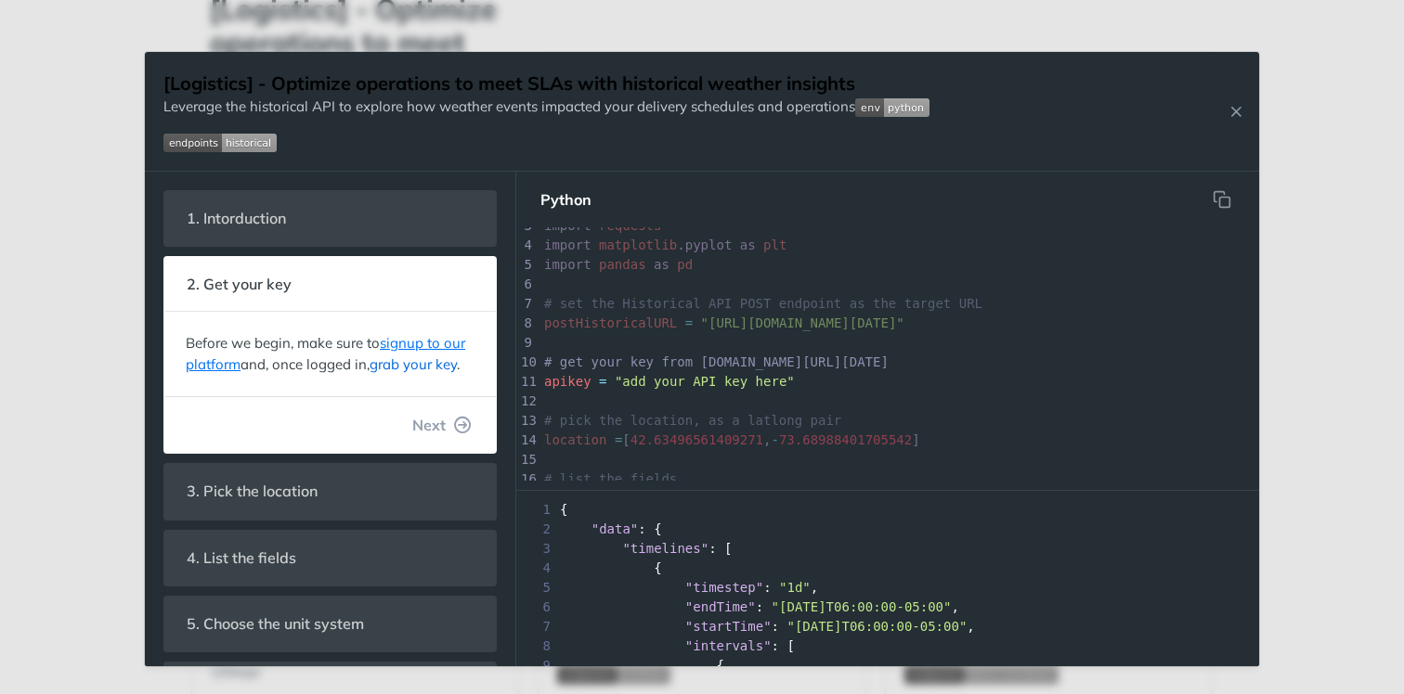
click at [430, 367] on link "grab your key" at bounding box center [413, 365] width 87 height 18
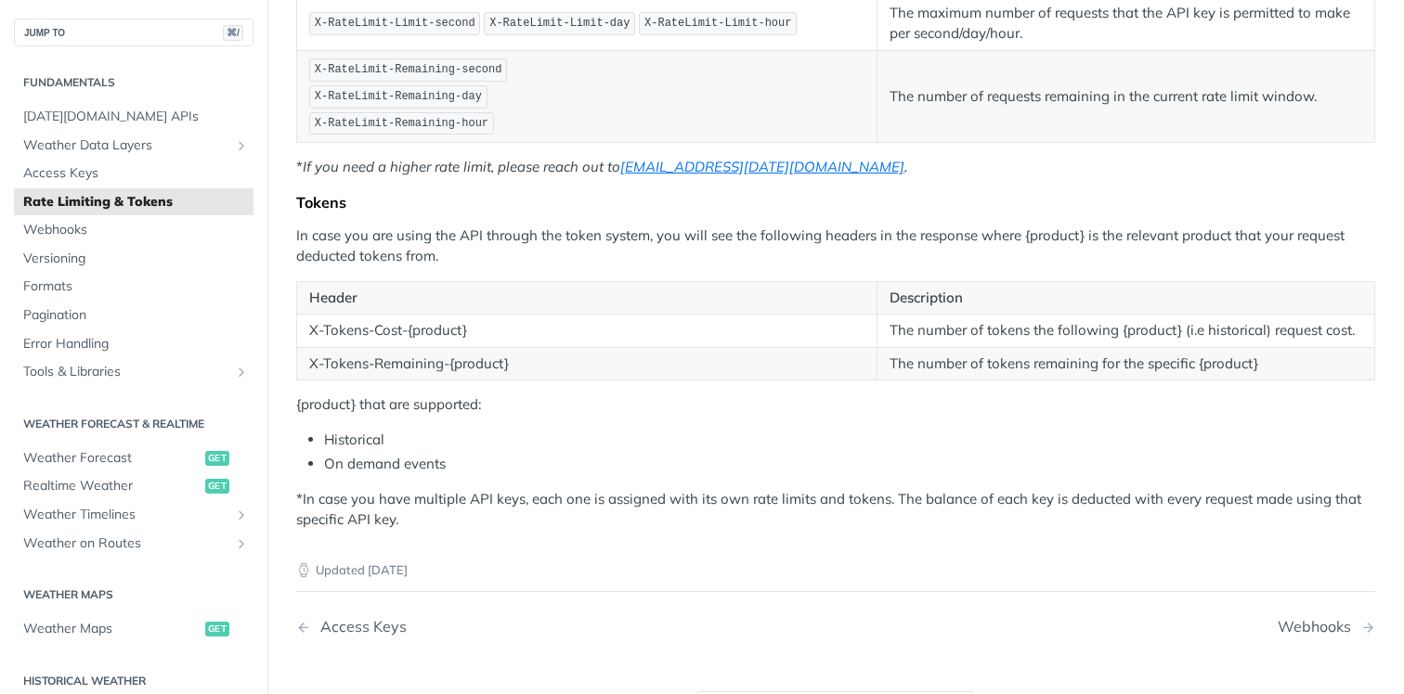
scroll to position [426, 0]
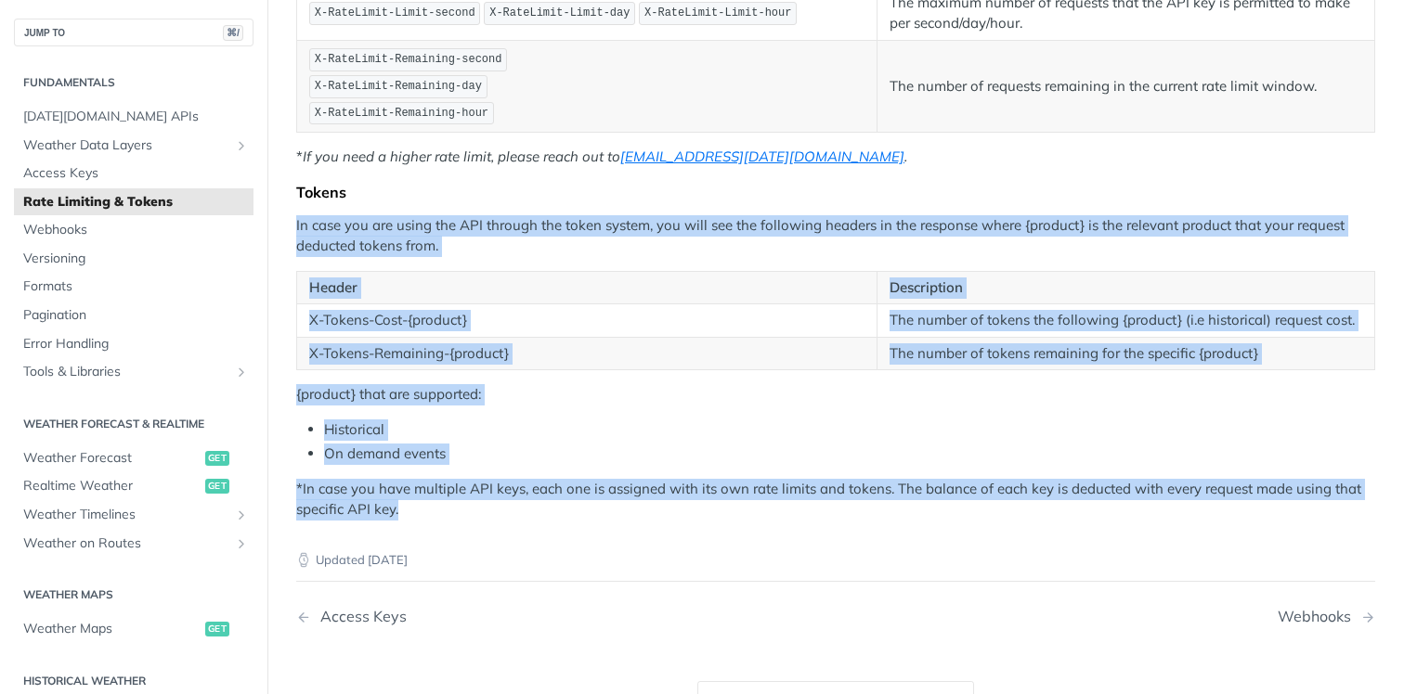
drag, startPoint x: 412, startPoint y: 519, endPoint x: 292, endPoint y: 187, distance: 353.6
click at [296, 187] on div "Rate Limiting According to your plan, you are limited to a certain amount of re…" at bounding box center [835, 157] width 1079 height 725
click at [390, 236] on p "In case you are using the API through the token system, you will see the follow…" at bounding box center [835, 236] width 1079 height 42
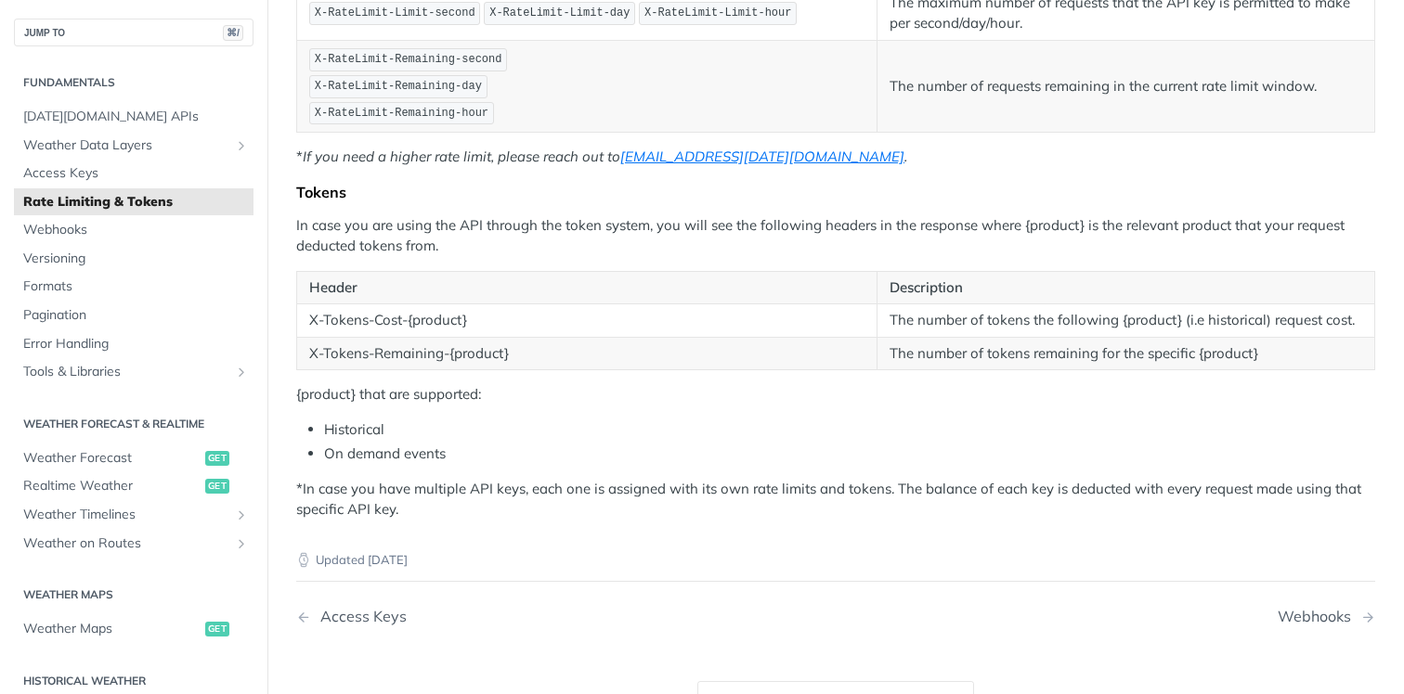
scroll to position [392, 0]
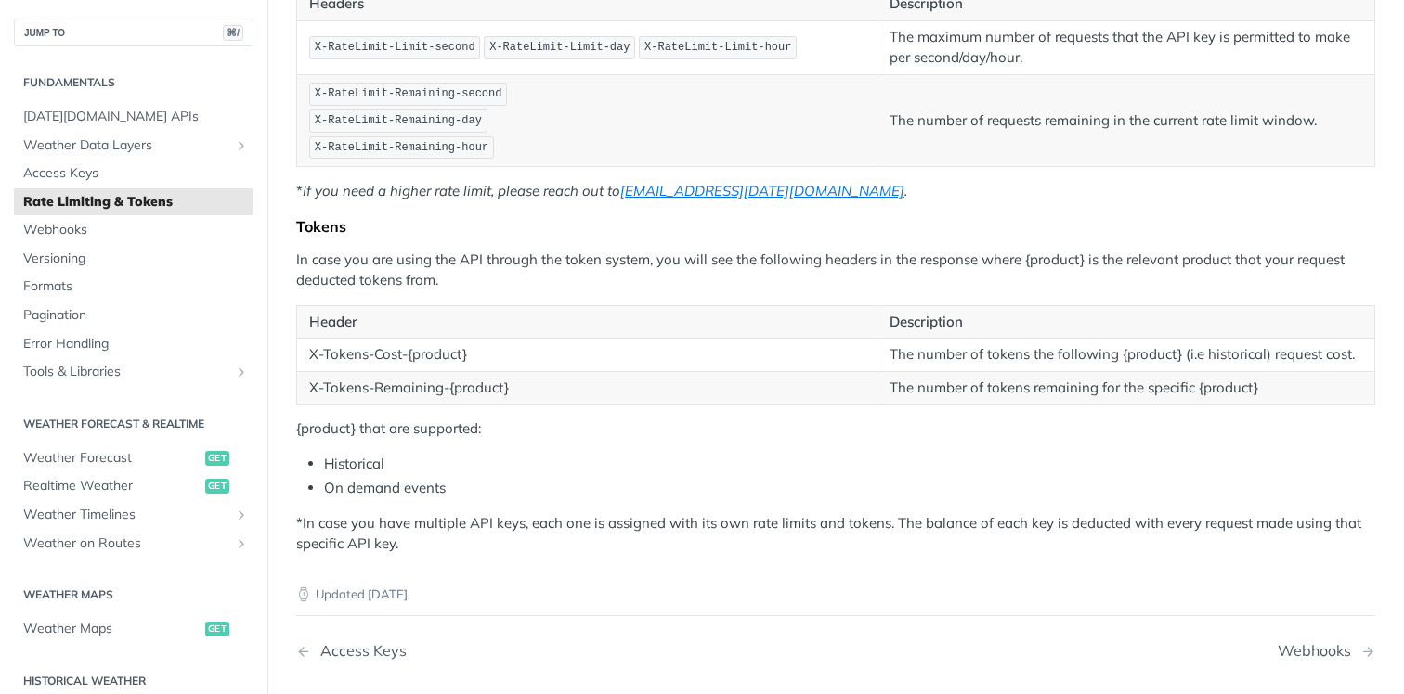
click at [110, 205] on span "Rate Limiting & Tokens" at bounding box center [136, 202] width 226 height 19
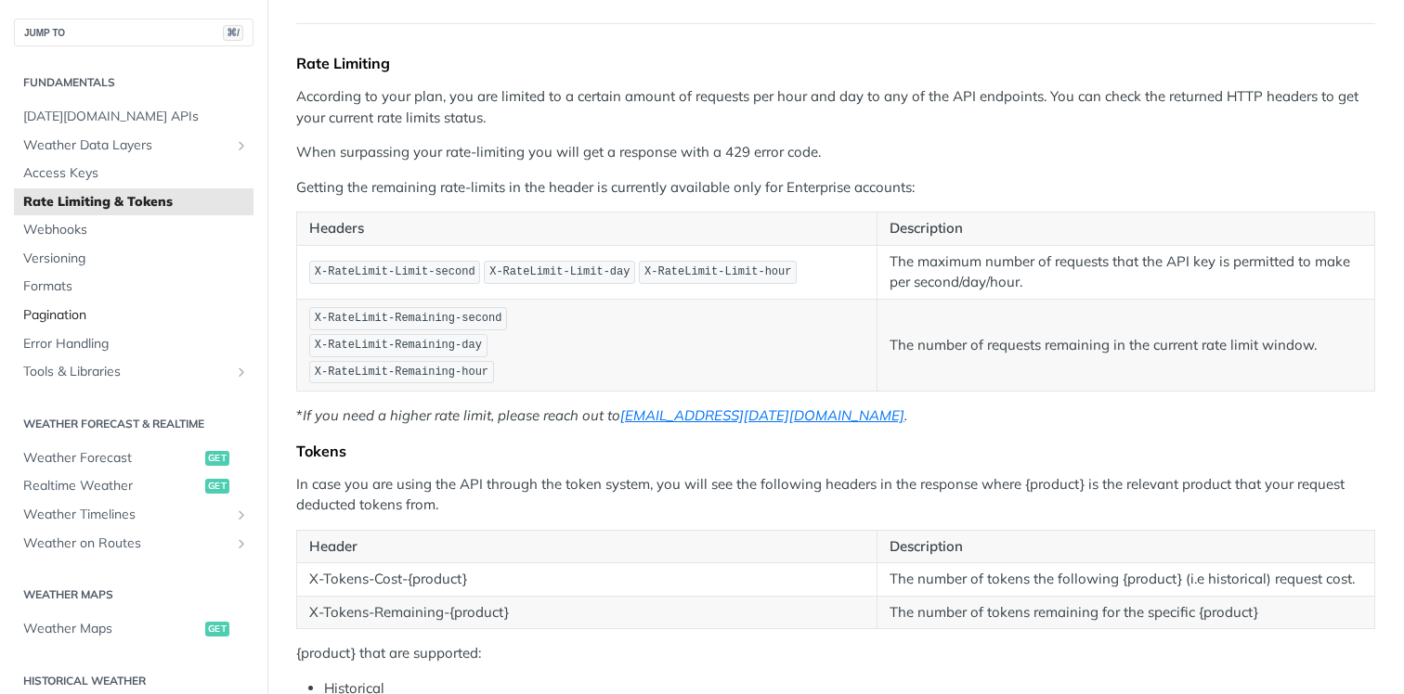
scroll to position [53, 0]
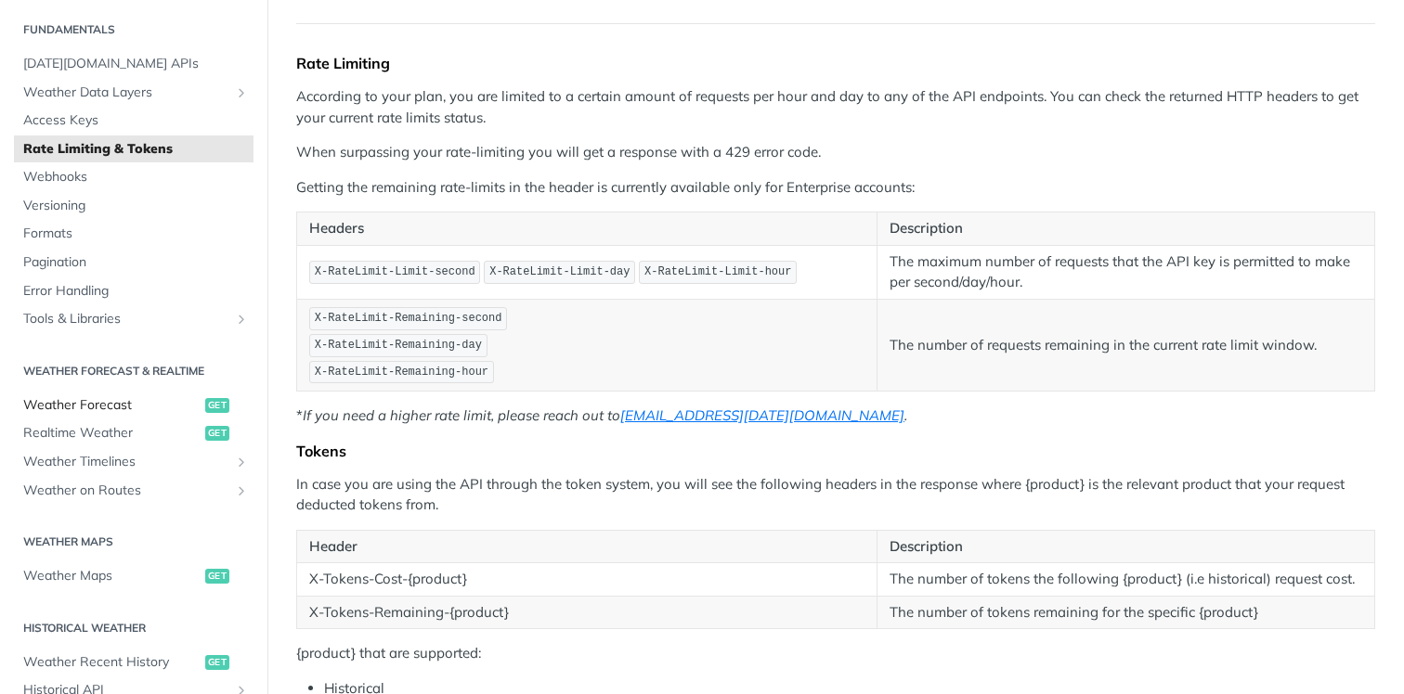
click at [123, 404] on span "Weather Forecast" at bounding box center [111, 405] width 177 height 19
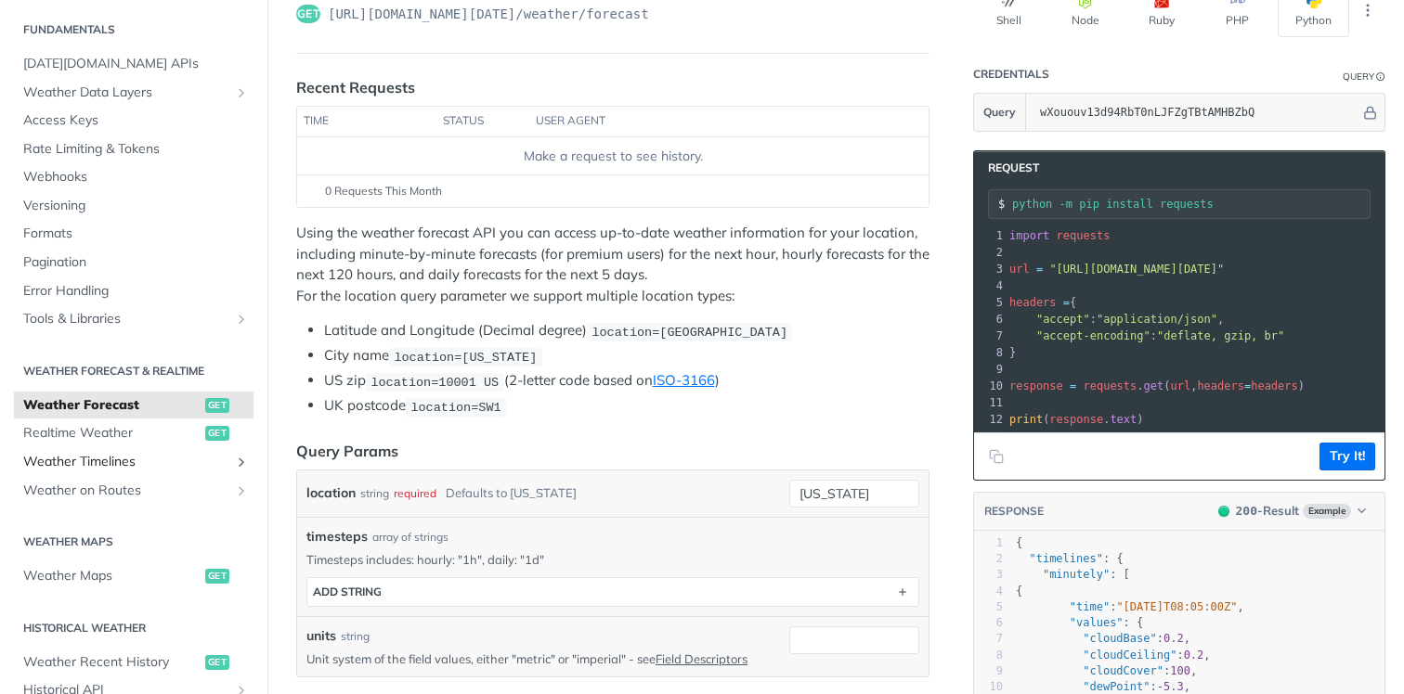
click at [184, 452] on link "Weather Timelines" at bounding box center [134, 462] width 240 height 28
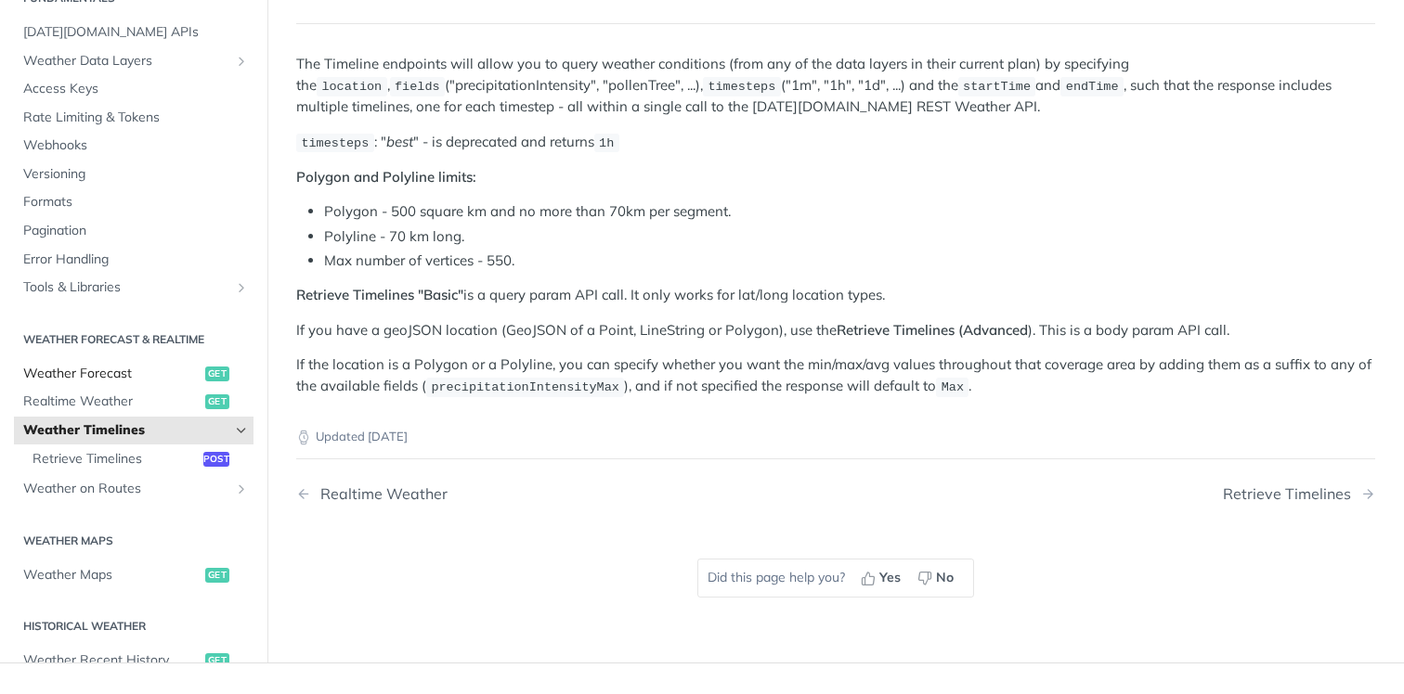
click at [162, 365] on span "Weather Forecast" at bounding box center [111, 374] width 177 height 19
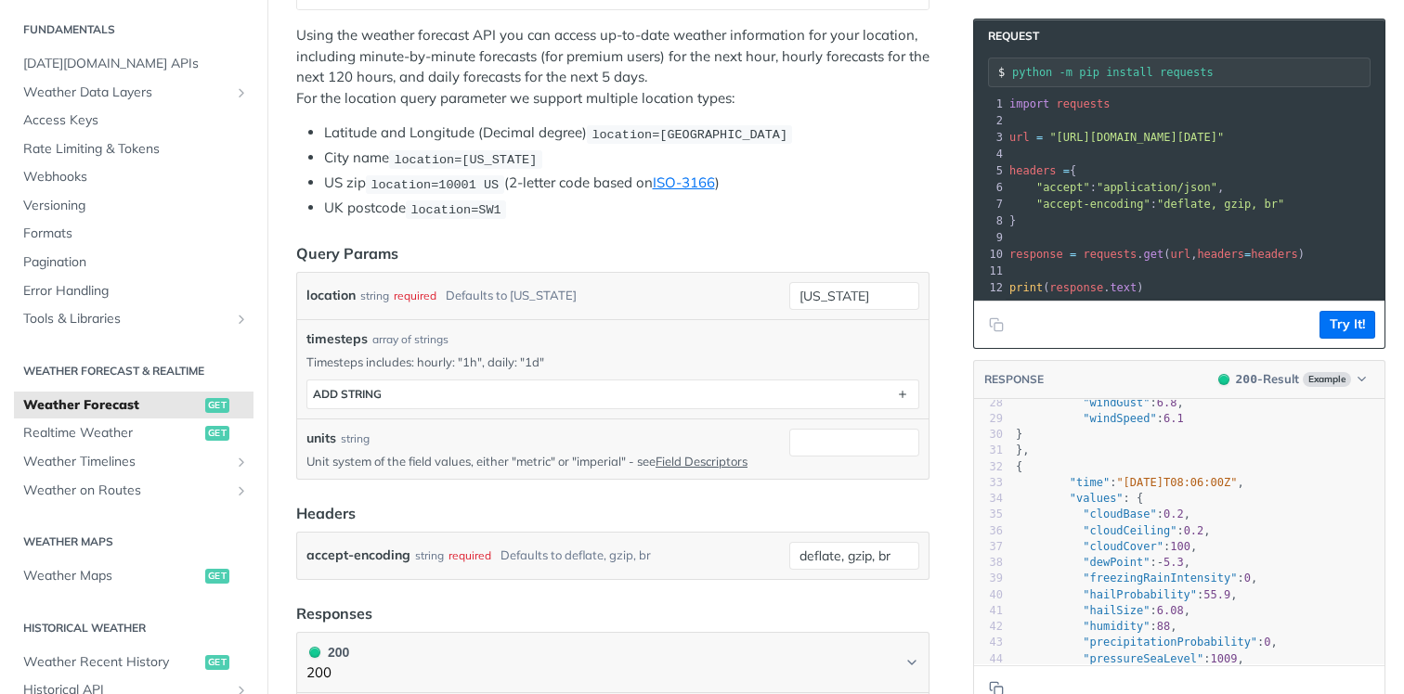
click at [1244, 242] on pre "​" at bounding box center [1380, 237] width 751 height 17
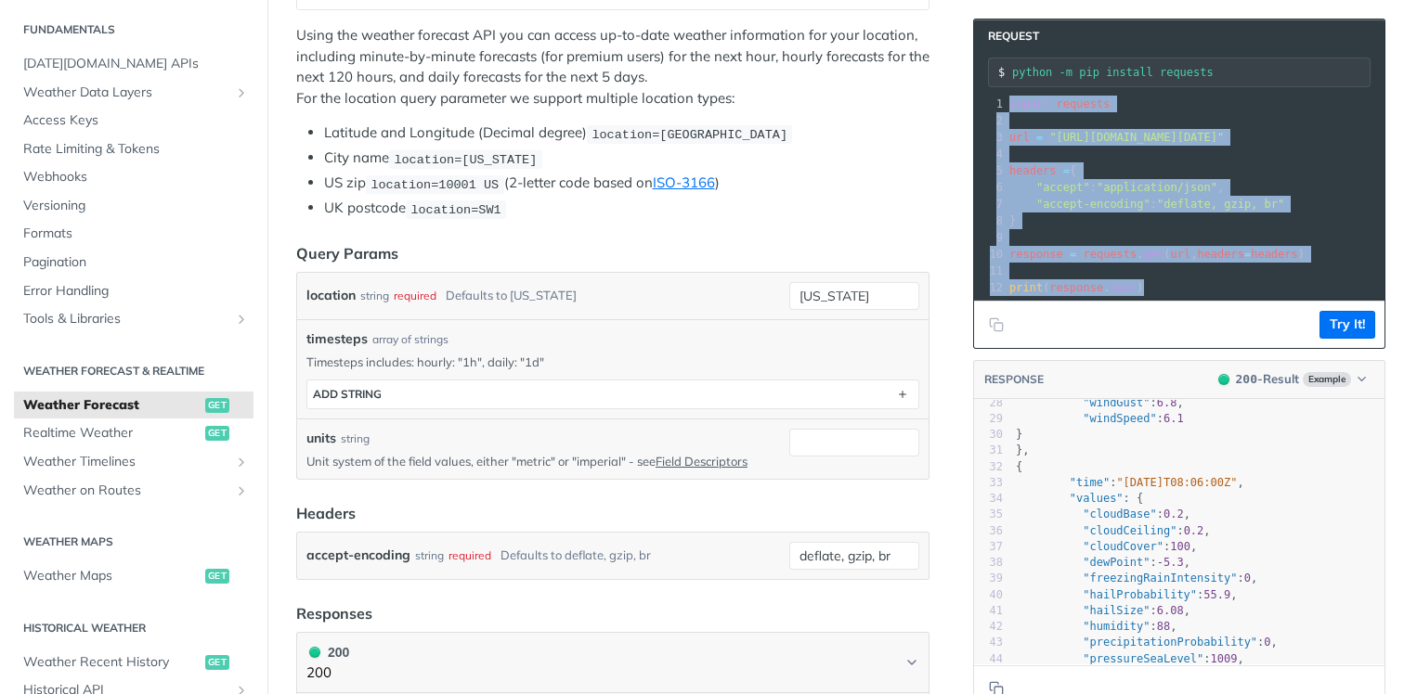
copy div "import requests 2 ​ 3 url = "[URL][DOMAIN_NAME][DATE]" 4 ​ 5 headers = { 6 "acc…"
